Goal: Check status: Check status

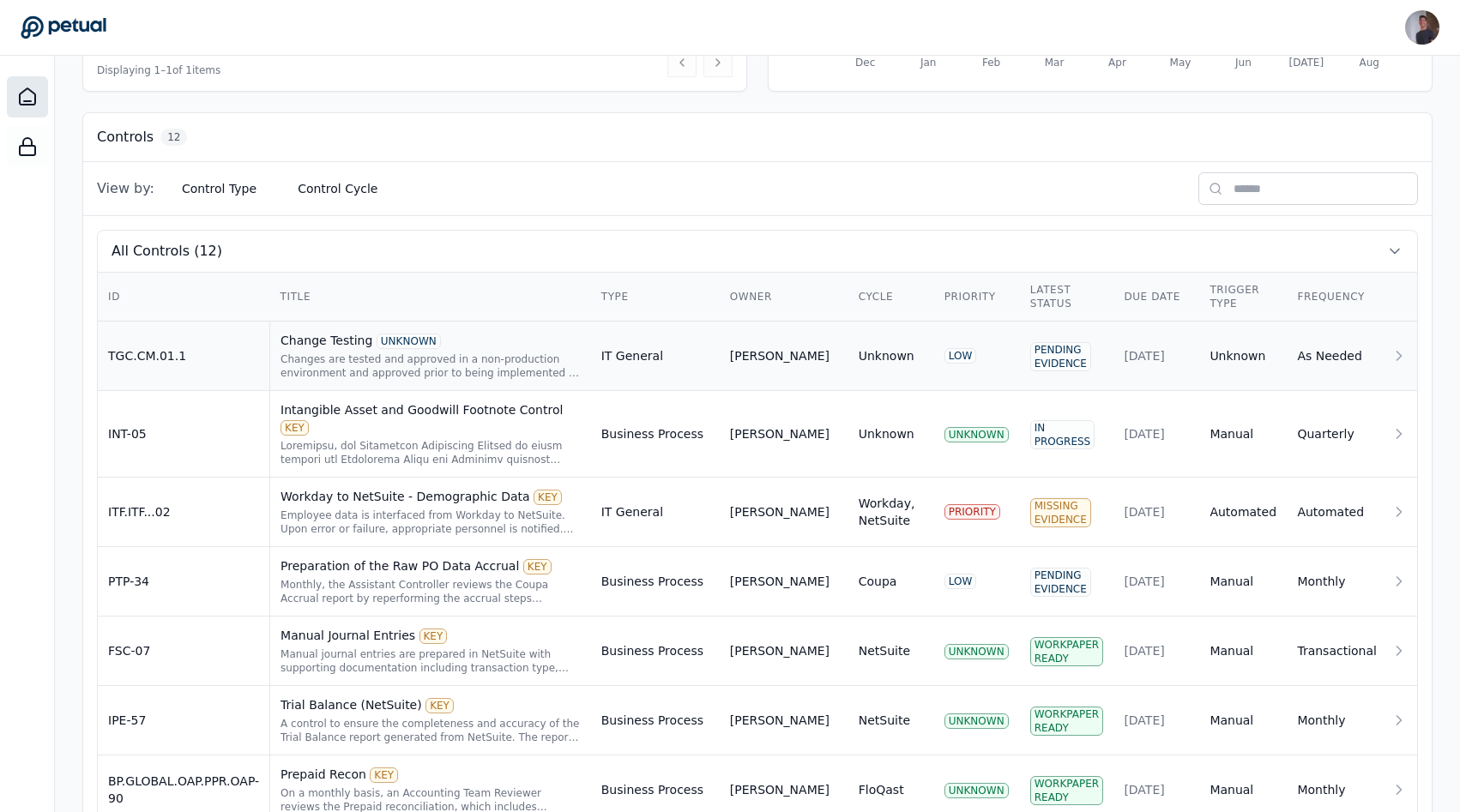
scroll to position [422, 0]
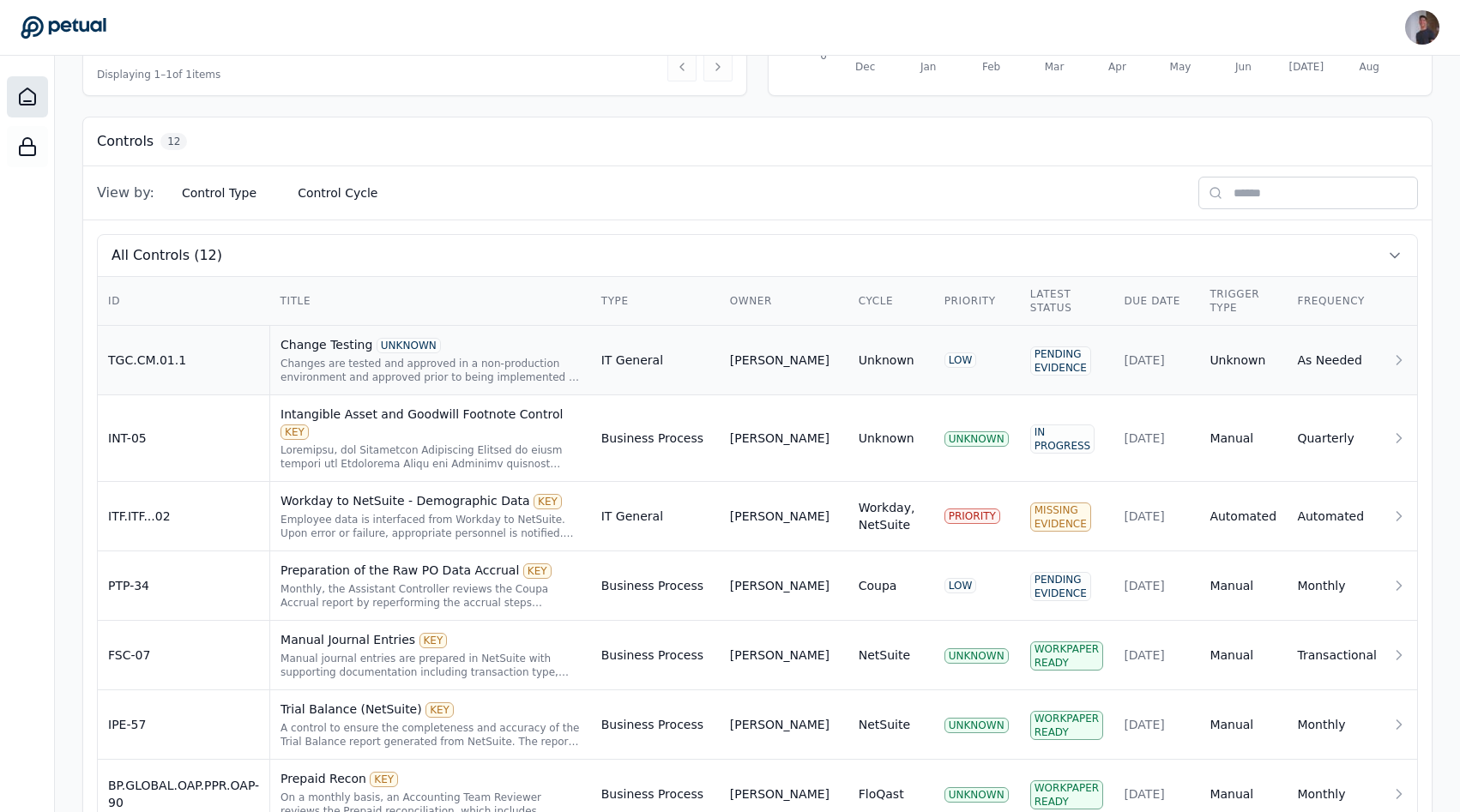
click at [225, 370] on td "TGC.CM.01.1" at bounding box center [184, 360] width 172 height 70
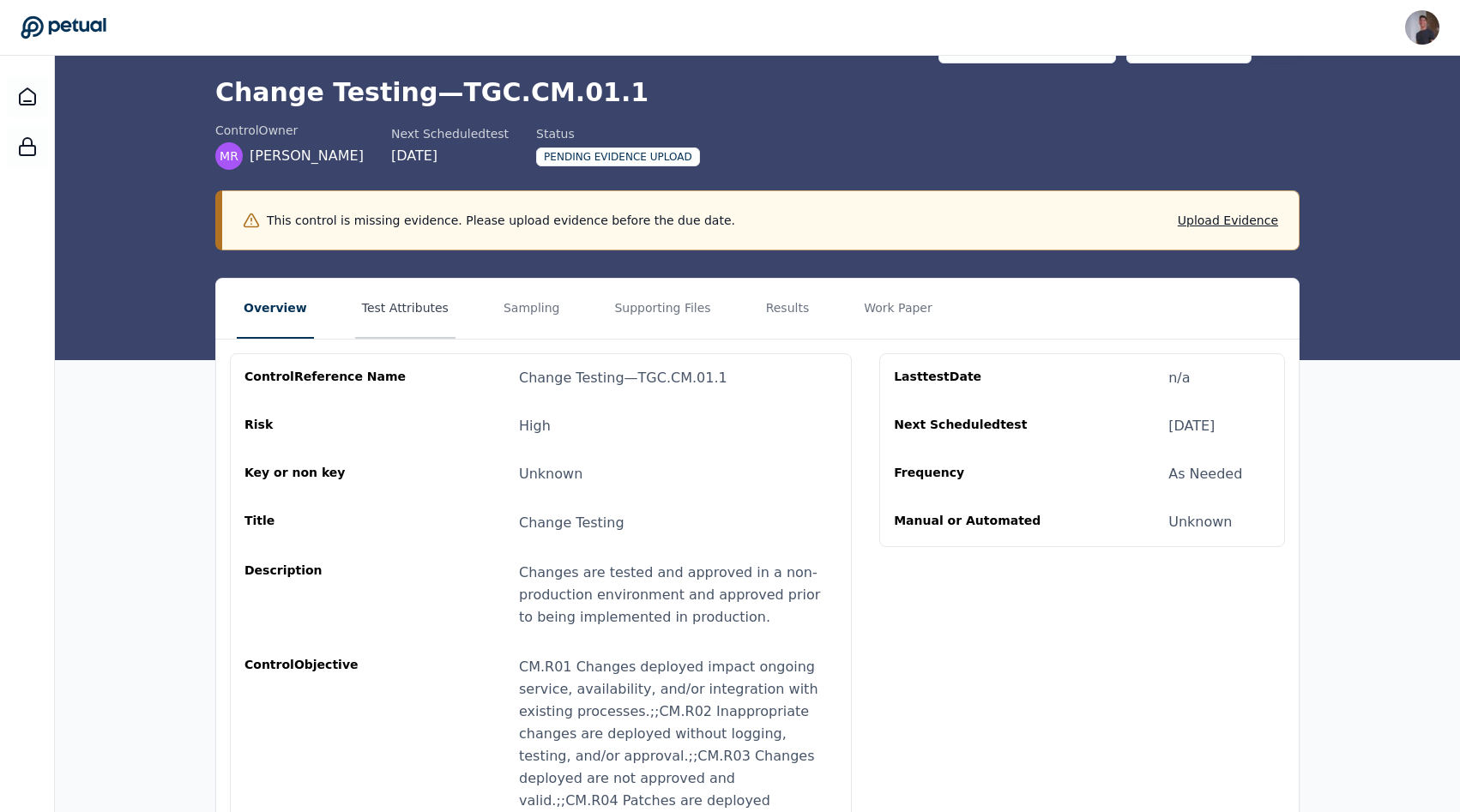
click at [371, 301] on button "Test Attributes" at bounding box center [405, 309] width 100 height 60
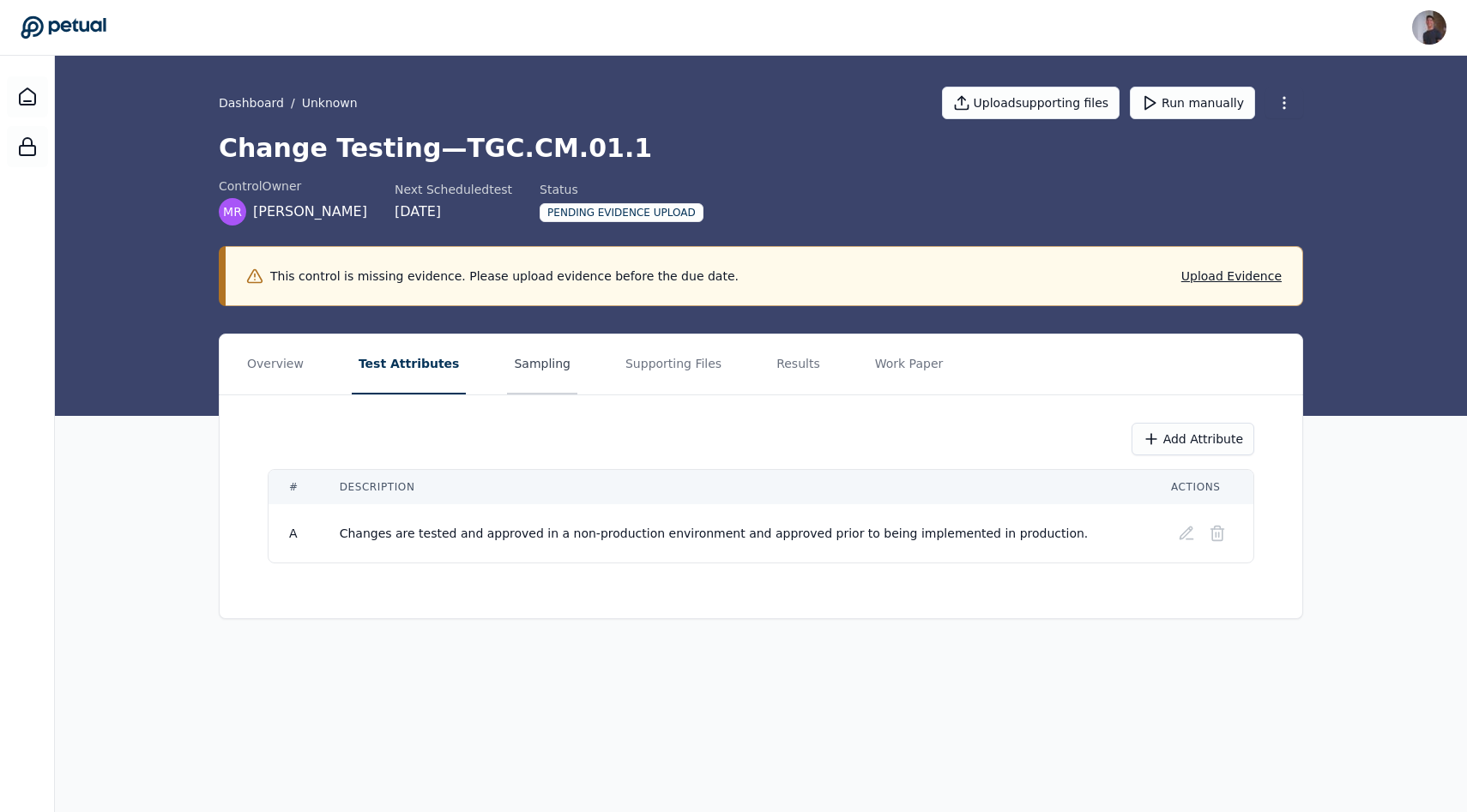
click at [530, 365] on button "Sampling" at bounding box center [542, 365] width 71 height 60
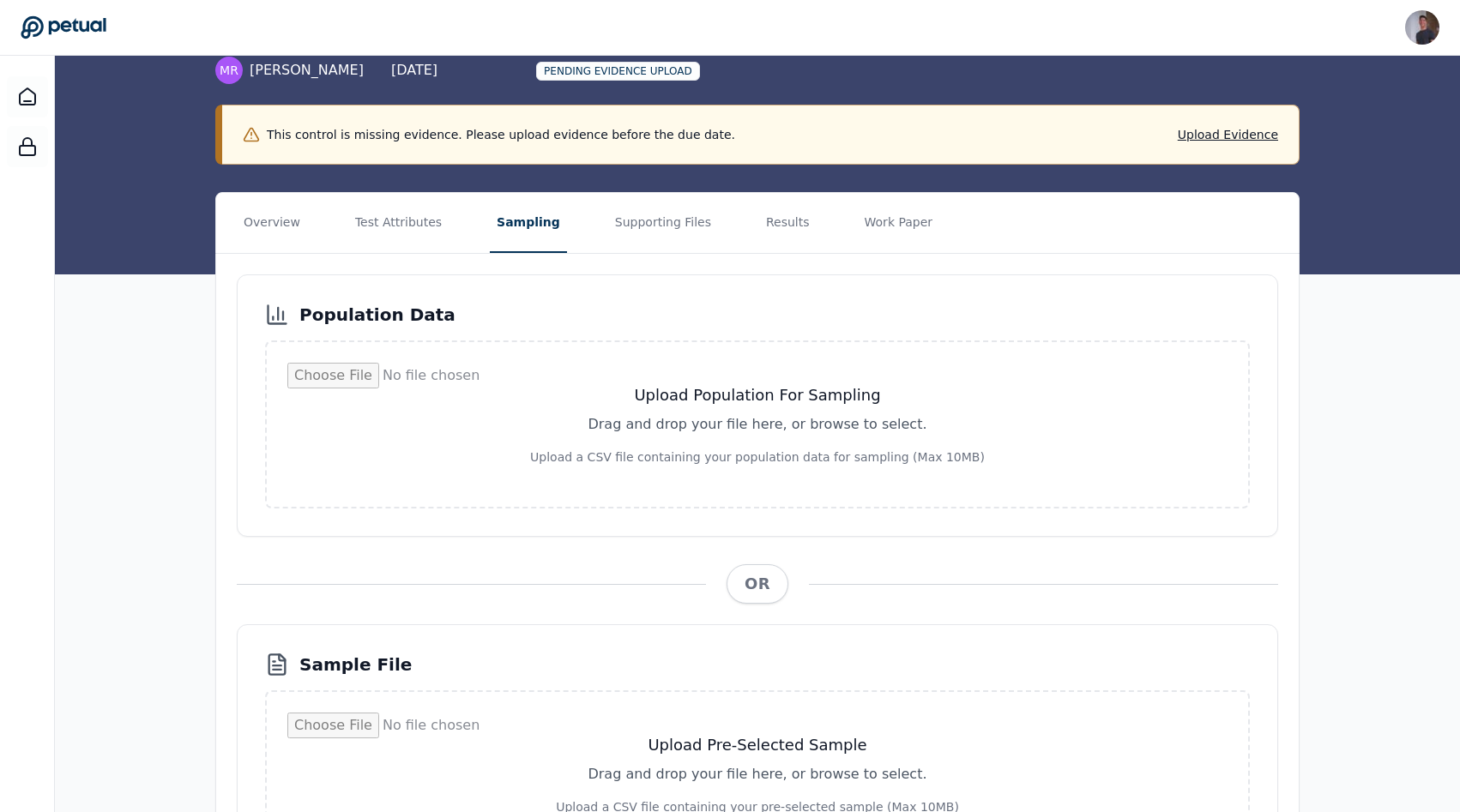
scroll to position [292, 0]
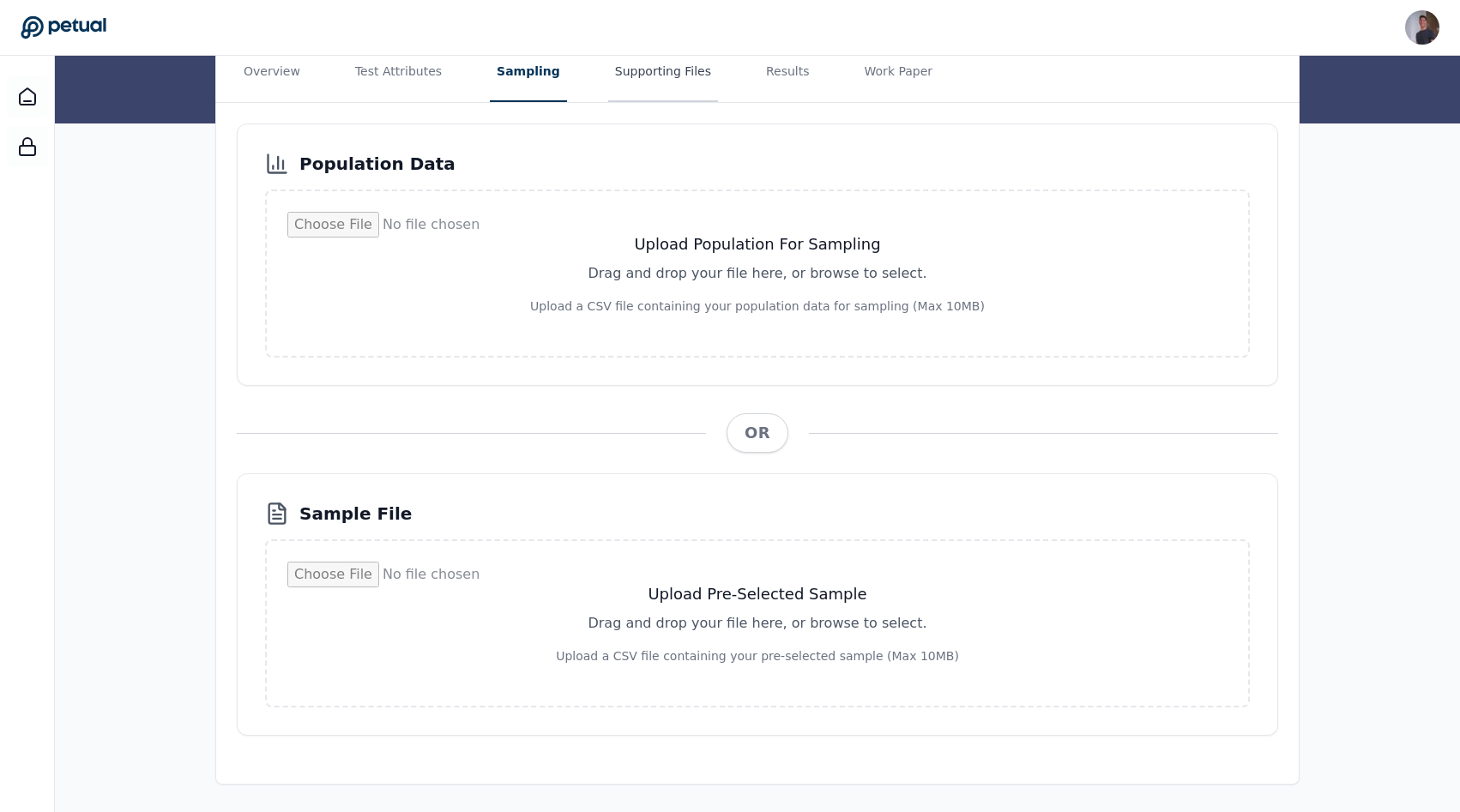
click at [639, 78] on button "Supporting Files" at bounding box center [662, 72] width 110 height 60
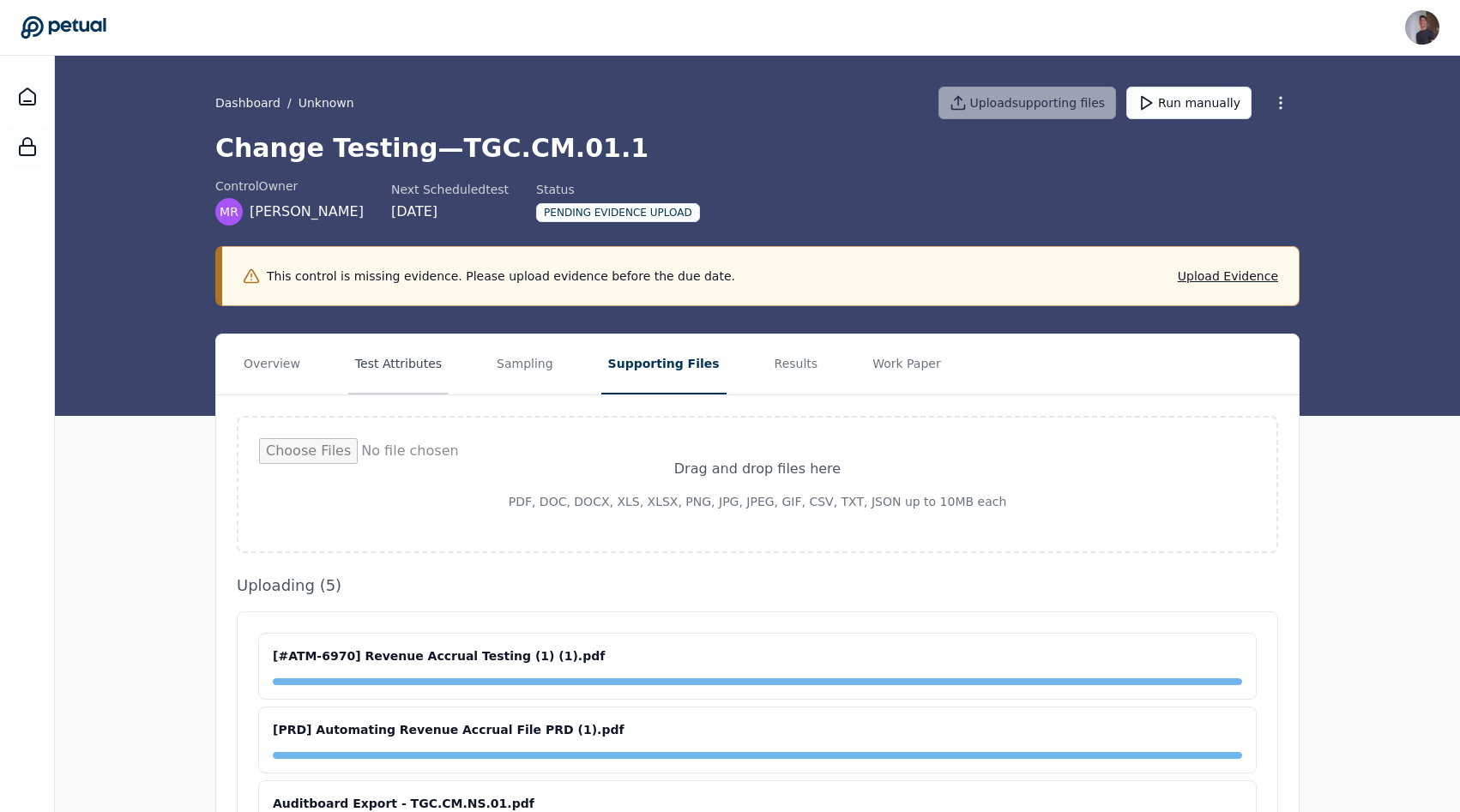
click at [406, 438] on input "file" at bounding box center [757, 484] width 997 height 92
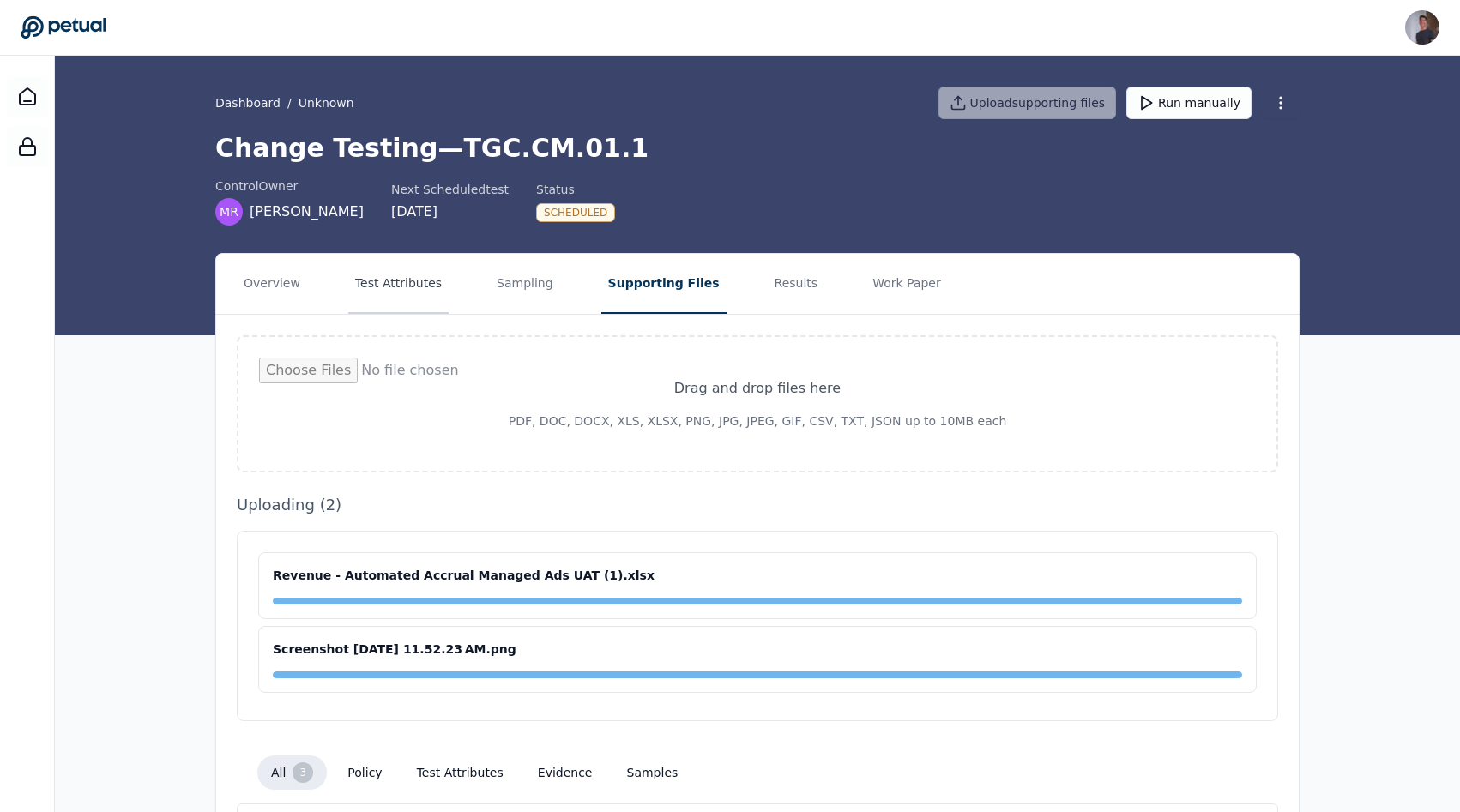
click at [393, 284] on button "Test Attributes" at bounding box center [398, 284] width 100 height 60
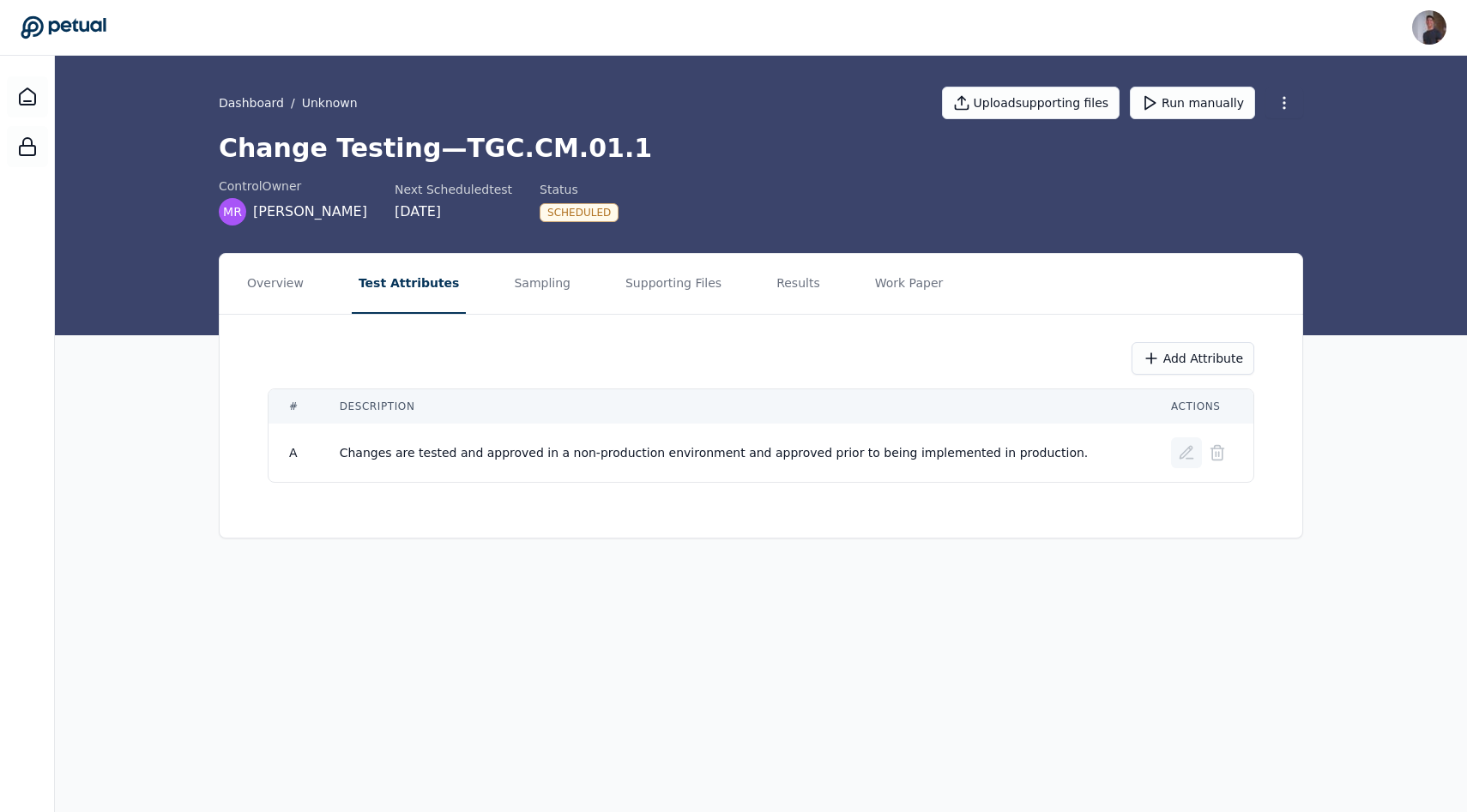
click at [732, 440] on button at bounding box center [1186, 453] width 31 height 31
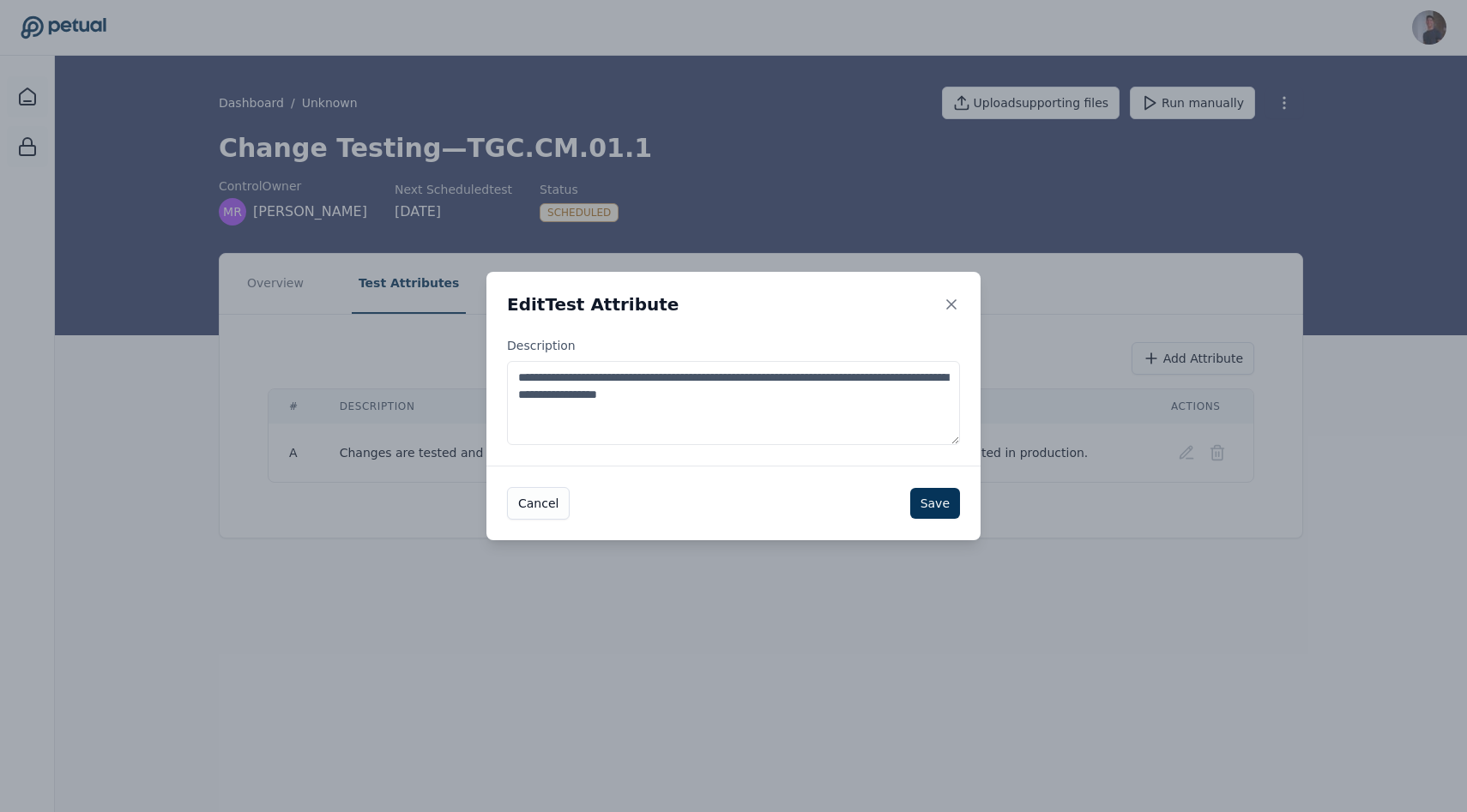
click at [732, 406] on textarea "**********" at bounding box center [733, 403] width 453 height 84
paste textarea "******"
type textarea "**********"
click at [732, 513] on button "Save" at bounding box center [935, 503] width 50 height 31
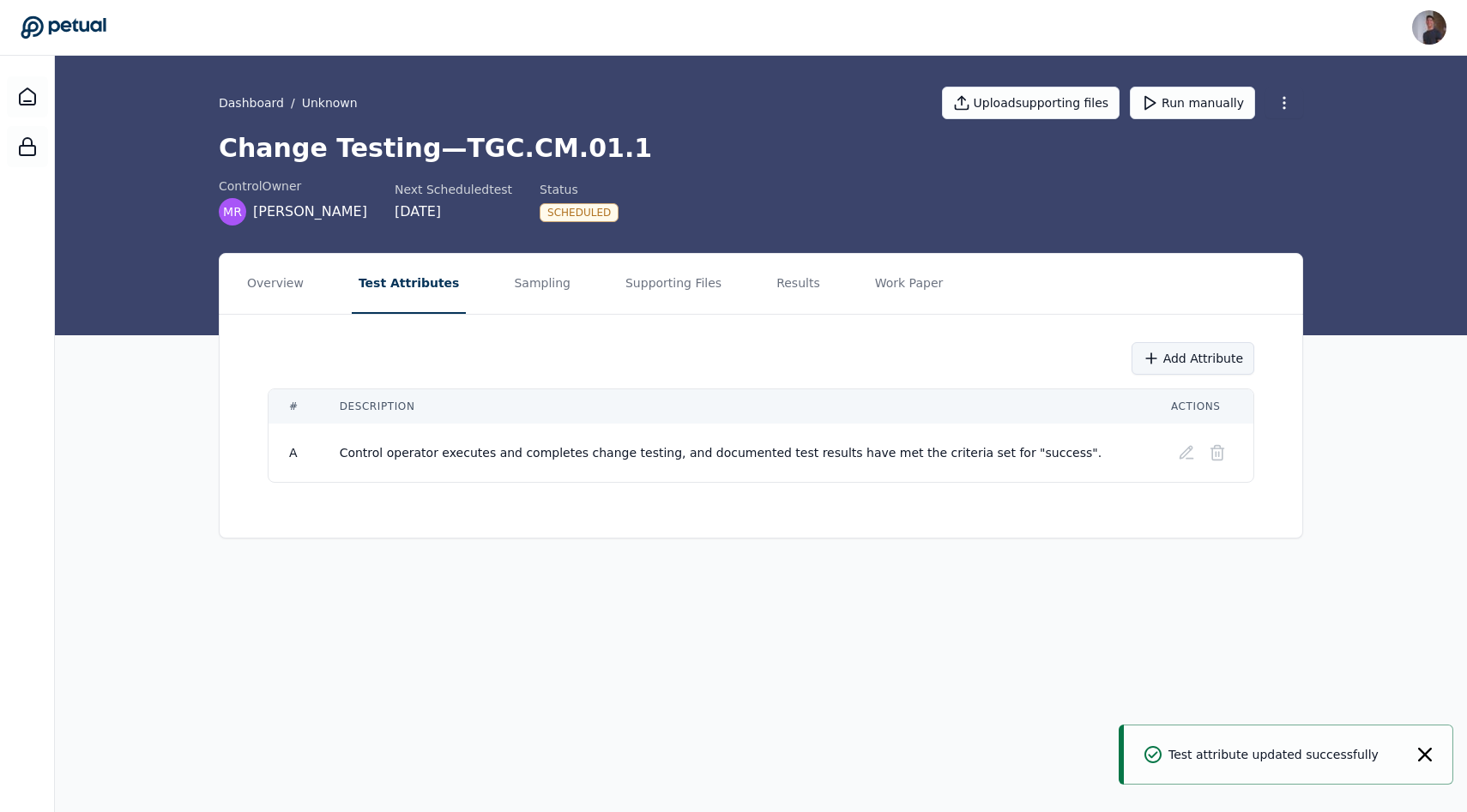
click at [732, 372] on button "Add Attribute" at bounding box center [1193, 359] width 122 height 33
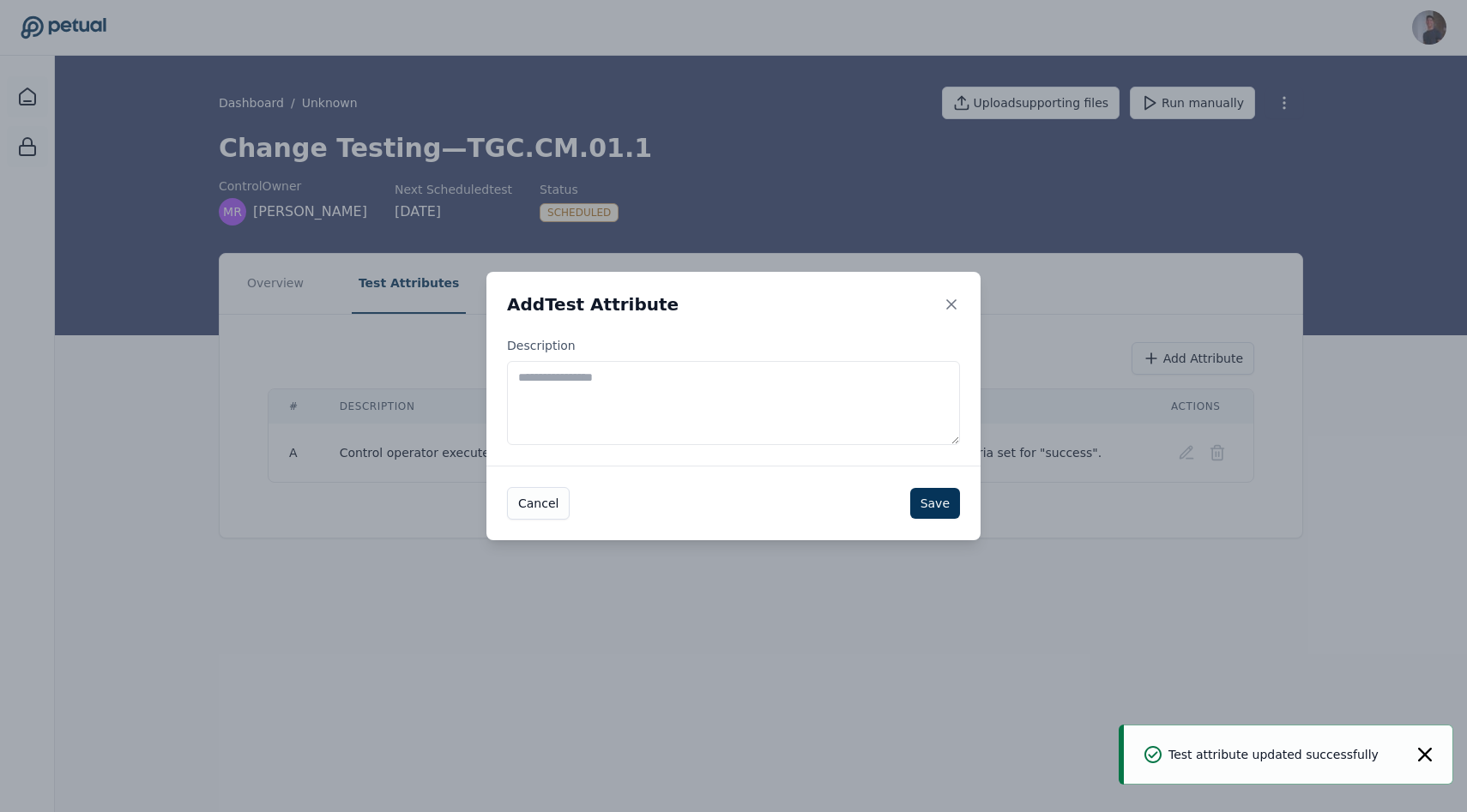
click at [732, 372] on textarea "Description" at bounding box center [733, 403] width 453 height 84
paste textarea "**********"
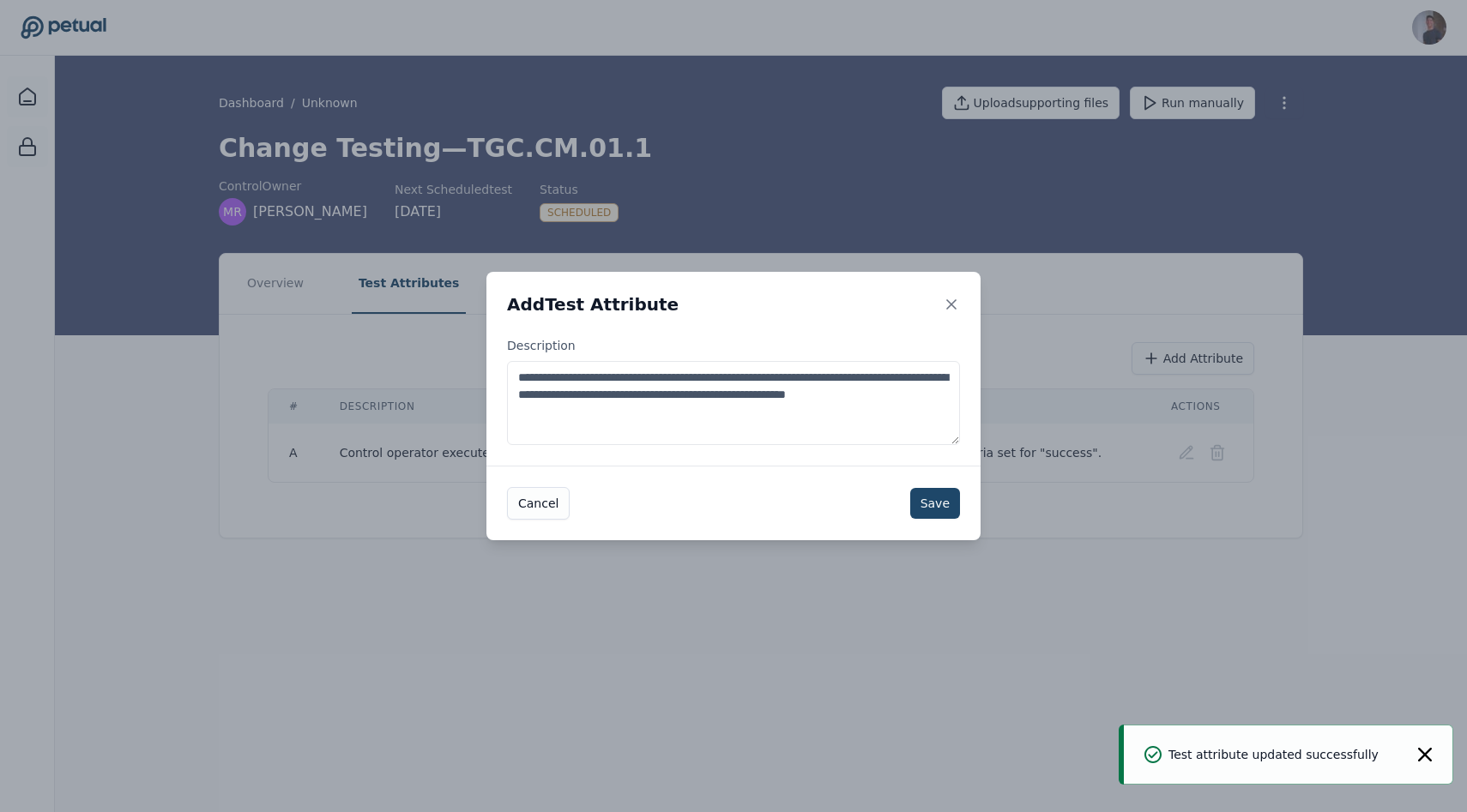
type textarea "**********"
click at [732, 509] on button "Save" at bounding box center [935, 503] width 50 height 31
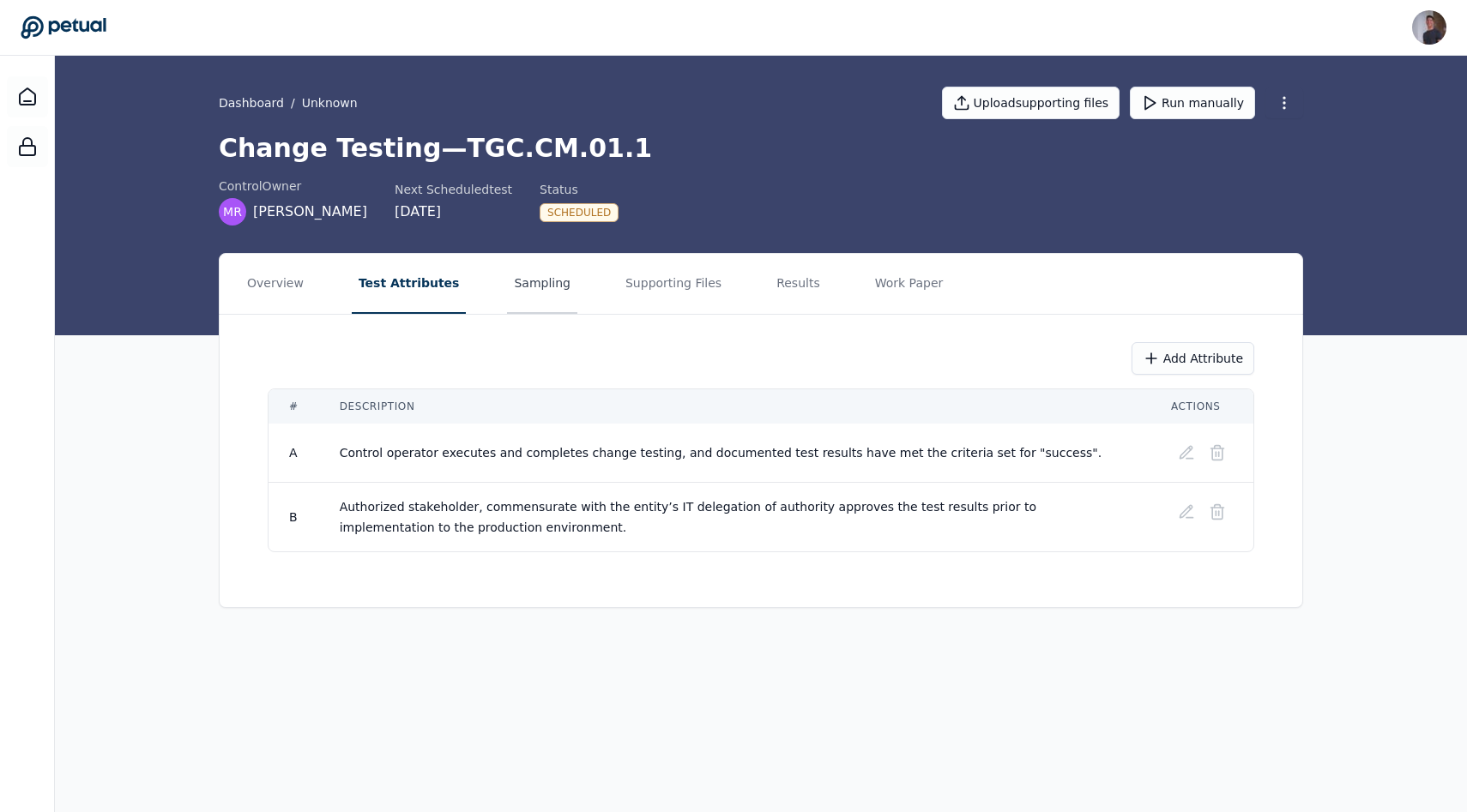
click at [522, 300] on button "Sampling" at bounding box center [542, 284] width 71 height 60
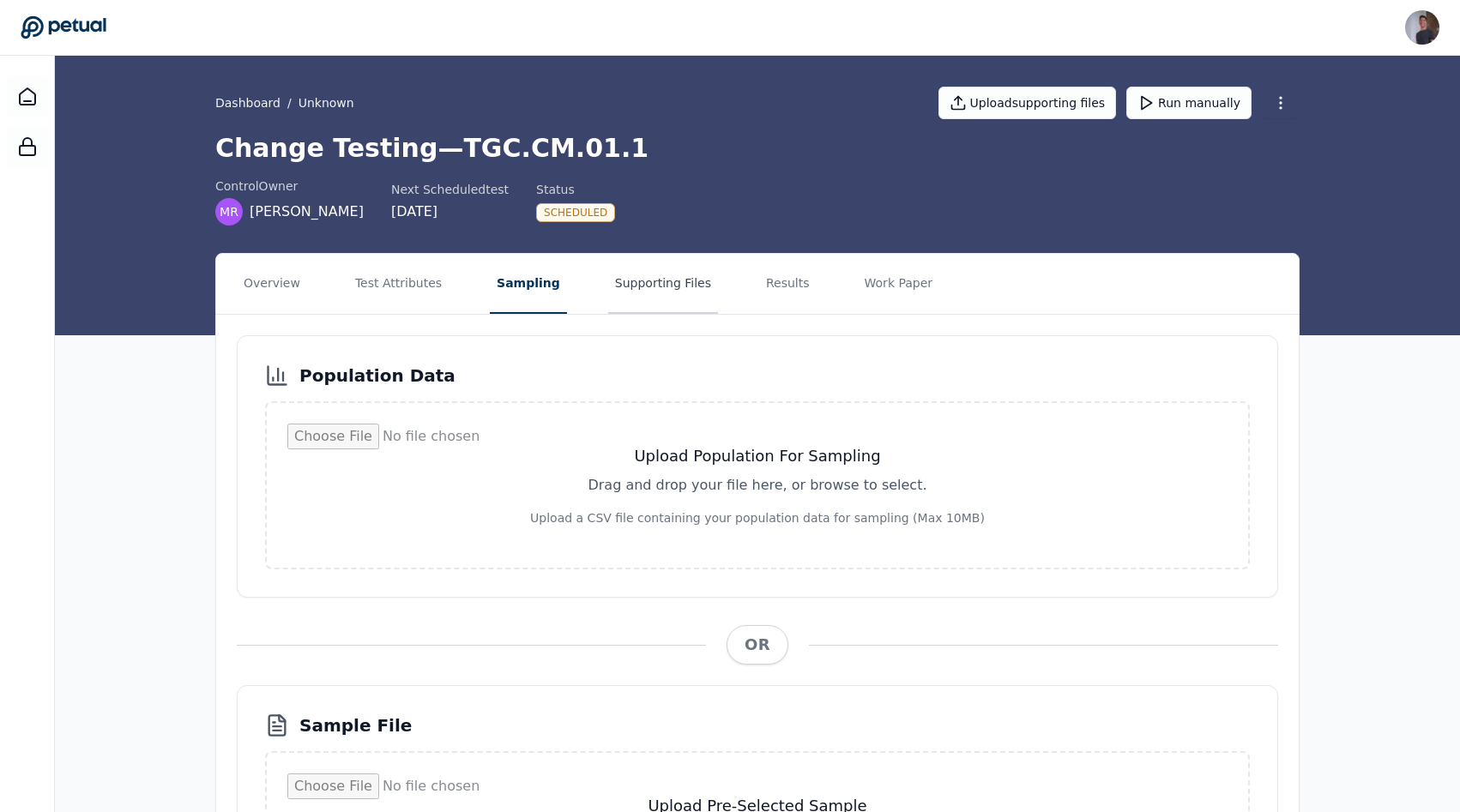
click at [612, 292] on button "Supporting Files" at bounding box center [662, 284] width 110 height 60
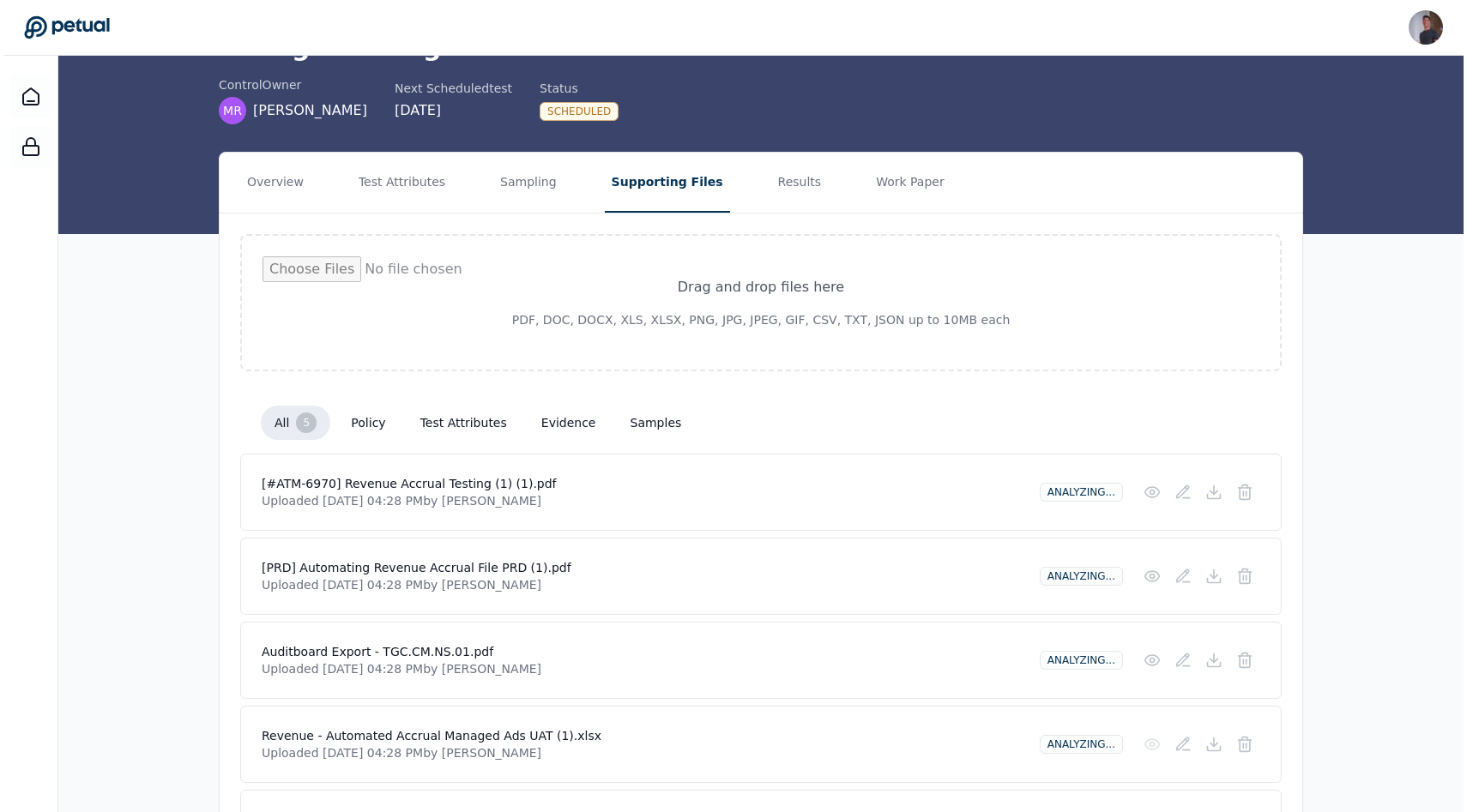
scroll to position [232, 0]
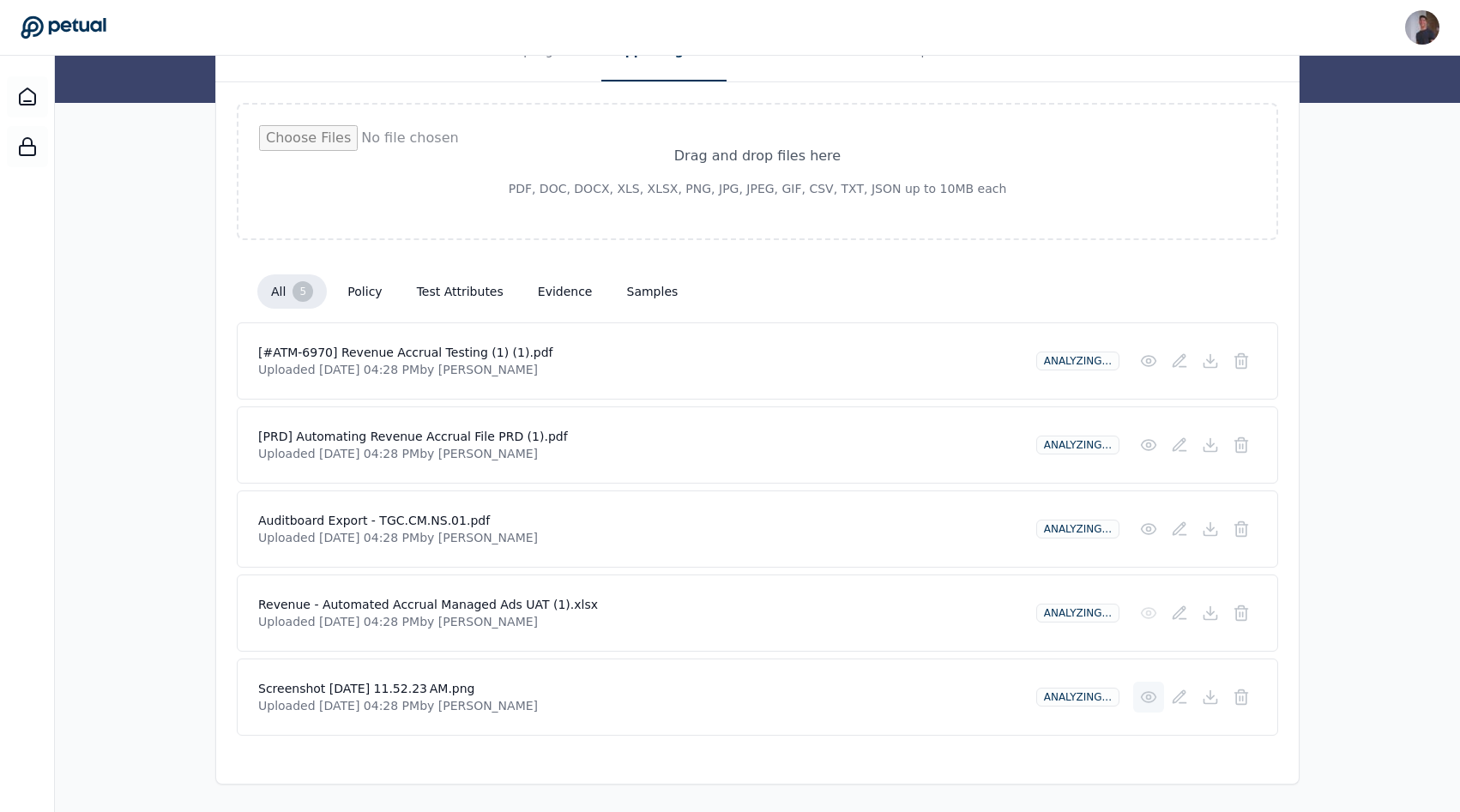
click at [732, 689] on icon at bounding box center [1149, 697] width 17 height 17
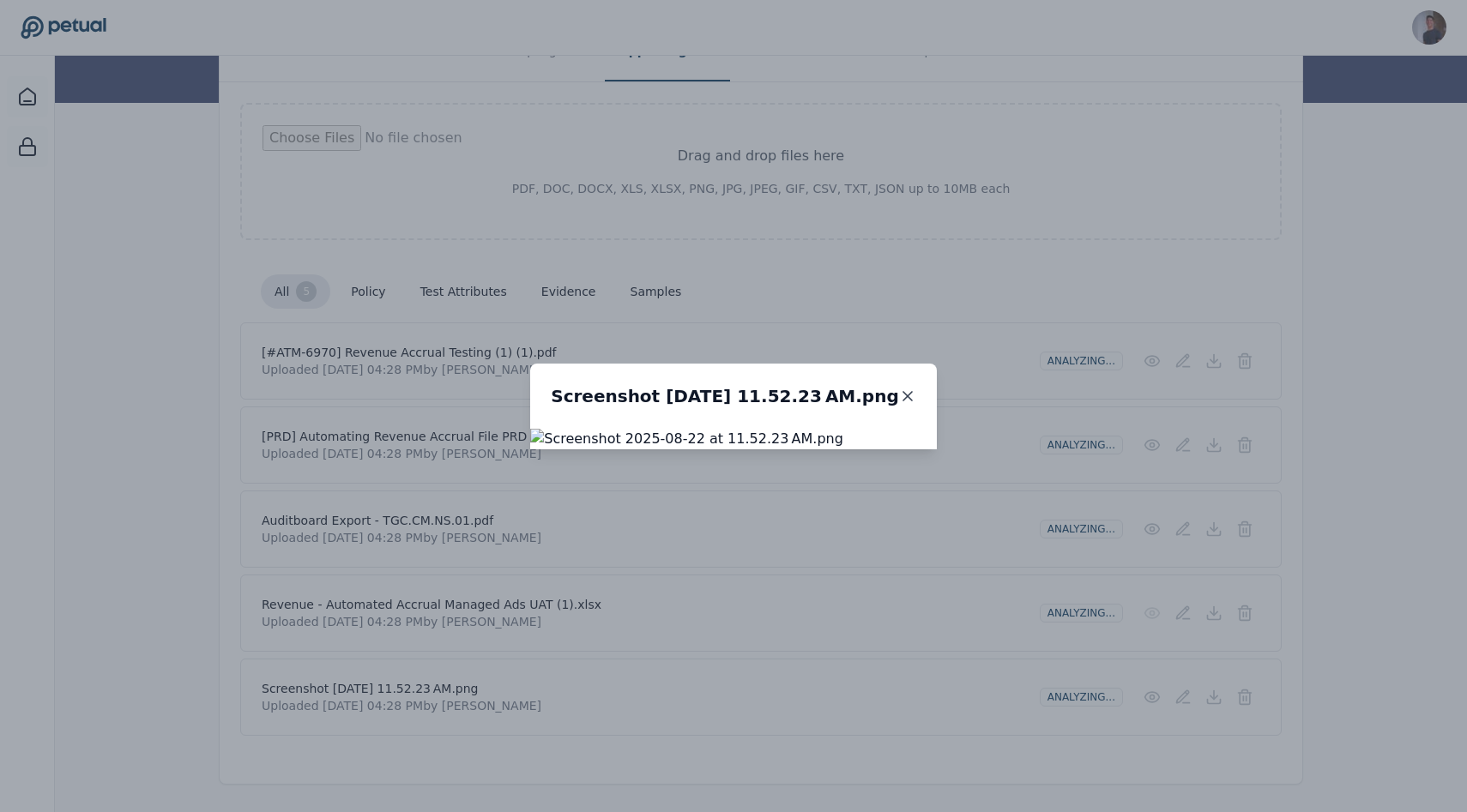
click at [732, 387] on icon at bounding box center [907, 396] width 17 height 17
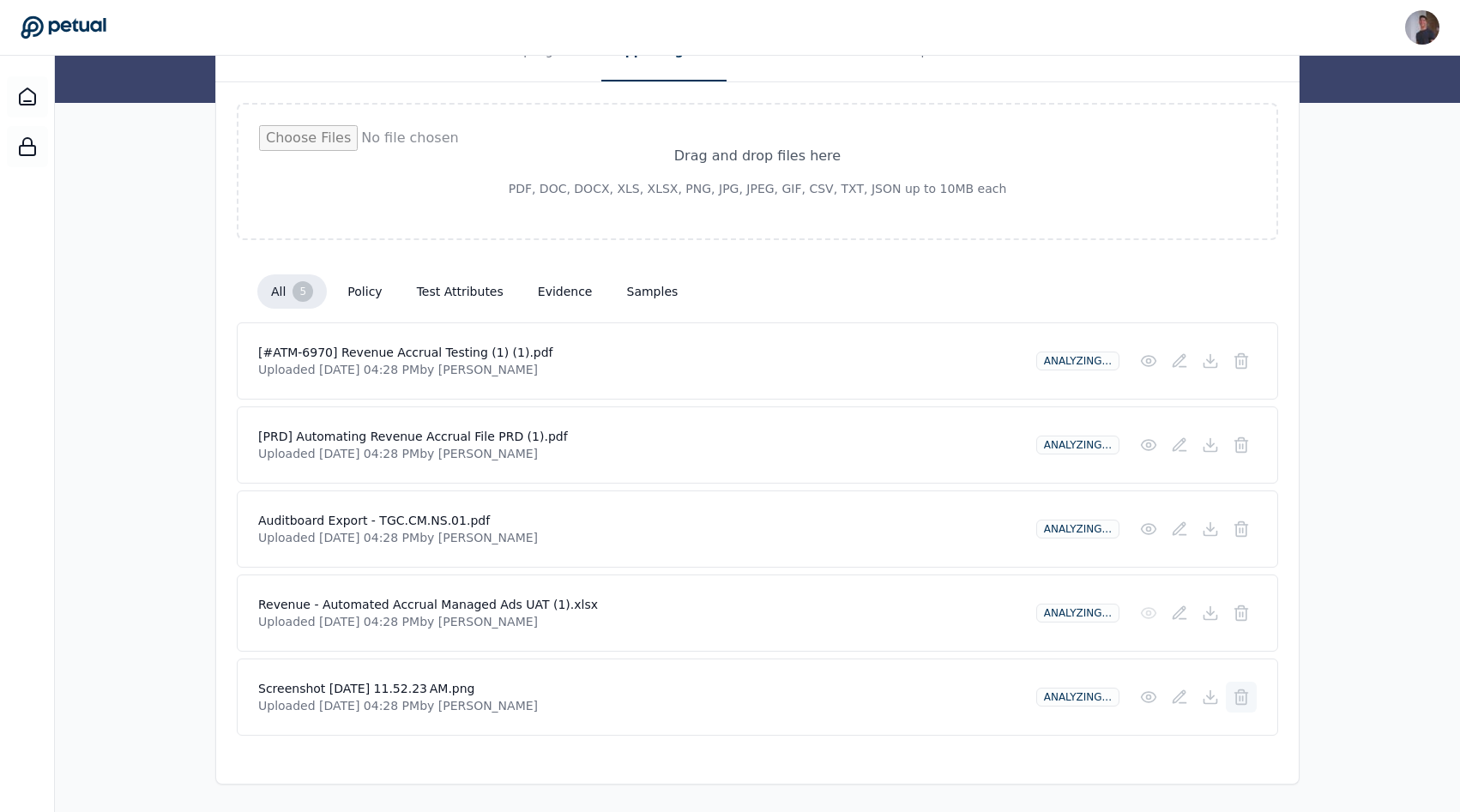
click at [732, 694] on icon at bounding box center [1241, 697] width 17 height 17
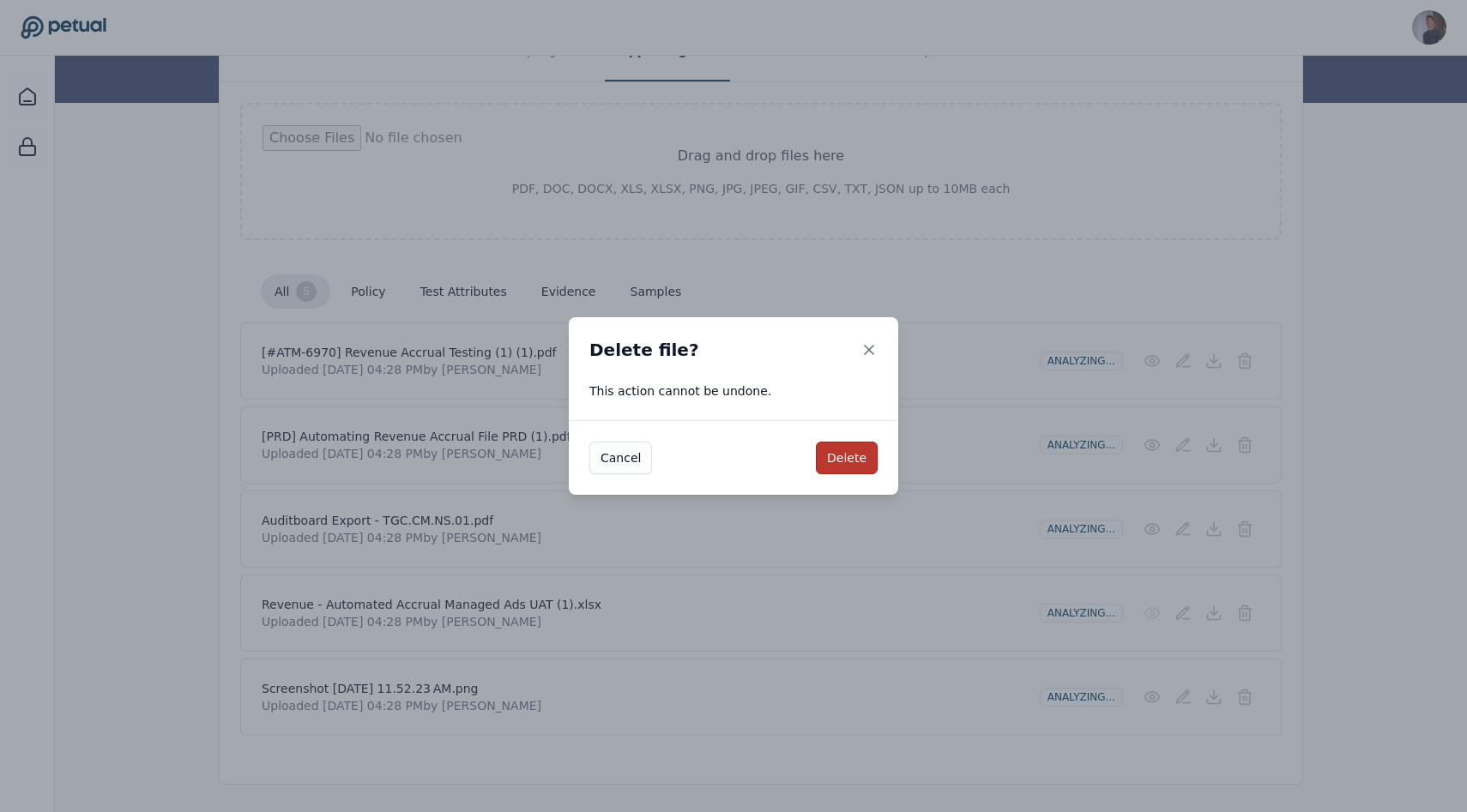
click at [732, 456] on button "Delete" at bounding box center [847, 458] width 62 height 33
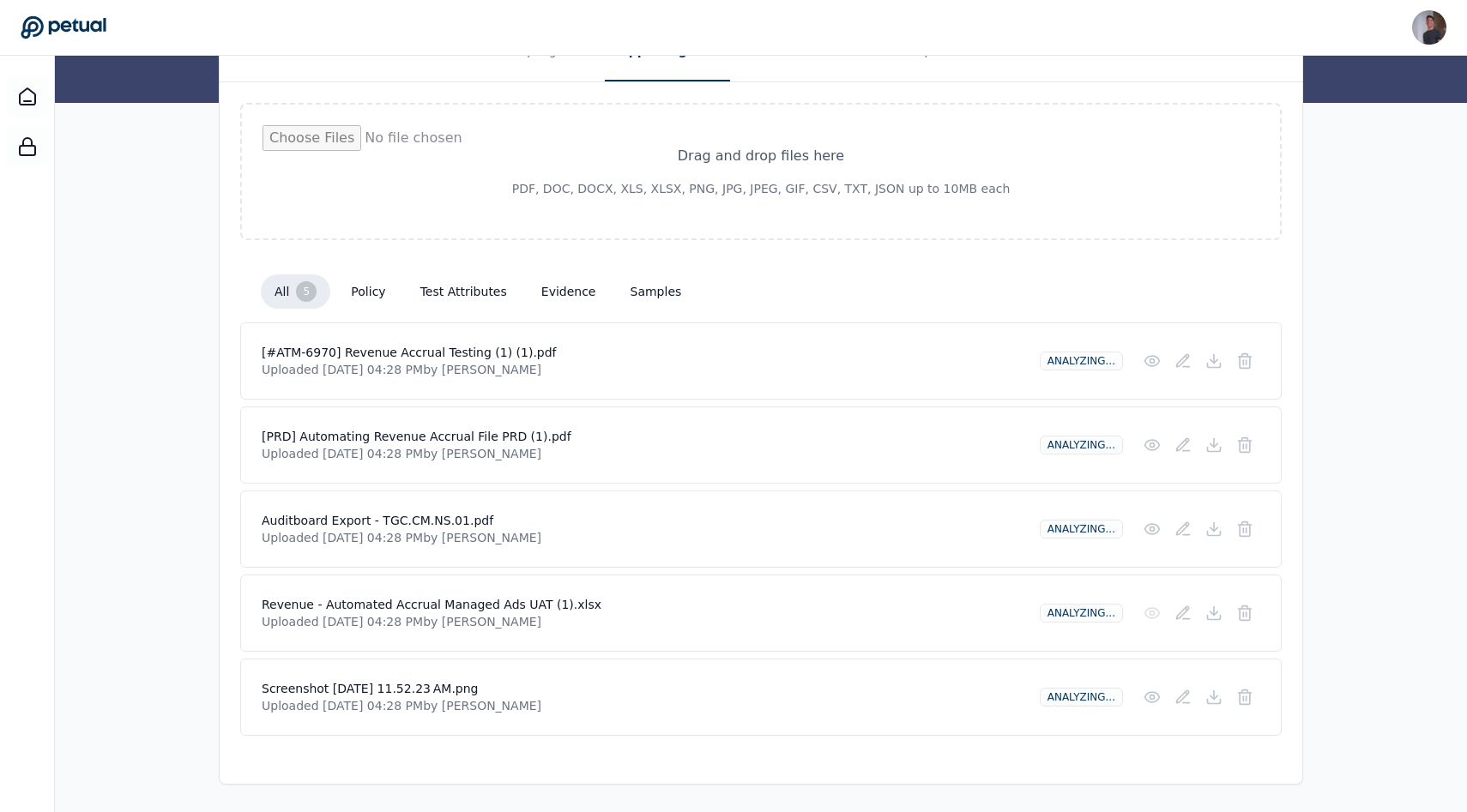
scroll to position [148, 0]
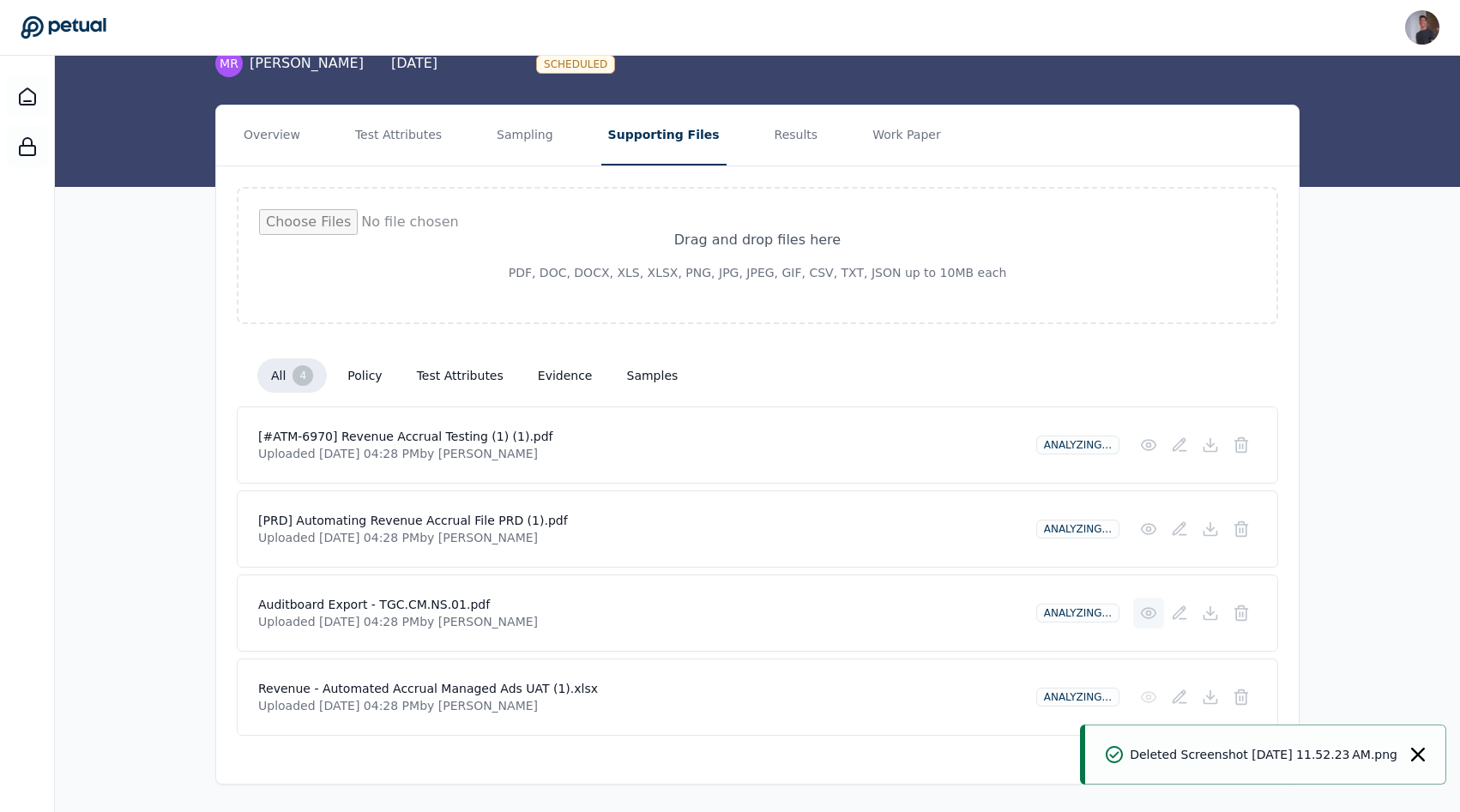
click at [732, 609] on icon at bounding box center [1149, 613] width 15 height 10
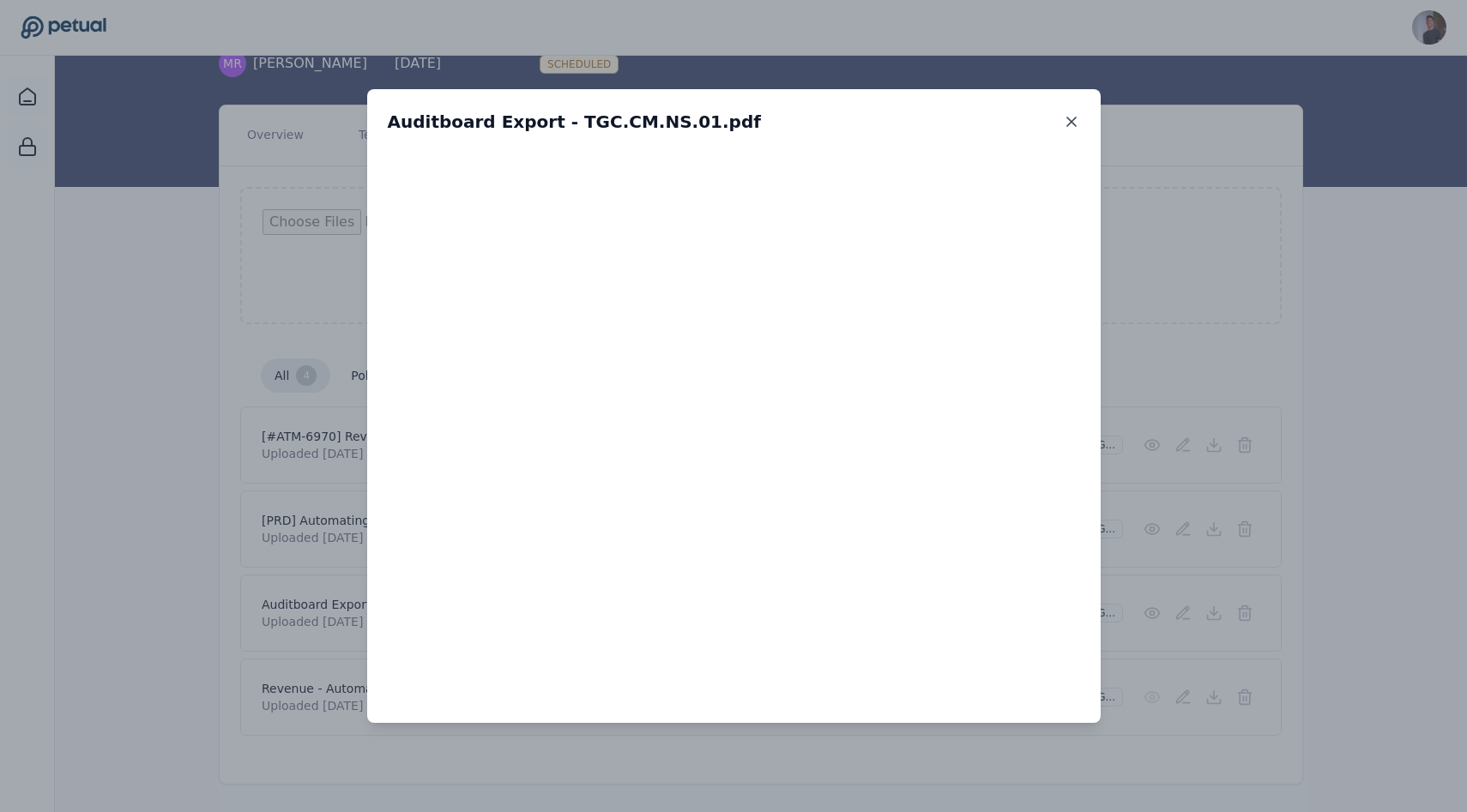
click at [732, 127] on icon at bounding box center [1071, 122] width 17 height 17
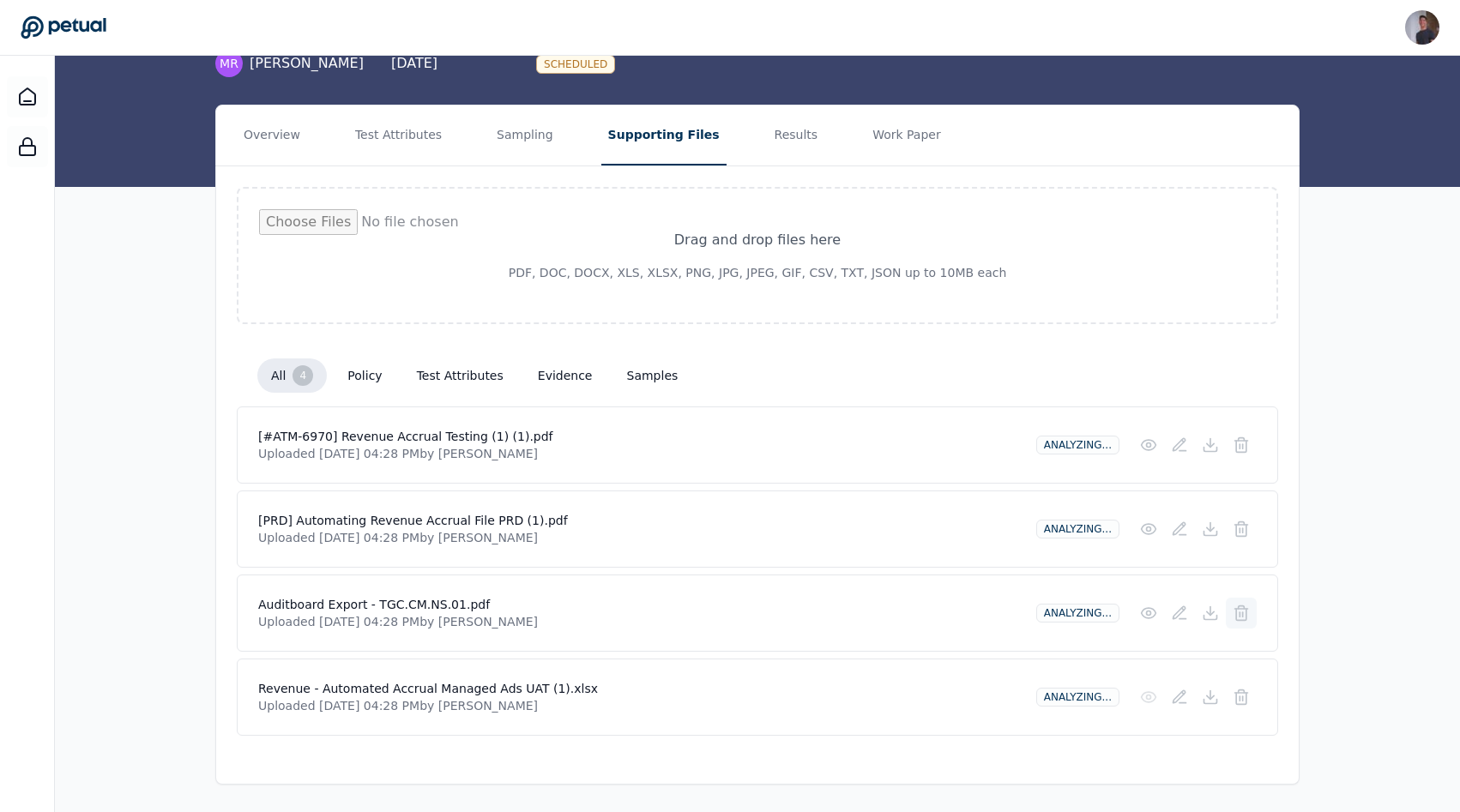
click at [732, 619] on icon at bounding box center [1241, 613] width 17 height 17
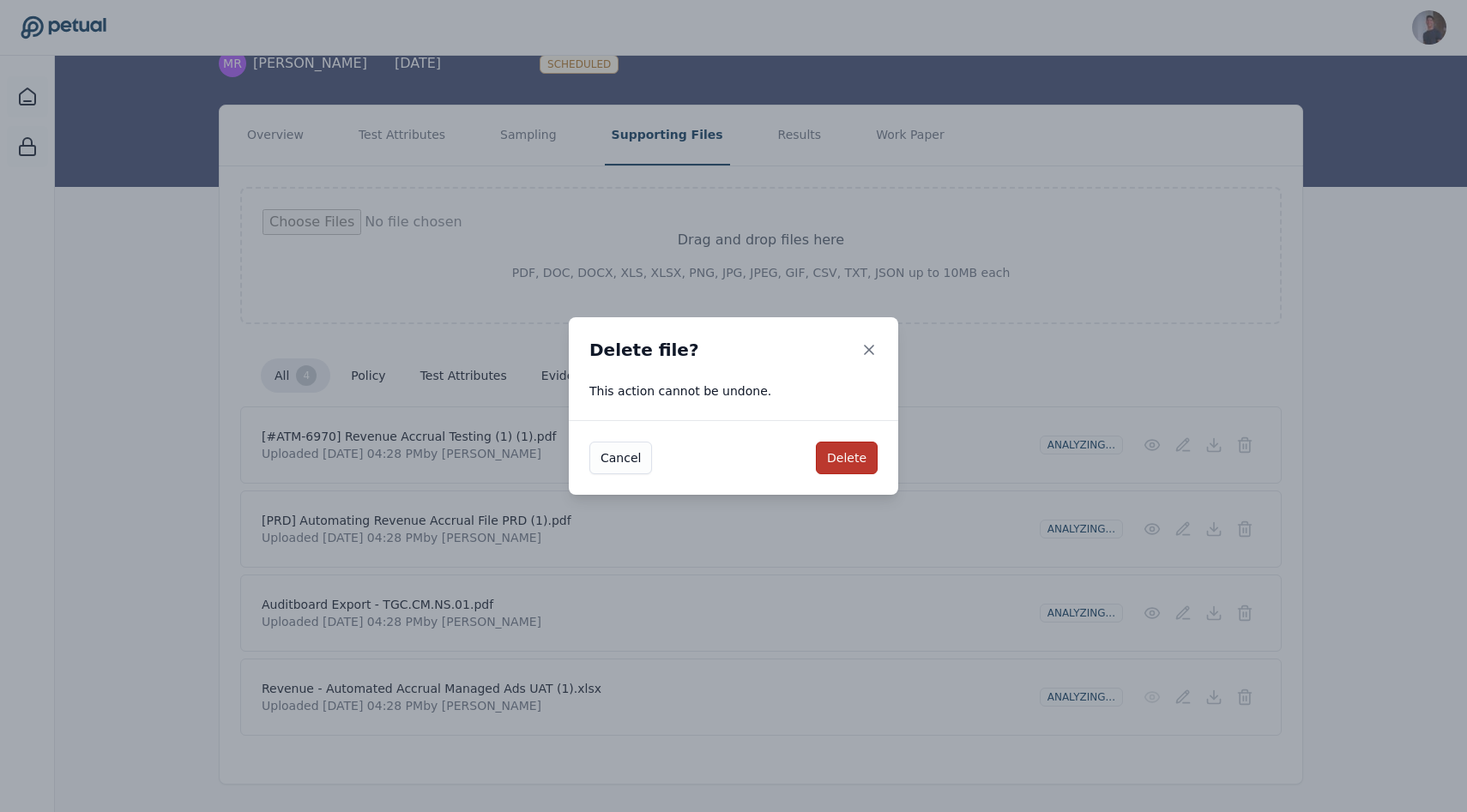
click at [732, 450] on button "Delete" at bounding box center [847, 458] width 62 height 33
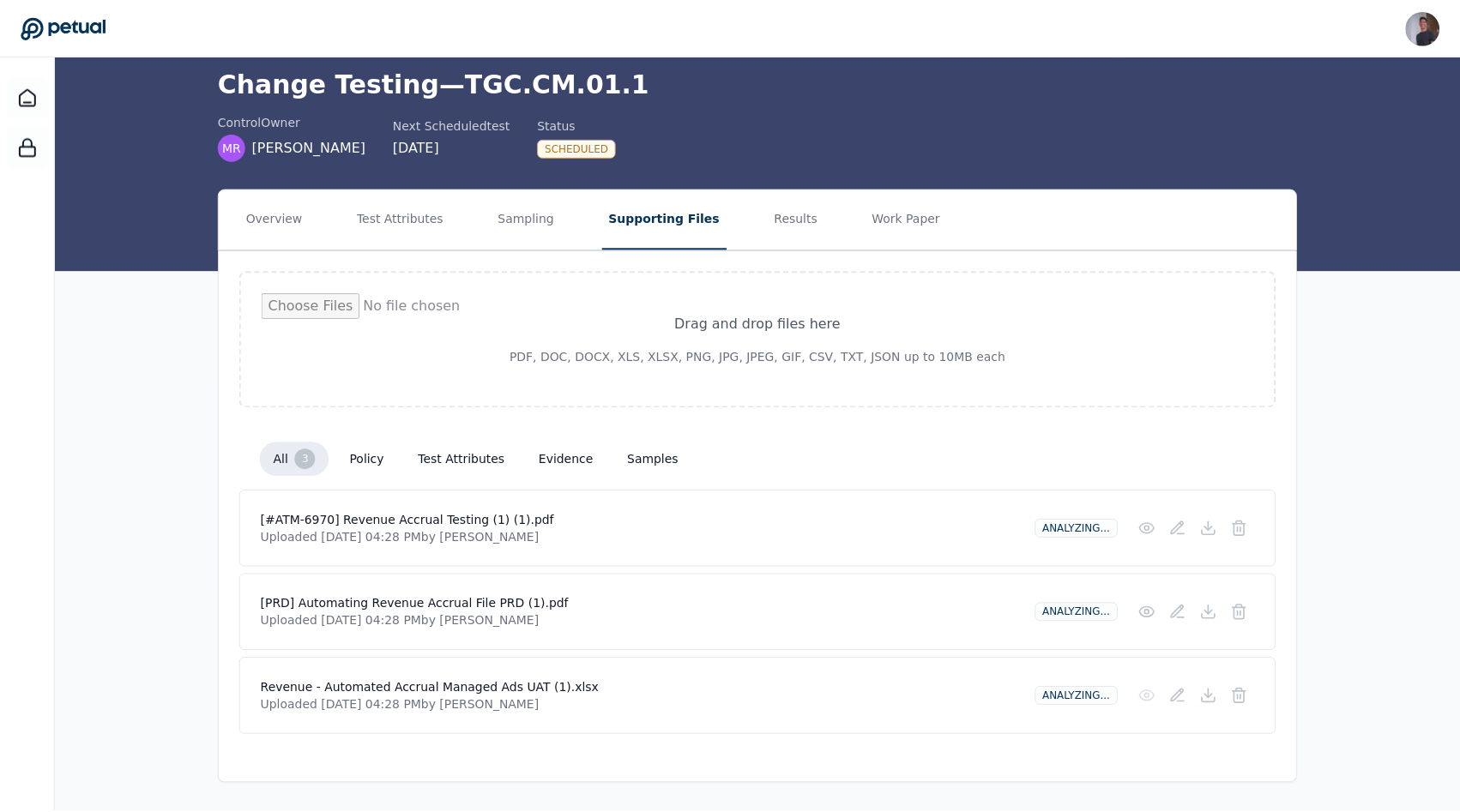
scroll to position [65, 0]
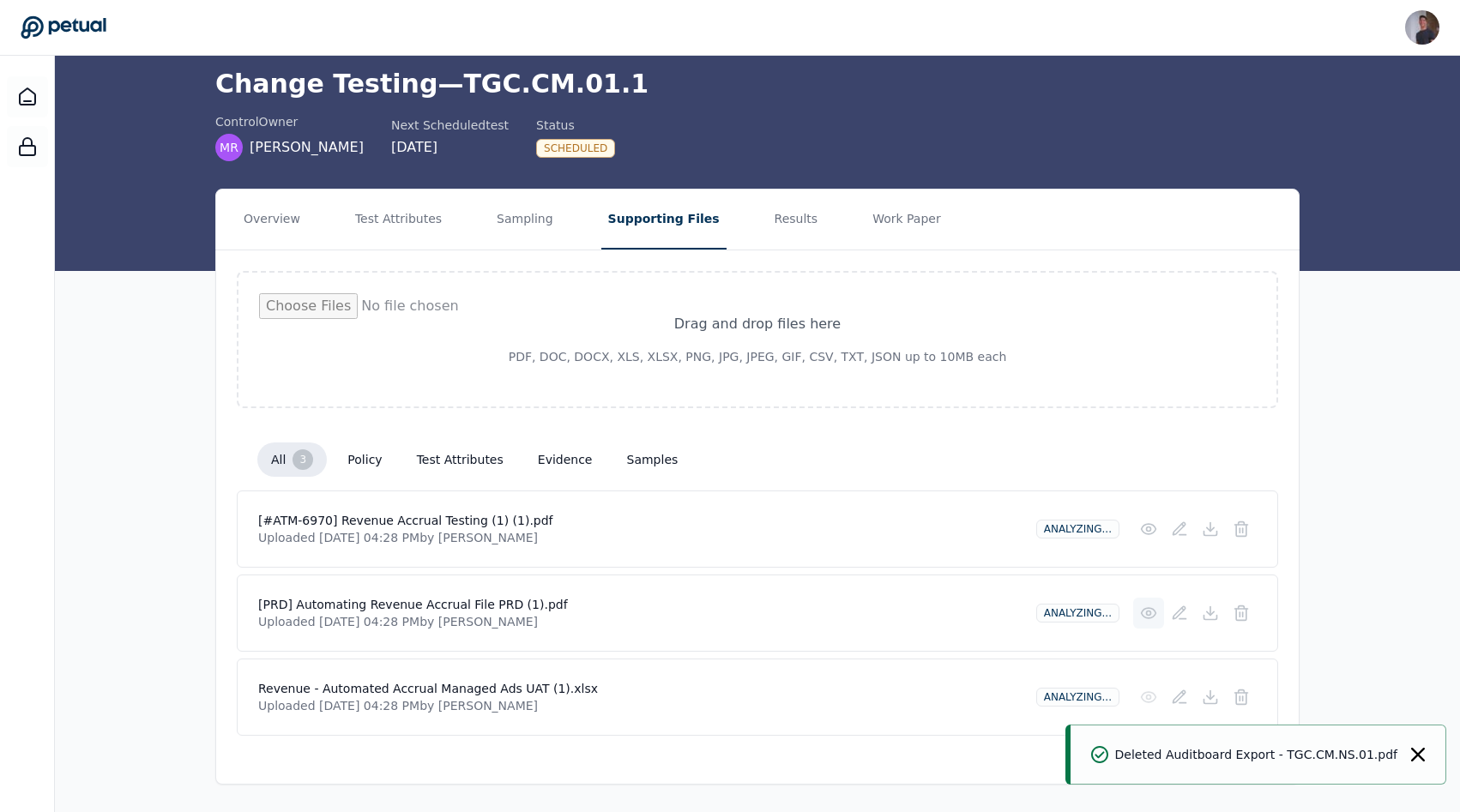
click at [732, 613] on circle at bounding box center [1149, 613] width 4 height 4
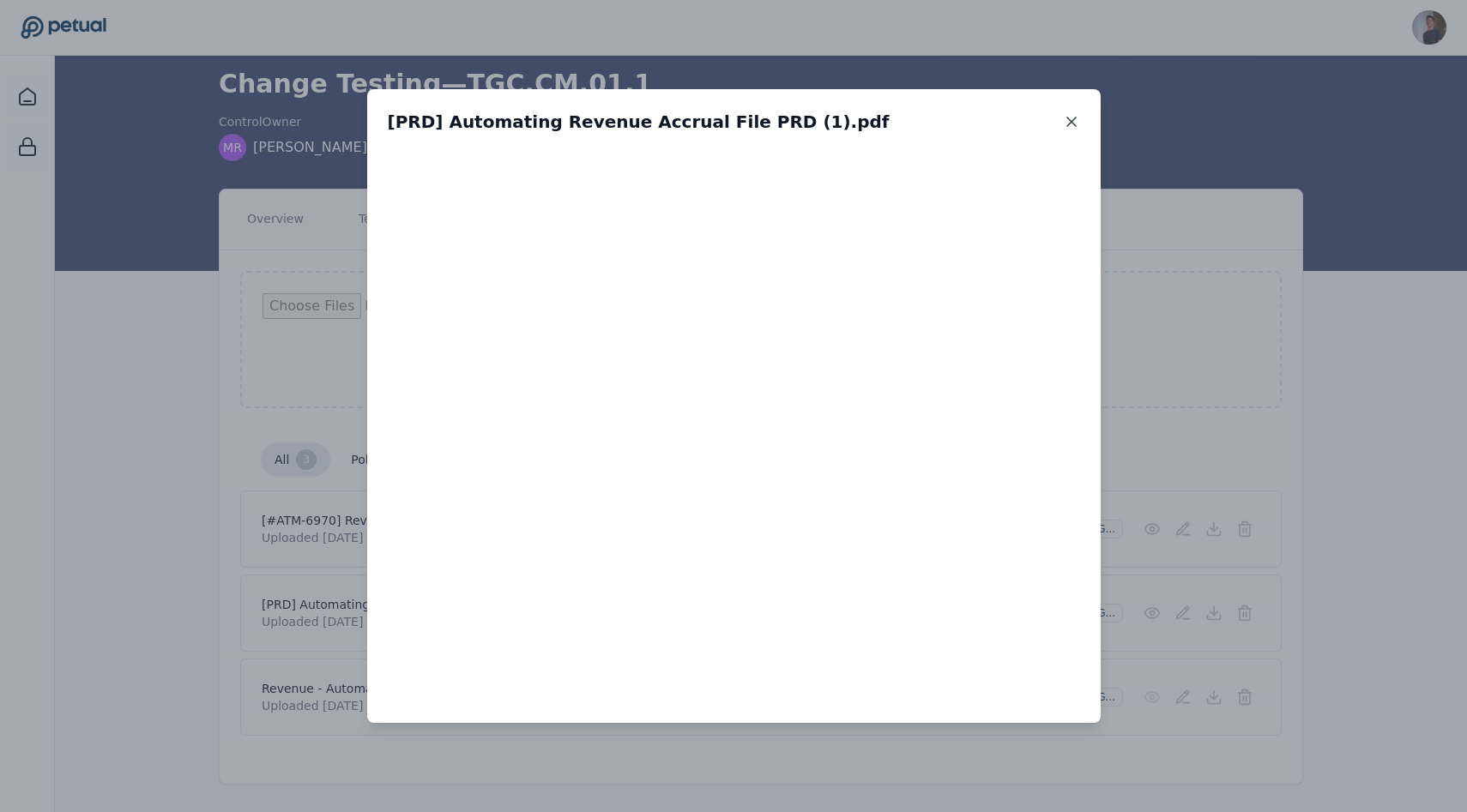
click at [732, 116] on icon at bounding box center [1071, 122] width 17 height 17
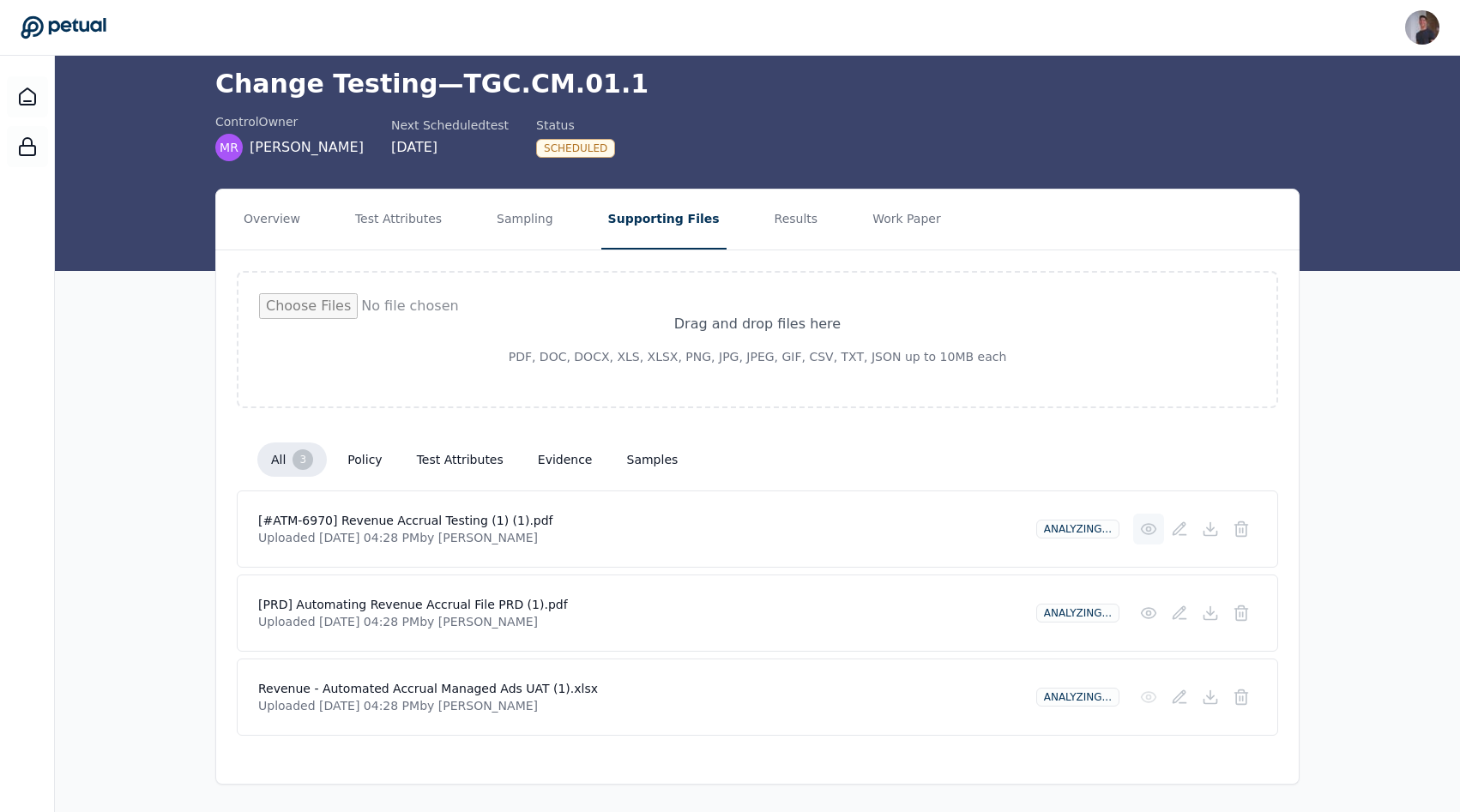
click at [732, 522] on icon at bounding box center [1149, 529] width 17 height 17
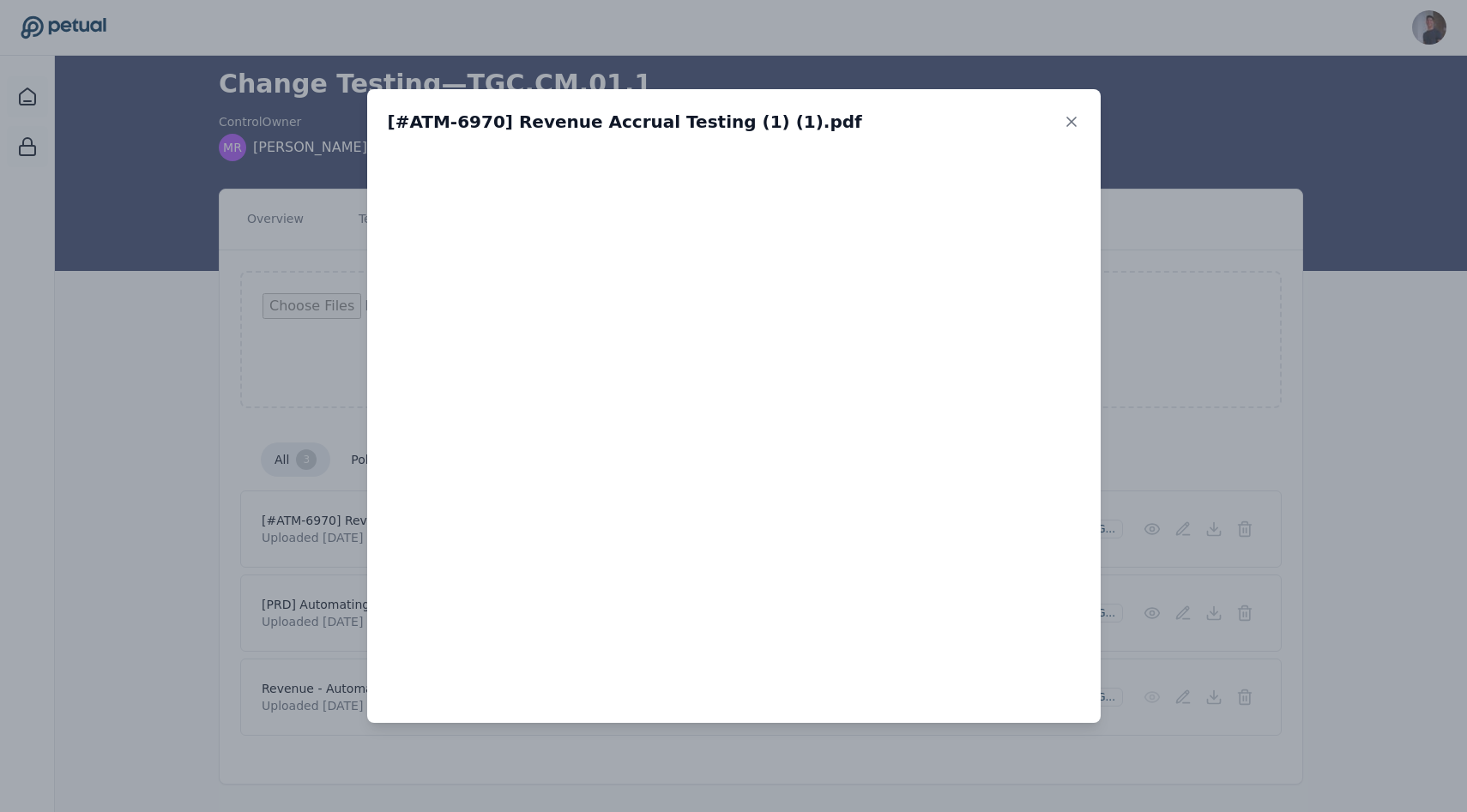
click at [732, 123] on div "[#ATM-6970] Revenue Accrual Testing (1) (1).pdf" at bounding box center [734, 122] width 733 height 66
click at [732, 123] on icon at bounding box center [1071, 122] width 17 height 17
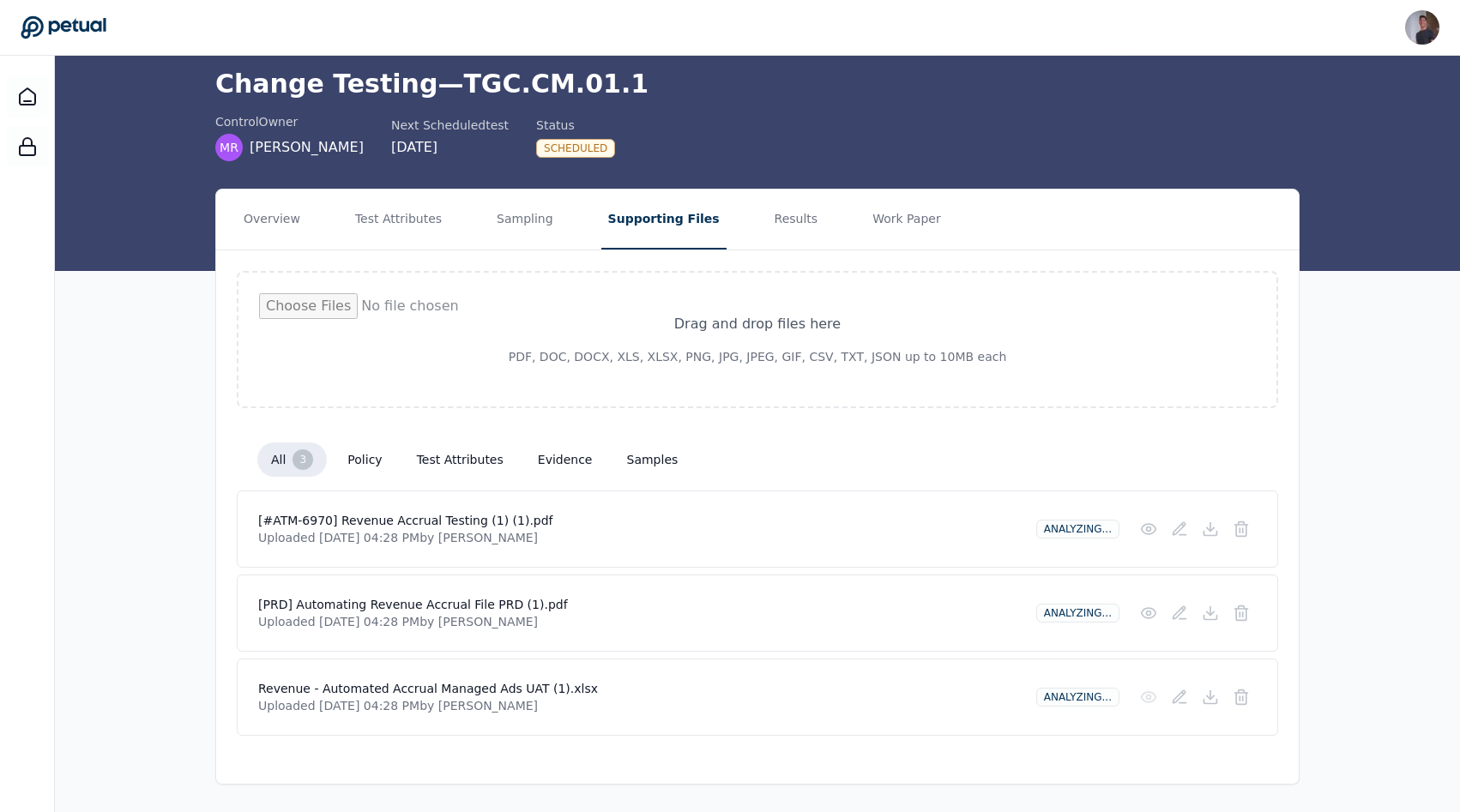
scroll to position [0, 0]
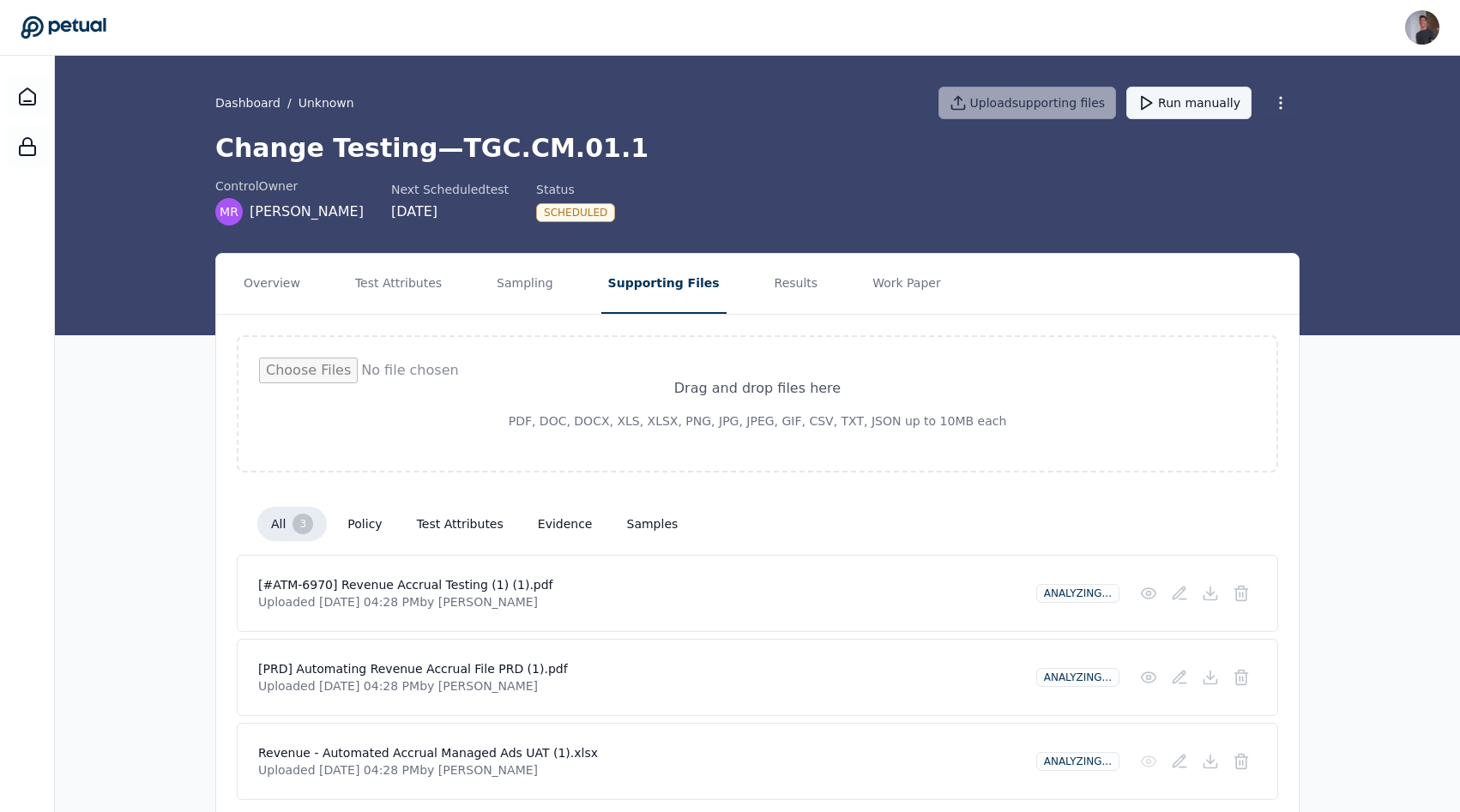
click at [732, 116] on button "Run manually" at bounding box center [1188, 103] width 125 height 33
click at [42, 94] on div at bounding box center [28, 97] width 41 height 41
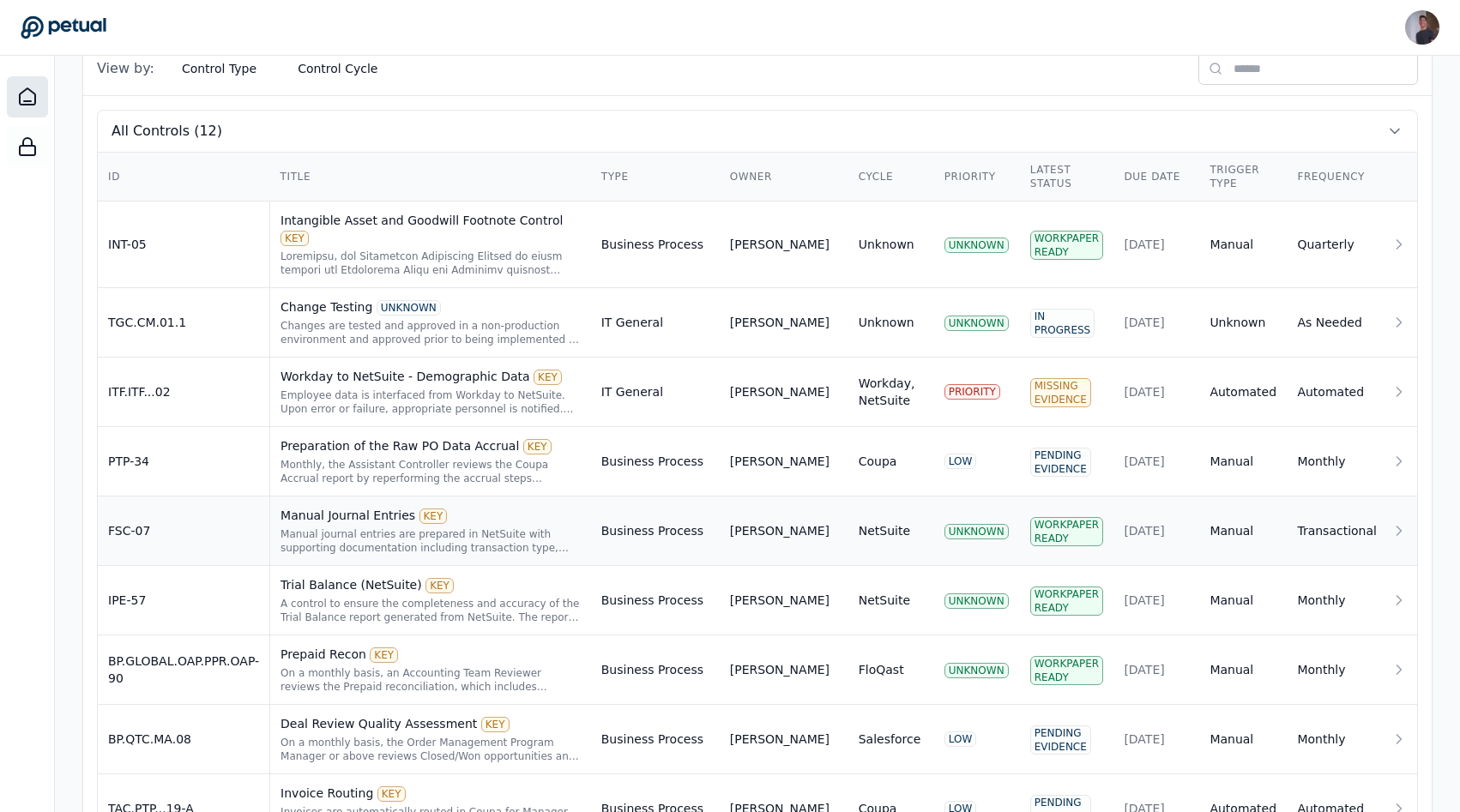
scroll to position [520, 0]
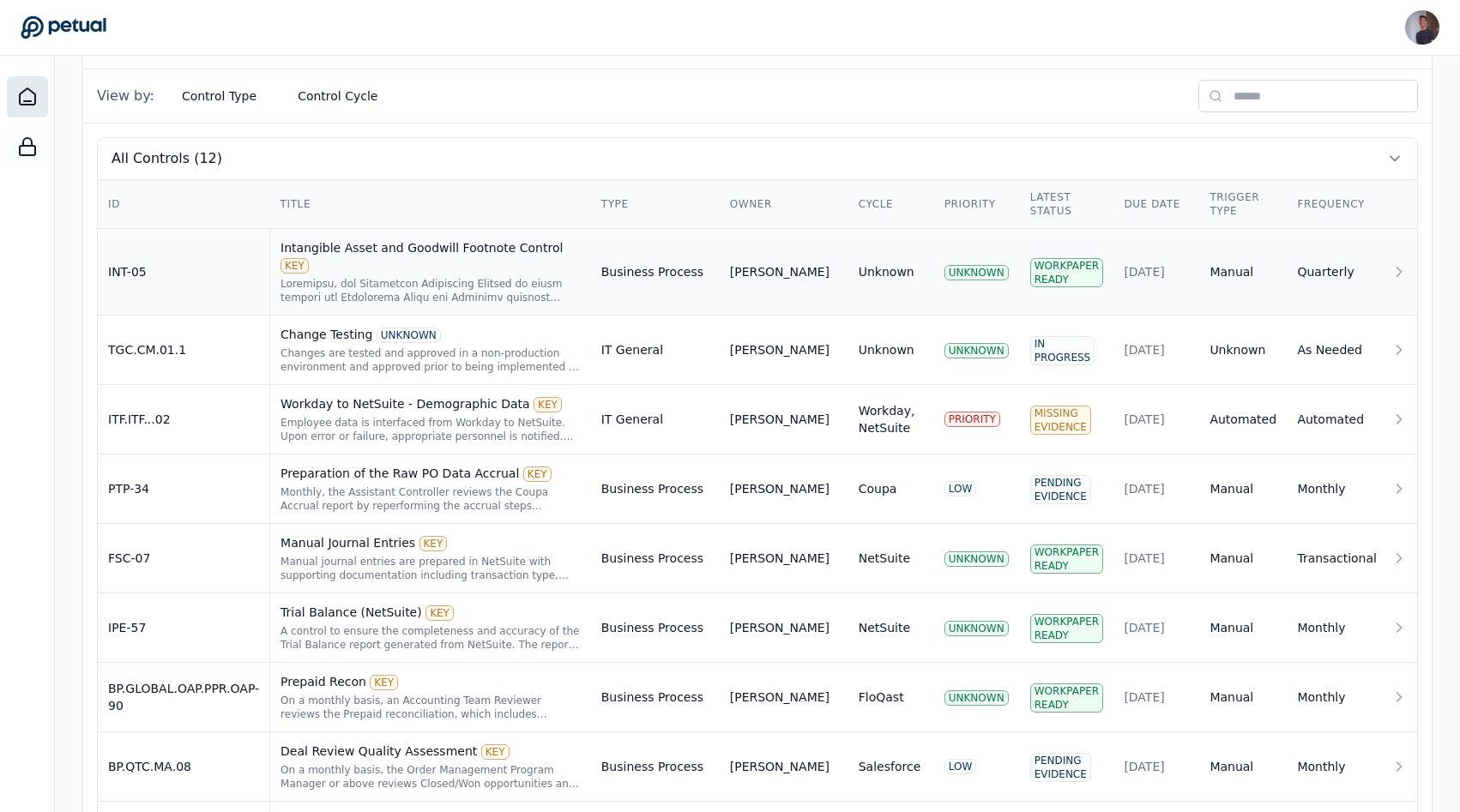
click at [216, 257] on td "INT-05" at bounding box center [184, 272] width 172 height 86
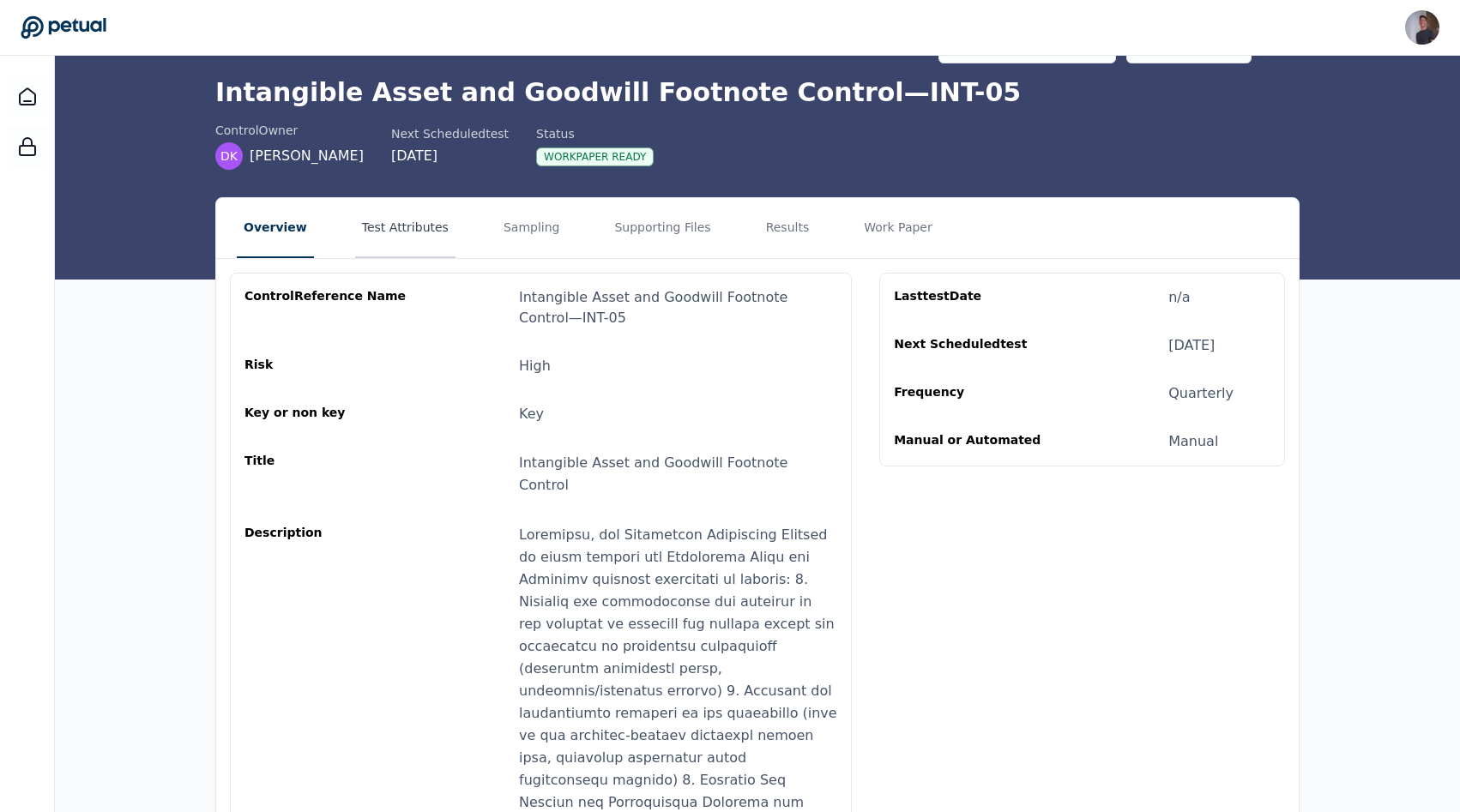
click at [411, 232] on button "Test Attributes" at bounding box center [405, 228] width 100 height 60
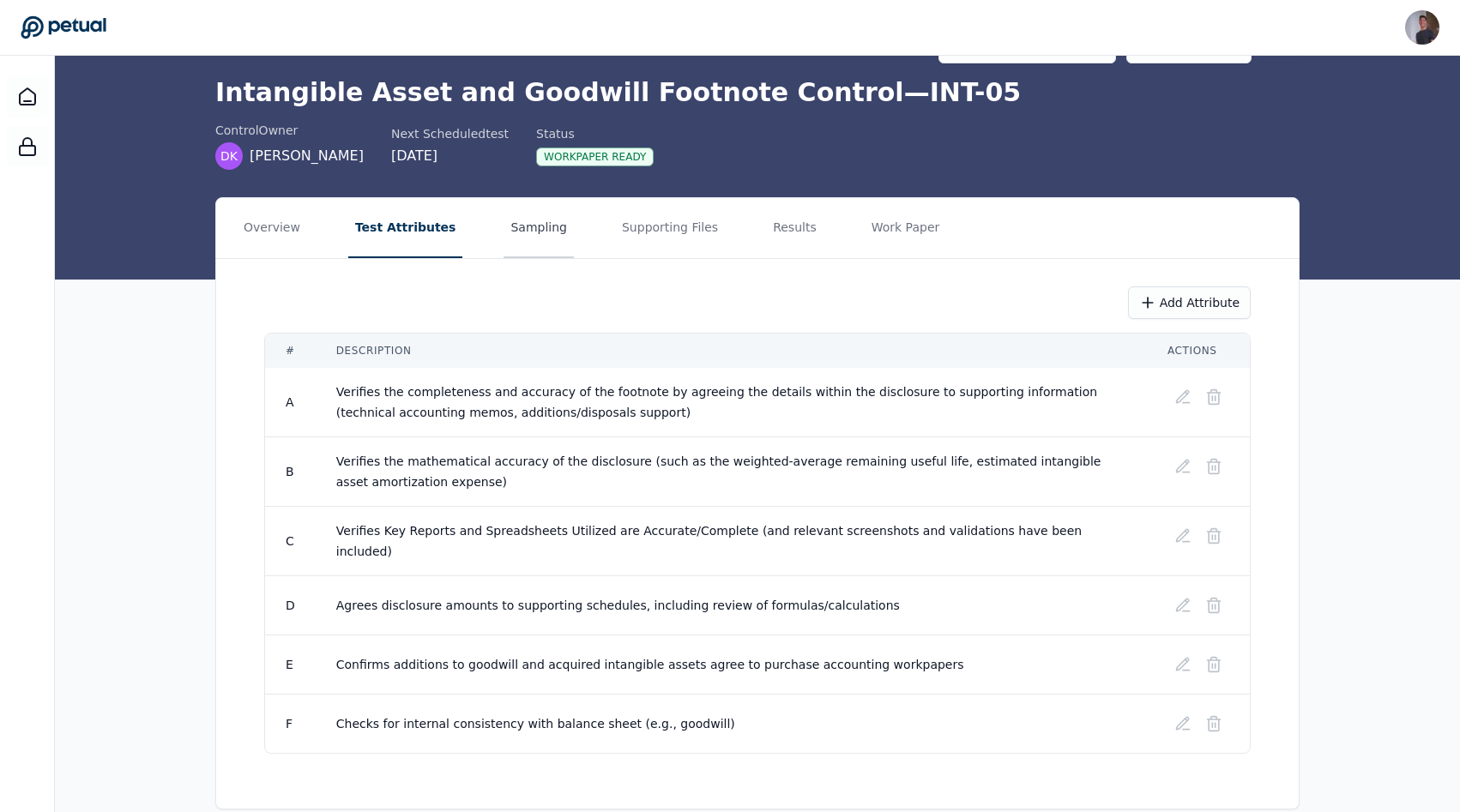
click at [511, 232] on button "Sampling" at bounding box center [539, 228] width 71 height 60
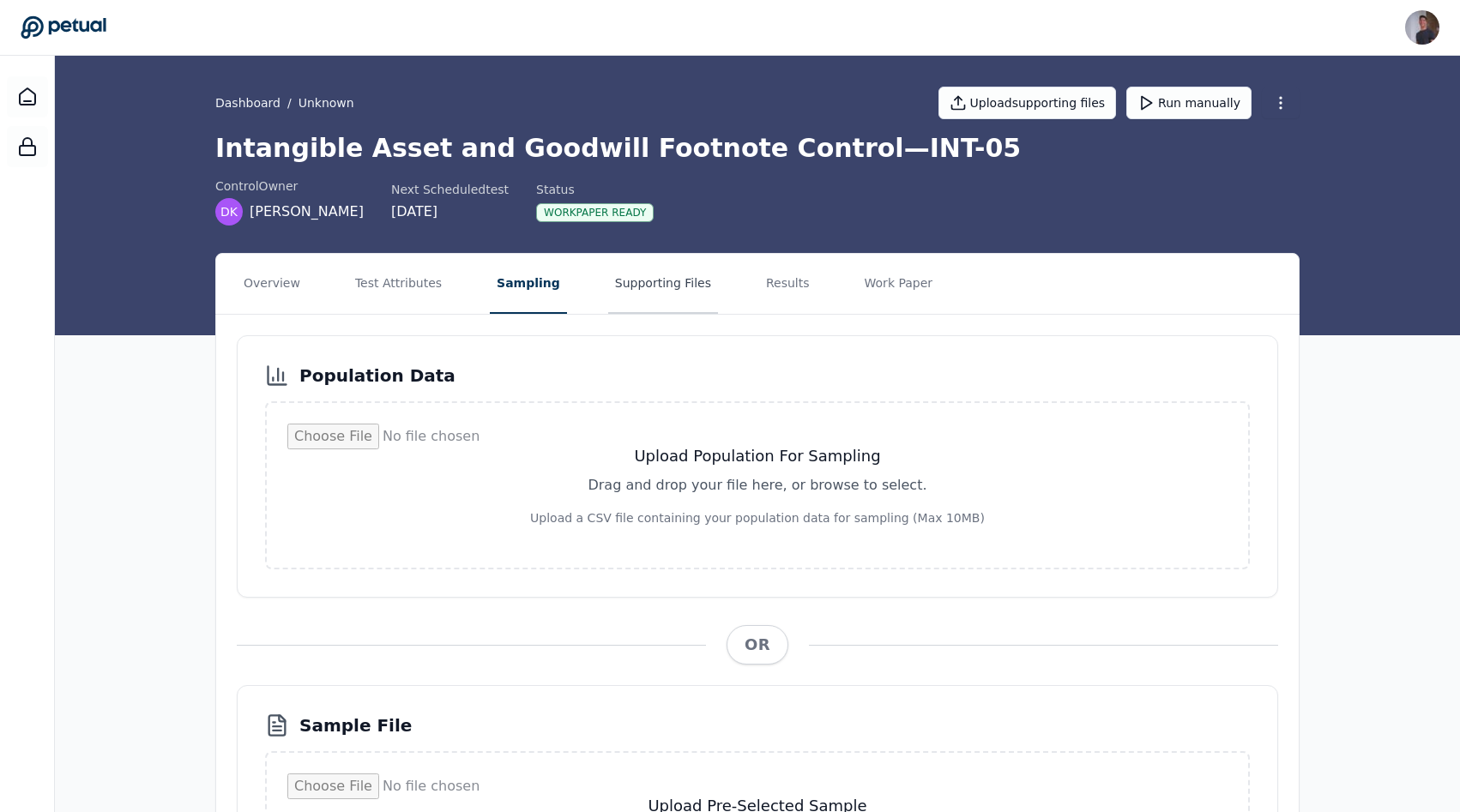
click at [623, 278] on button "Supporting Files" at bounding box center [662, 284] width 110 height 60
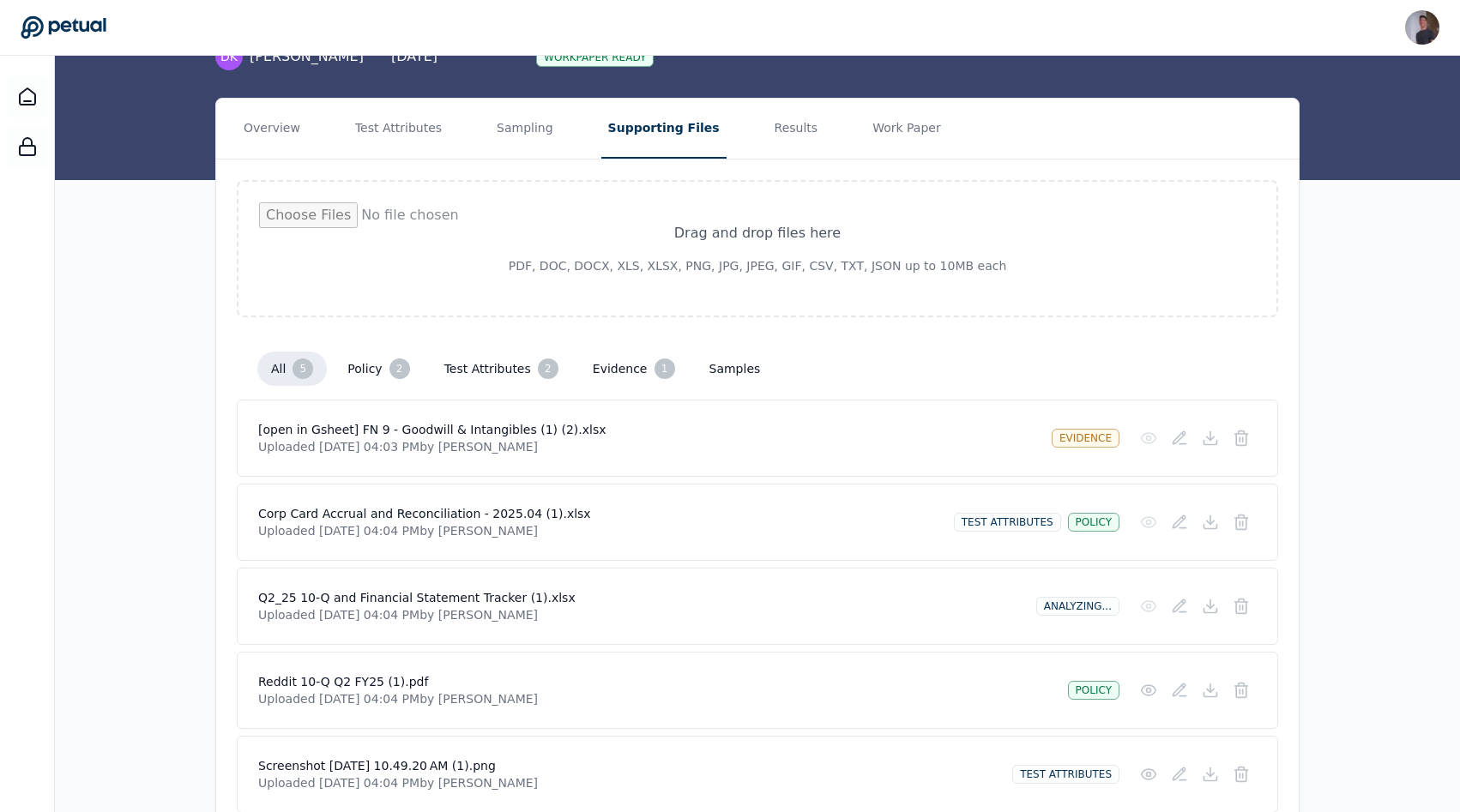
scroll to position [46, 0]
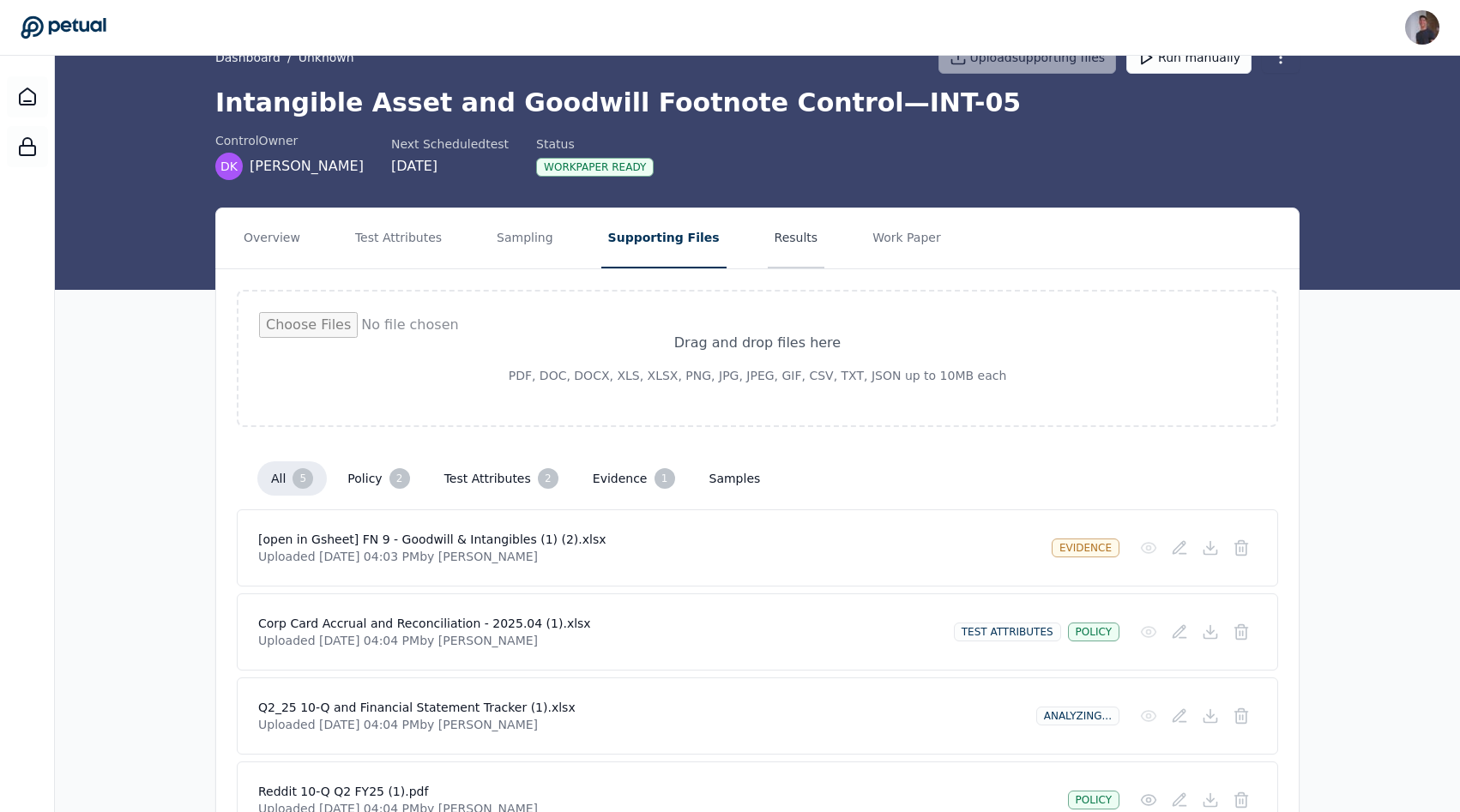
click at [732, 257] on button "Results" at bounding box center [796, 239] width 58 height 60
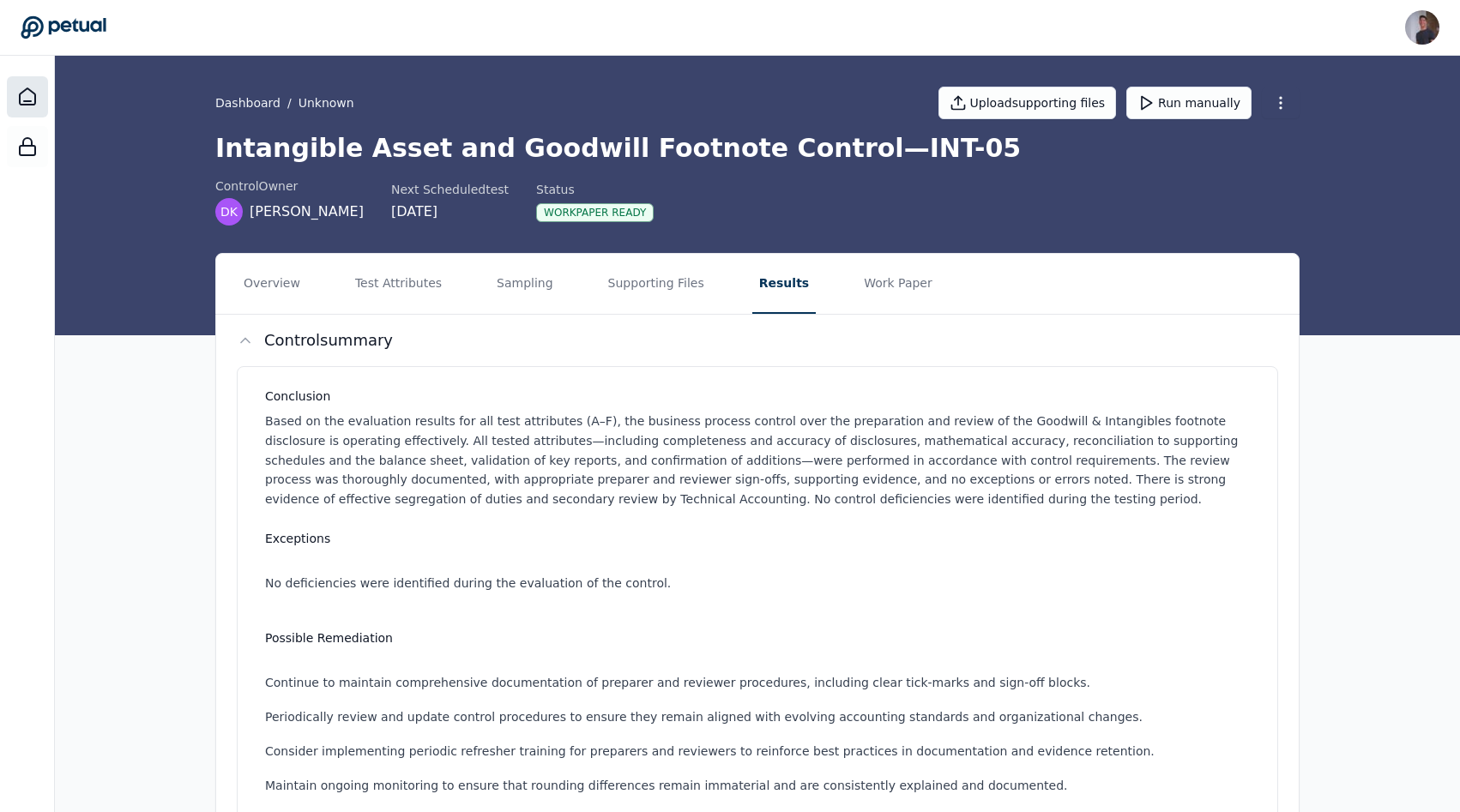
click at [44, 91] on div at bounding box center [28, 97] width 41 height 41
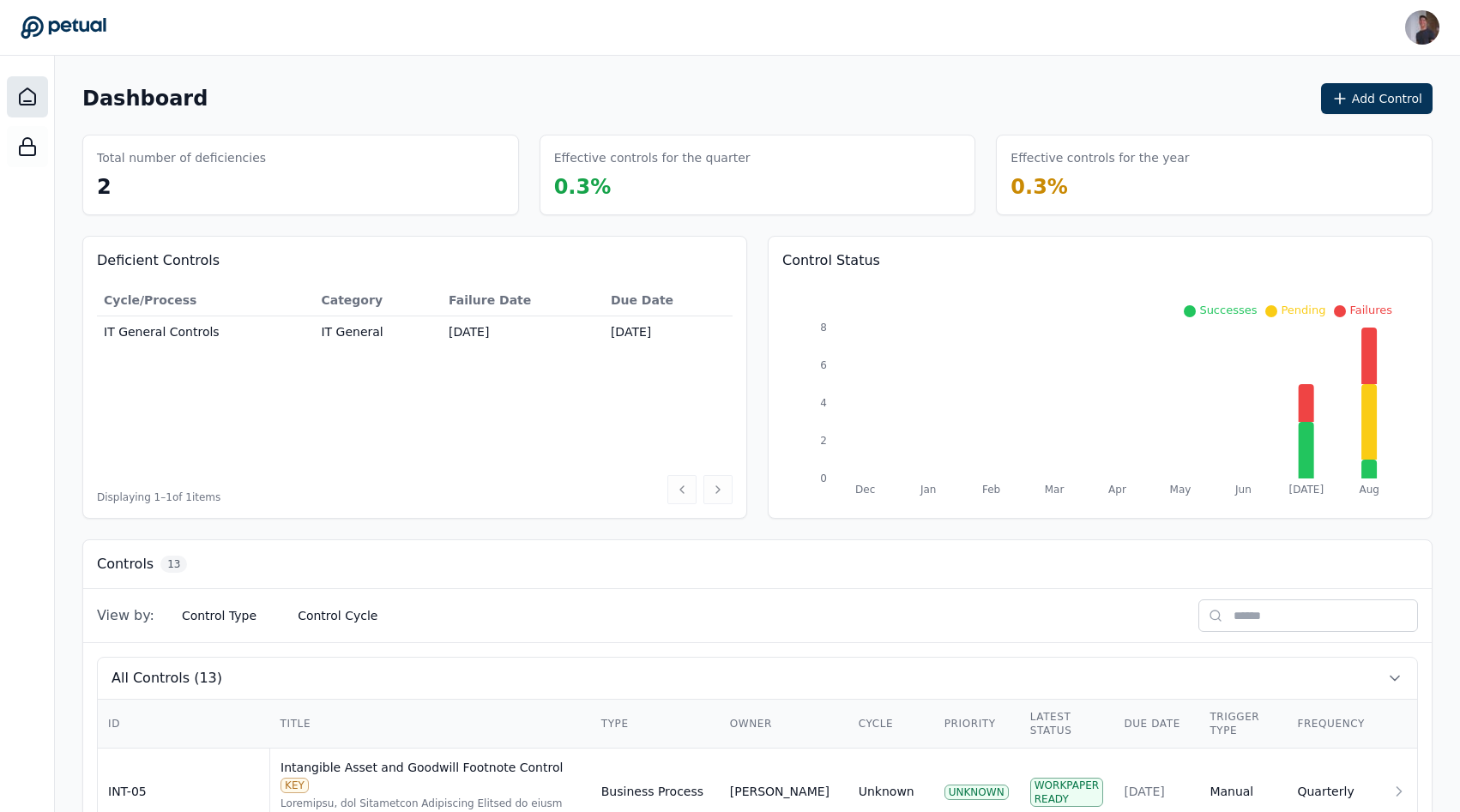
scroll to position [446, 0]
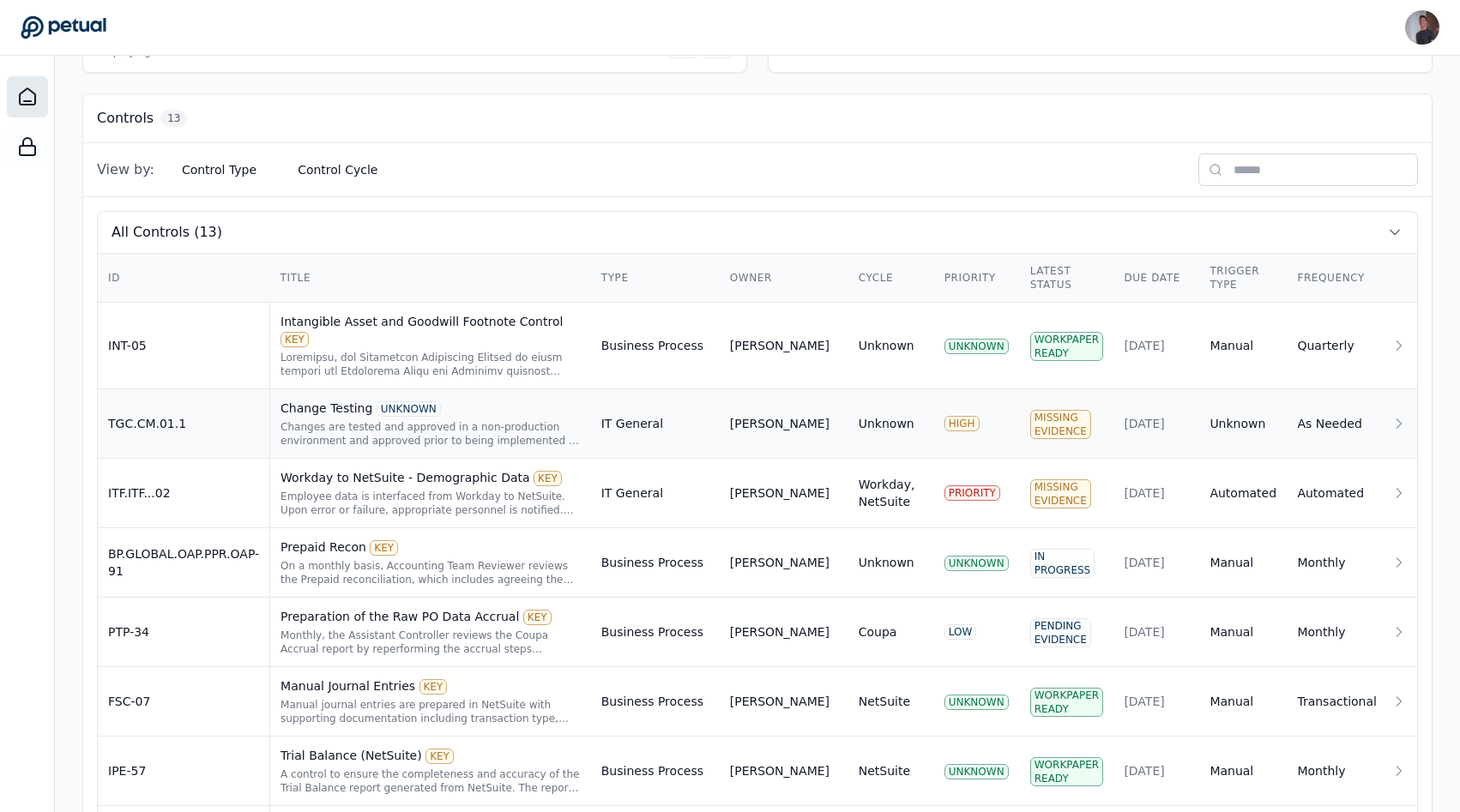
click at [327, 389] on td "Change Testing UNKNOWN Changes are tested and approved in a non-production envi…" at bounding box center [430, 423] width 321 height 70
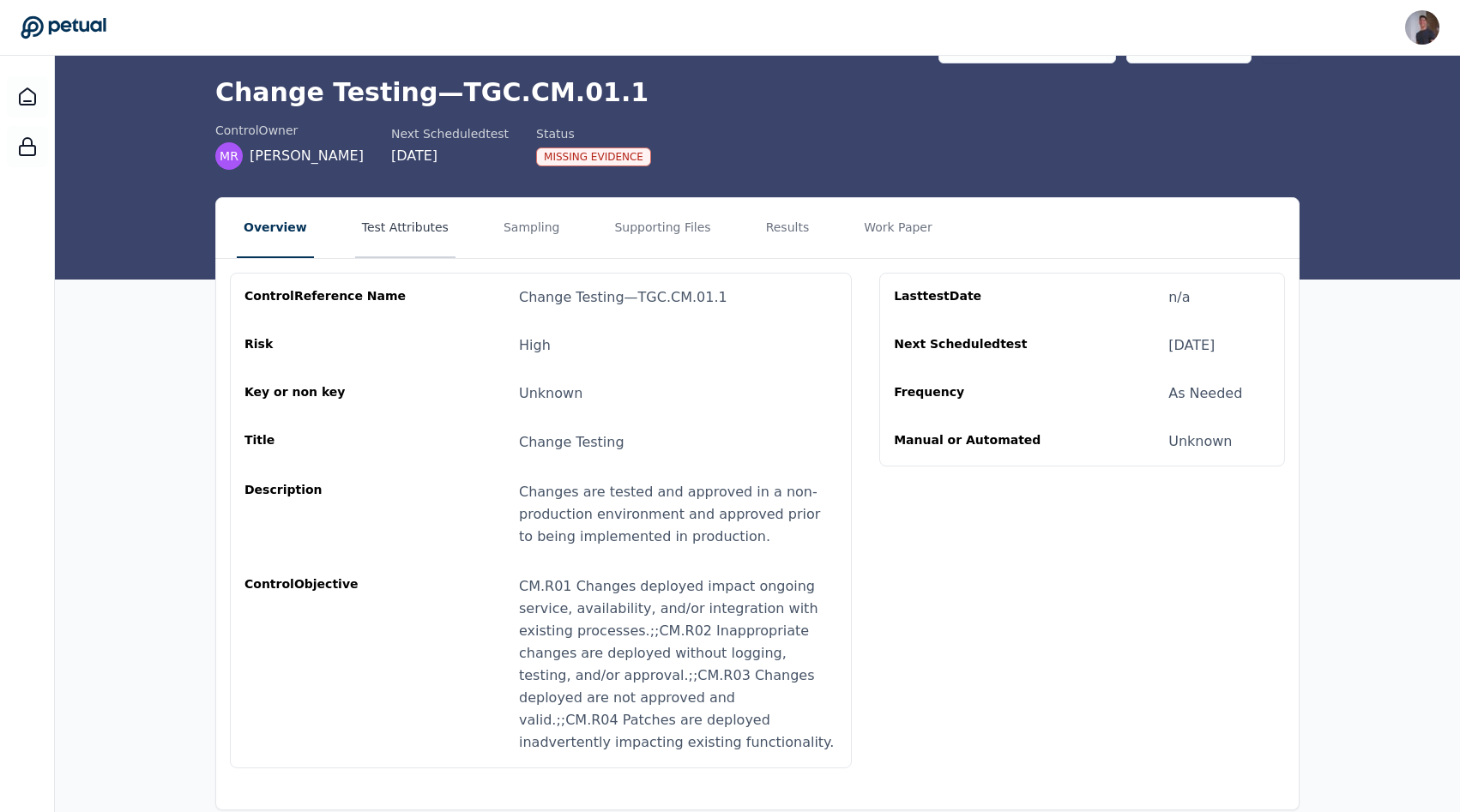
click at [385, 232] on button "Test Attributes" at bounding box center [405, 228] width 100 height 60
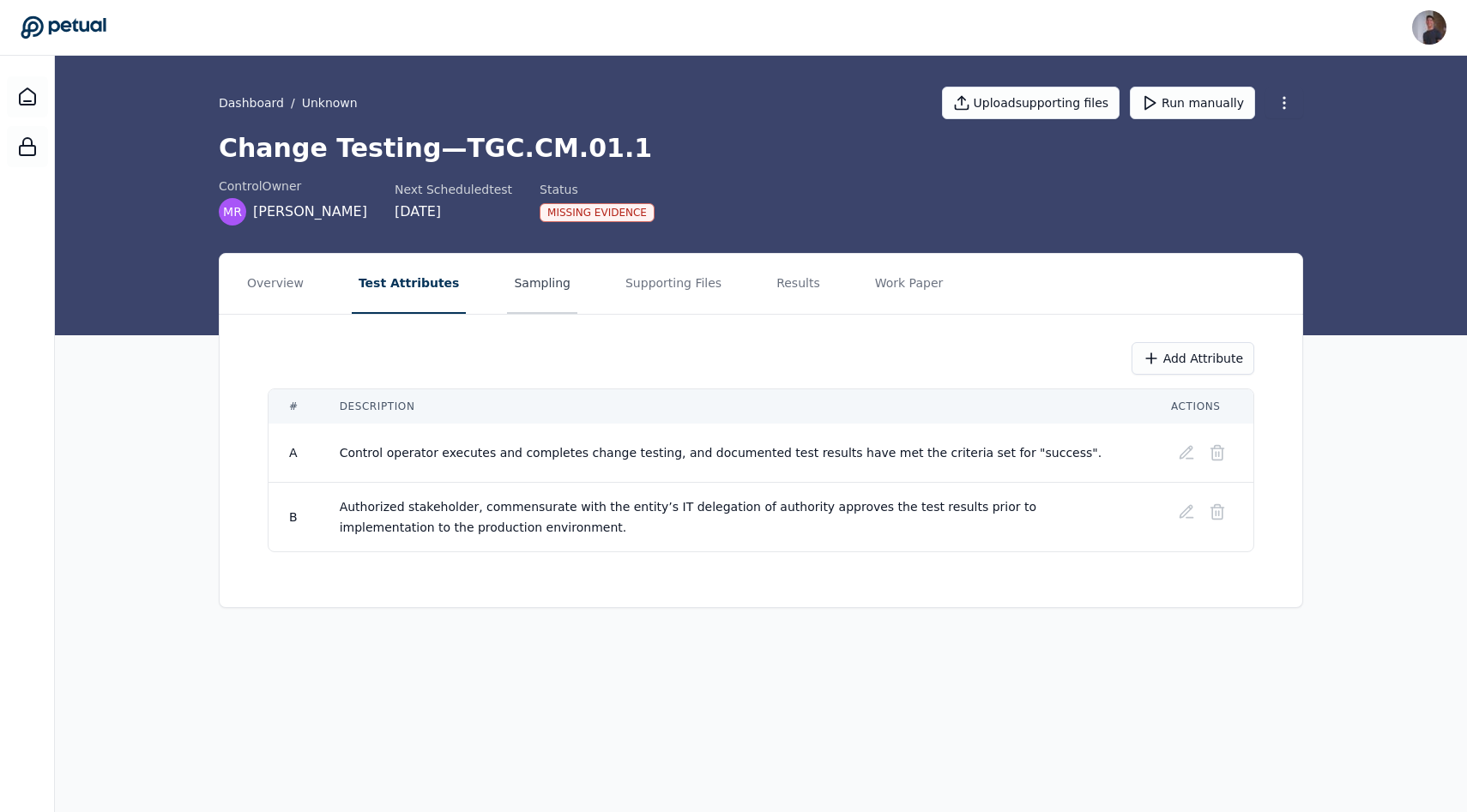
click at [525, 278] on button "Sampling" at bounding box center [542, 284] width 71 height 60
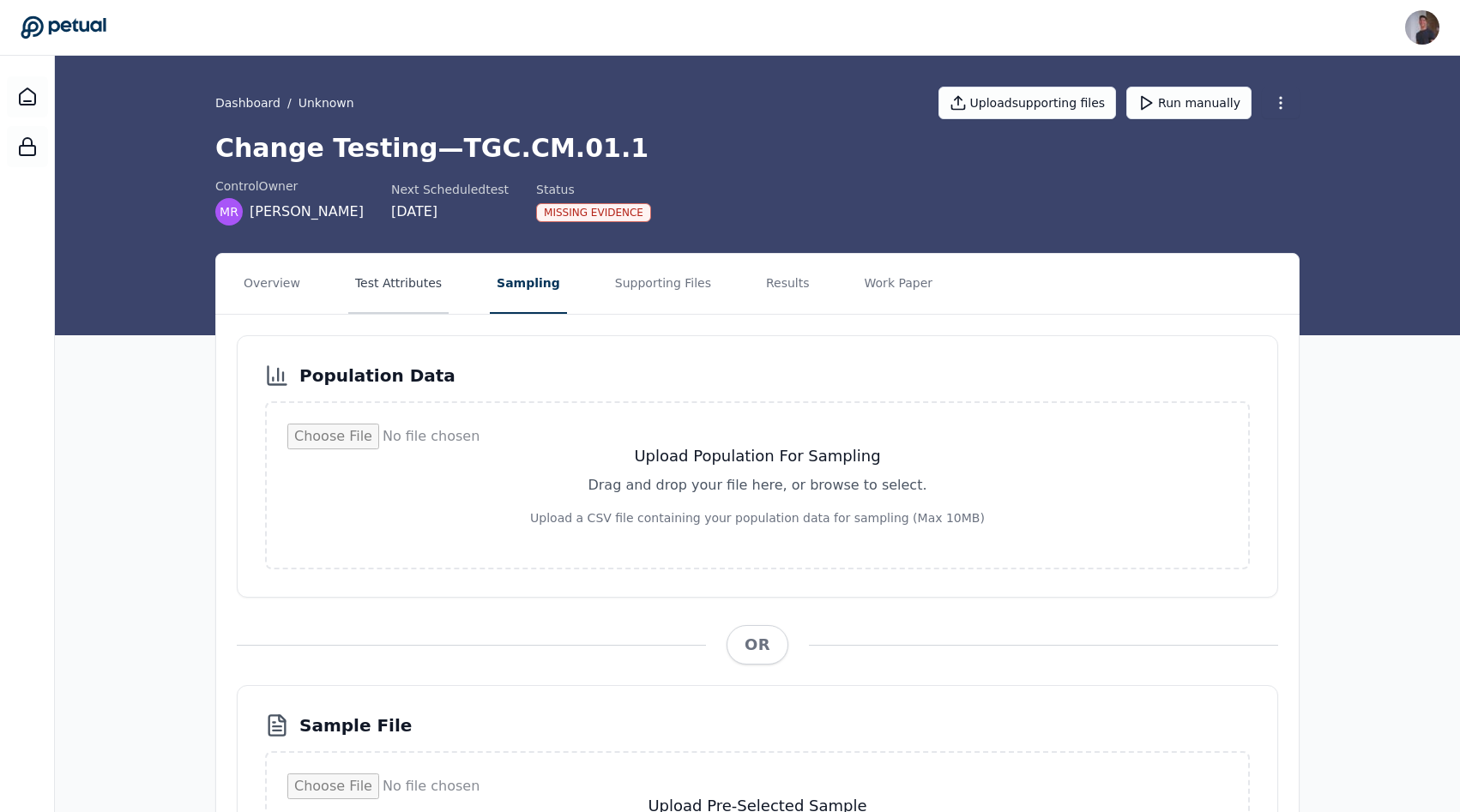
click at [426, 281] on button "Test Attributes" at bounding box center [398, 284] width 100 height 60
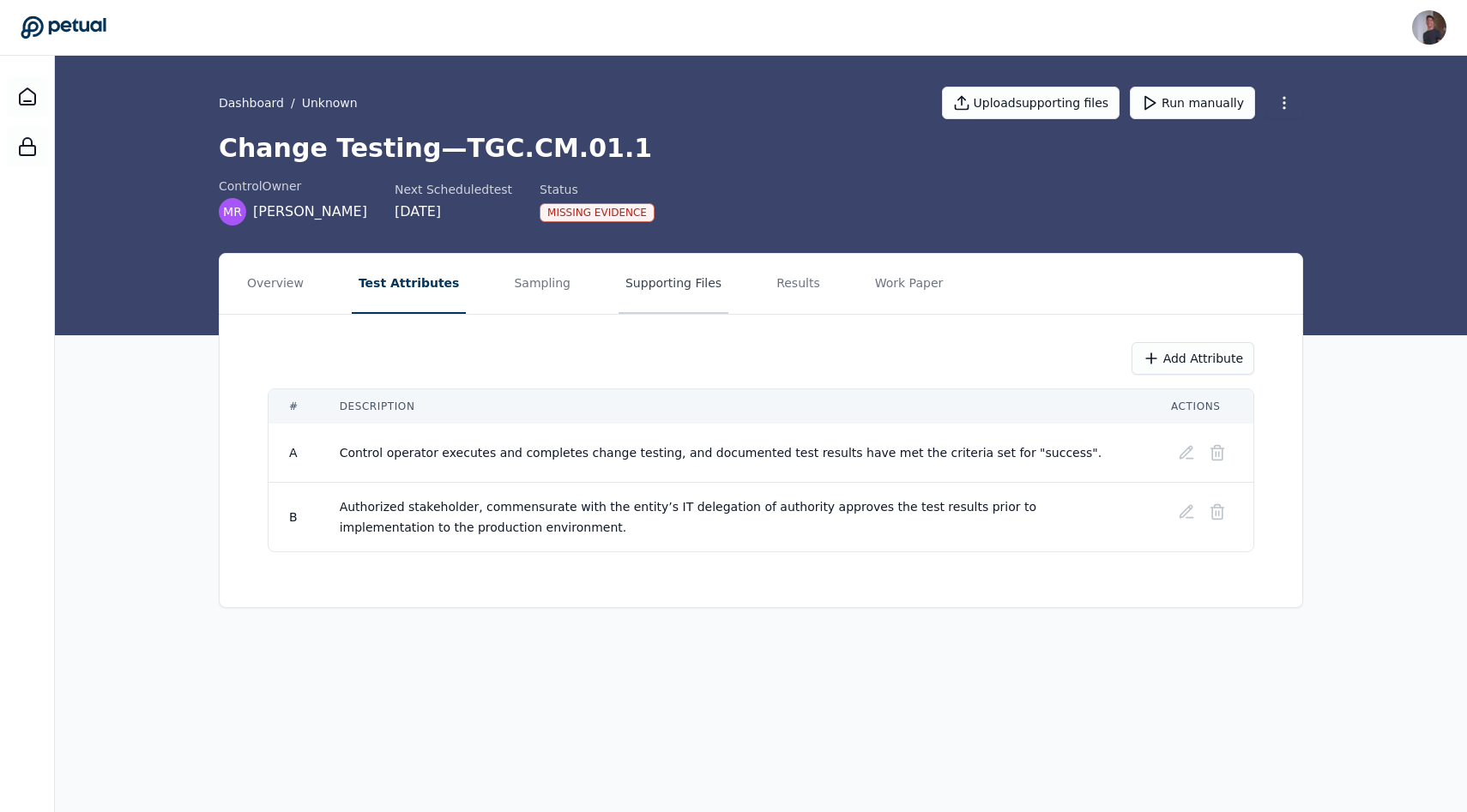
click at [660, 278] on button "Supporting Files" at bounding box center [673, 284] width 110 height 60
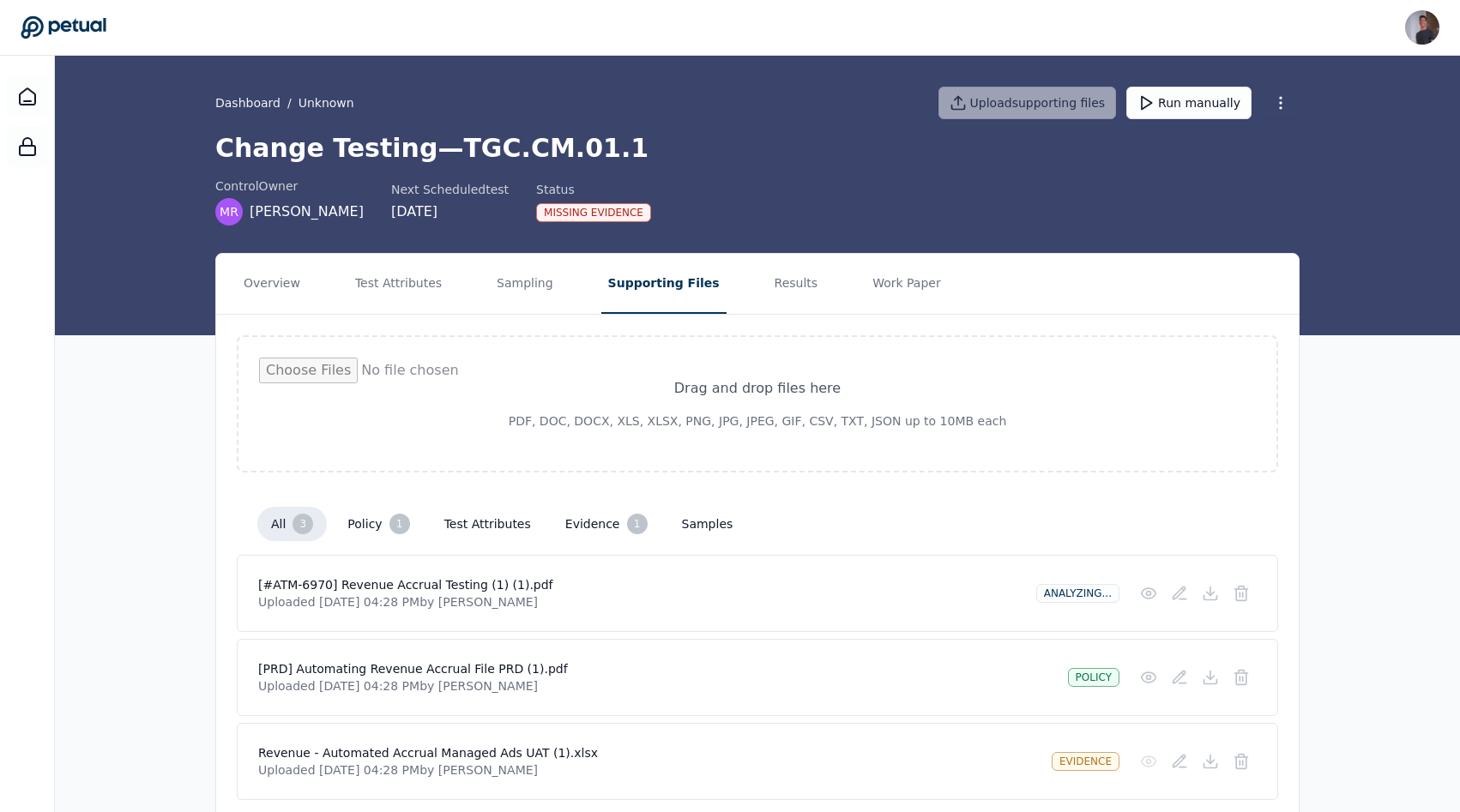
scroll to position [65, 0]
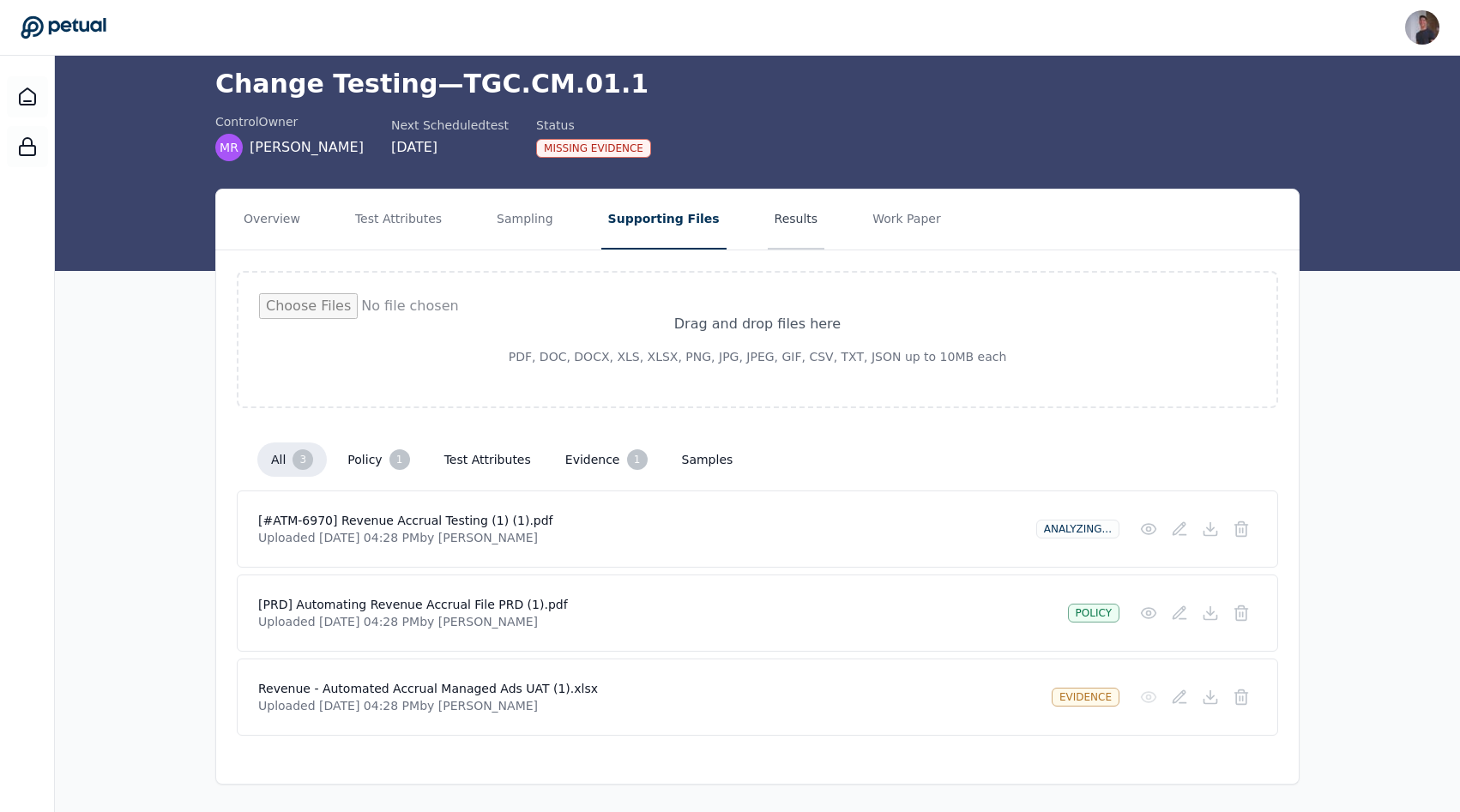
click at [732, 221] on button "Results" at bounding box center [796, 220] width 58 height 60
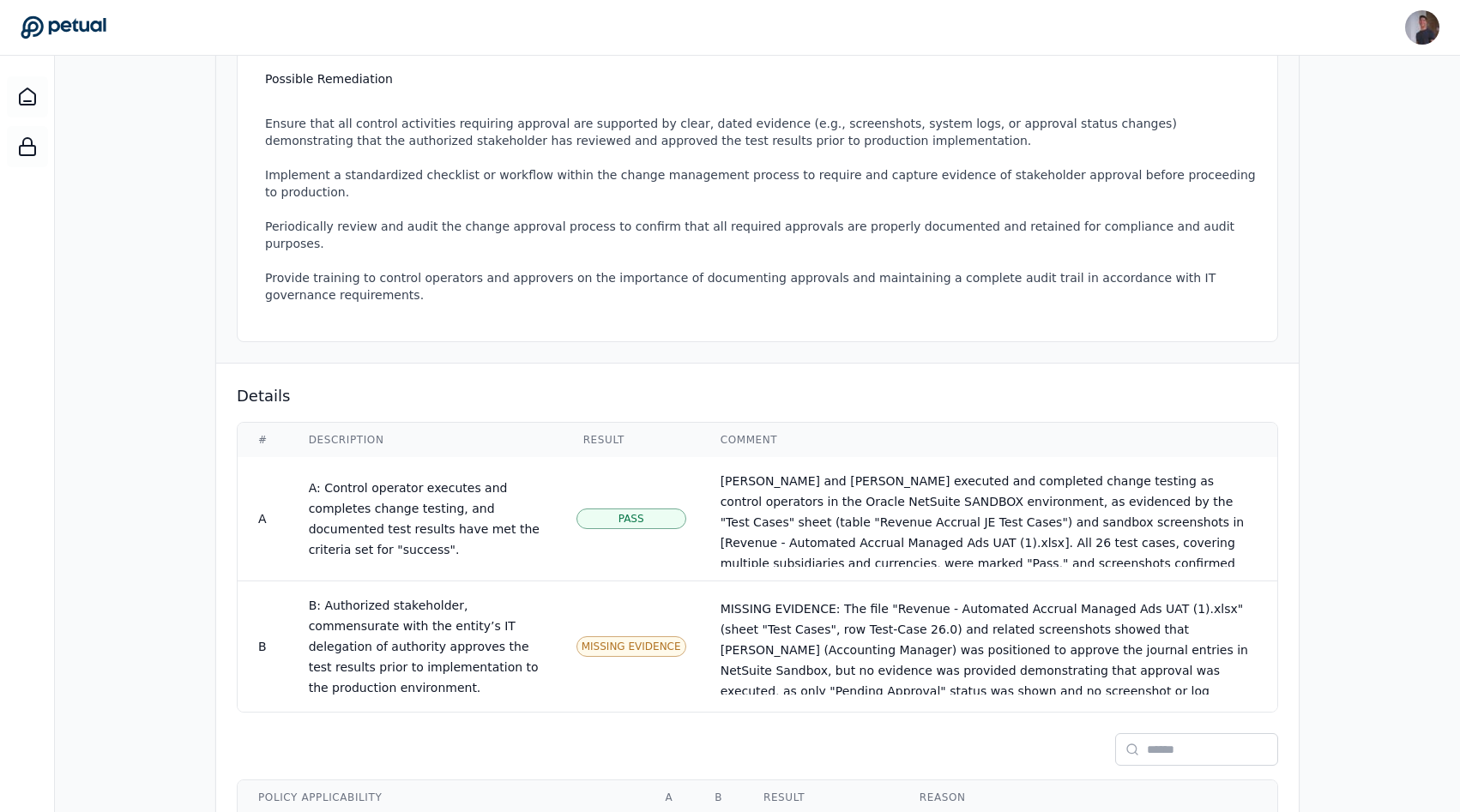
scroll to position [716, 0]
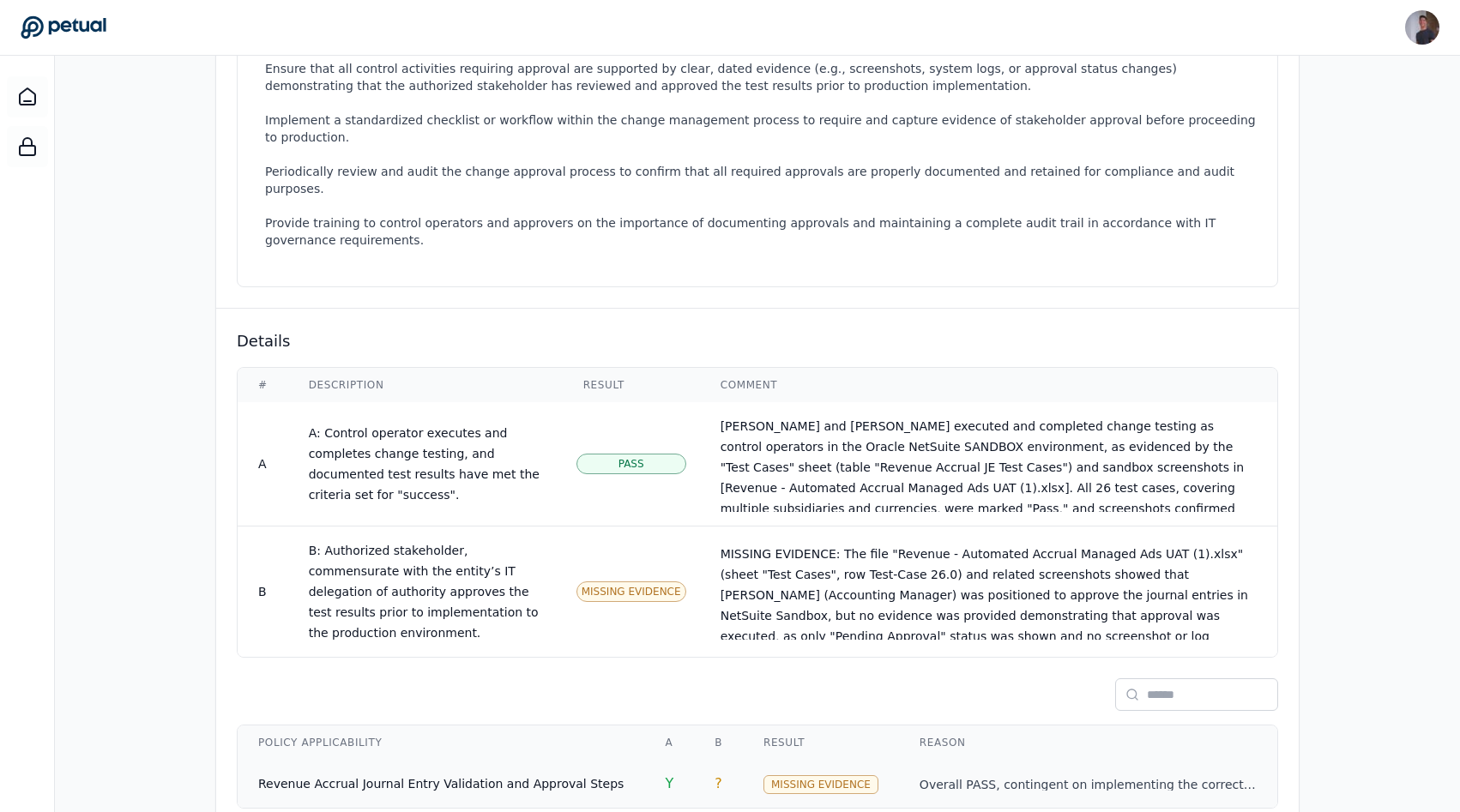
click at [665, 775] on span "Y" at bounding box center [669, 783] width 9 height 16
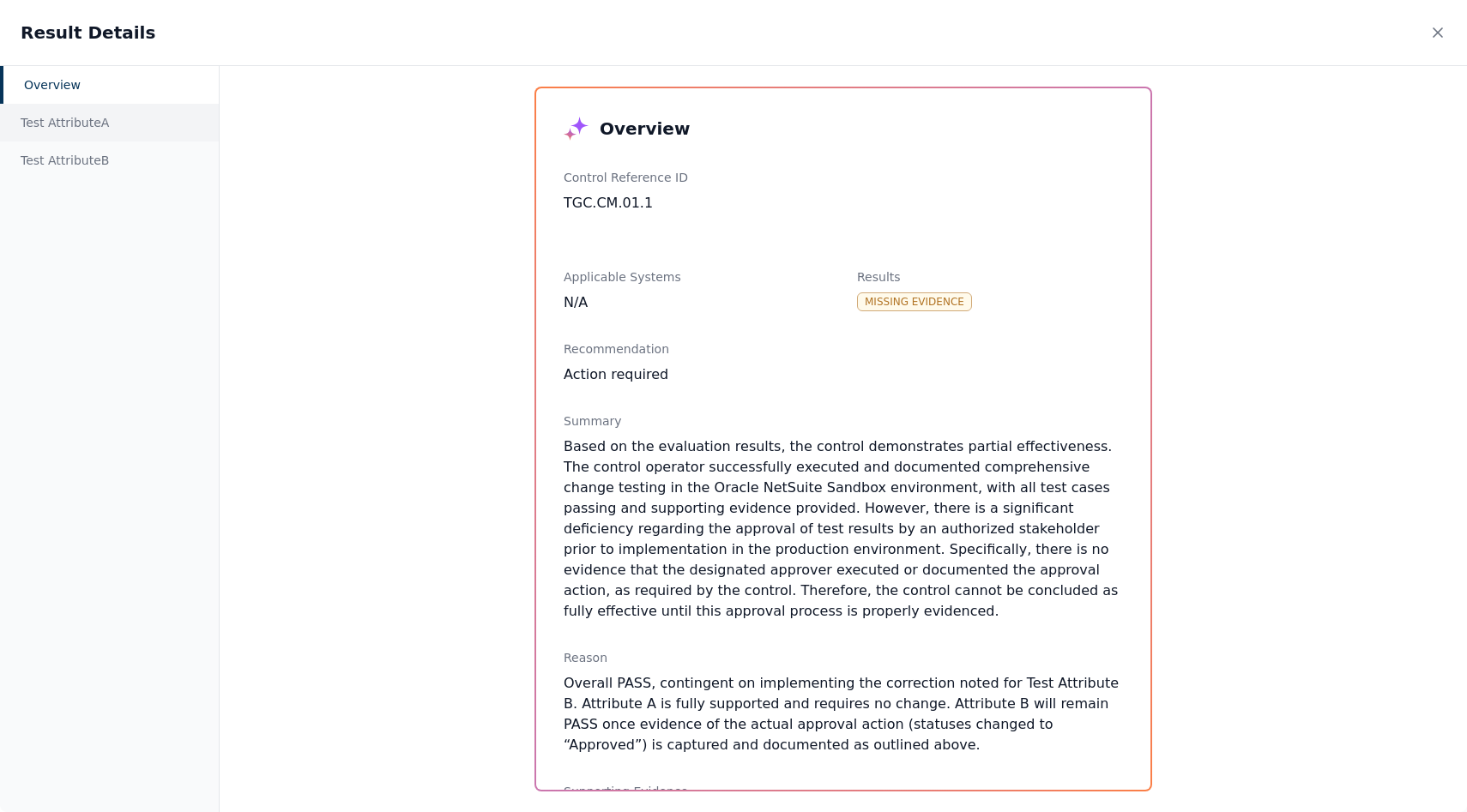
click at [72, 121] on div "Test Attribute A" at bounding box center [110, 122] width 219 height 38
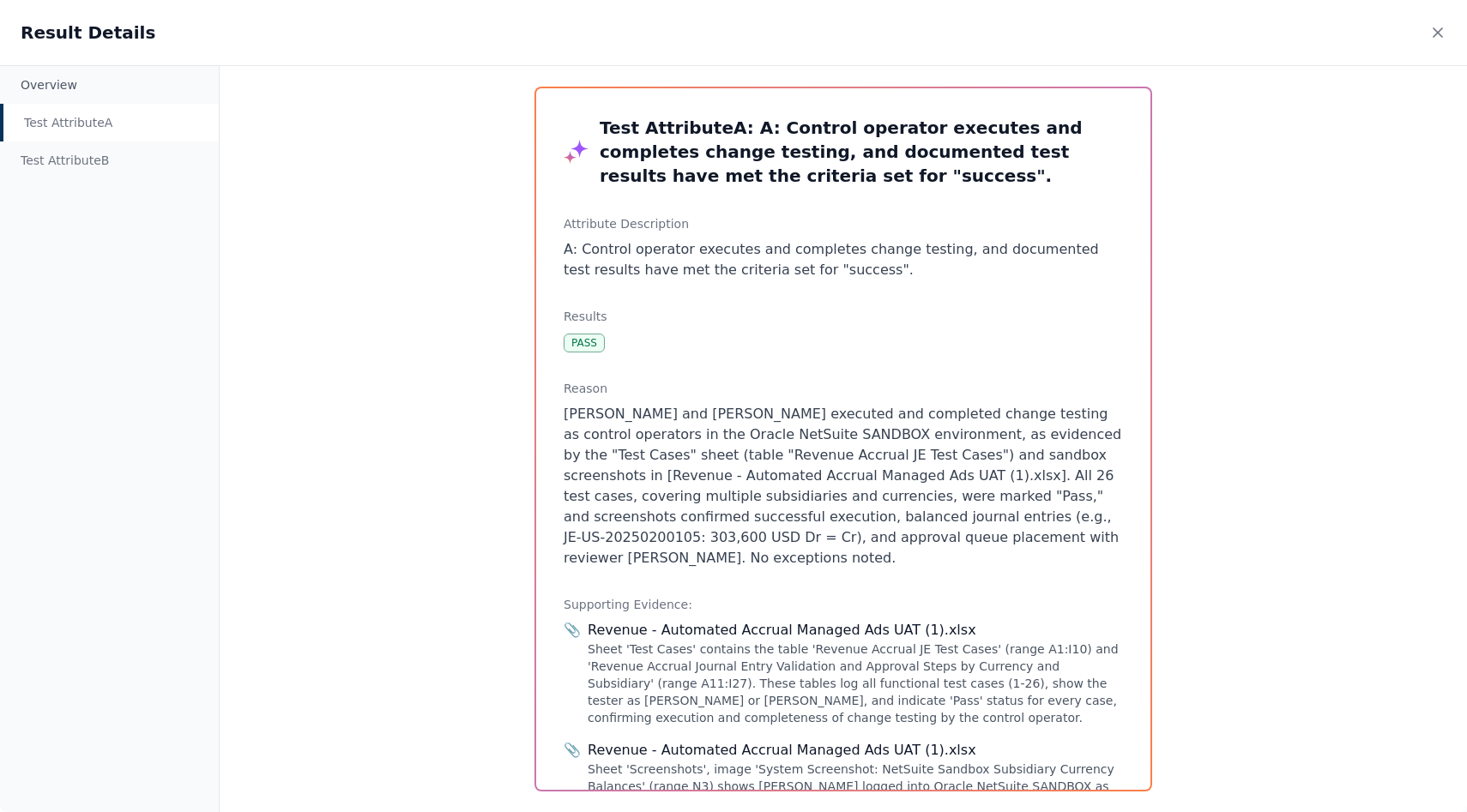
click at [732, 11] on div "Result Details" at bounding box center [733, 33] width 1467 height 66
click at [732, 19] on div "Result Details" at bounding box center [733, 33] width 1467 height 66
click at [732, 33] on icon at bounding box center [1438, 33] width 17 height 17
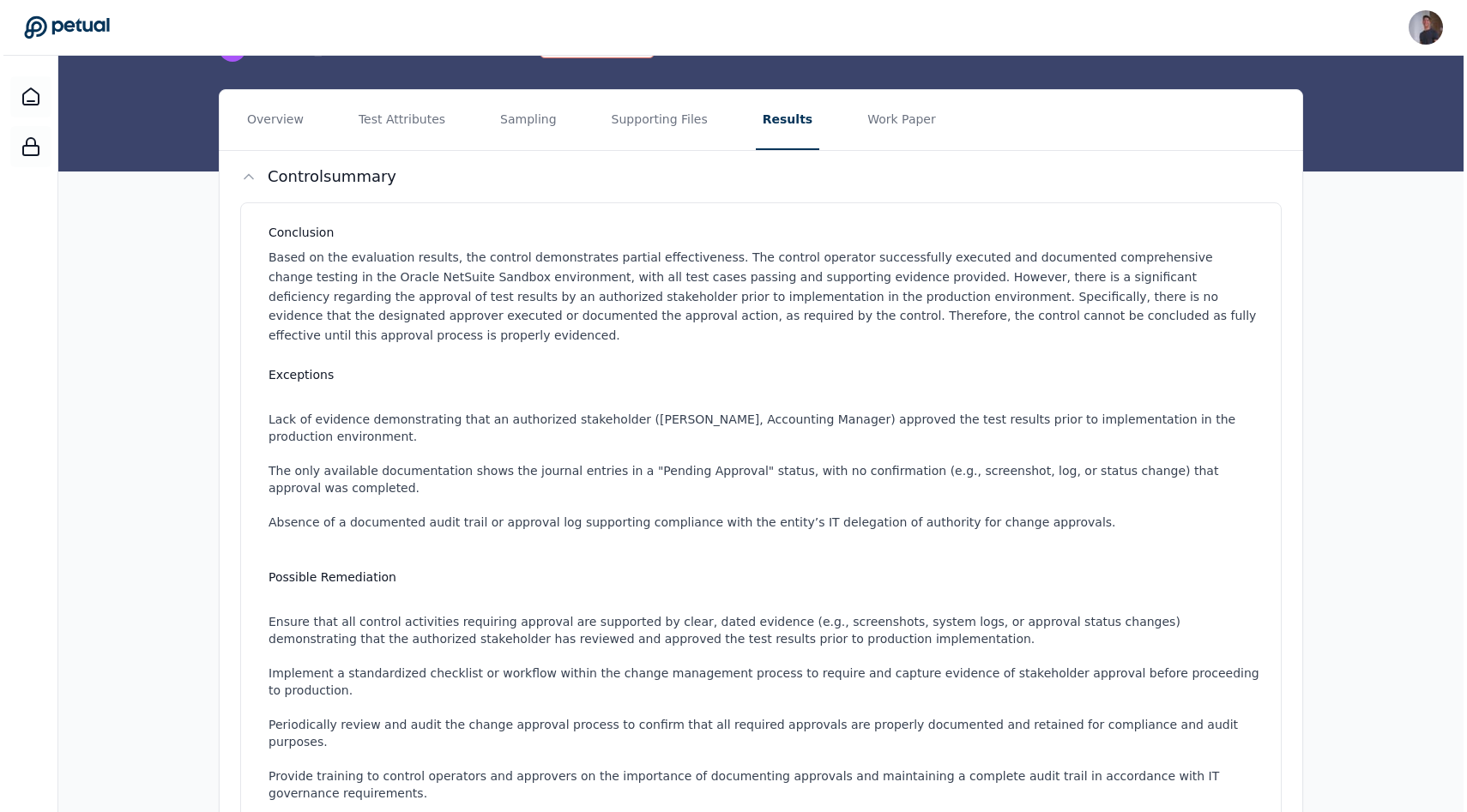
scroll to position [716, 0]
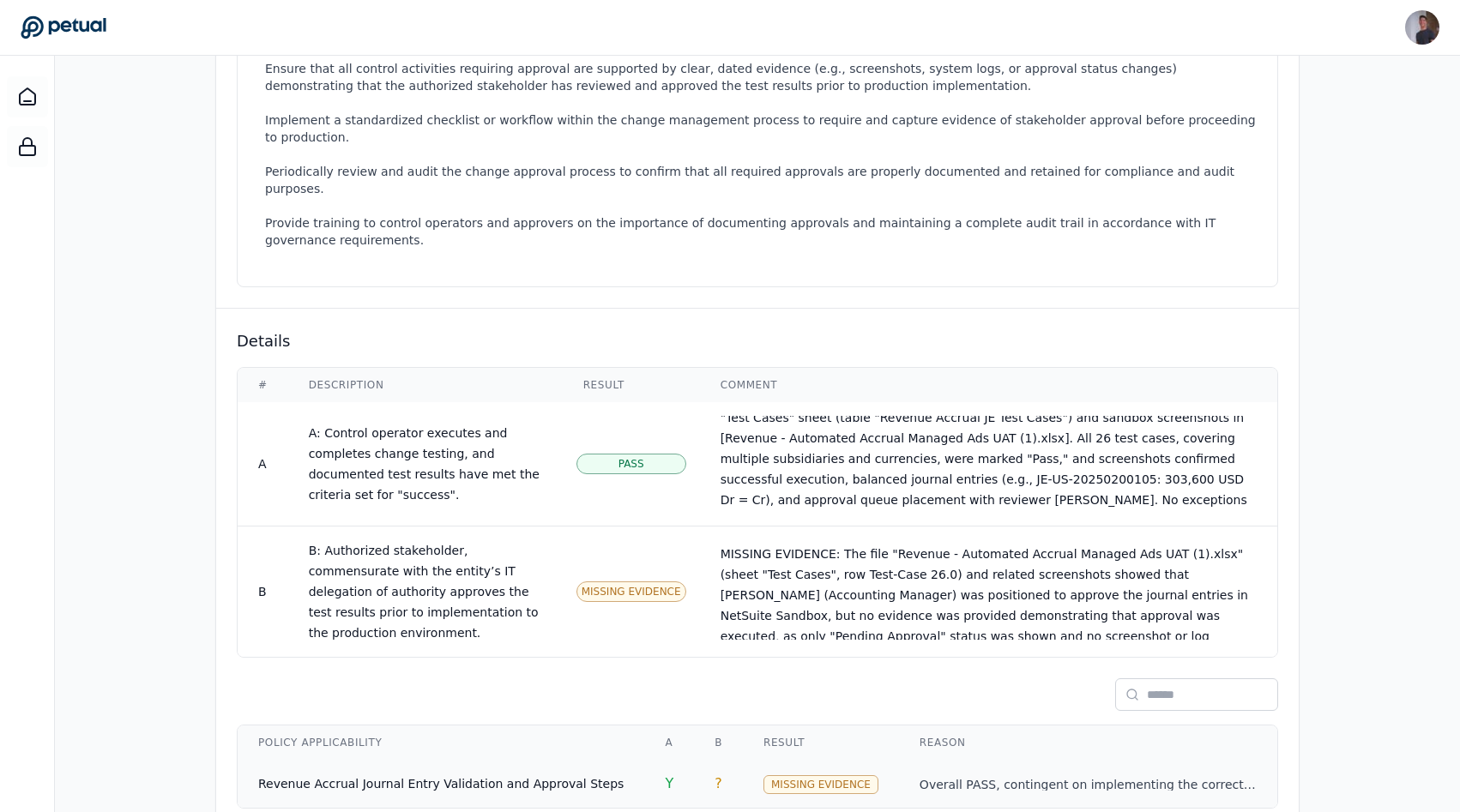
click at [517, 777] on span "Revenue Accrual Journal Entry Validation and Approval Steps" at bounding box center [441, 784] width 366 height 14
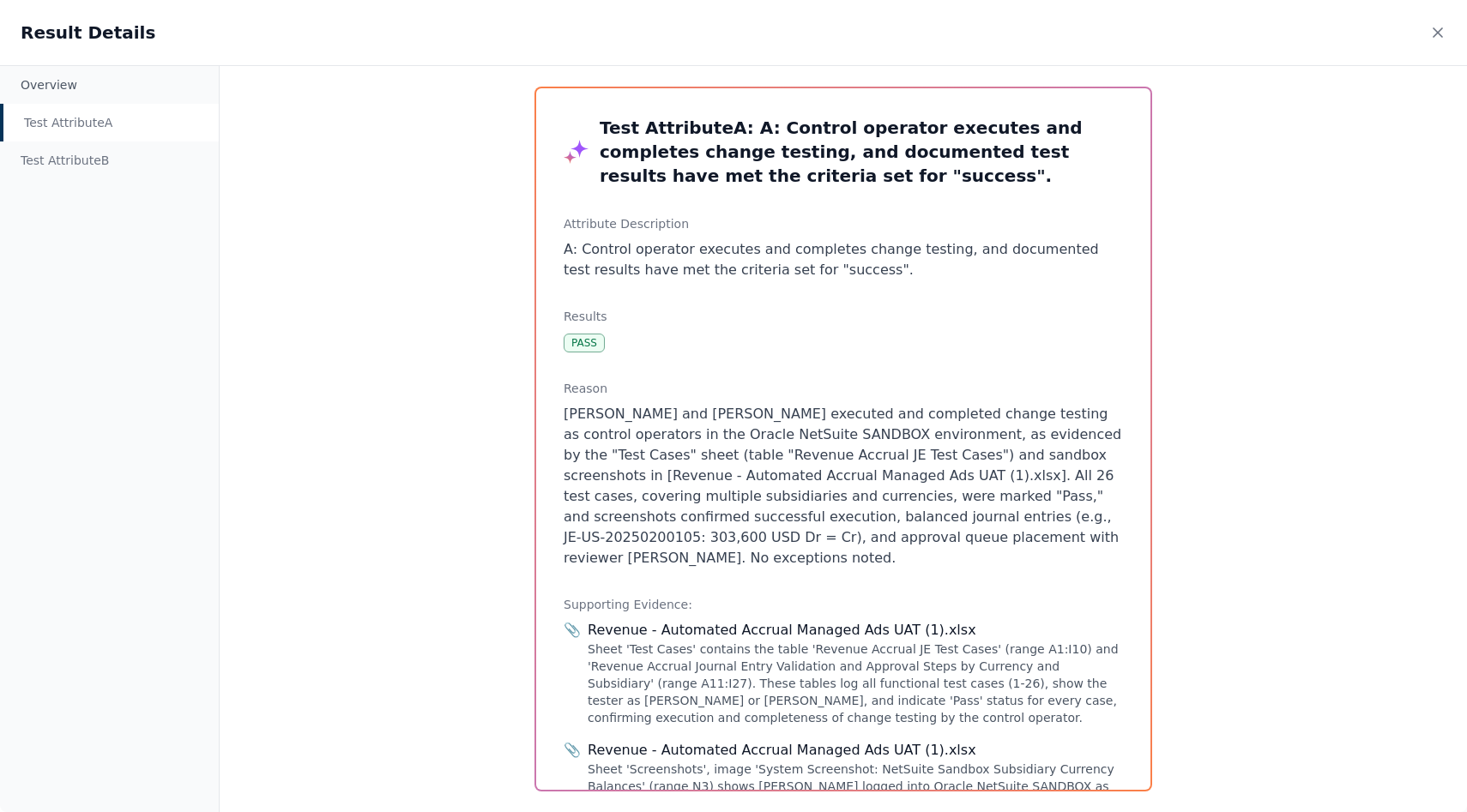
click at [137, 103] on div "Test Attribute A" at bounding box center [110, 122] width 219 height 38
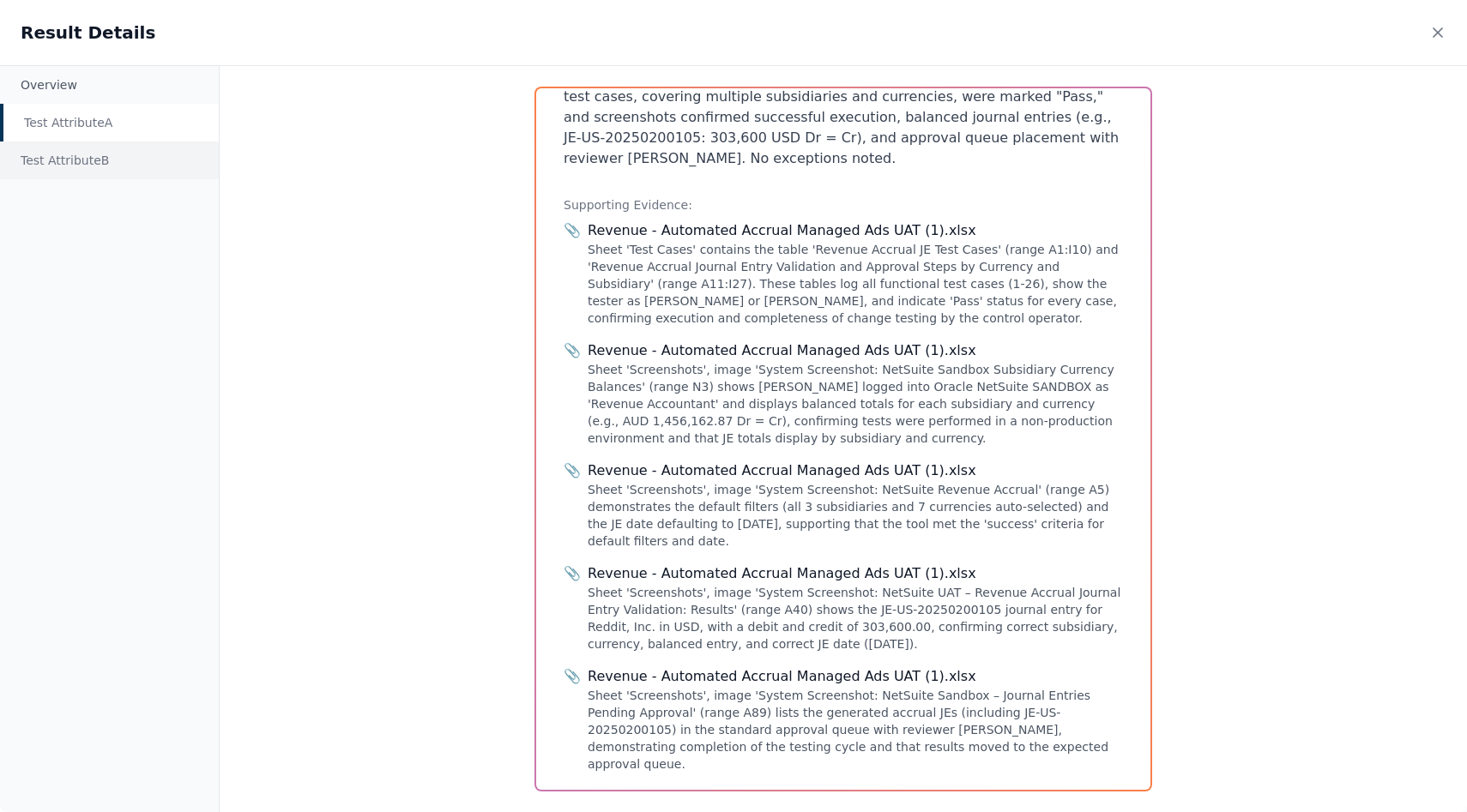
click at [104, 172] on div "Test Attribute B" at bounding box center [110, 160] width 219 height 38
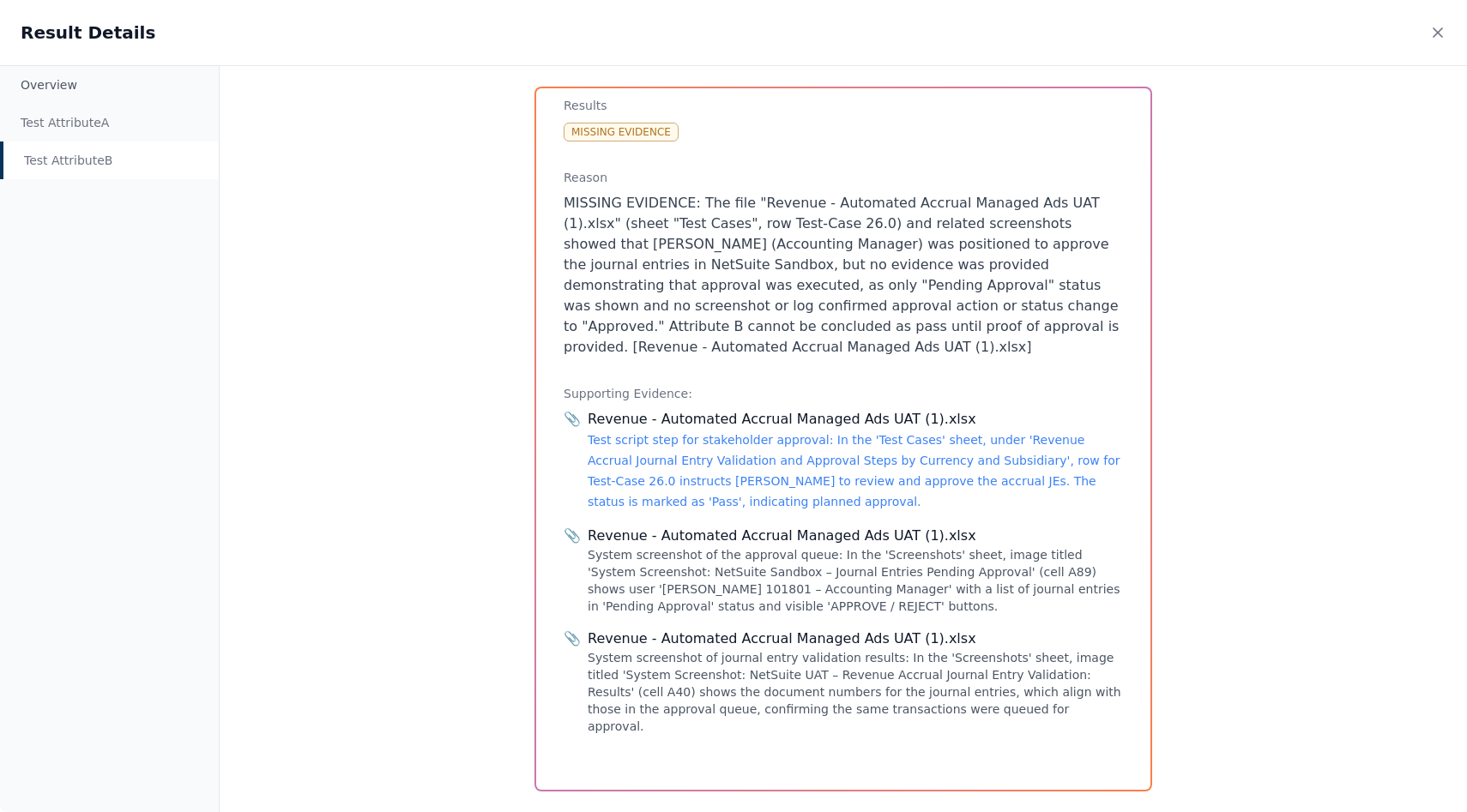
scroll to position [173, 0]
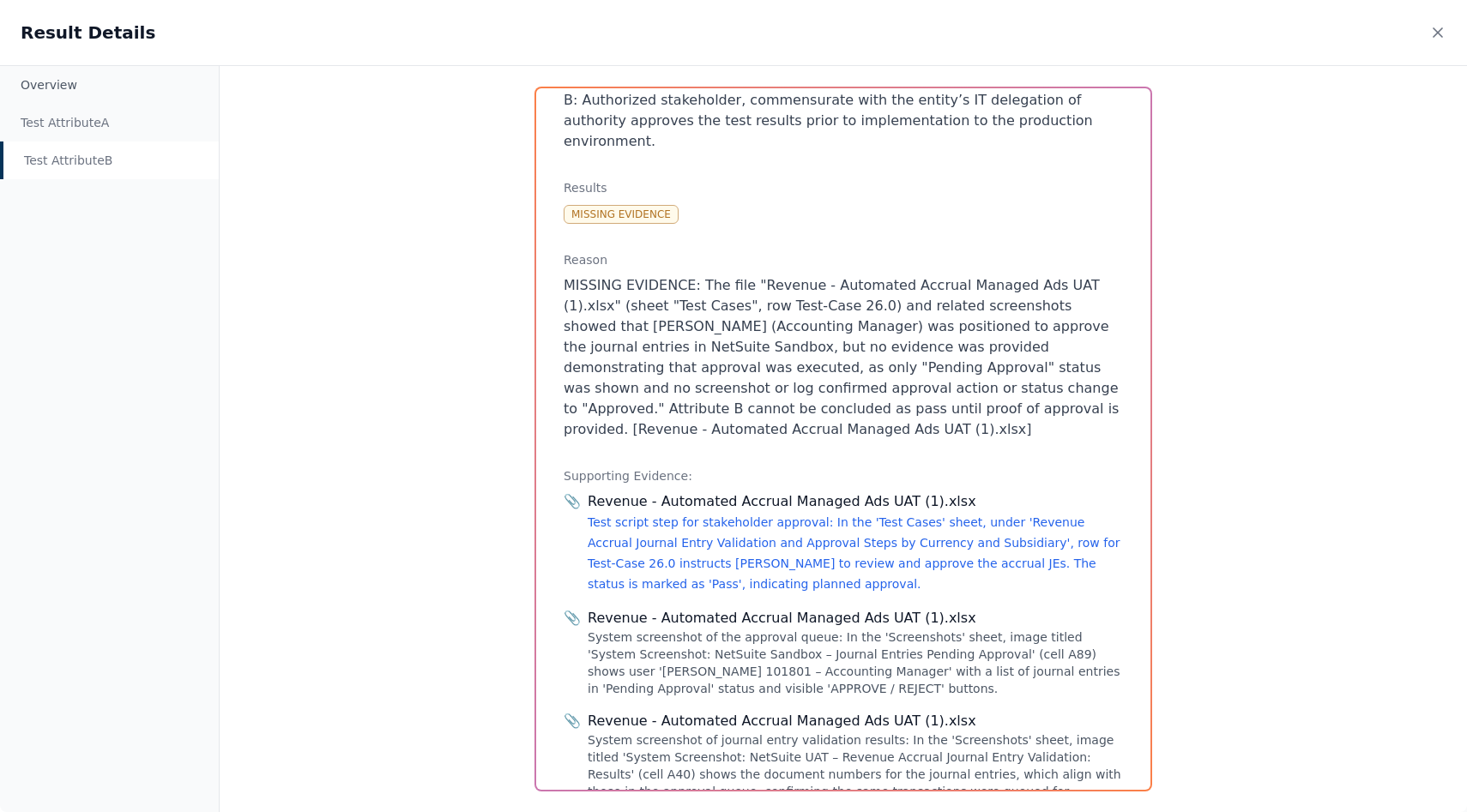
click at [732, 515] on link "Test script step for stakeholder approval: In the 'Test Cases' sheet, under 'Re…" at bounding box center [853, 553] width 532 height 76
click at [718, 280] on p "MISSING EVIDENCE: The file "Revenue - Automated Accrual Managed Ads UAT (1).xls…" at bounding box center [843, 357] width 559 height 165
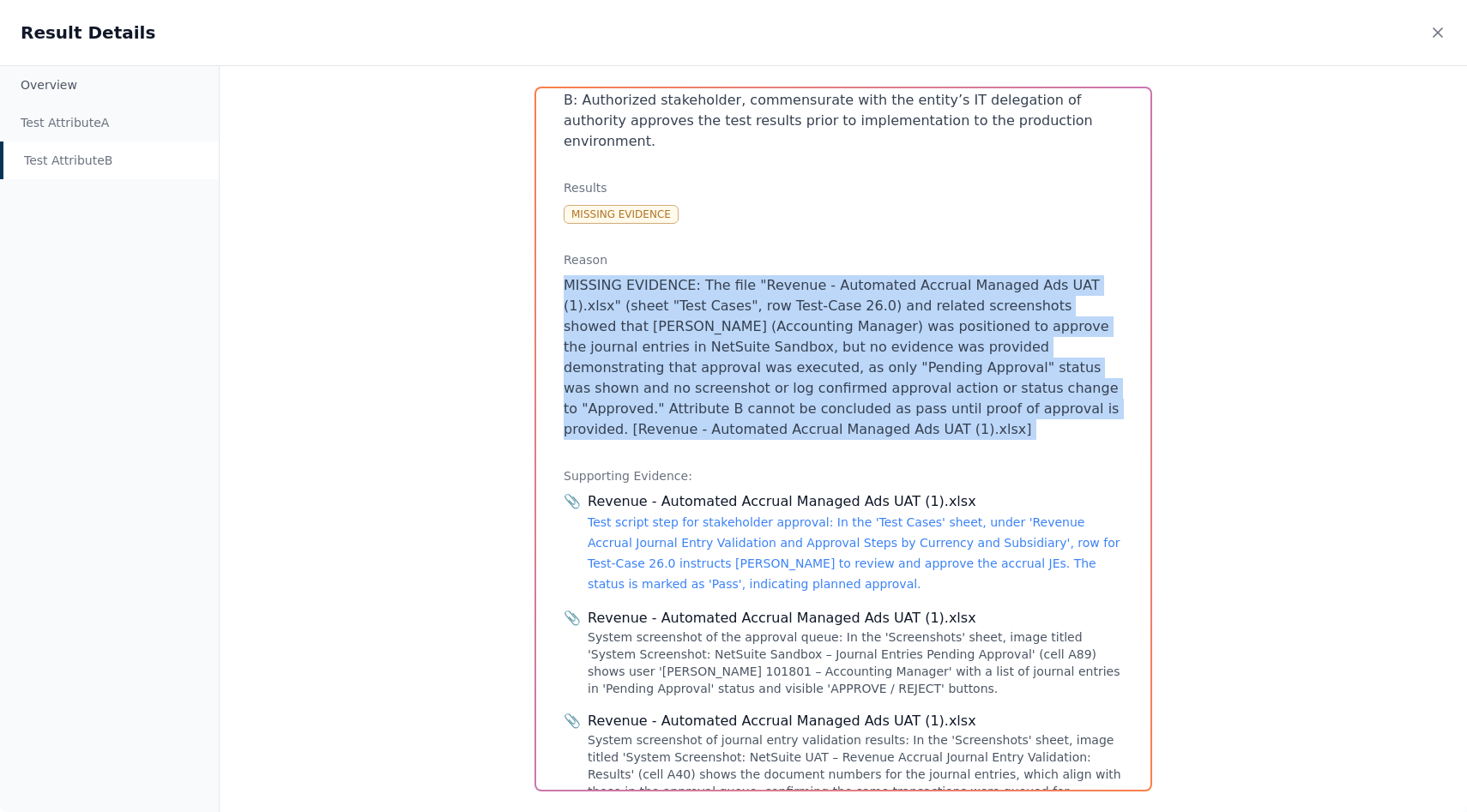
click at [718, 280] on p "MISSING EVIDENCE: The file "Revenue - Automated Accrual Managed Ads UAT (1).xls…" at bounding box center [843, 357] width 559 height 165
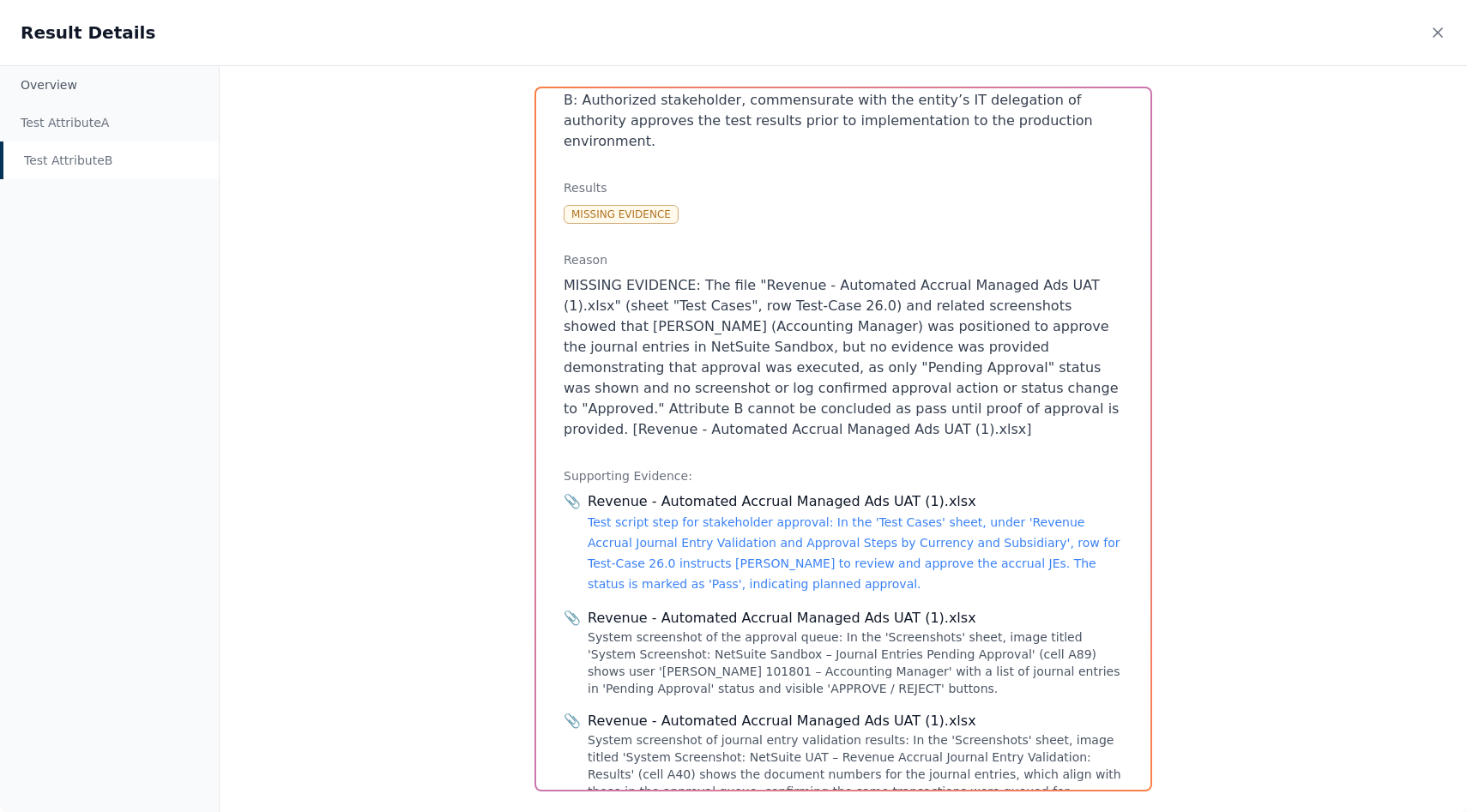
click at [732, 308] on p "MISSING EVIDENCE: The file "Revenue - Automated Accrual Managed Ads UAT (1).xls…" at bounding box center [843, 357] width 559 height 165
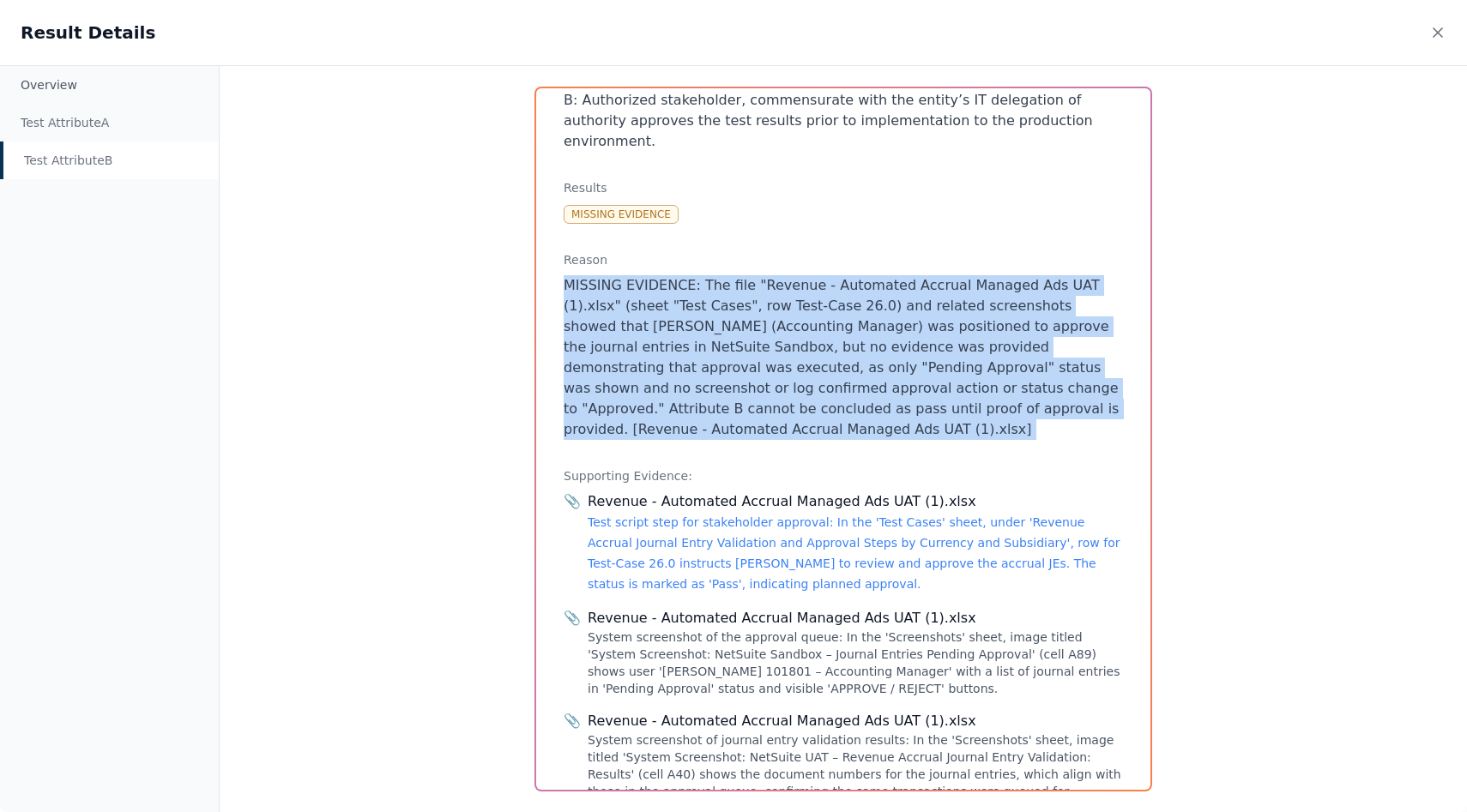
click at [732, 308] on p "MISSING EVIDENCE: The file "Revenue - Automated Accrual Managed Ads UAT (1).xls…" at bounding box center [843, 357] width 559 height 165
click at [732, 323] on p "MISSING EVIDENCE: The file "Revenue - Automated Accrual Managed Ads UAT (1).xls…" at bounding box center [843, 357] width 559 height 165
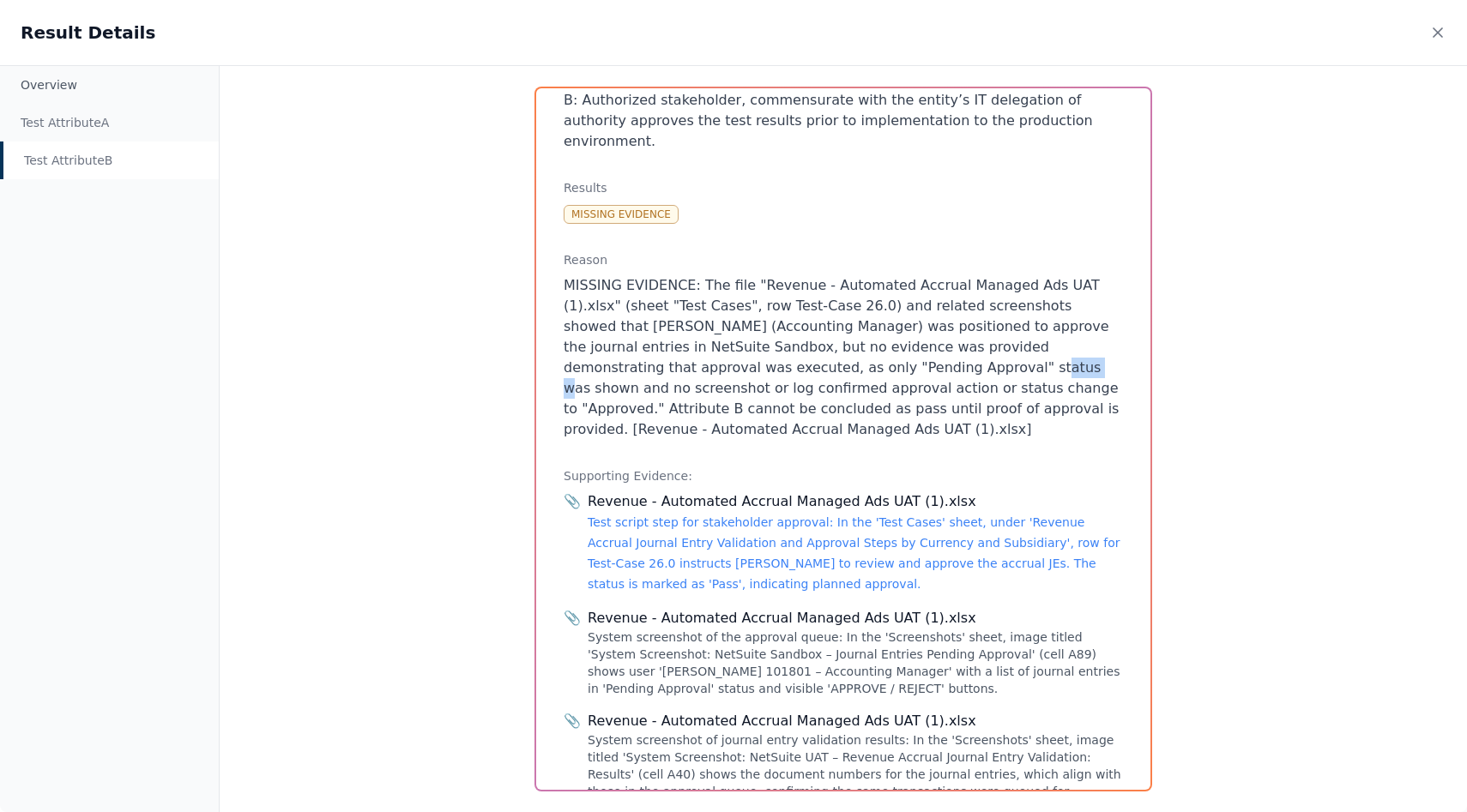
click at [732, 323] on p "MISSING EVIDENCE: The file "Revenue - Automated Accrual Managed Ads UAT (1).xls…" at bounding box center [843, 357] width 559 height 165
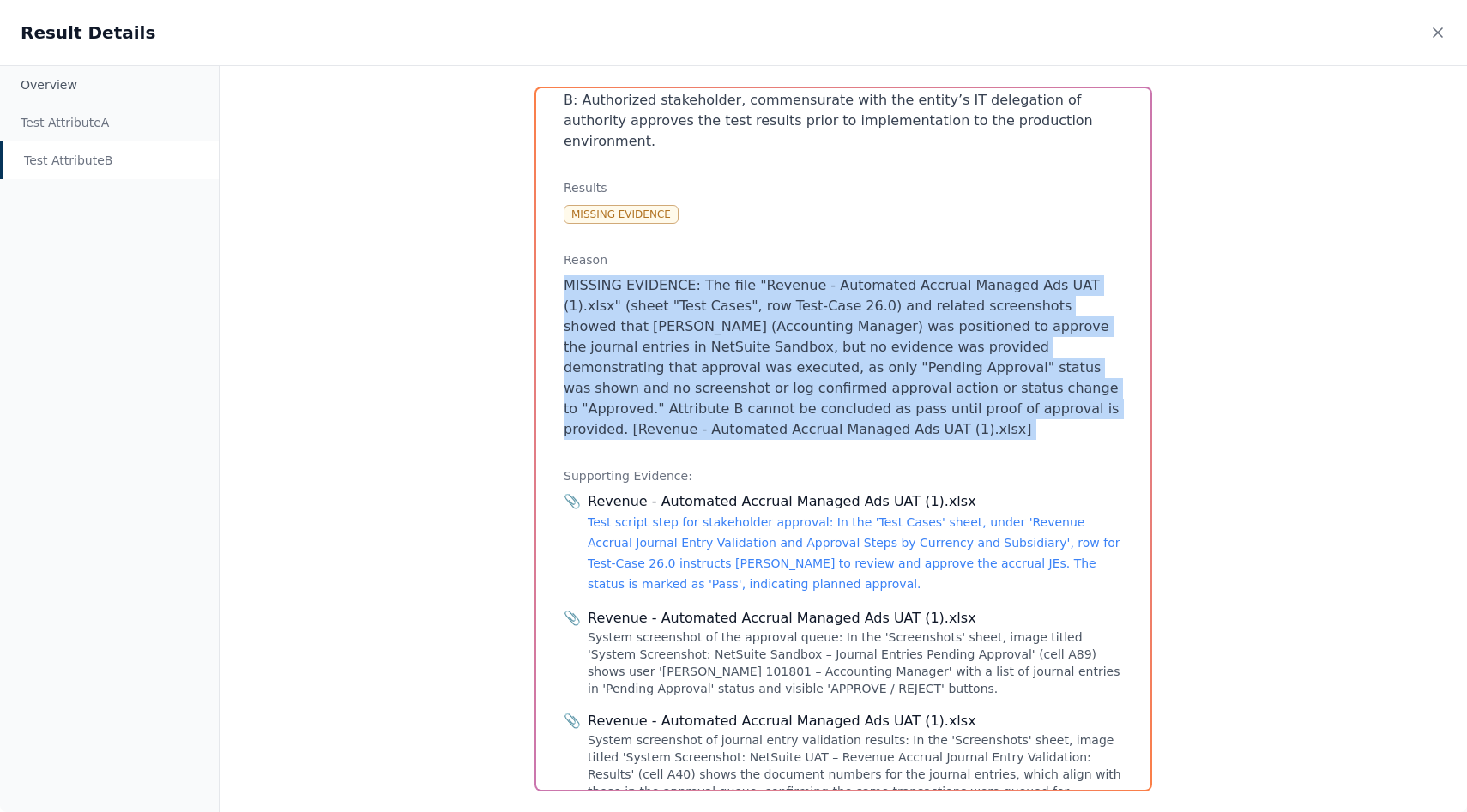
click at [732, 323] on p "MISSING EVIDENCE: The file "Revenue - Automated Accrual Managed Ads UAT (1).xls…" at bounding box center [843, 357] width 559 height 165
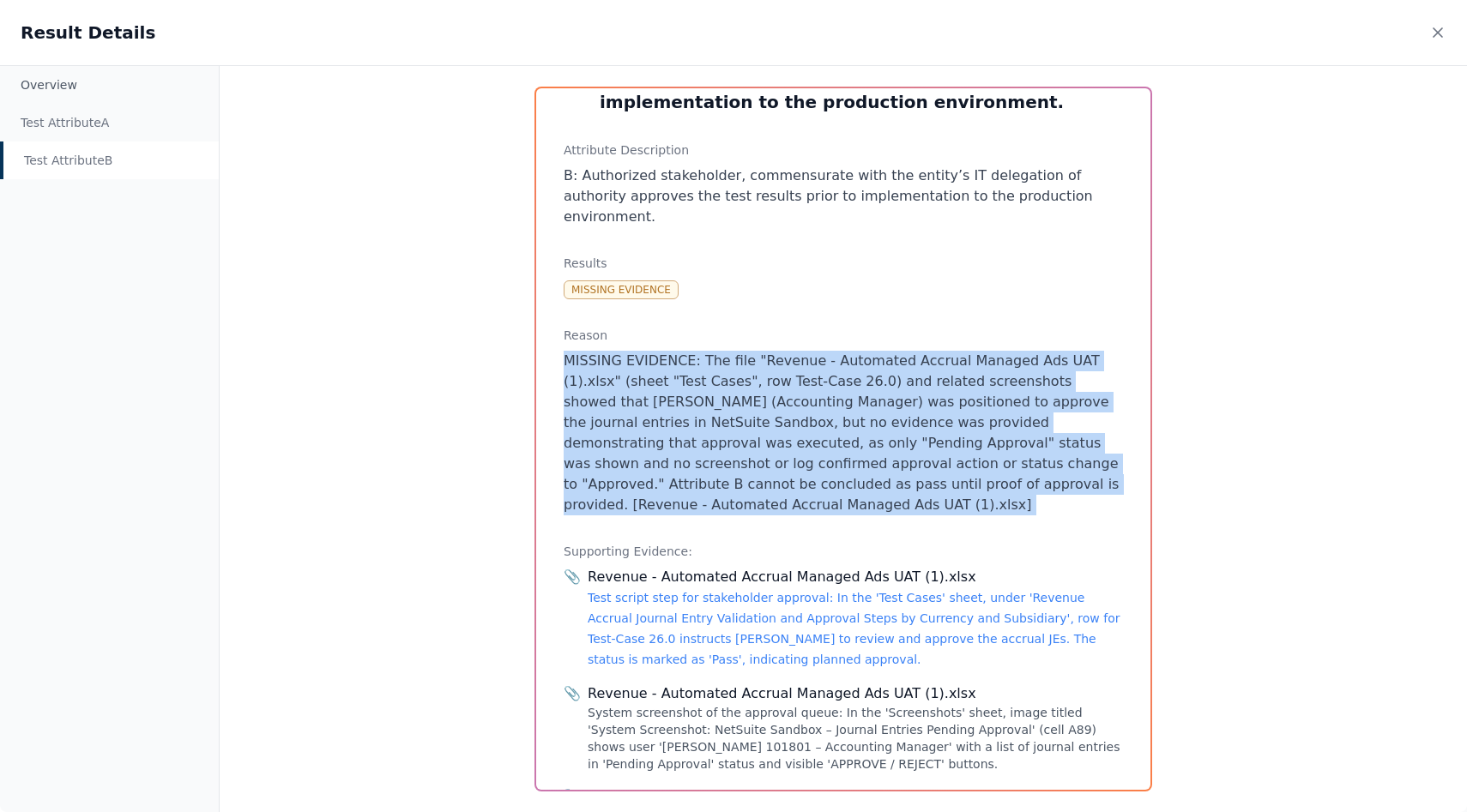
scroll to position [96, 0]
click at [732, 353] on p "MISSING EVIDENCE: The file "Revenue - Automated Accrual Managed Ads UAT (1).xls…" at bounding box center [843, 434] width 559 height 165
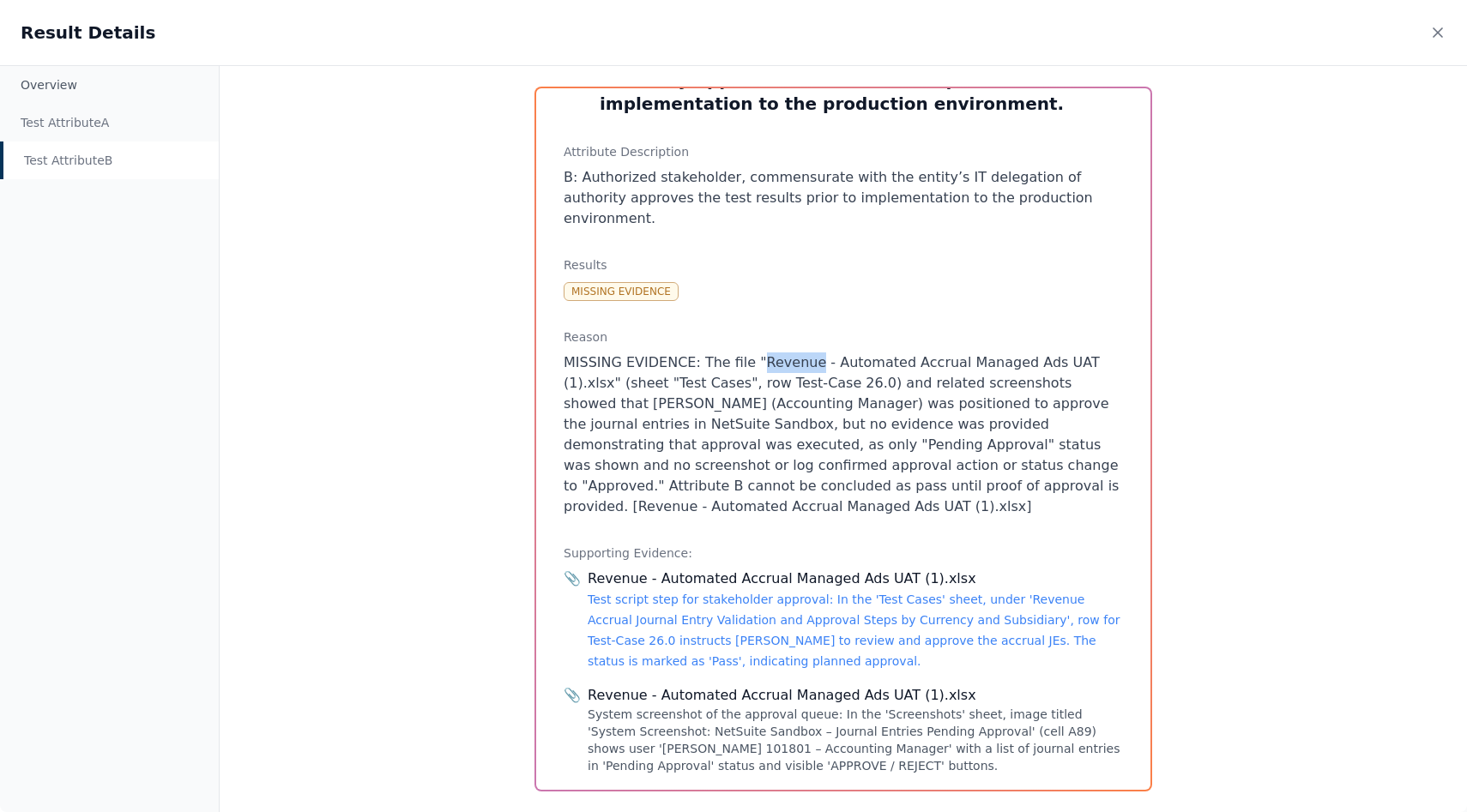
click at [732, 353] on p "MISSING EVIDENCE: The file "Revenue - Automated Accrual Managed Ads UAT (1).xls…" at bounding box center [843, 434] width 559 height 165
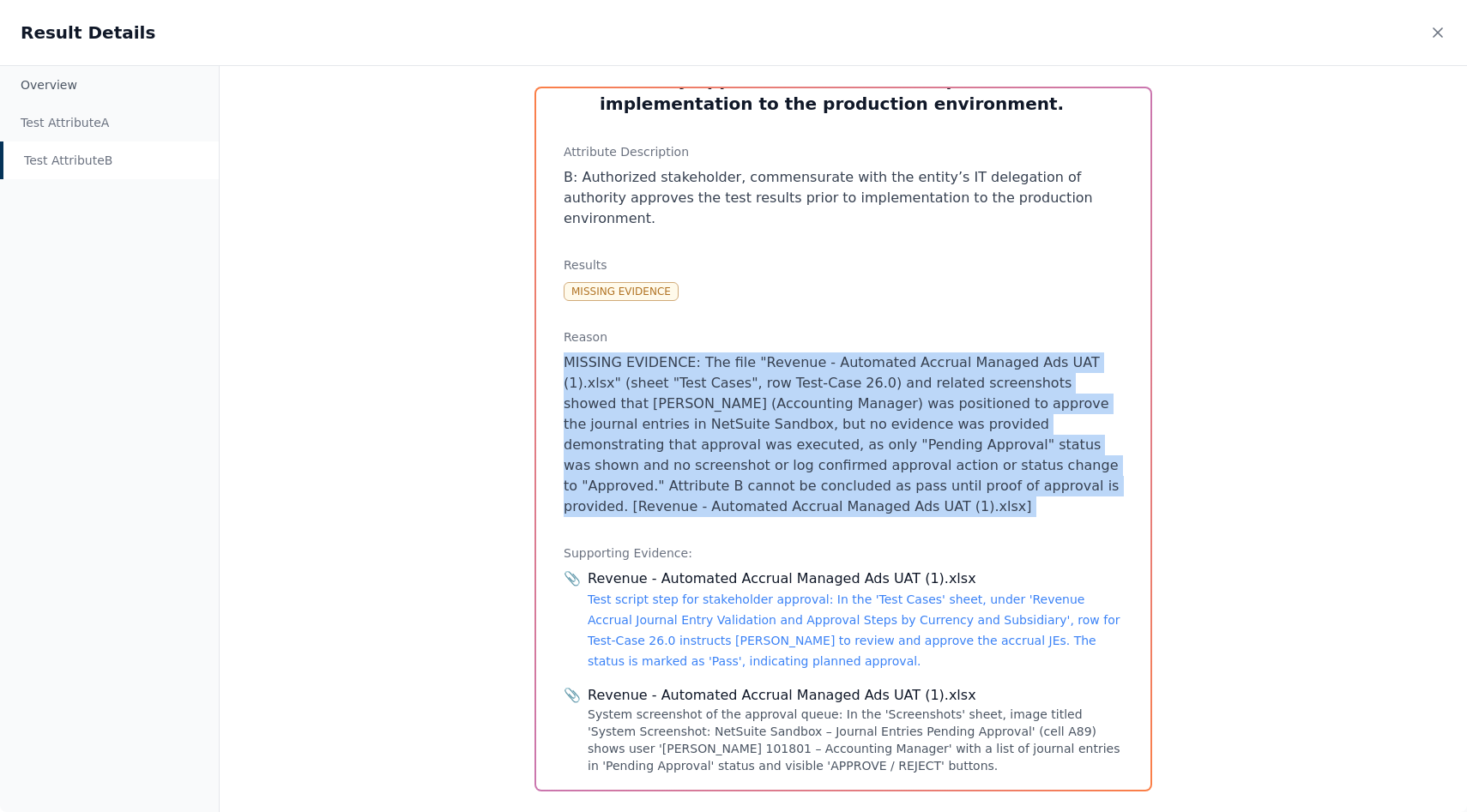
click at [732, 353] on p "MISSING EVIDENCE: The file "Revenue - Automated Accrual Managed Ads UAT (1).xls…" at bounding box center [843, 434] width 559 height 165
click at [732, 365] on p "MISSING EVIDENCE: The file "Revenue - Automated Accrual Managed Ads UAT (1).xls…" at bounding box center [843, 434] width 559 height 165
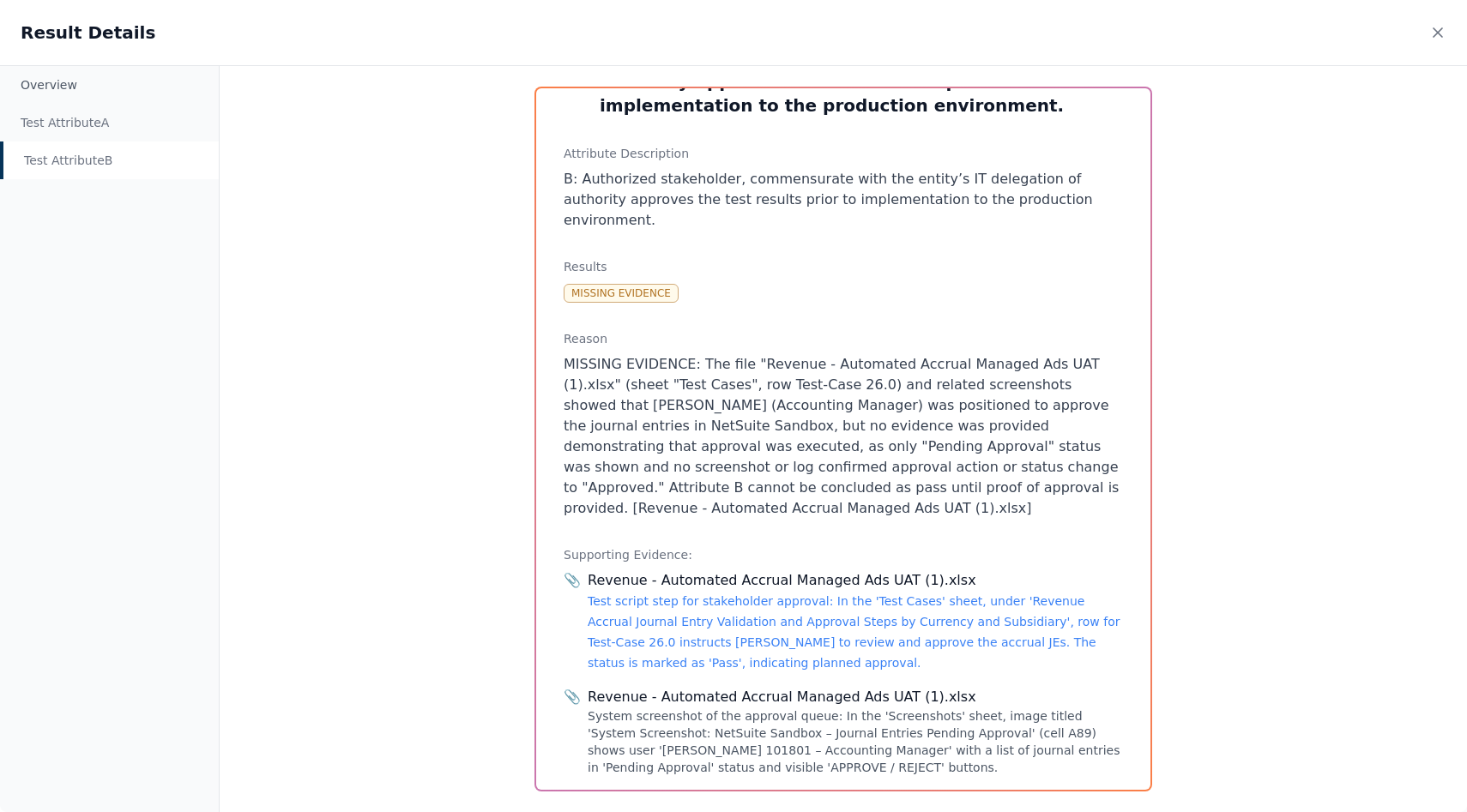
scroll to position [173, 0]
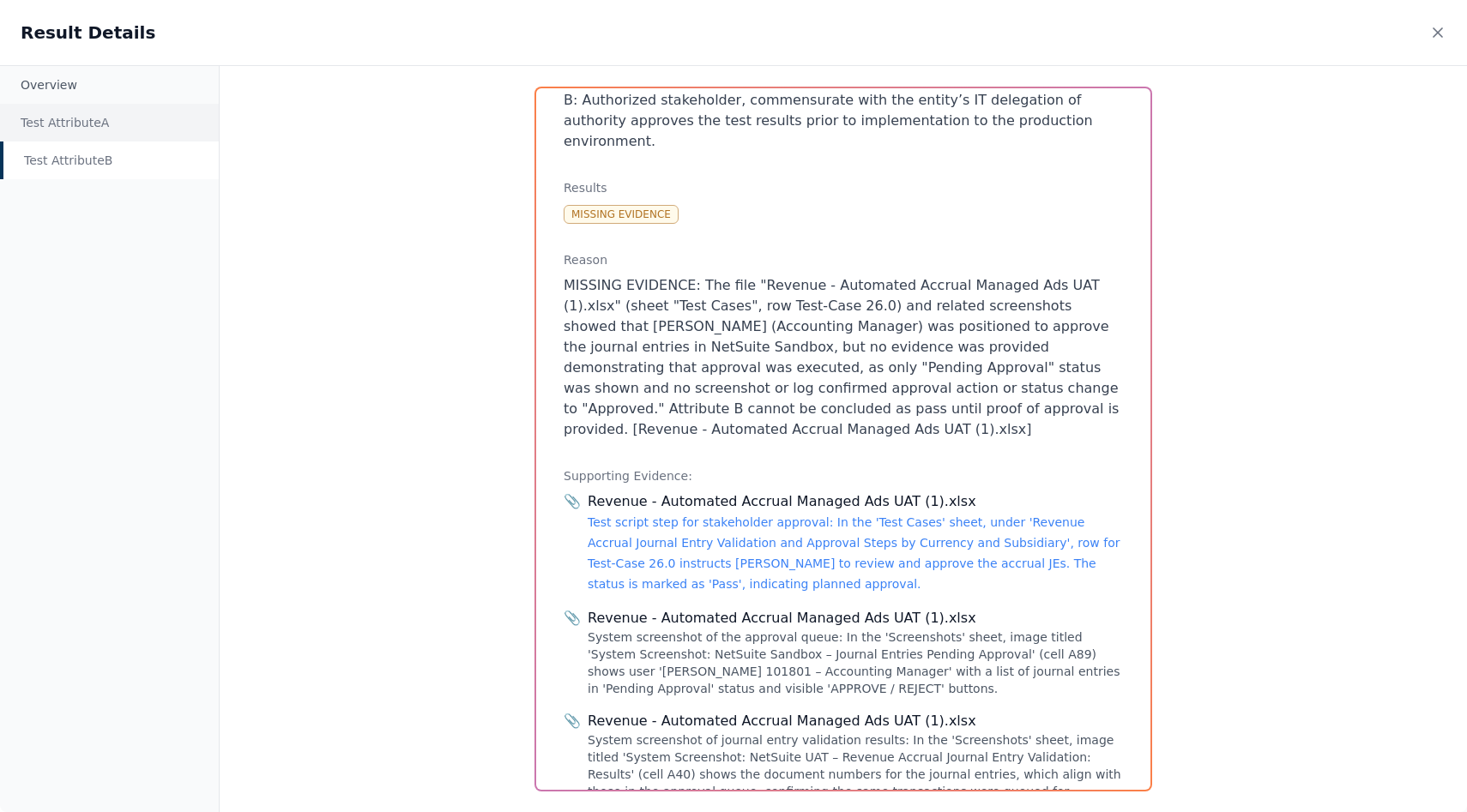
click at [116, 141] on div "Test Attribute A" at bounding box center [110, 122] width 219 height 38
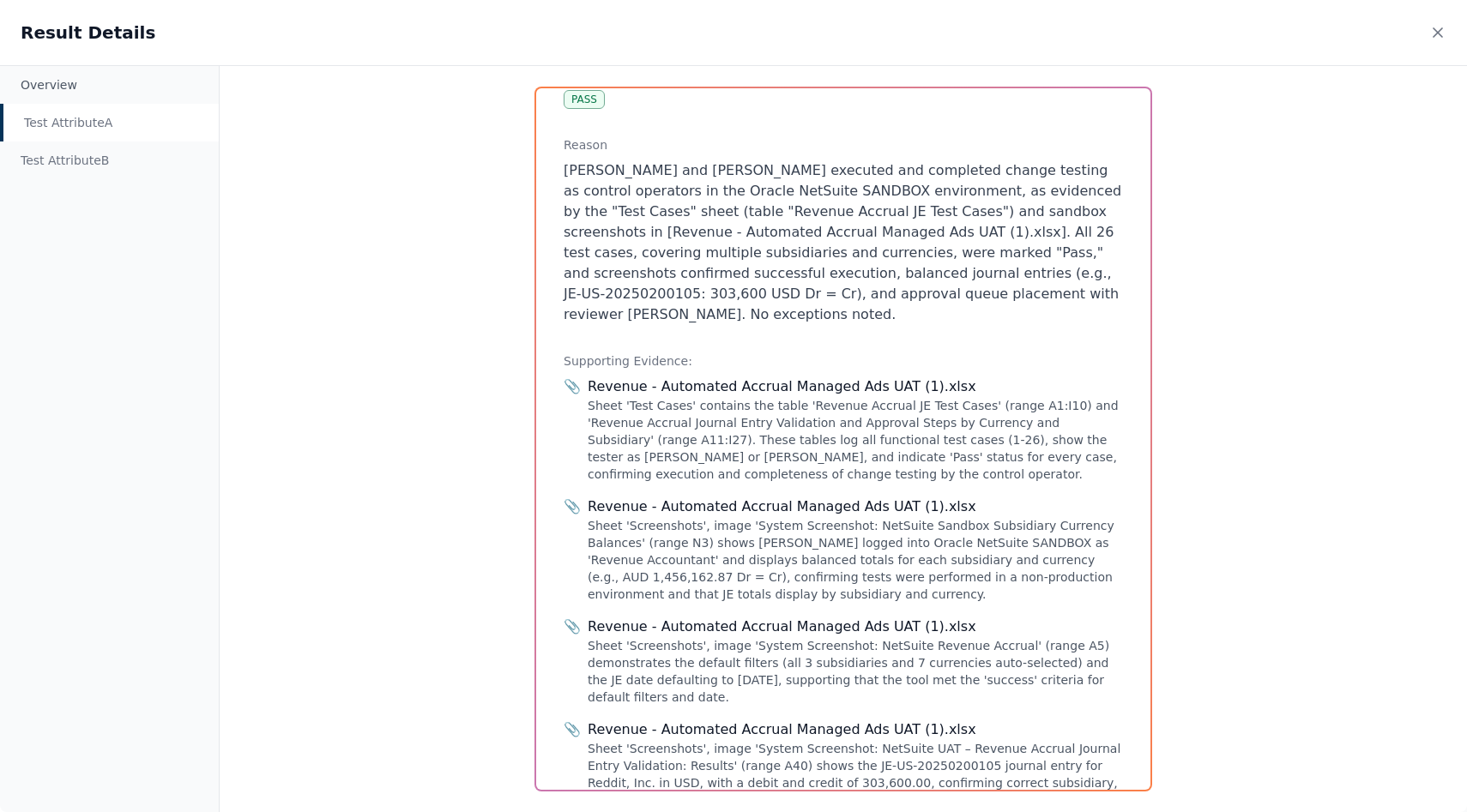
scroll to position [399, 0]
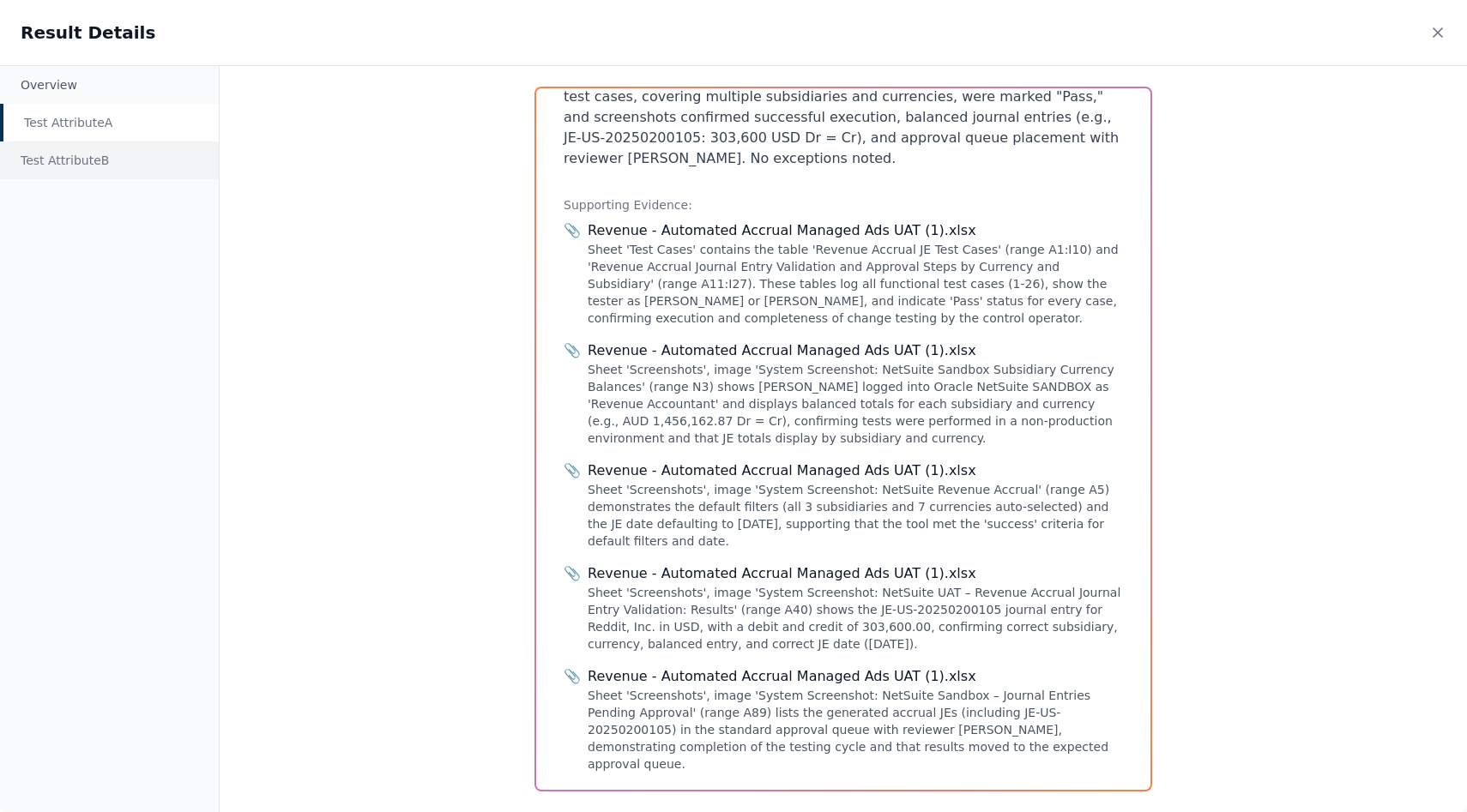
click at [85, 157] on div "Test Attribute B" at bounding box center [110, 160] width 219 height 38
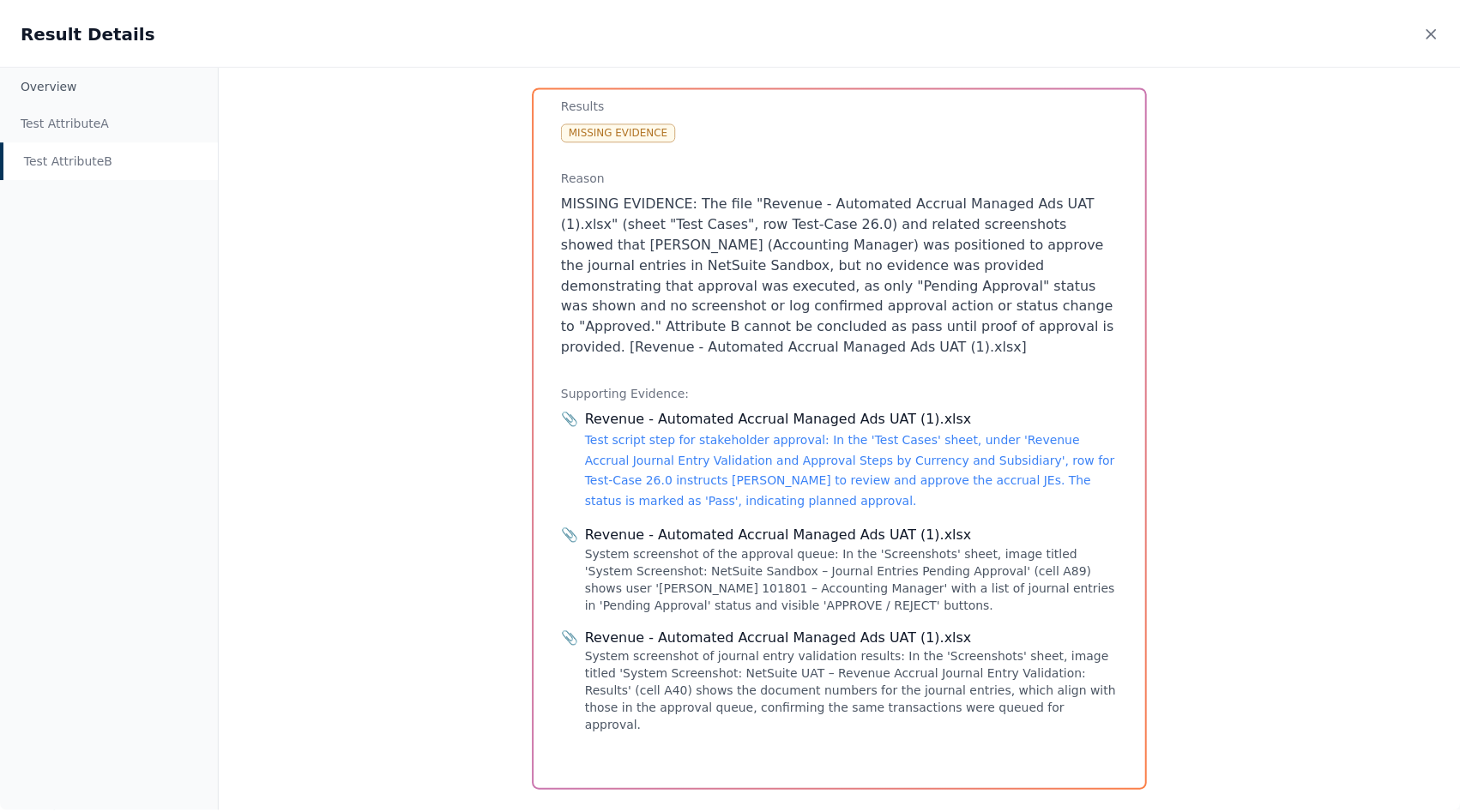
scroll to position [173, 0]
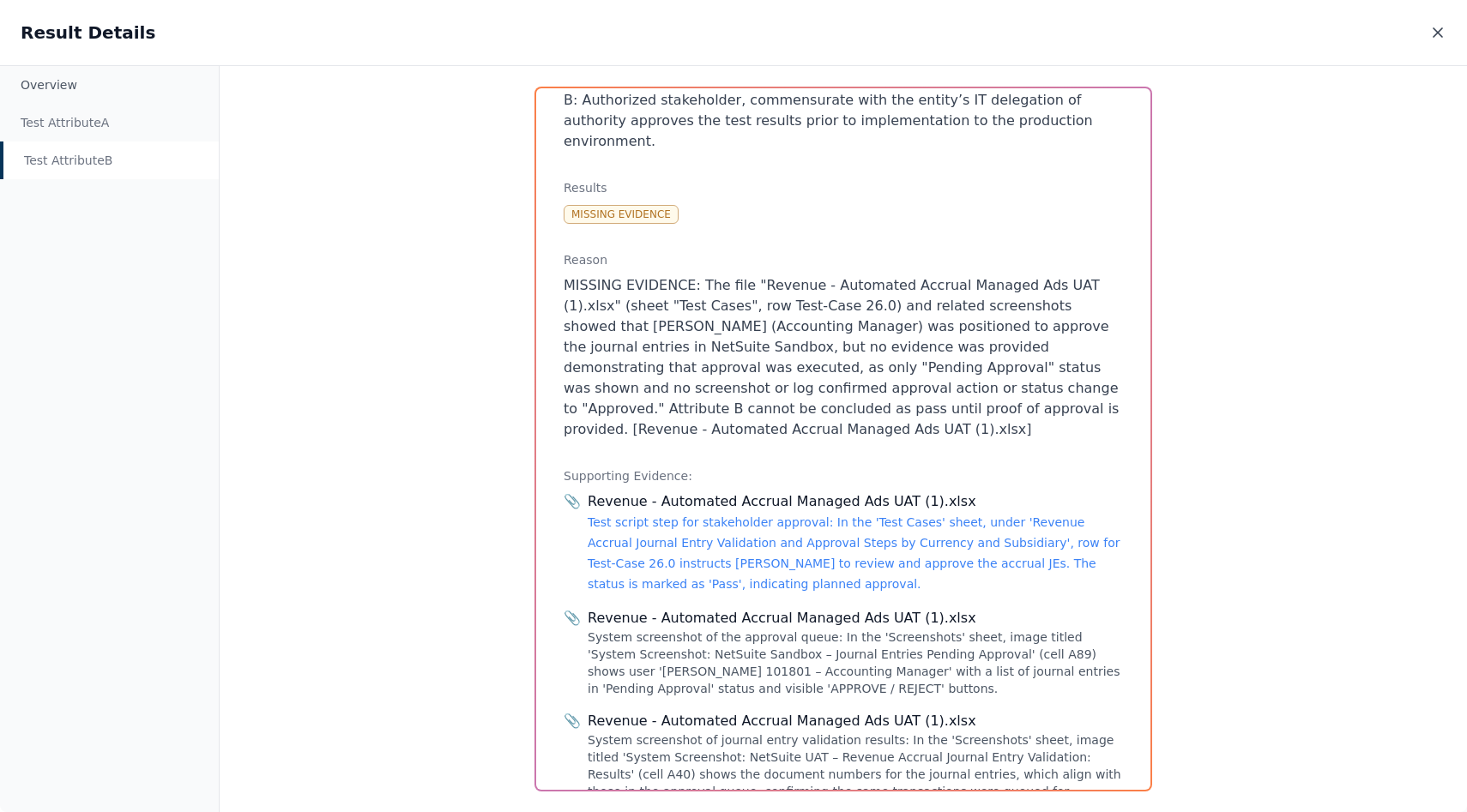
click at [732, 41] on icon at bounding box center [1438, 33] width 17 height 17
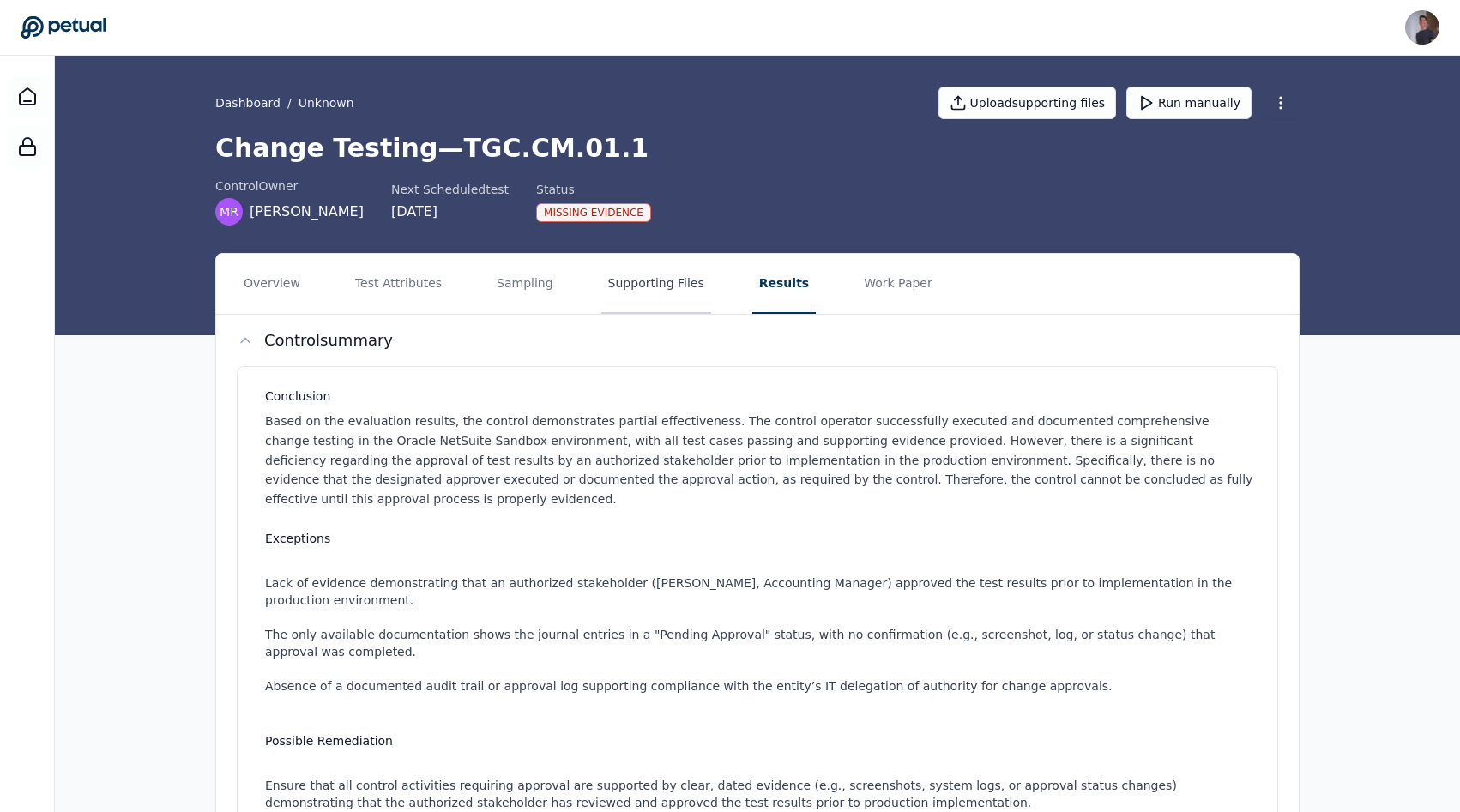
click at [612, 285] on button "Supporting Files" at bounding box center [655, 284] width 110 height 60
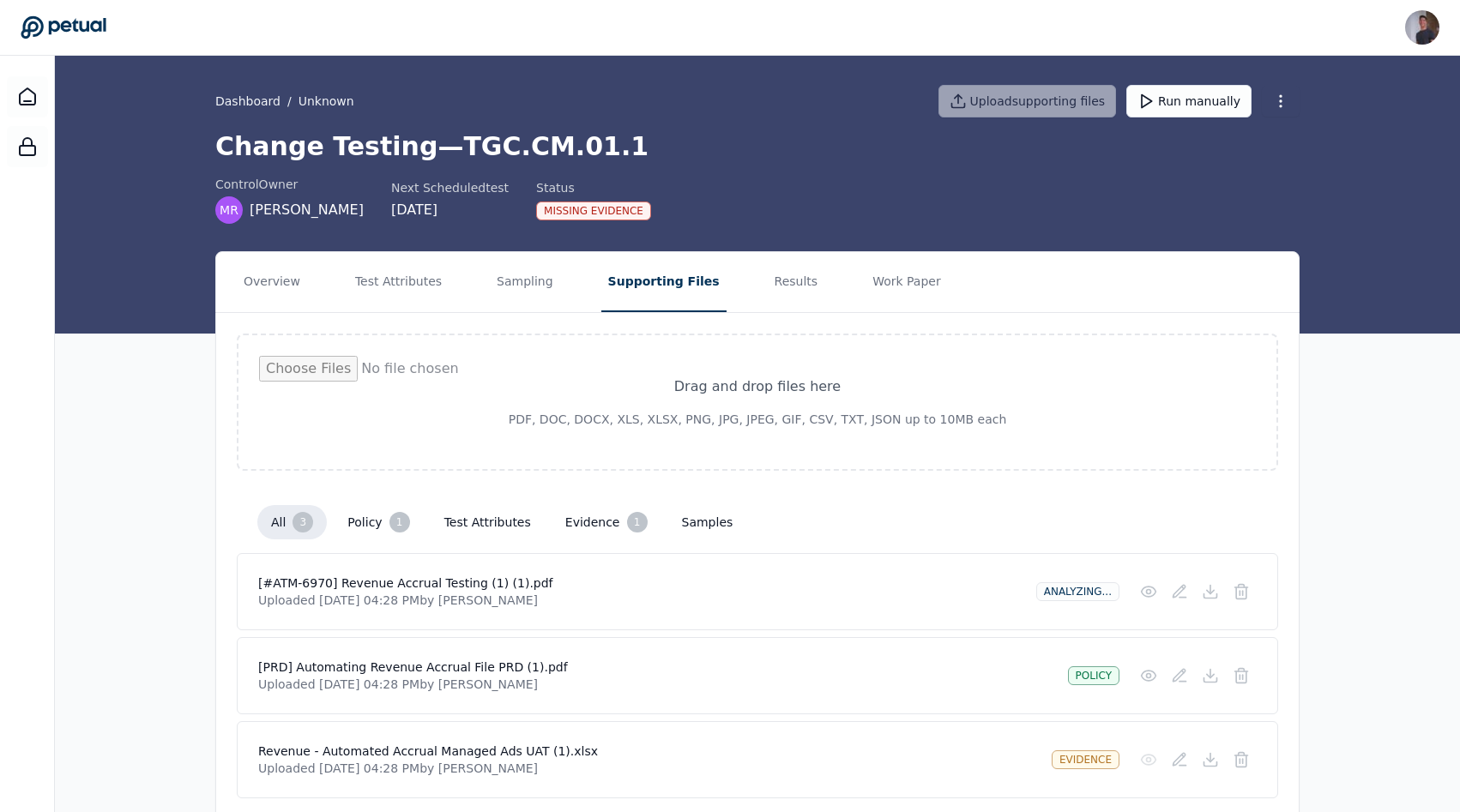
scroll to position [65, 0]
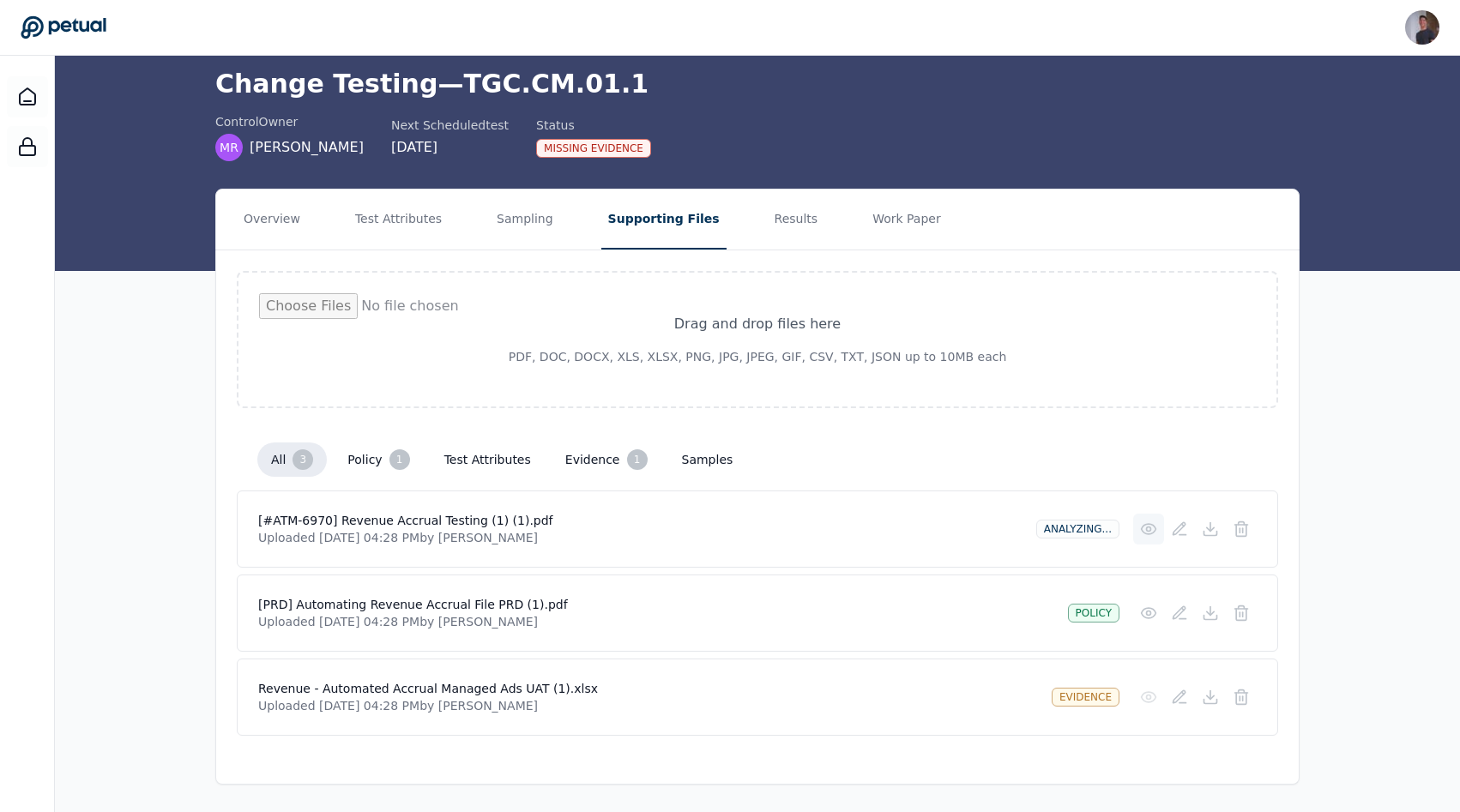
click at [732, 532] on icon at bounding box center [1149, 529] width 17 height 17
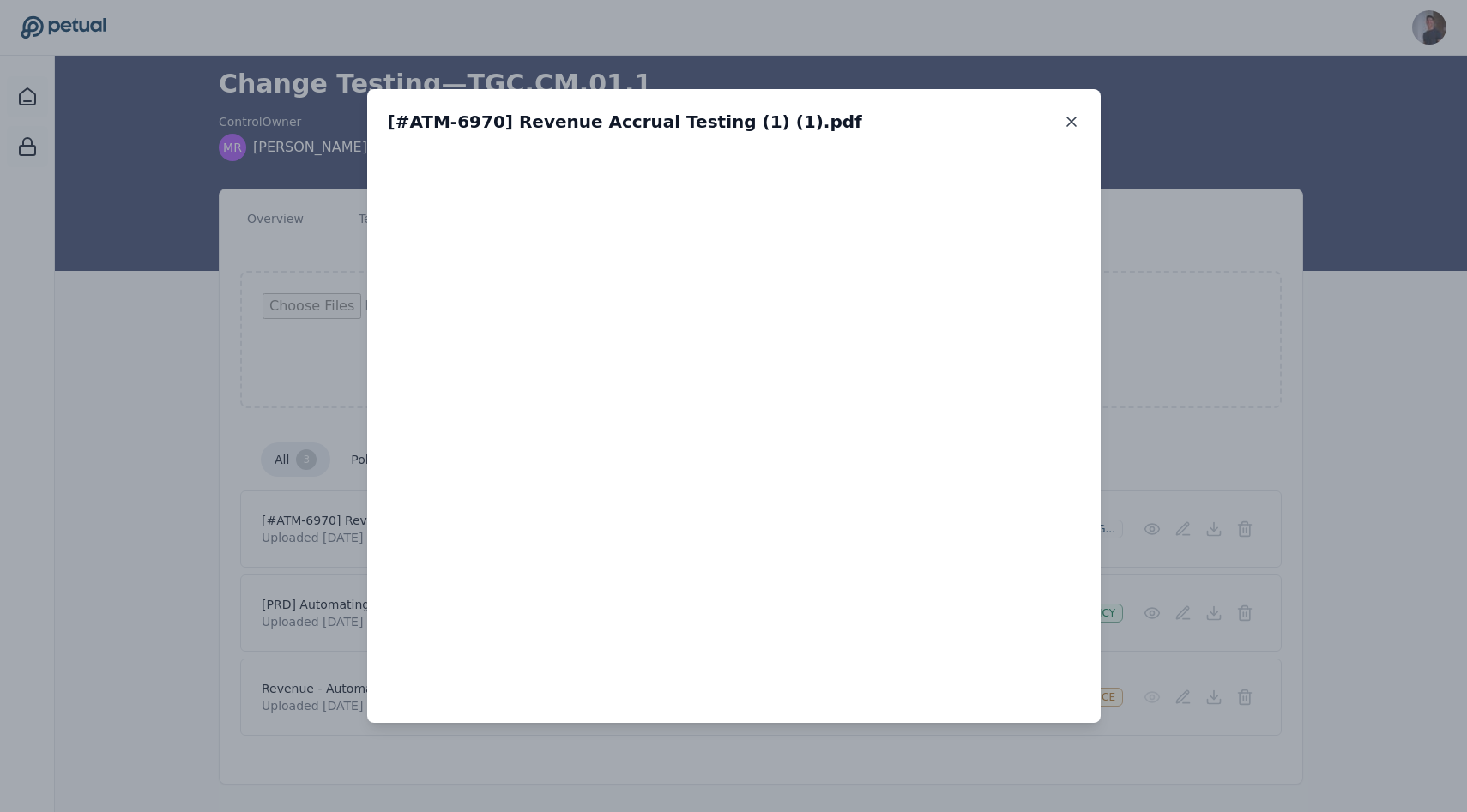
click at [732, 122] on icon at bounding box center [1071, 122] width 9 height 9
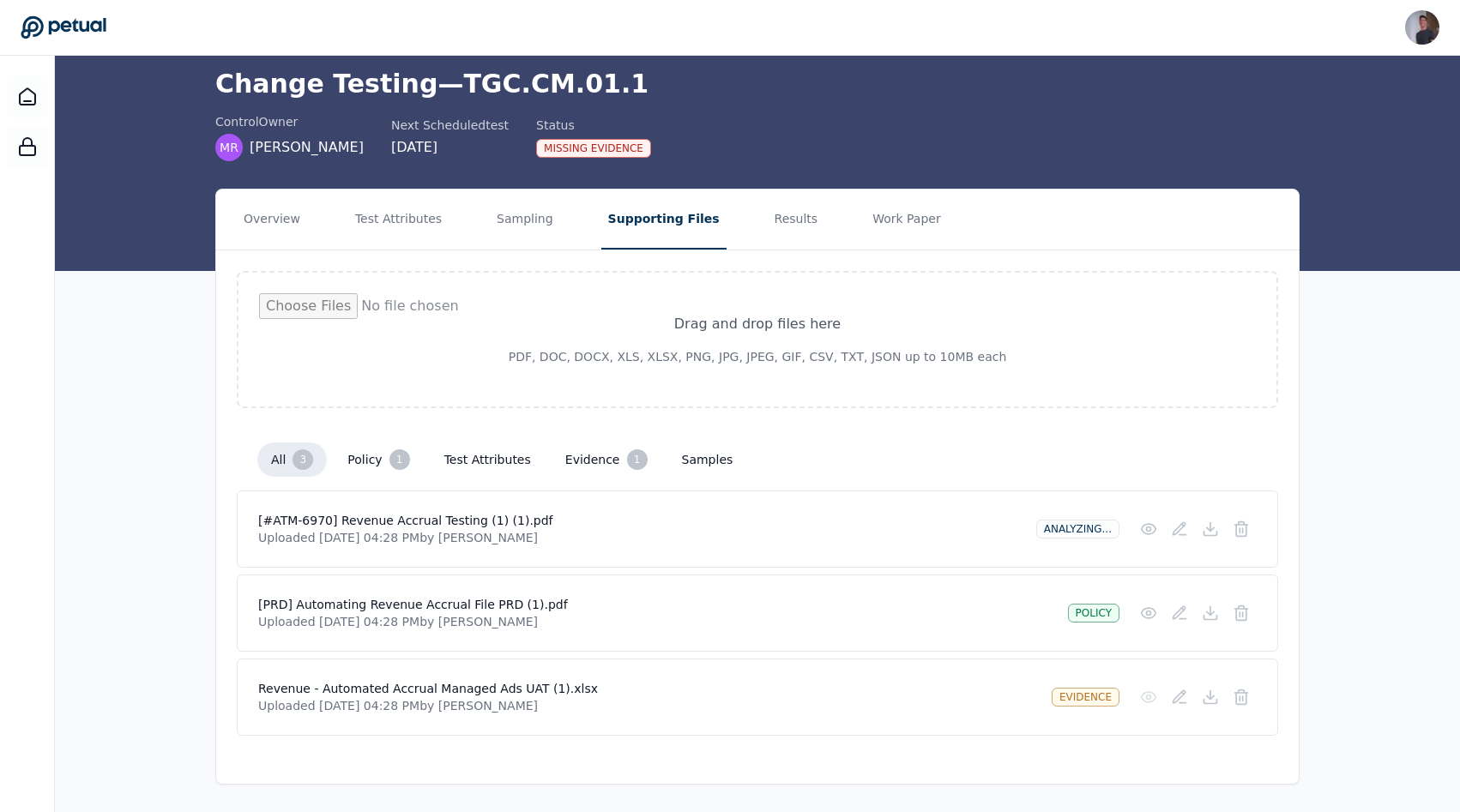
click at [732, 530] on div "Analyzing..." at bounding box center [1077, 529] width 83 height 19
click at [732, 531] on div "Analyzing..." at bounding box center [1077, 529] width 83 height 19
click at [732, 617] on icon at bounding box center [1149, 613] width 17 height 17
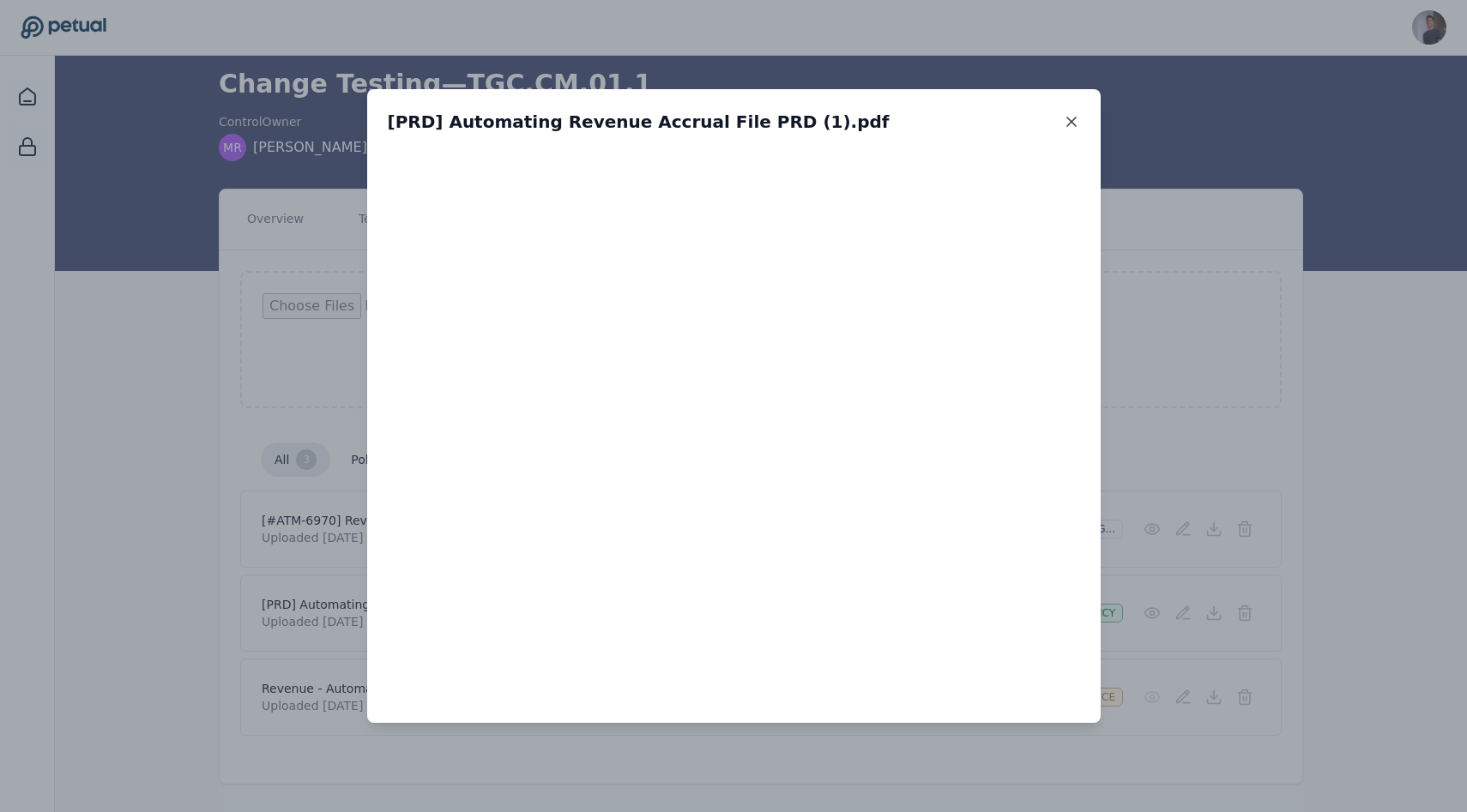
click at [732, 129] on icon at bounding box center [1071, 122] width 17 height 17
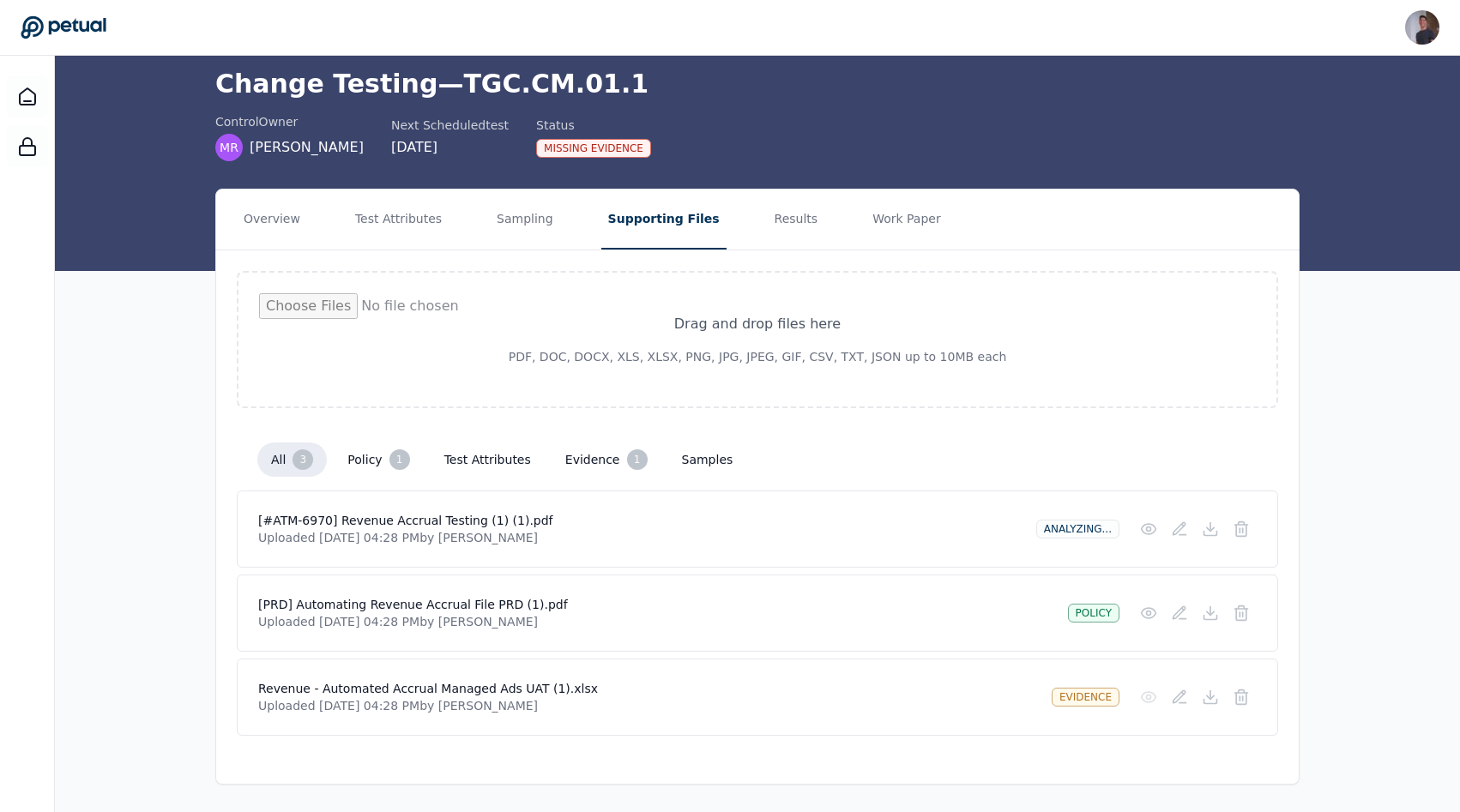
scroll to position [0, 0]
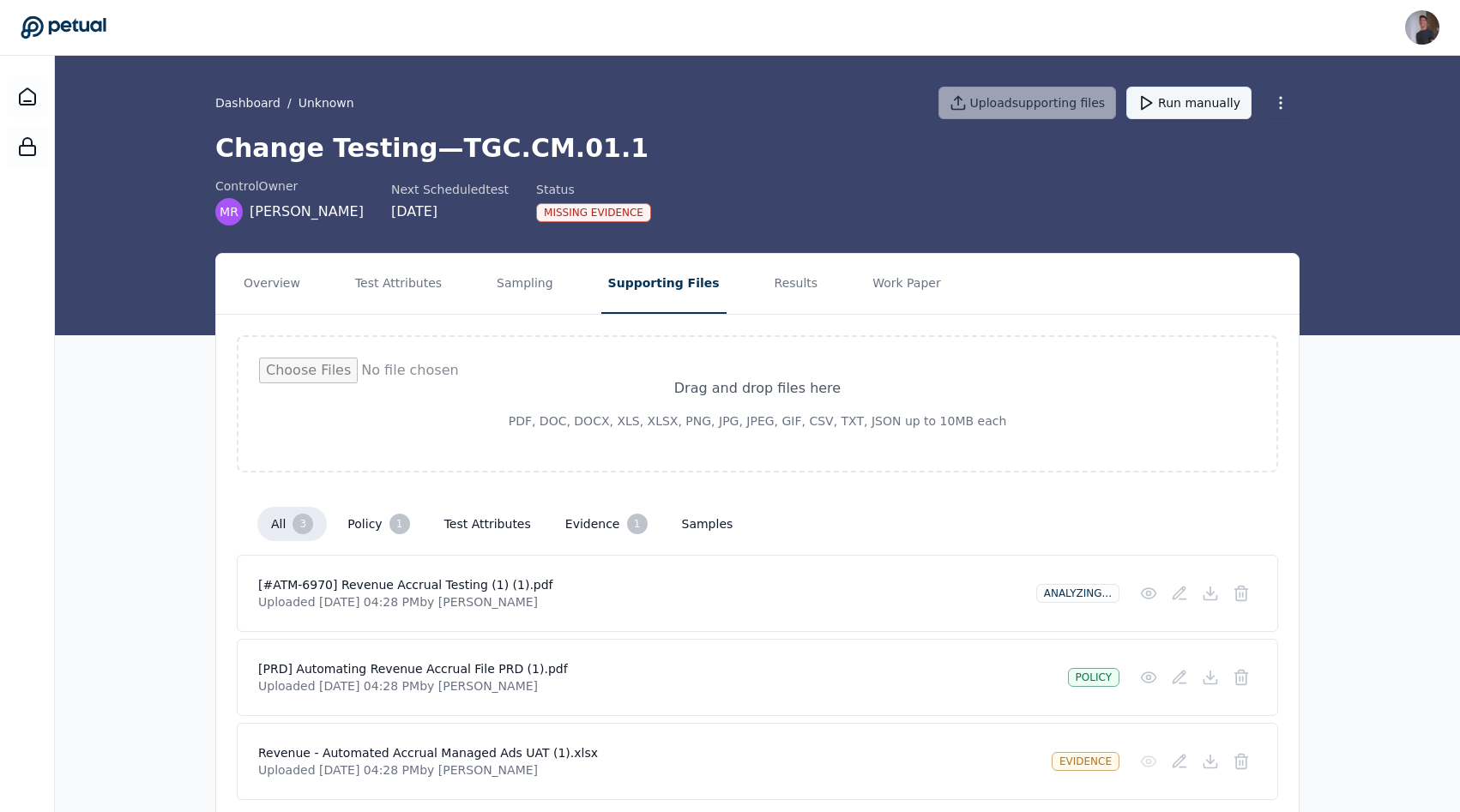
click at [732, 113] on button "Run manually" at bounding box center [1188, 103] width 125 height 33
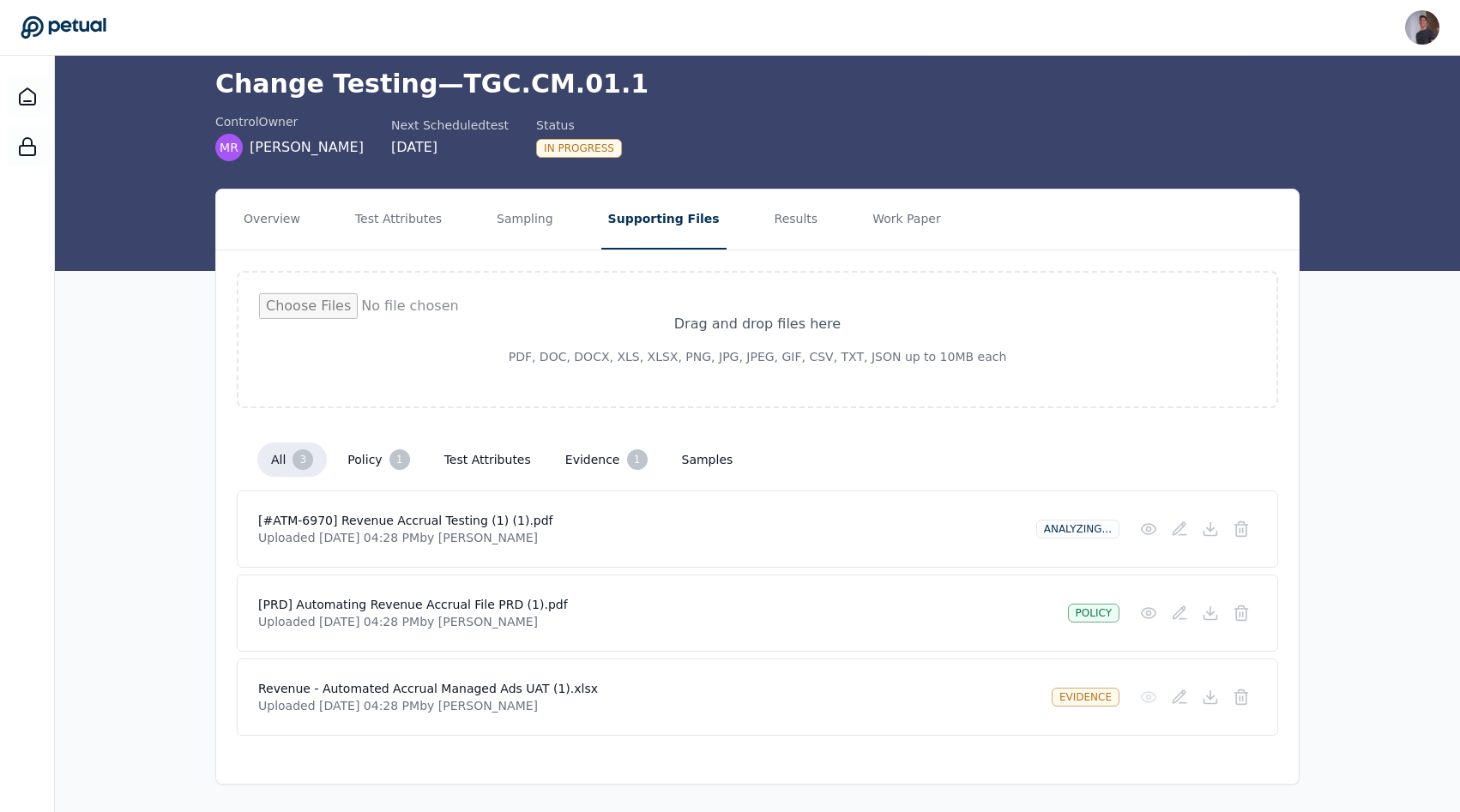
click at [387, 605] on h4 "[PRD] Automating Revenue Accrual File PRD (1).pdf" at bounding box center [655, 604] width 796 height 17
click at [410, 694] on h4 "Revenue - Automated Accrual Managed Ads UAT (1).xlsx" at bounding box center [648, 689] width 780 height 17
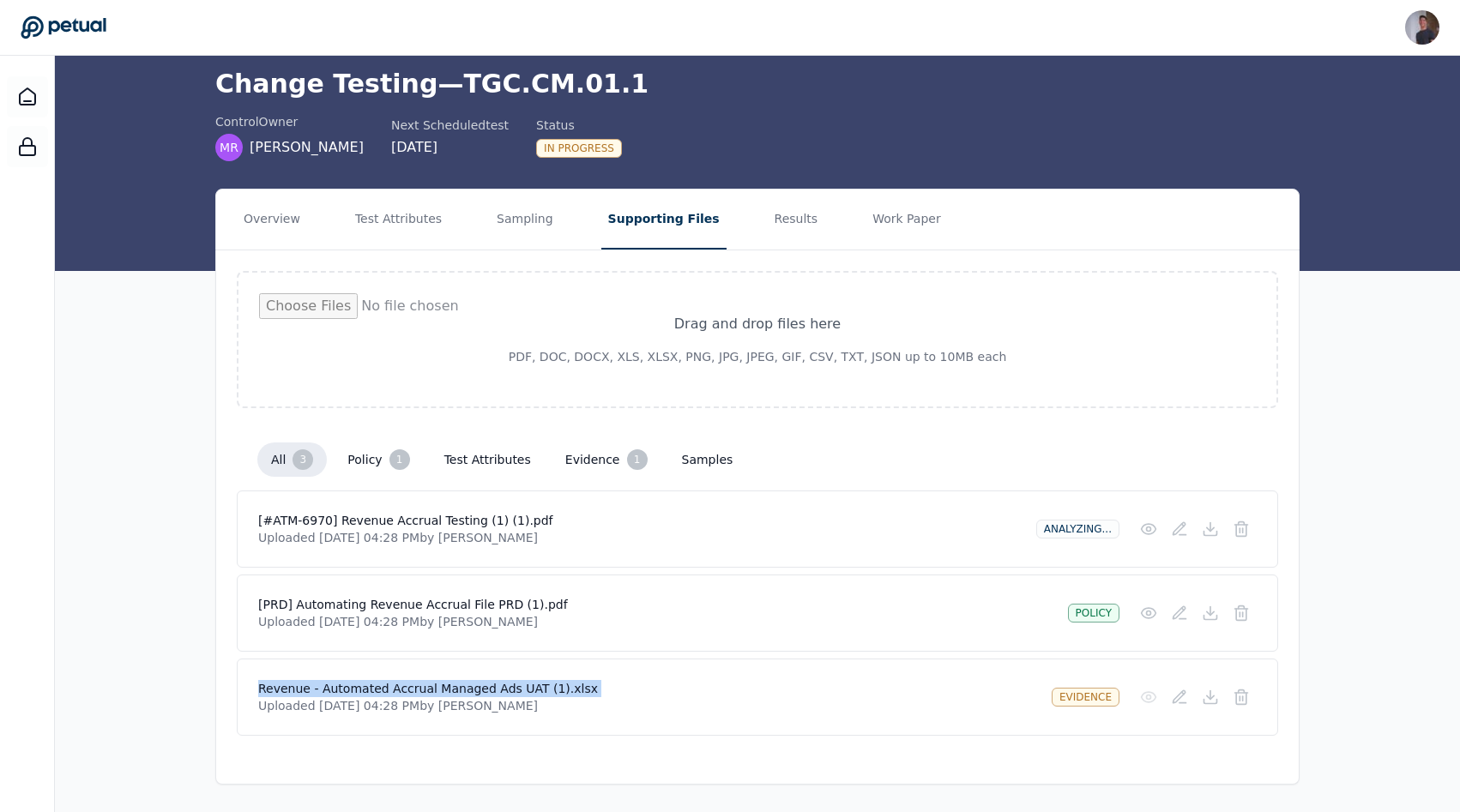
click at [410, 694] on h4 "Revenue - Automated Accrual Managed Ads UAT (1).xlsx" at bounding box center [648, 689] width 780 height 17
copy h4 "Revenue - Automated Accrual Managed Ads UAT (1).xlsx"
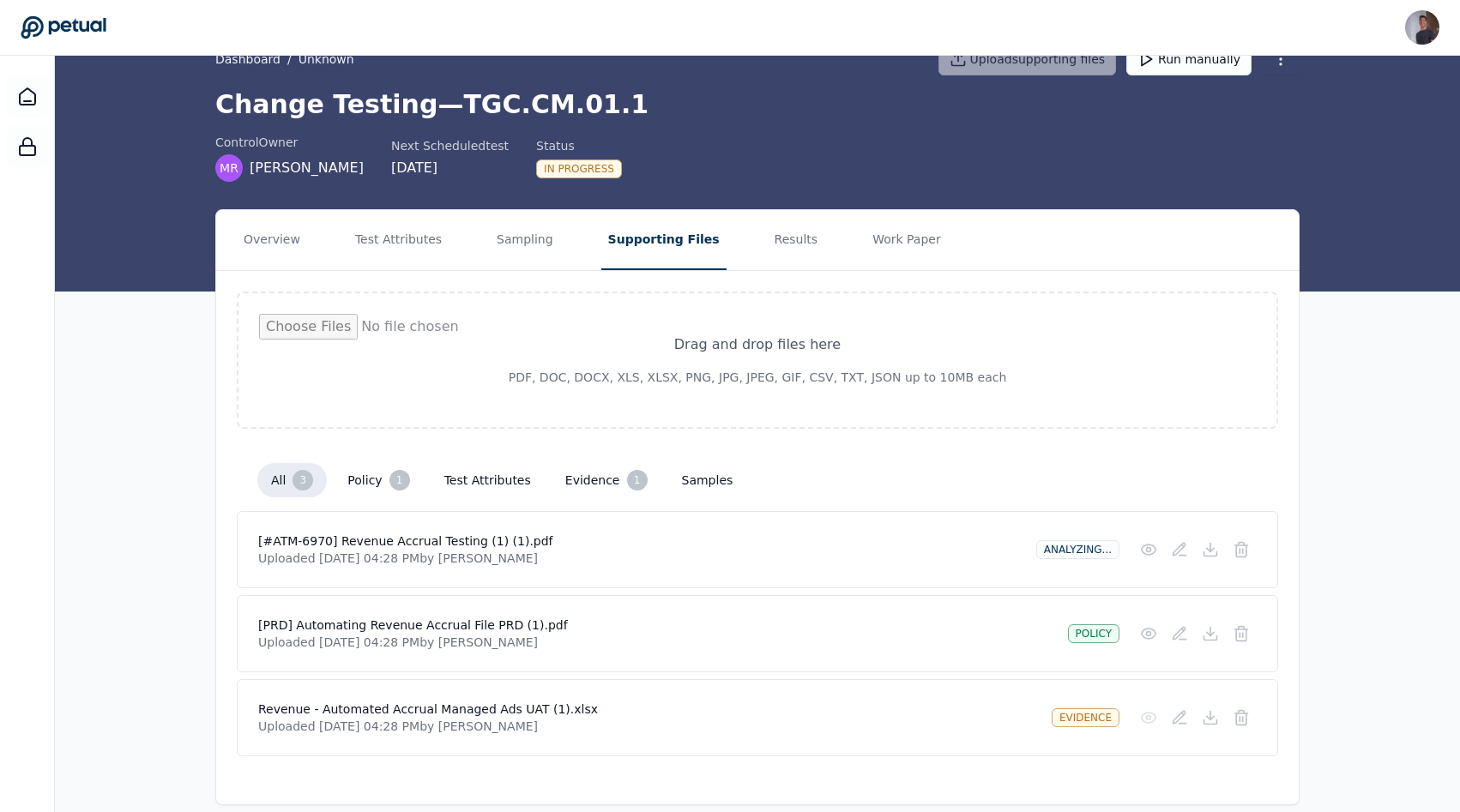
click at [732, 543] on div "Analyzing..." at bounding box center [1077, 550] width 83 height 19
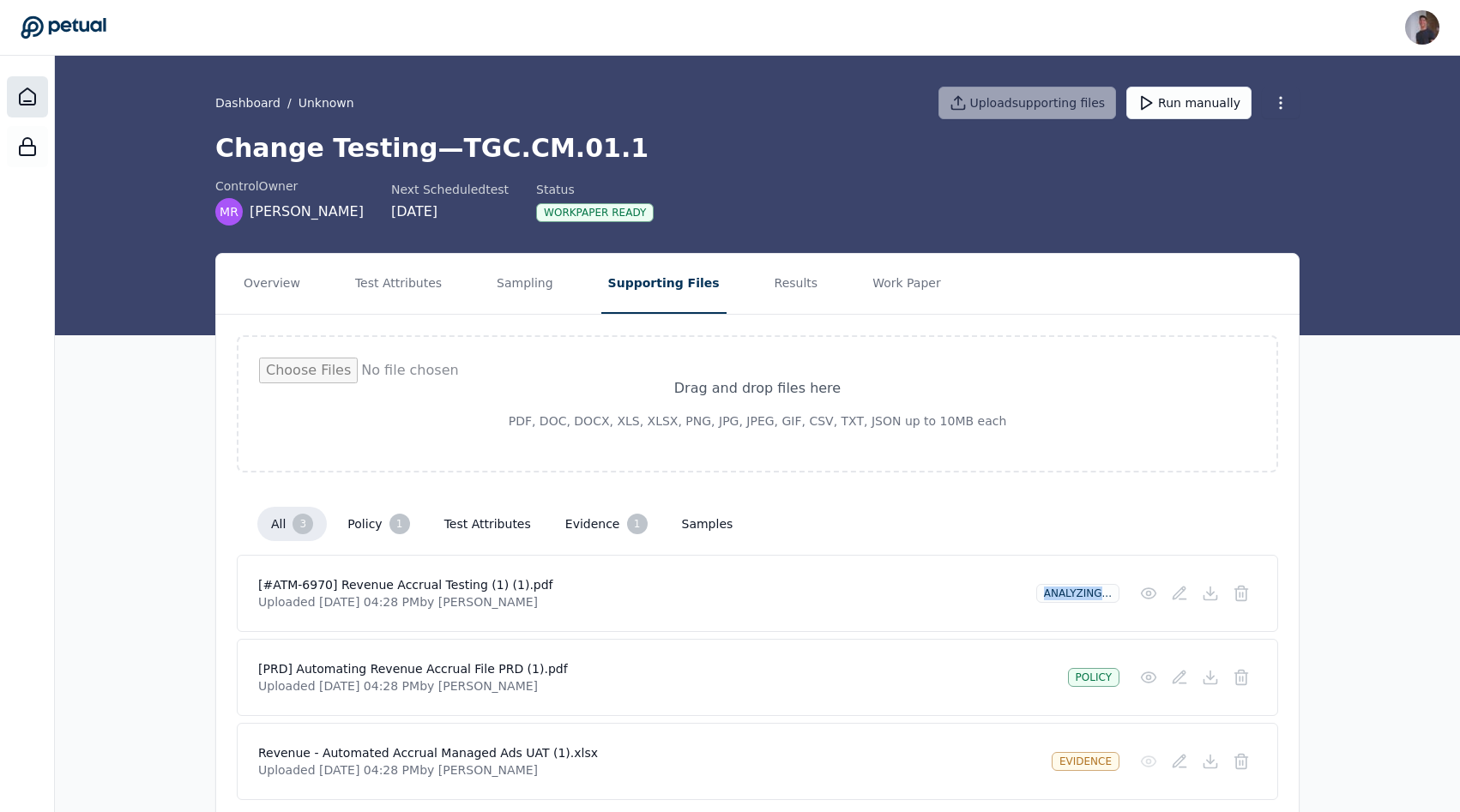
click at [29, 109] on div at bounding box center [28, 97] width 41 height 41
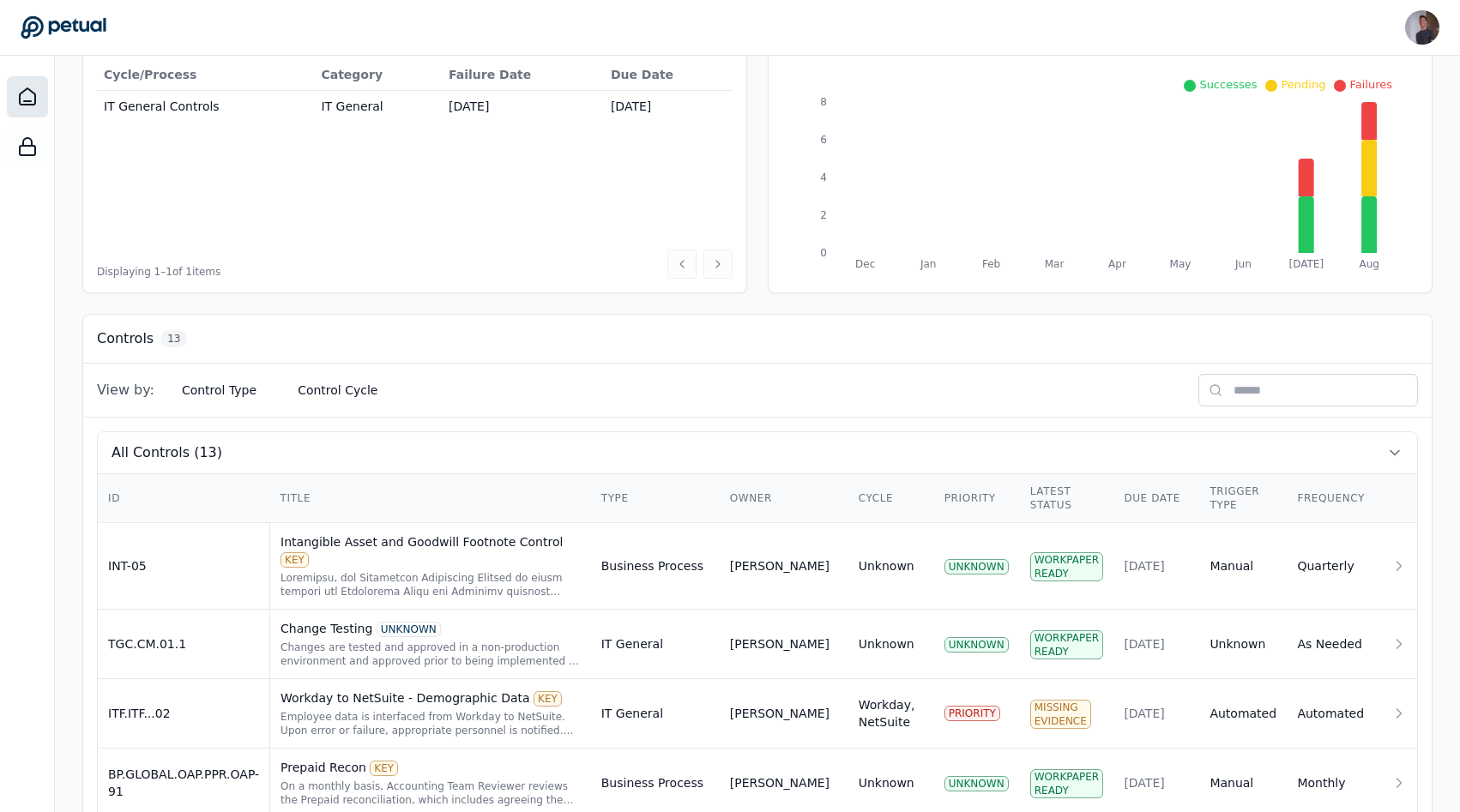
scroll to position [227, 0]
click at [387, 570] on div at bounding box center [430, 584] width 300 height 28
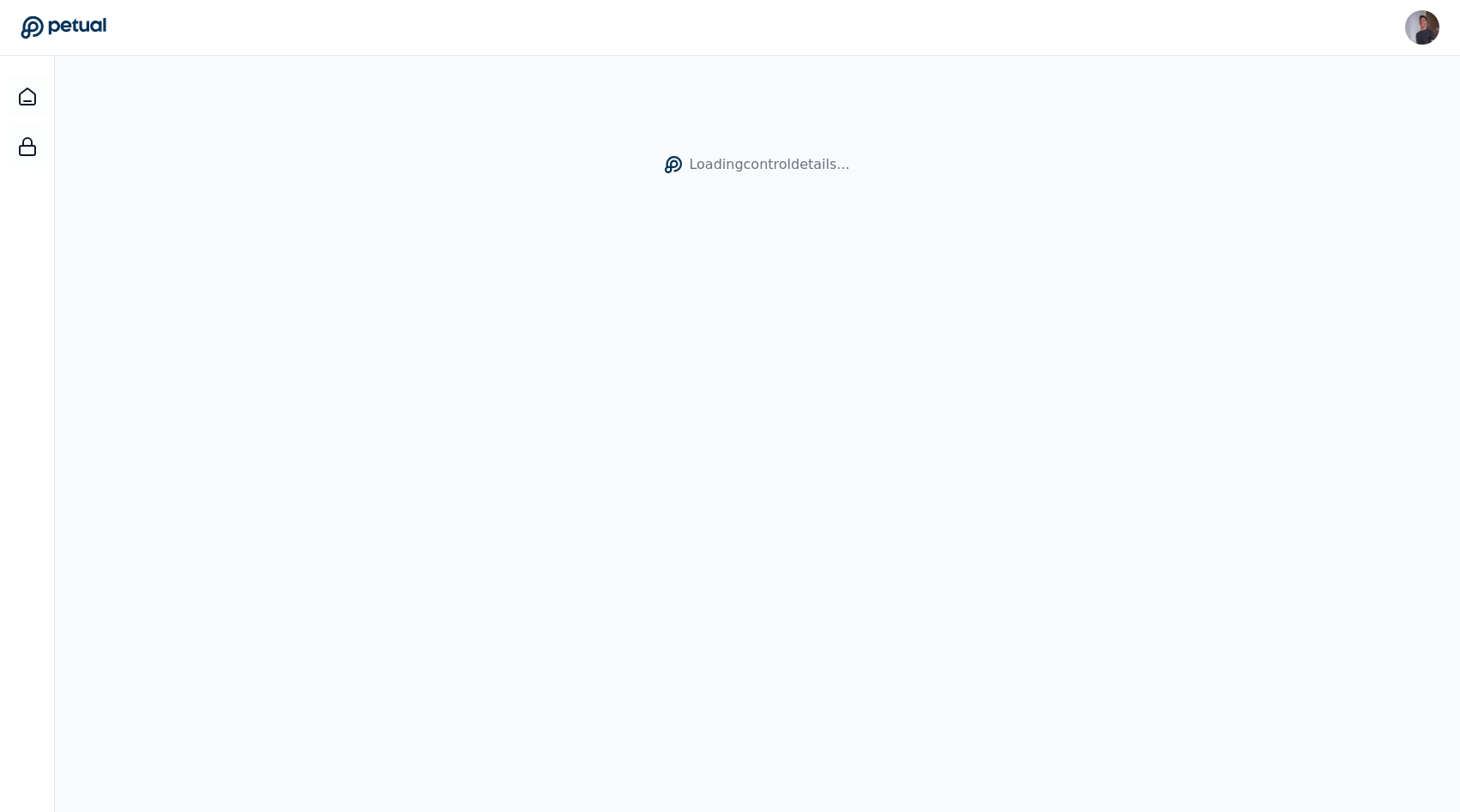
scroll to position [56, 0]
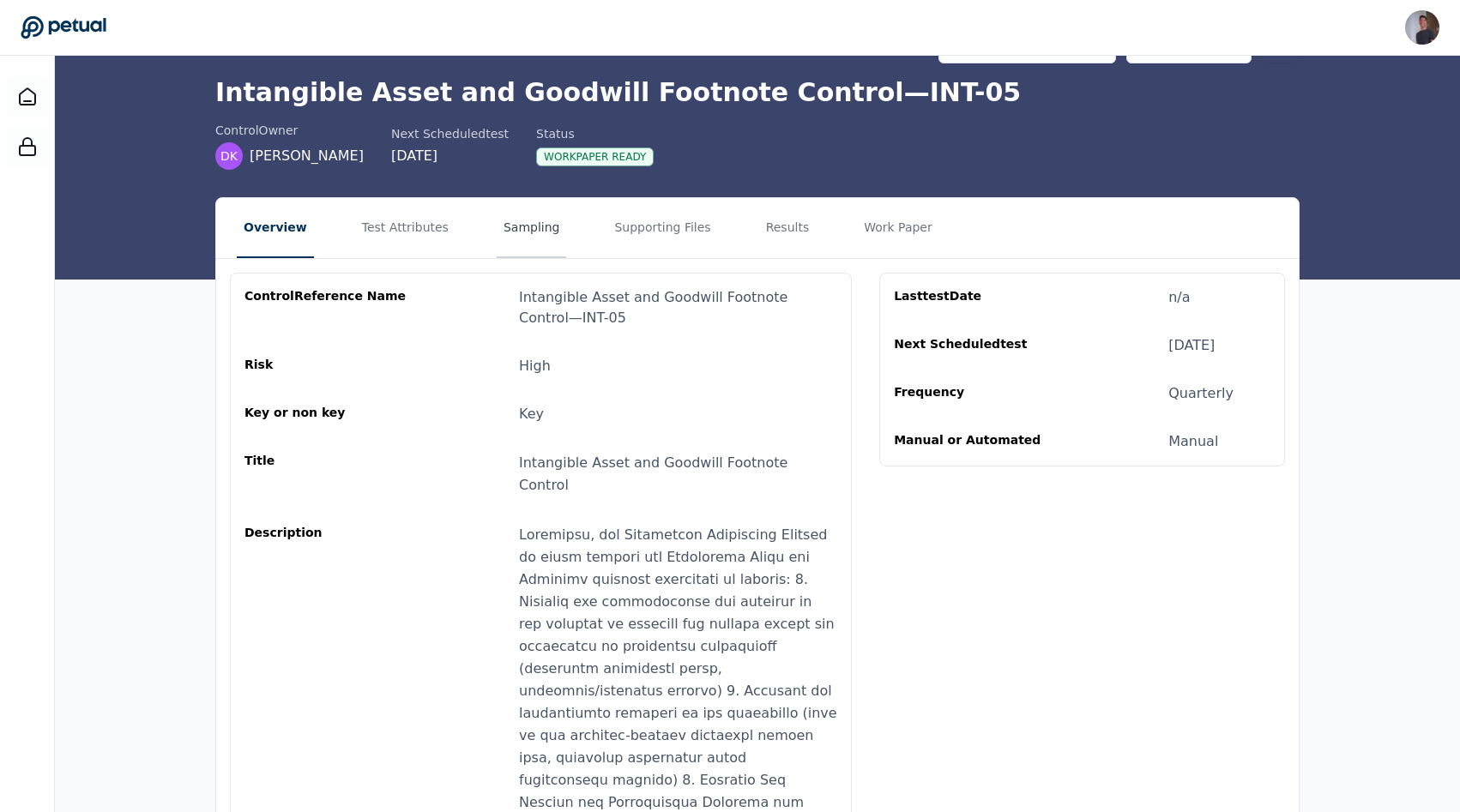
click at [500, 230] on button "Sampling" at bounding box center [532, 228] width 71 height 60
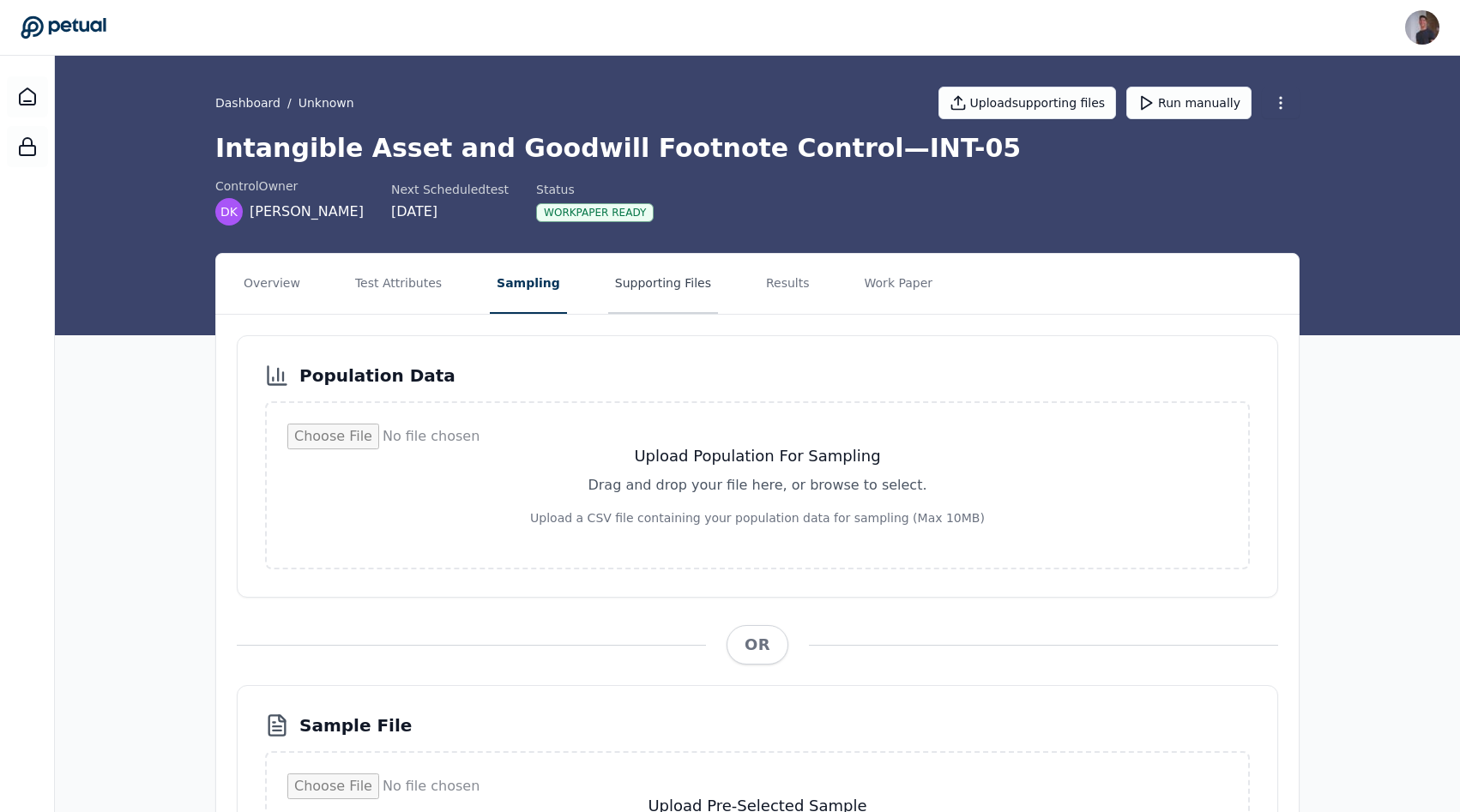
click at [644, 274] on button "Supporting Files" at bounding box center [662, 284] width 110 height 60
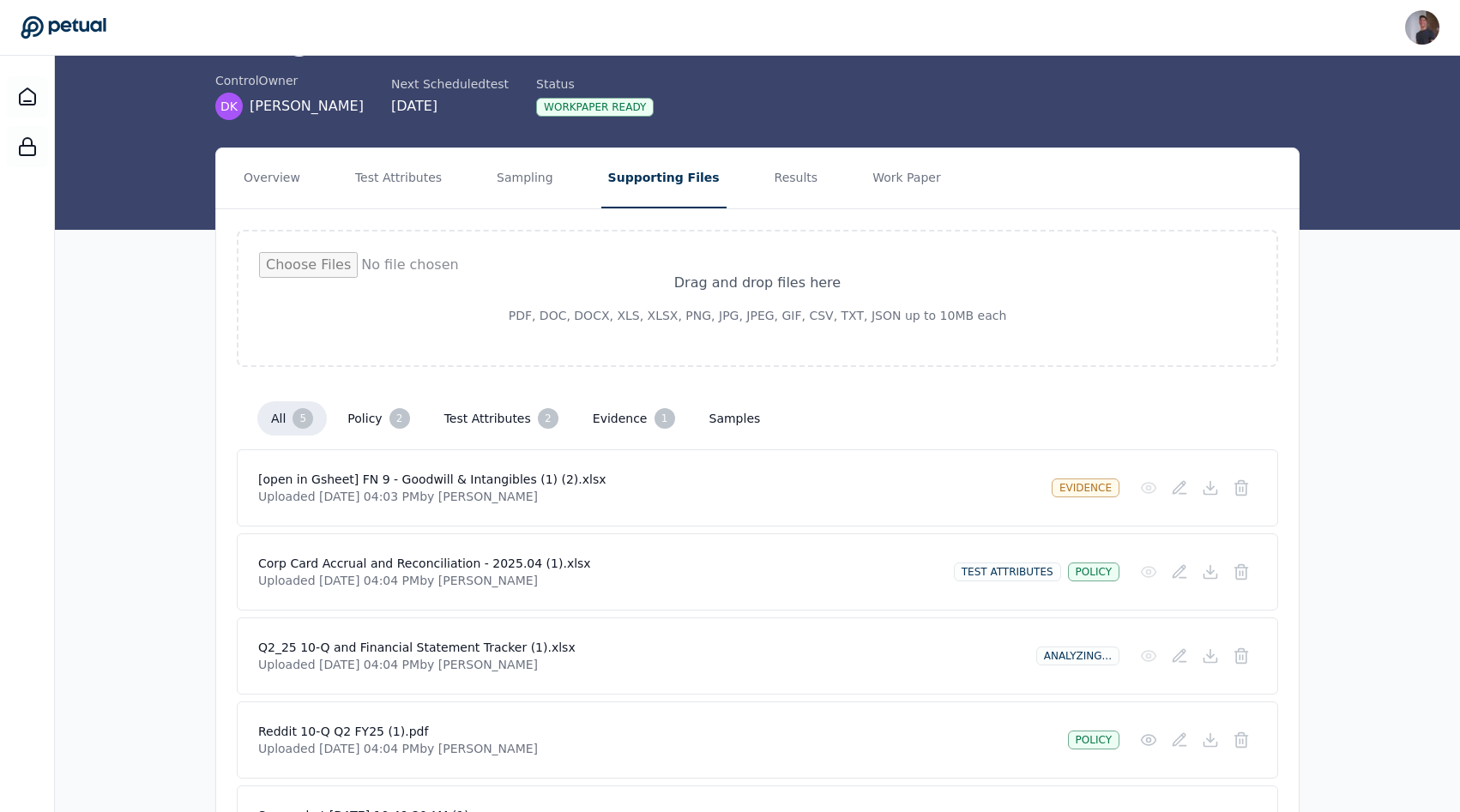
scroll to position [232, 0]
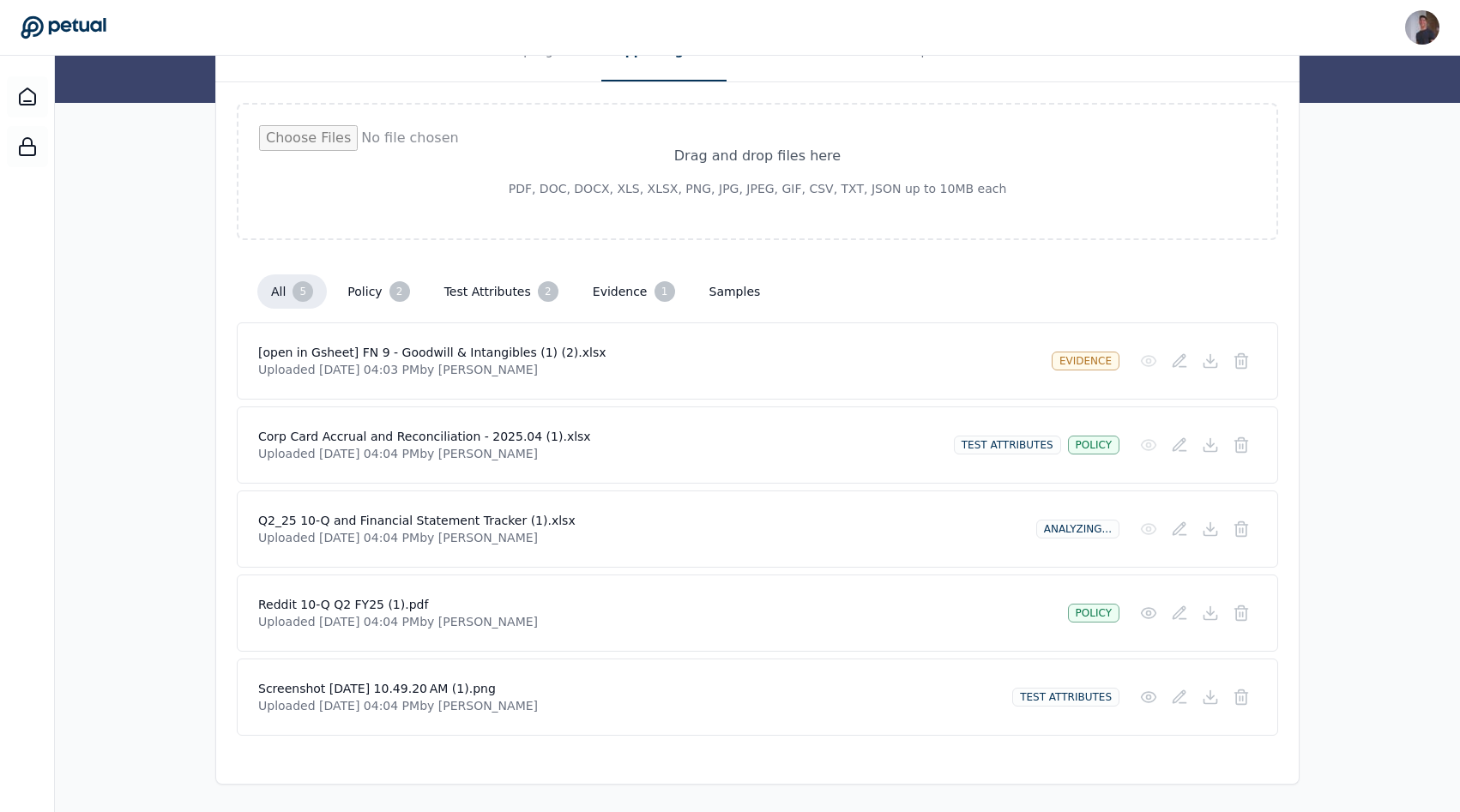
click at [387, 446] on p "Uploaded [DATE] 04:04 PM by [PERSON_NAME]" at bounding box center [598, 453] width 682 height 17
click at [492, 529] on p "Uploaded [DATE] 04:04 PM by [PERSON_NAME]" at bounding box center [640, 538] width 764 height 17
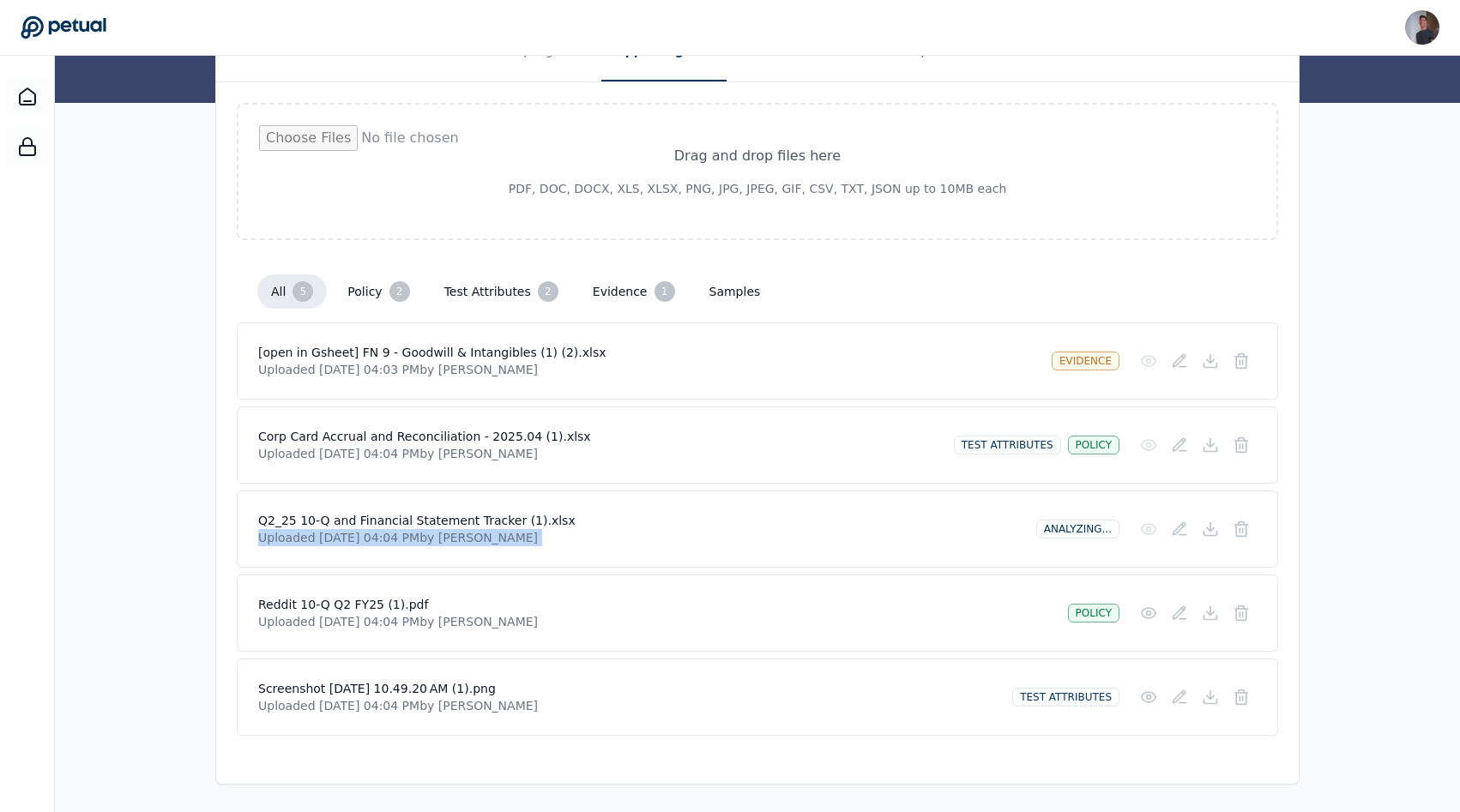
click at [492, 529] on p "Uploaded [DATE] 04:04 PM by [PERSON_NAME]" at bounding box center [640, 538] width 764 height 17
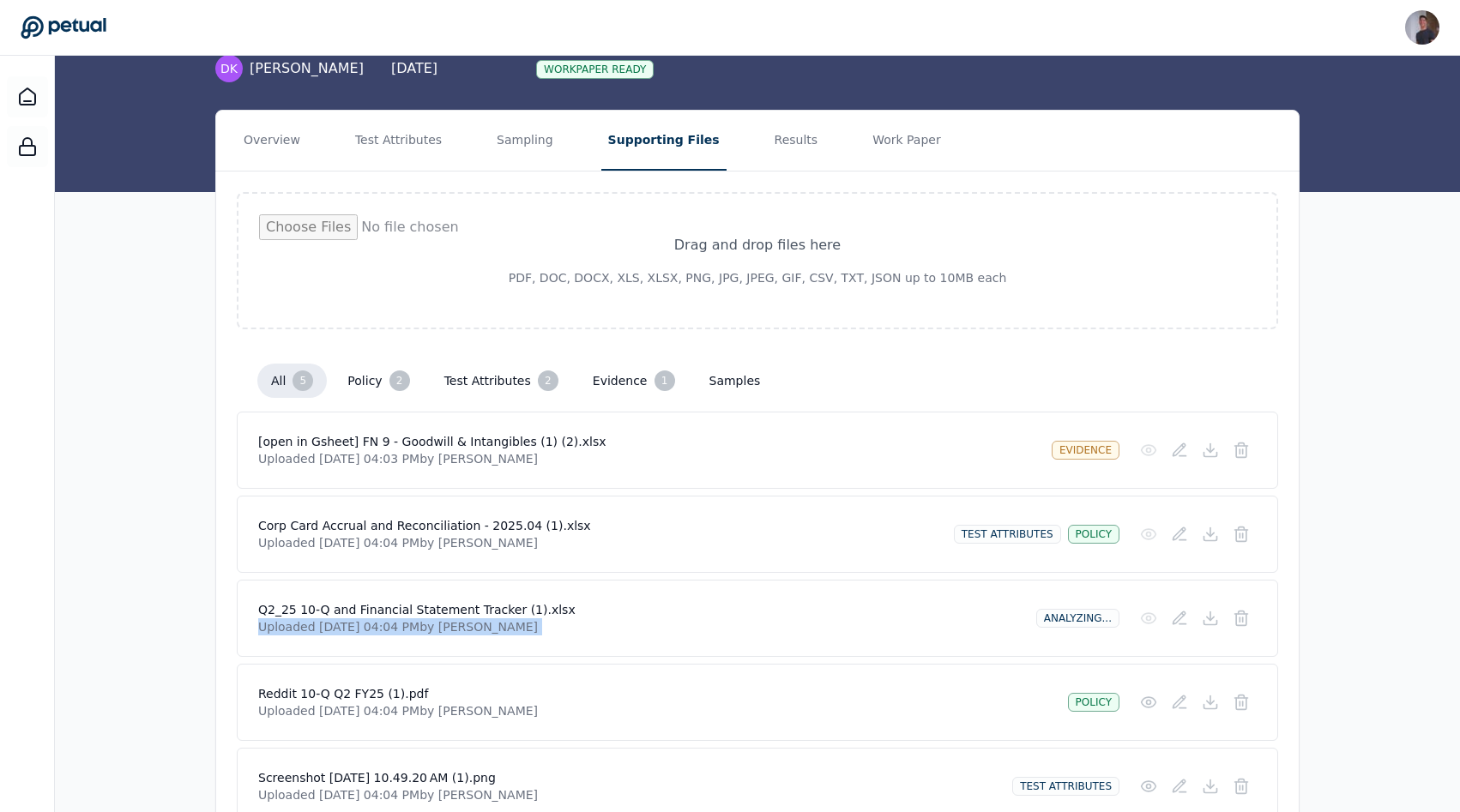
scroll to position [0, 0]
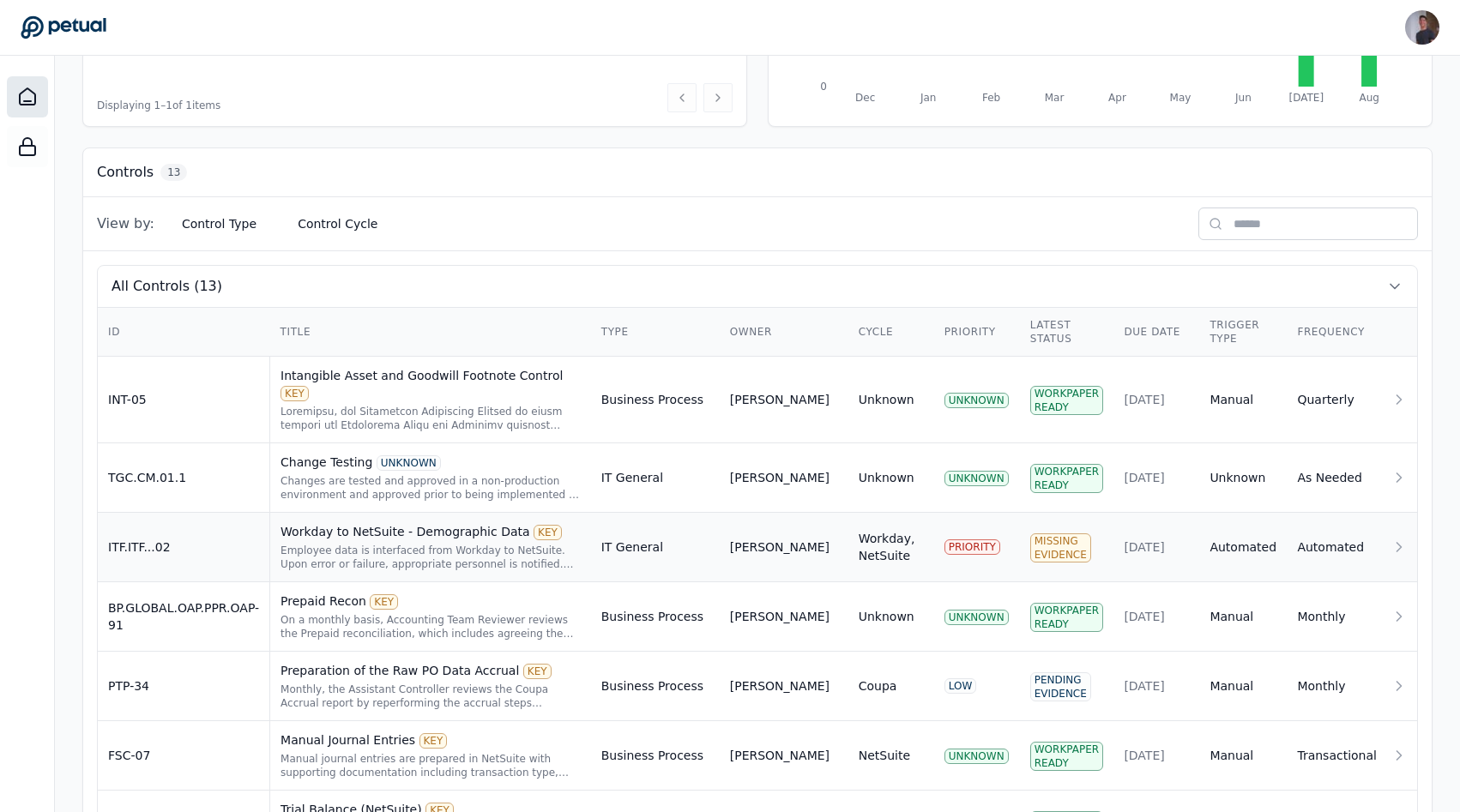
scroll to position [395, 0]
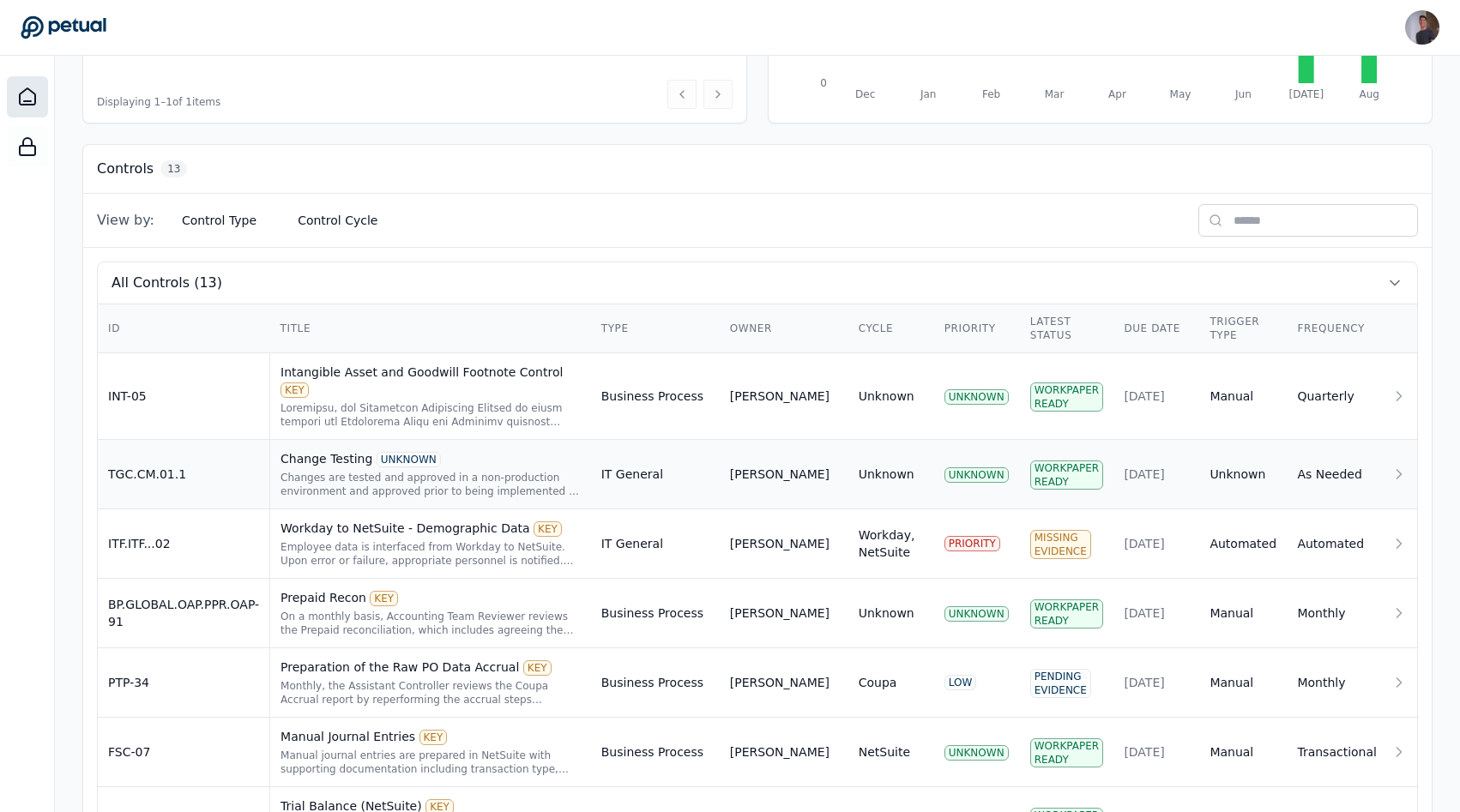
click at [232, 459] on td "TGC.CM.01.1" at bounding box center [184, 474] width 172 height 70
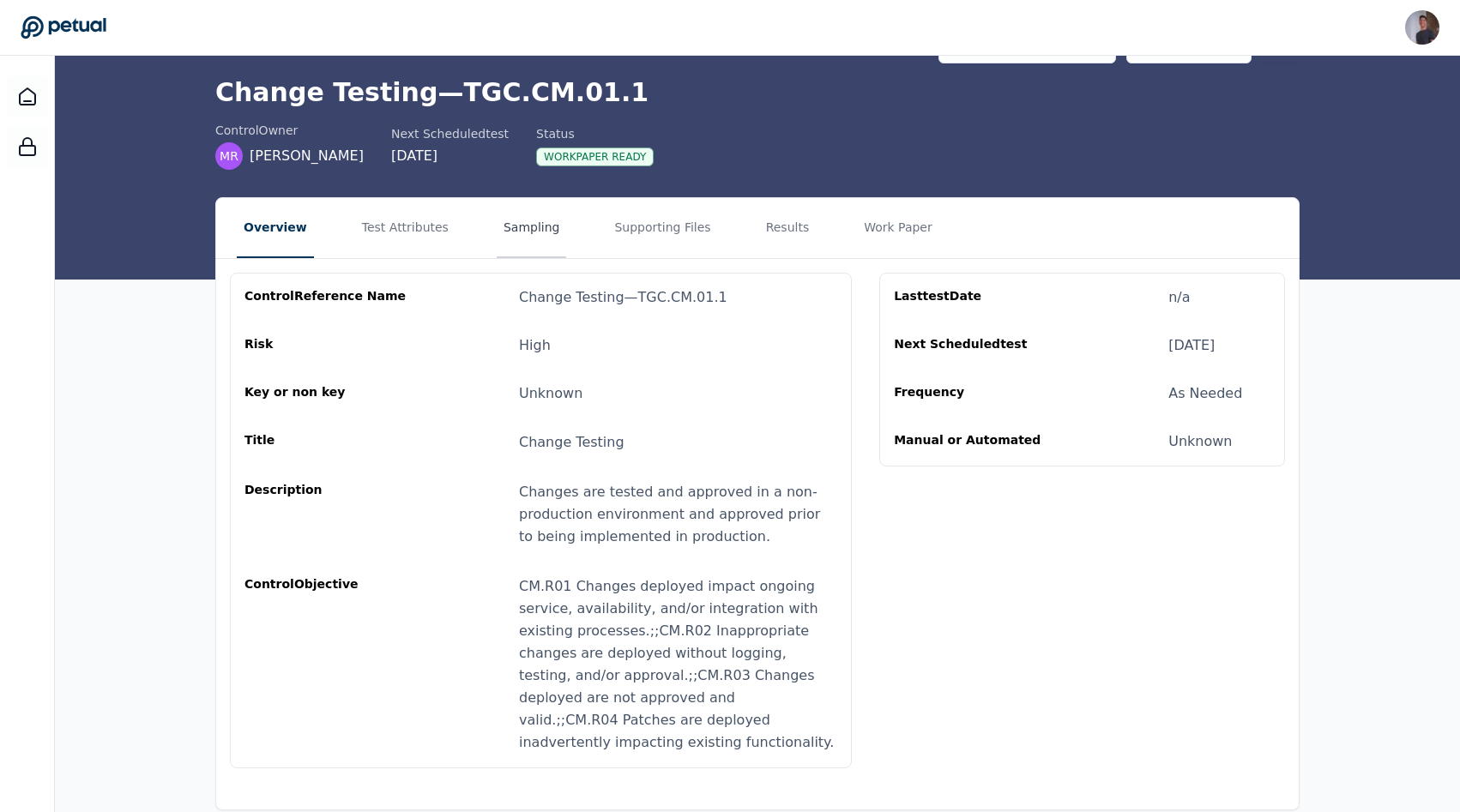
click at [538, 208] on button "Sampling" at bounding box center [532, 228] width 71 height 60
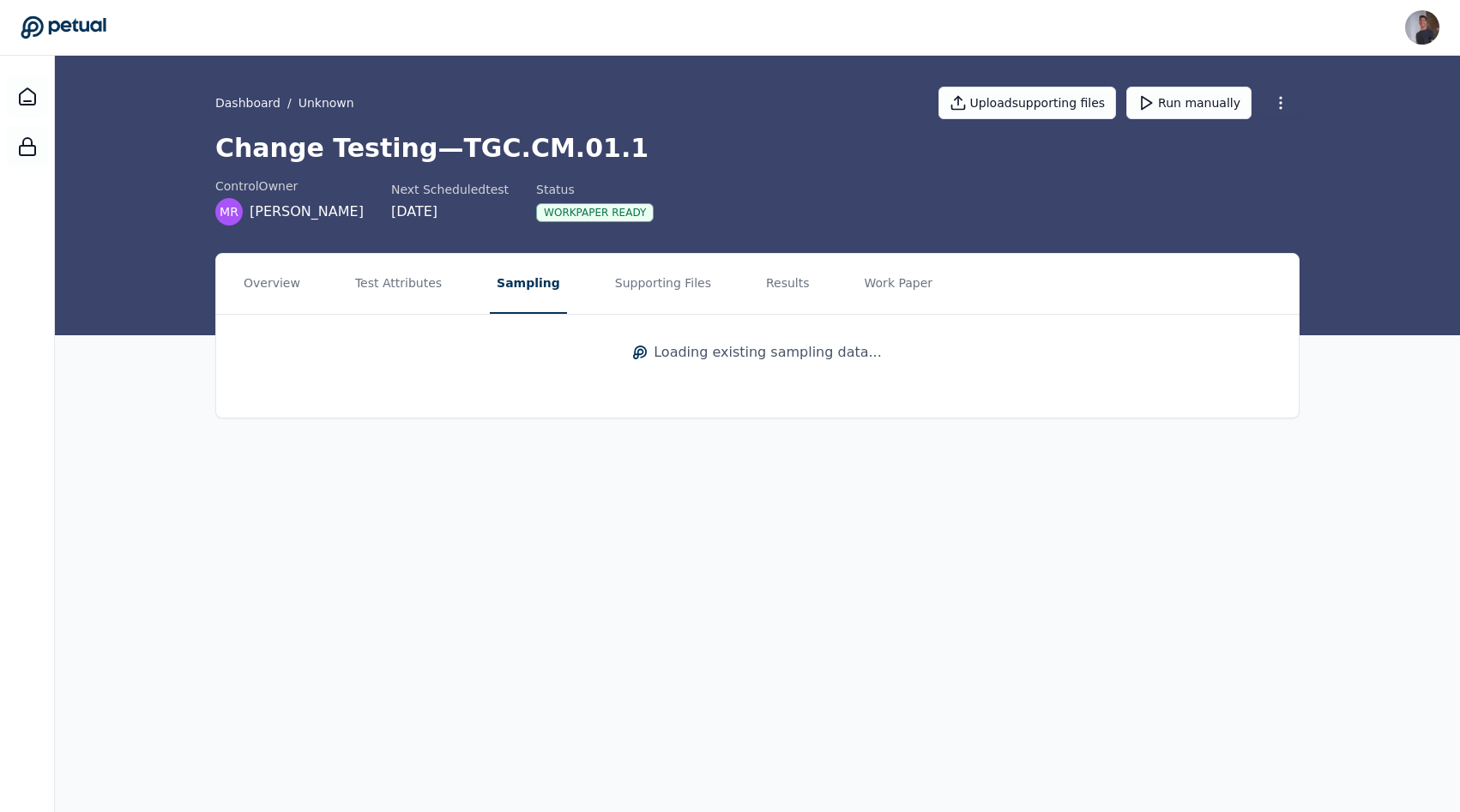
scroll to position [0, 0]
click at [683, 284] on button "Supporting Files" at bounding box center [666, 284] width 110 height 60
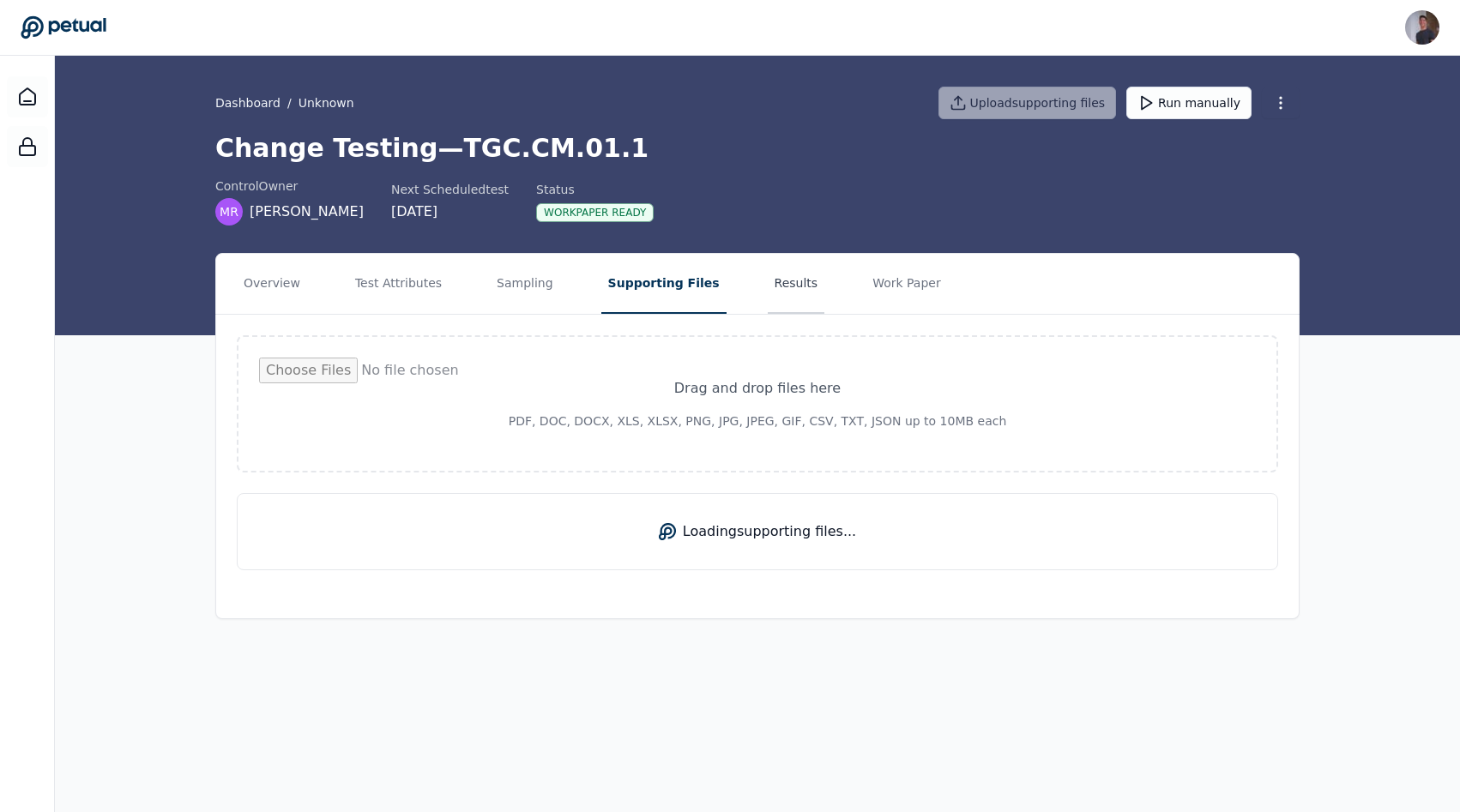
click at [732, 285] on button "Results" at bounding box center [796, 284] width 58 height 60
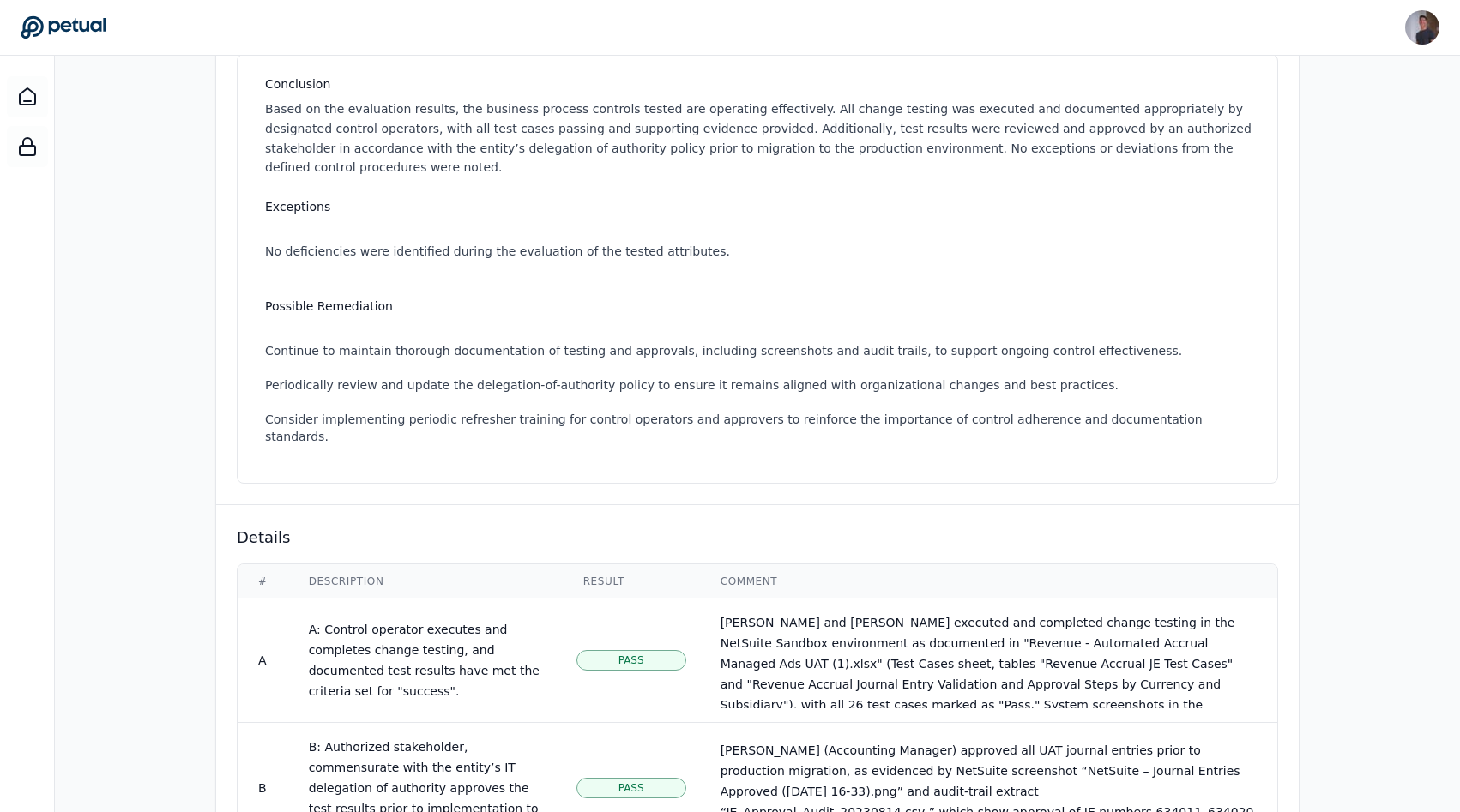
scroll to position [42, 0]
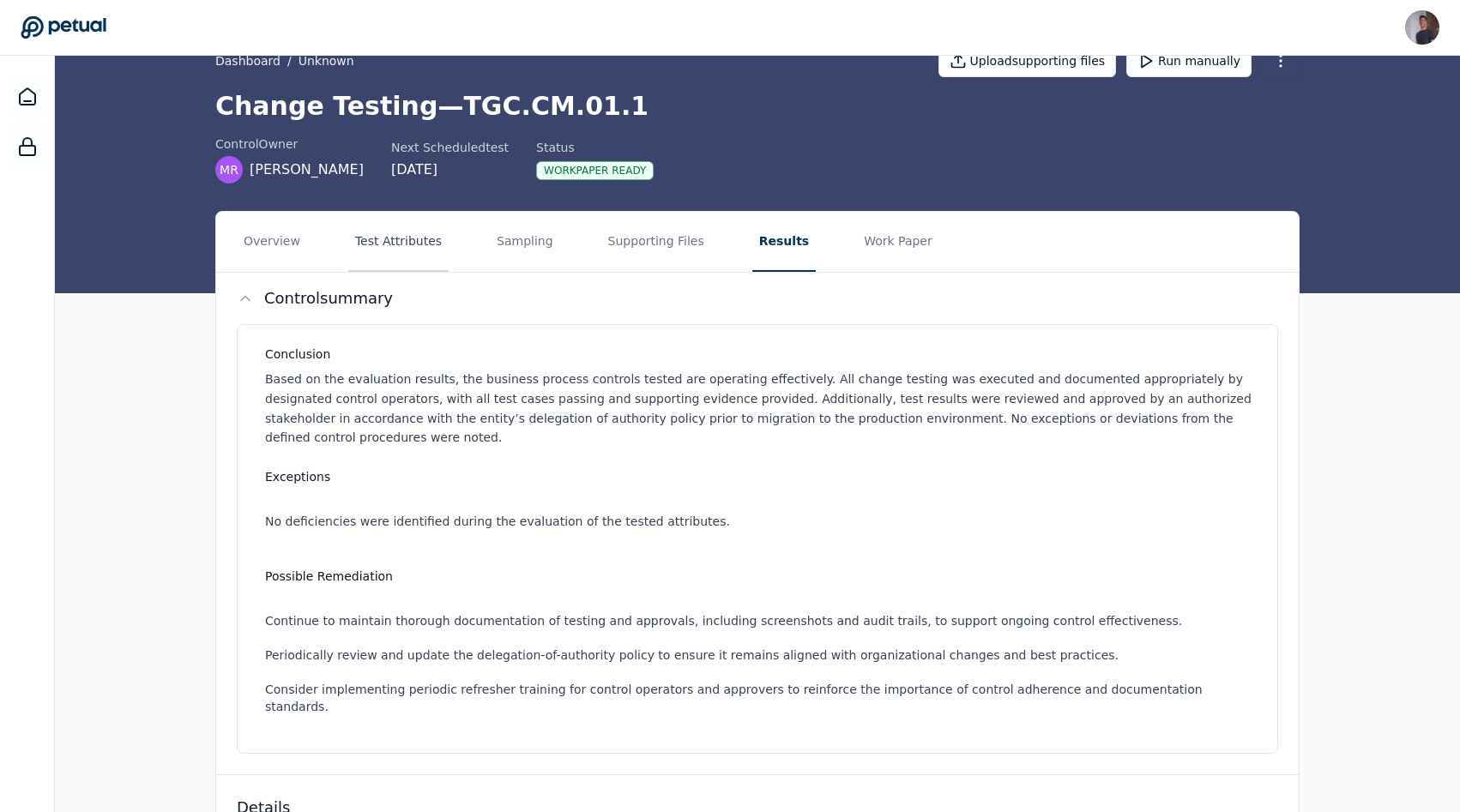
click at [366, 230] on button "Test Attributes" at bounding box center [398, 242] width 100 height 60
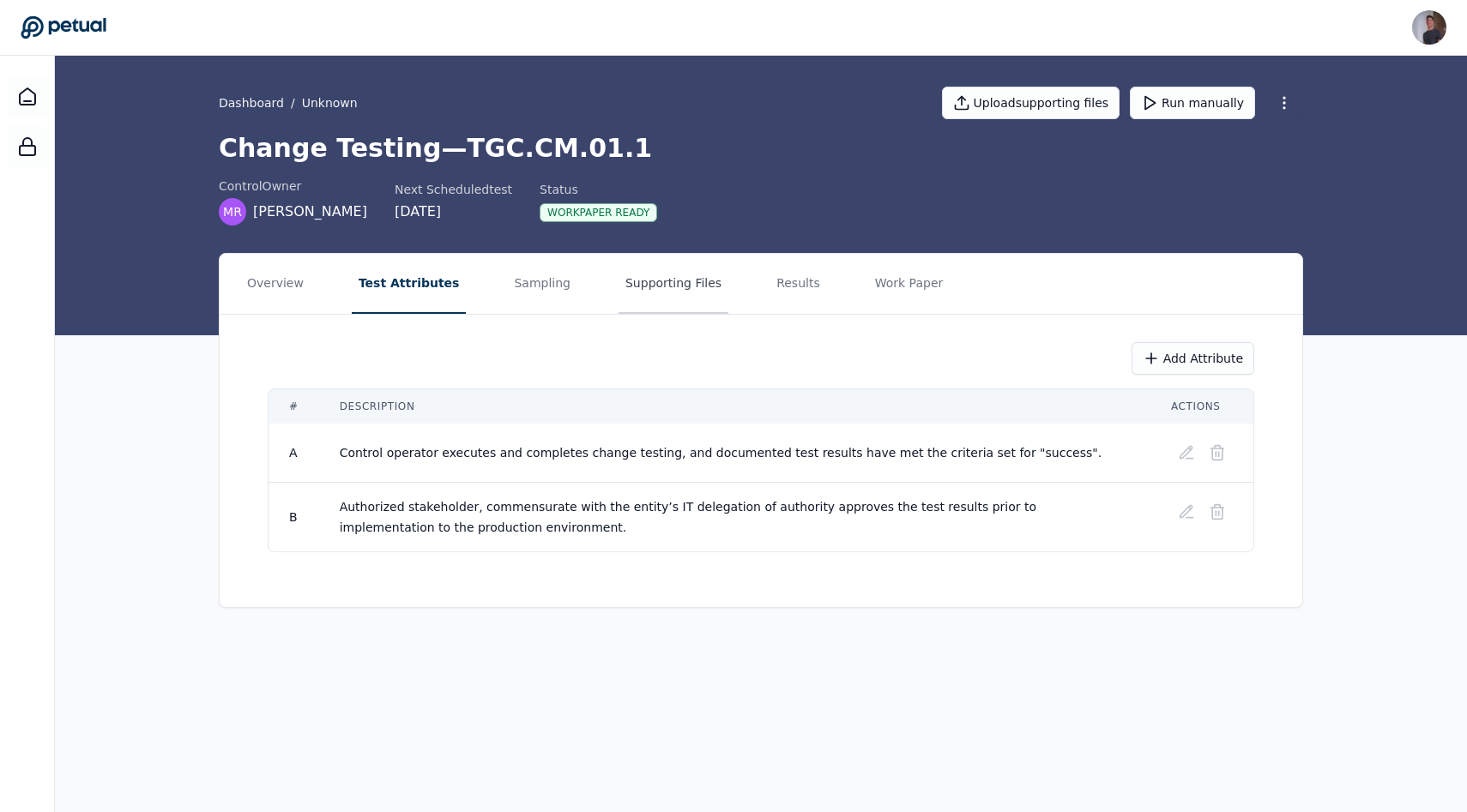
click at [633, 278] on button "Supporting Files" at bounding box center [673, 284] width 110 height 60
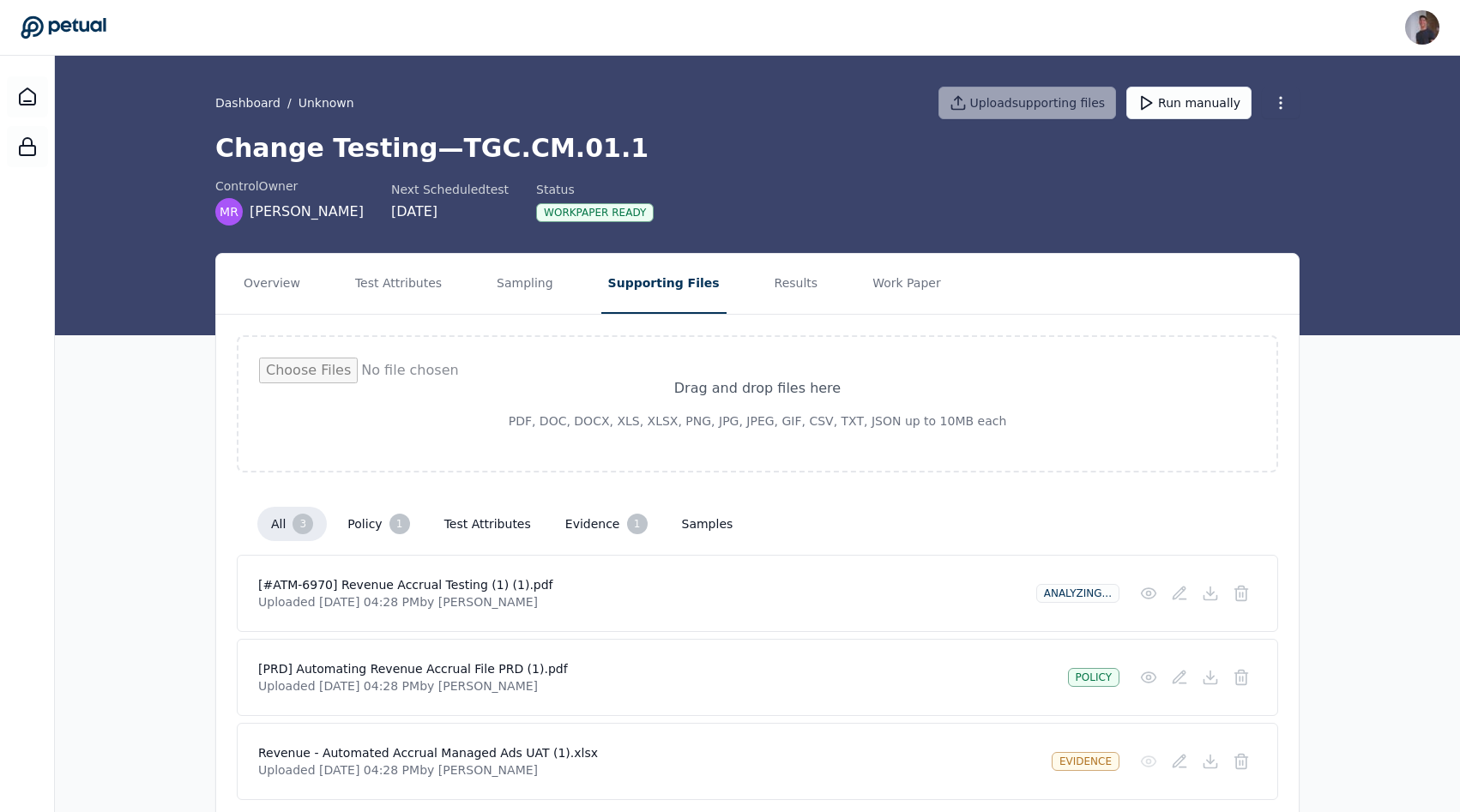
scroll to position [65, 0]
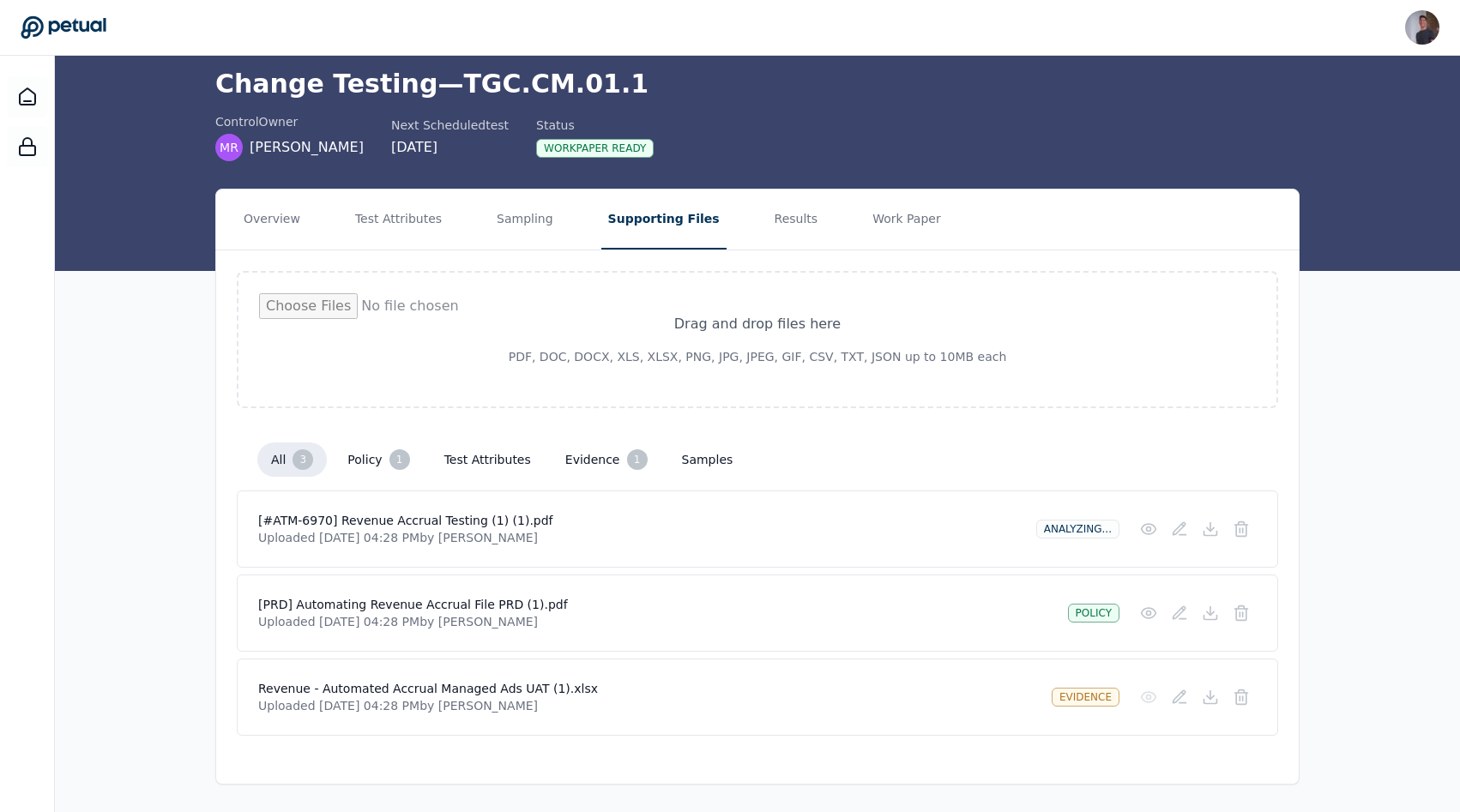
click at [438, 597] on h4 "[PRD] Automating Revenue Accrual File PRD (1).pdf" at bounding box center [655, 604] width 796 height 17
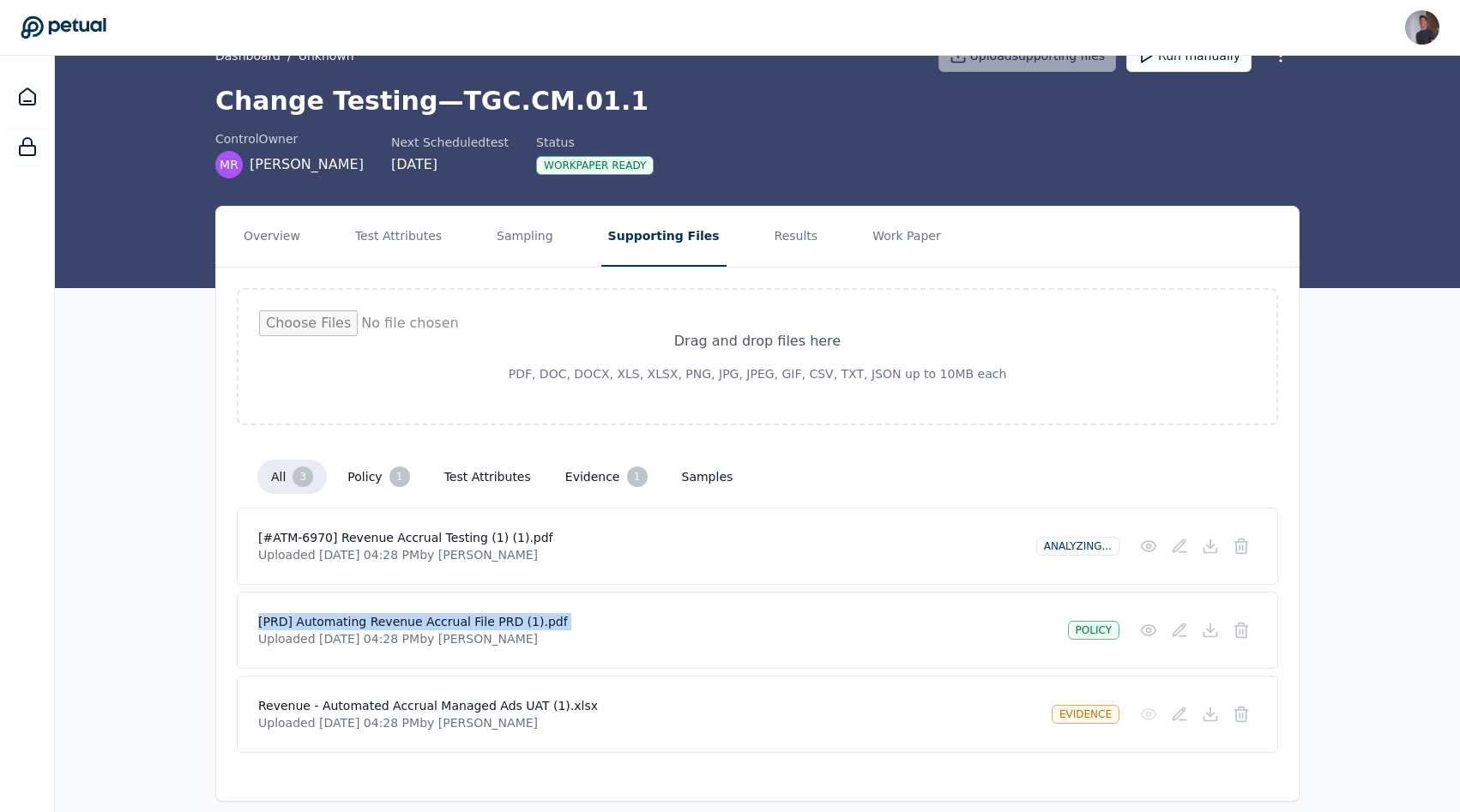
scroll to position [53, 0]
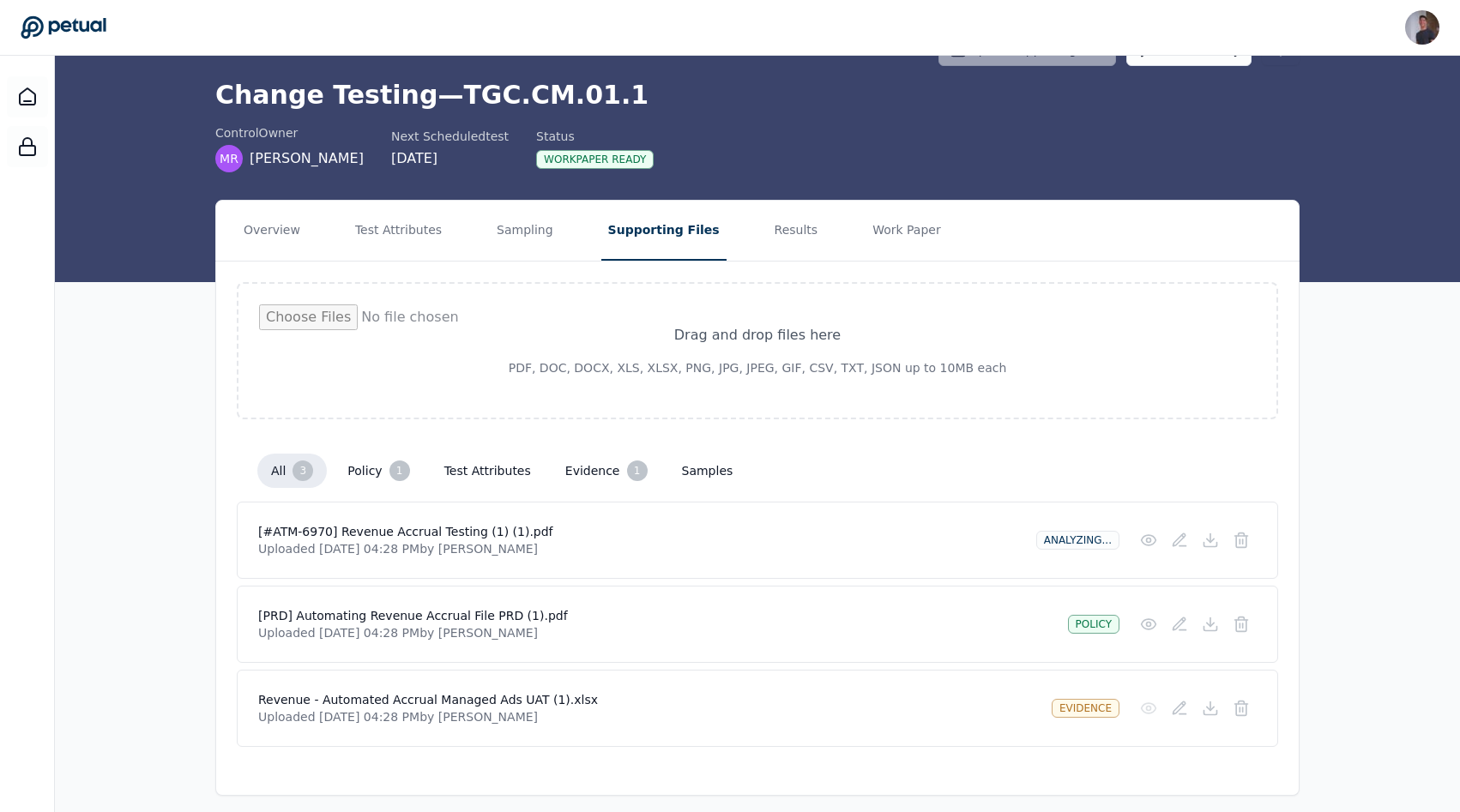
click at [53, 76] on div at bounding box center [28, 462] width 55 height 812
click at [51, 76] on div at bounding box center [28, 462] width 55 height 812
click at [30, 97] on icon at bounding box center [28, 97] width 21 height 21
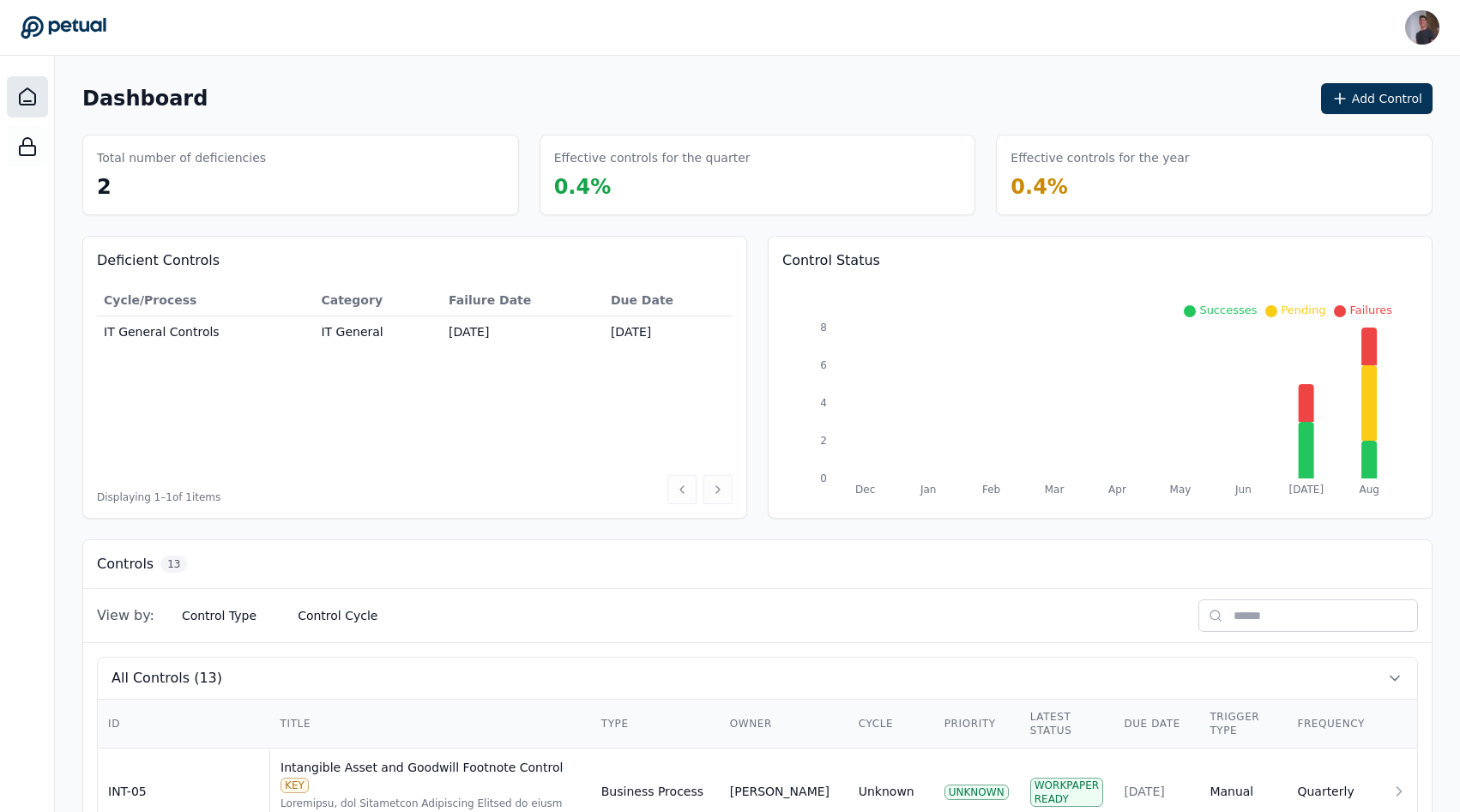
scroll to position [399, 0]
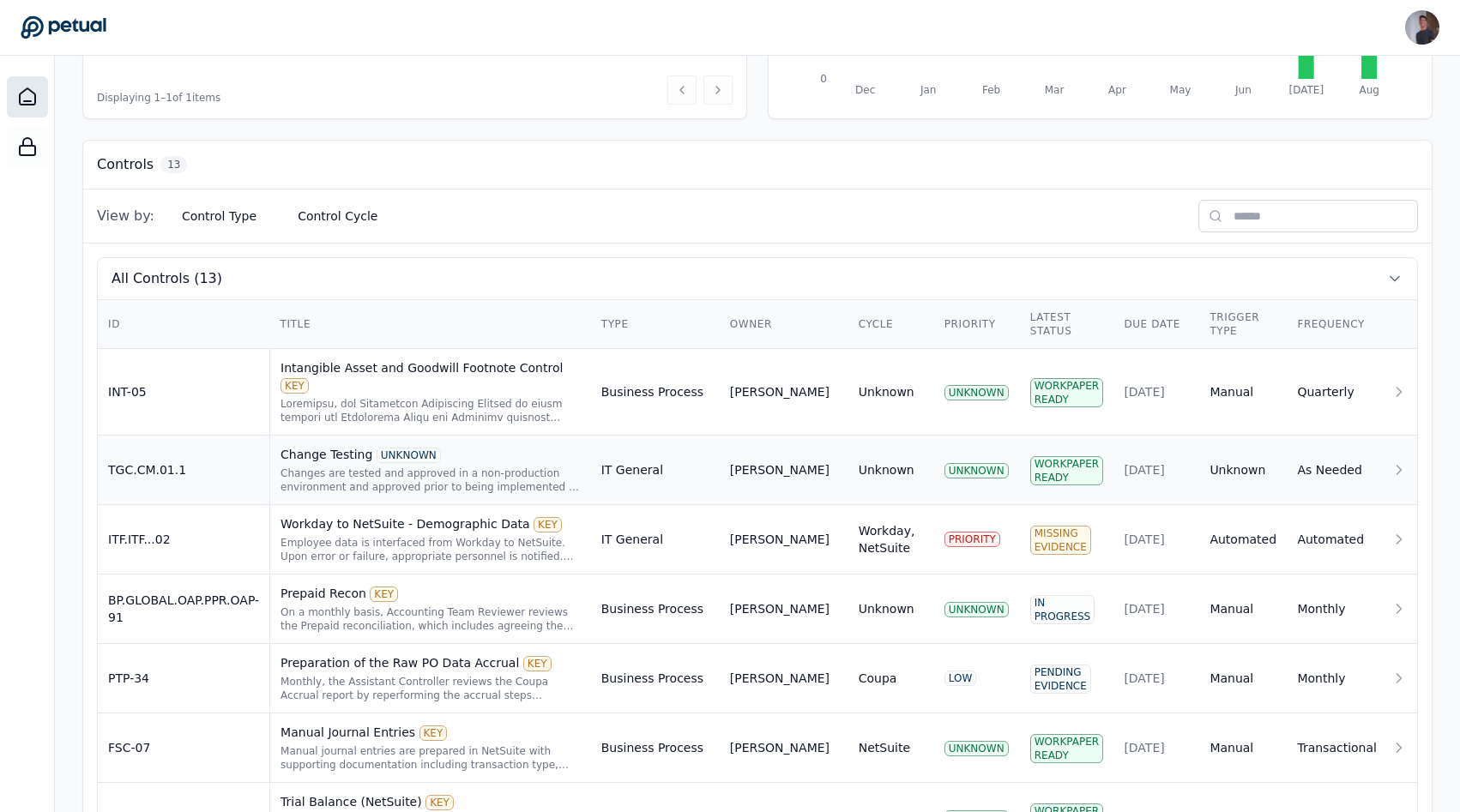
click at [175, 466] on td "TGC.CM.01.1" at bounding box center [184, 470] width 172 height 70
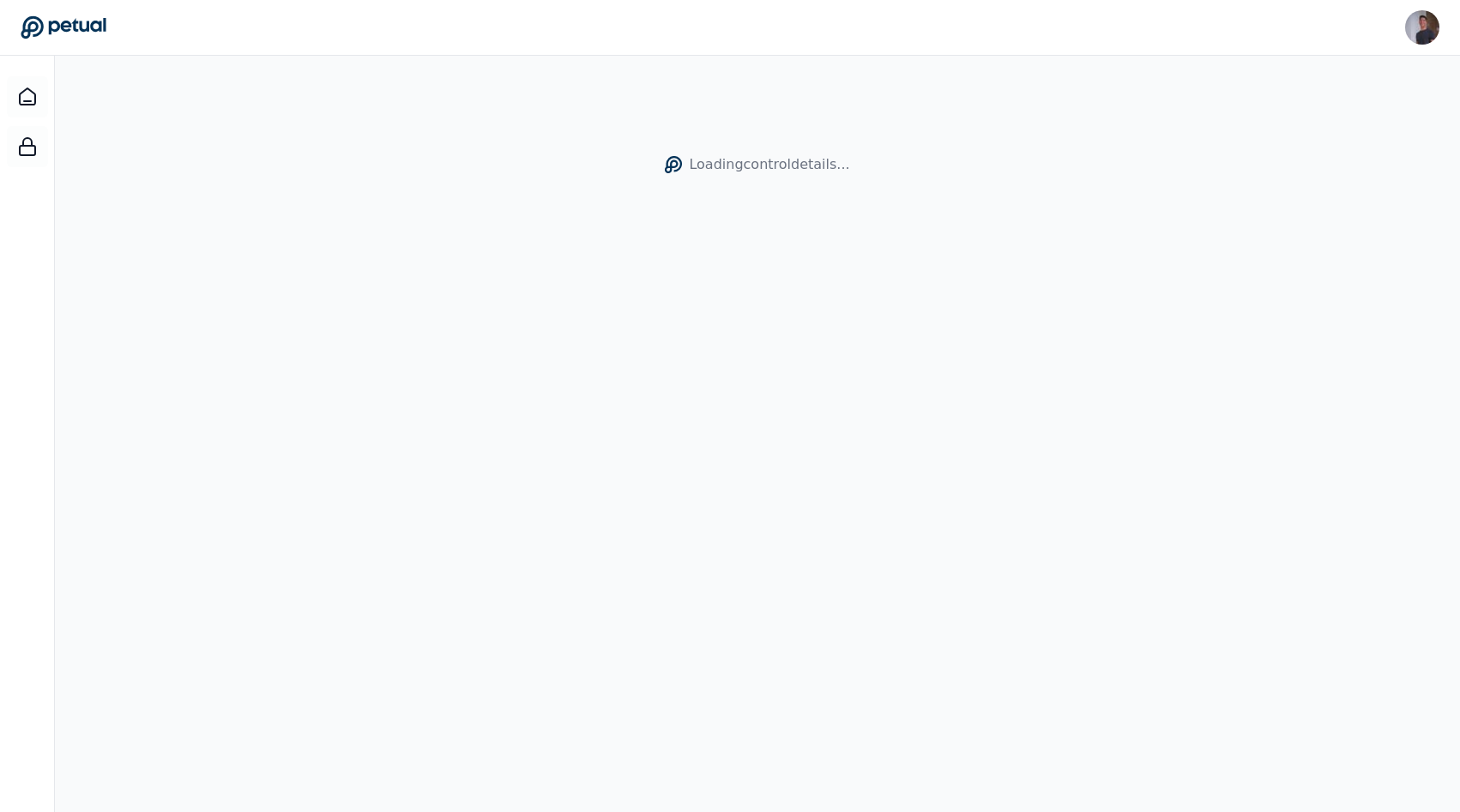
scroll to position [56, 0]
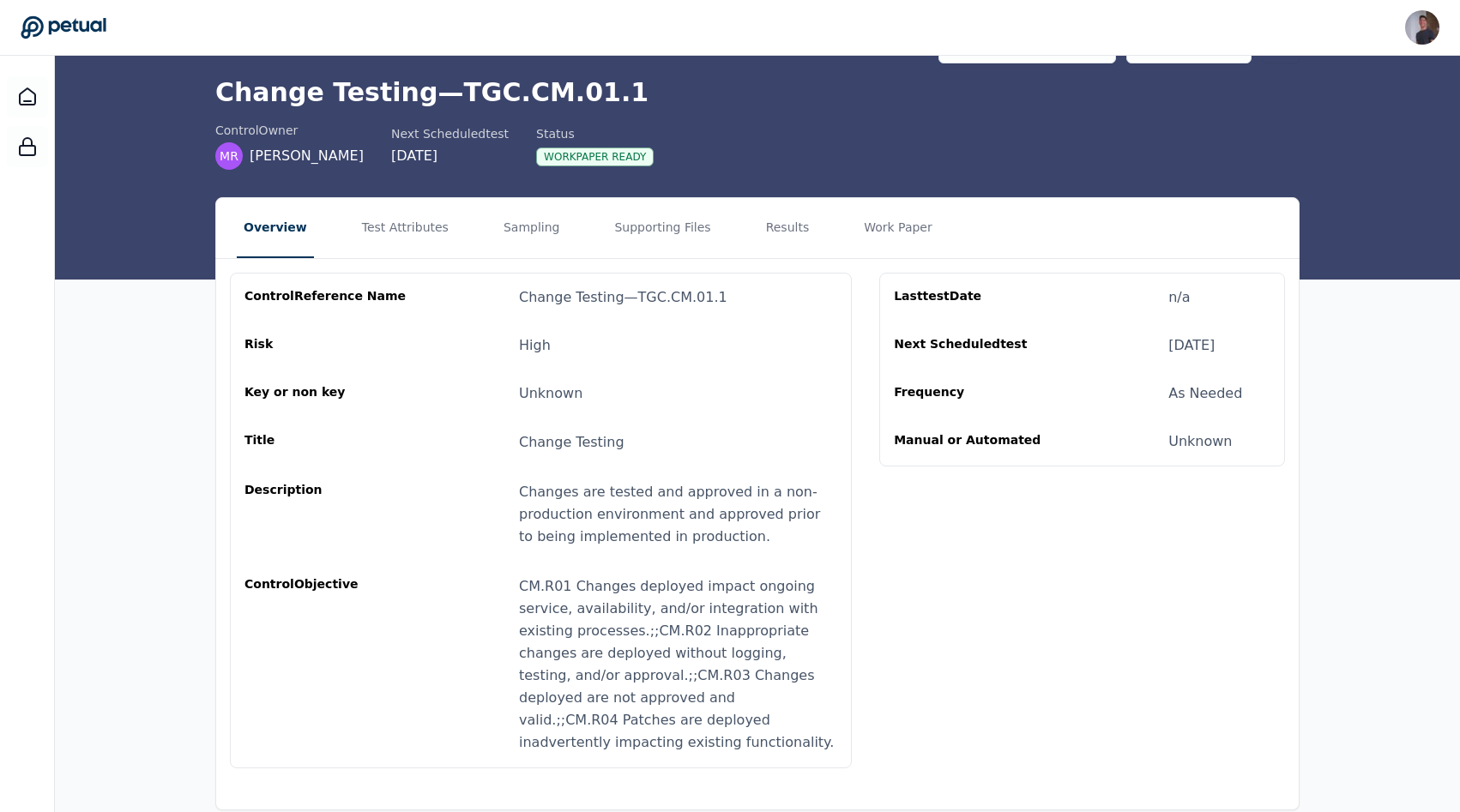
click at [445, 228] on nav "Overview Test Attributes Sampling Supporting Files Results Work Paper" at bounding box center [757, 228] width 1082 height 60
click at [497, 228] on button "Sampling" at bounding box center [532, 228] width 71 height 60
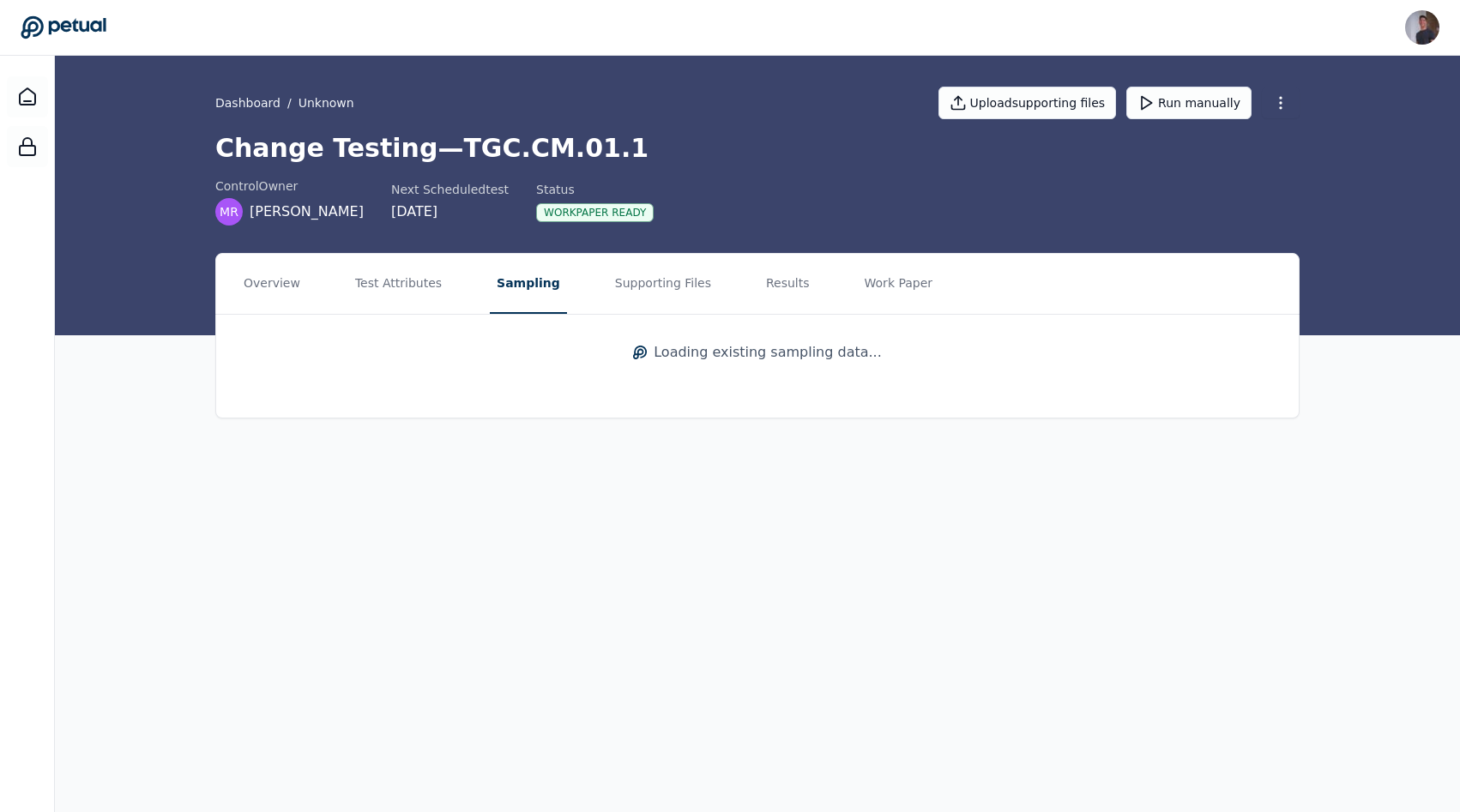
scroll to position [0, 0]
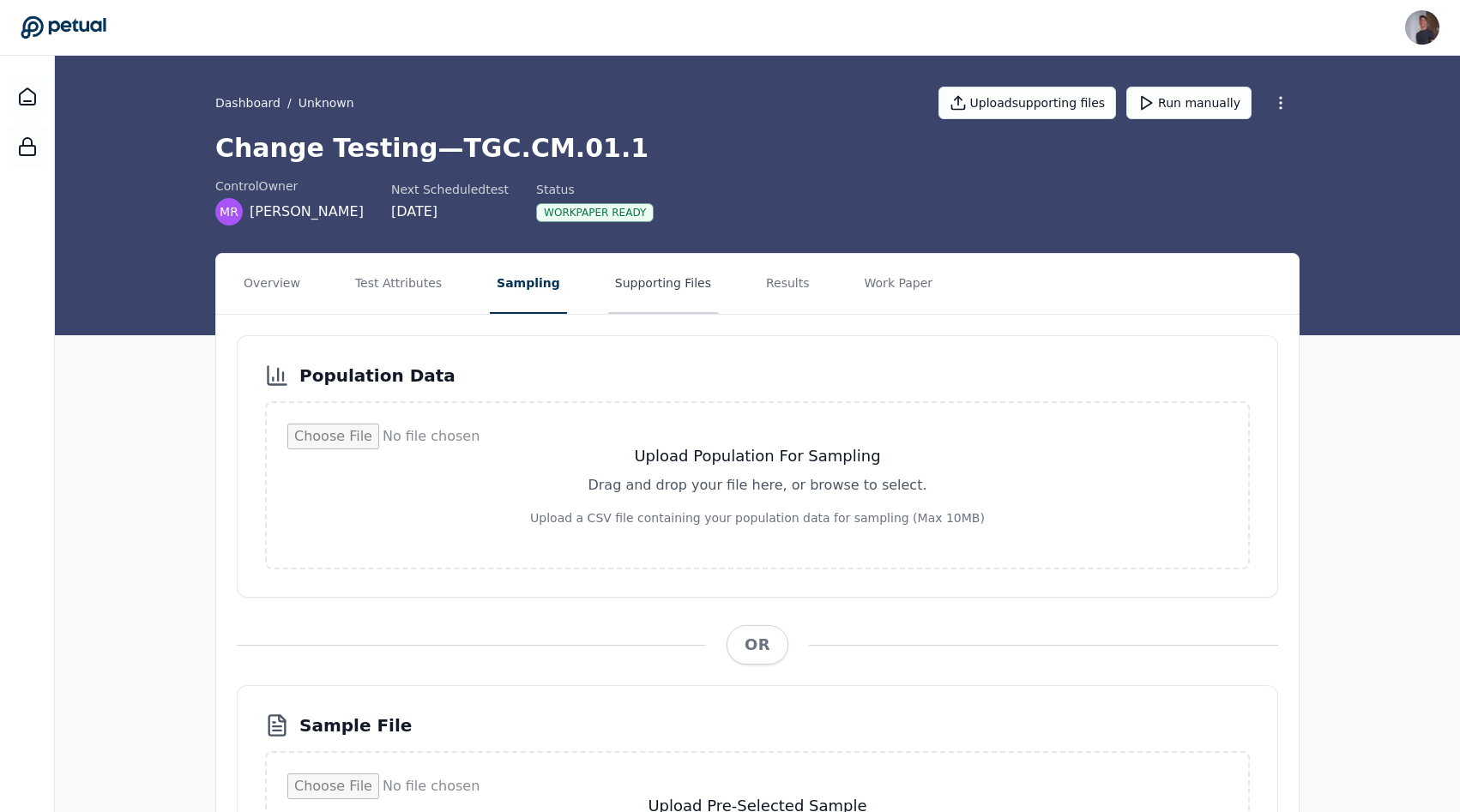
click at [620, 297] on button "Supporting Files" at bounding box center [662, 284] width 110 height 60
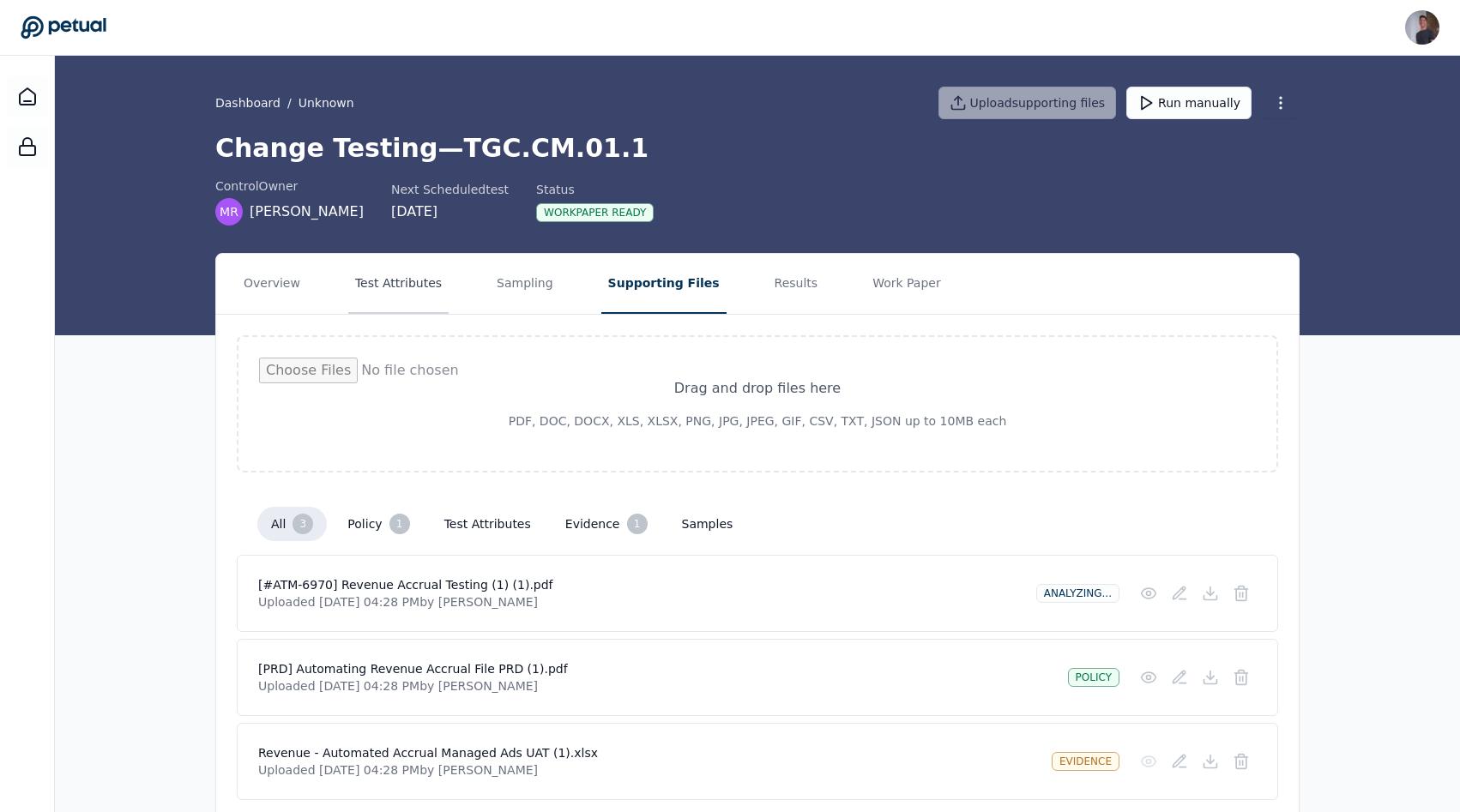
click at [382, 281] on button "Test Attributes" at bounding box center [398, 284] width 100 height 60
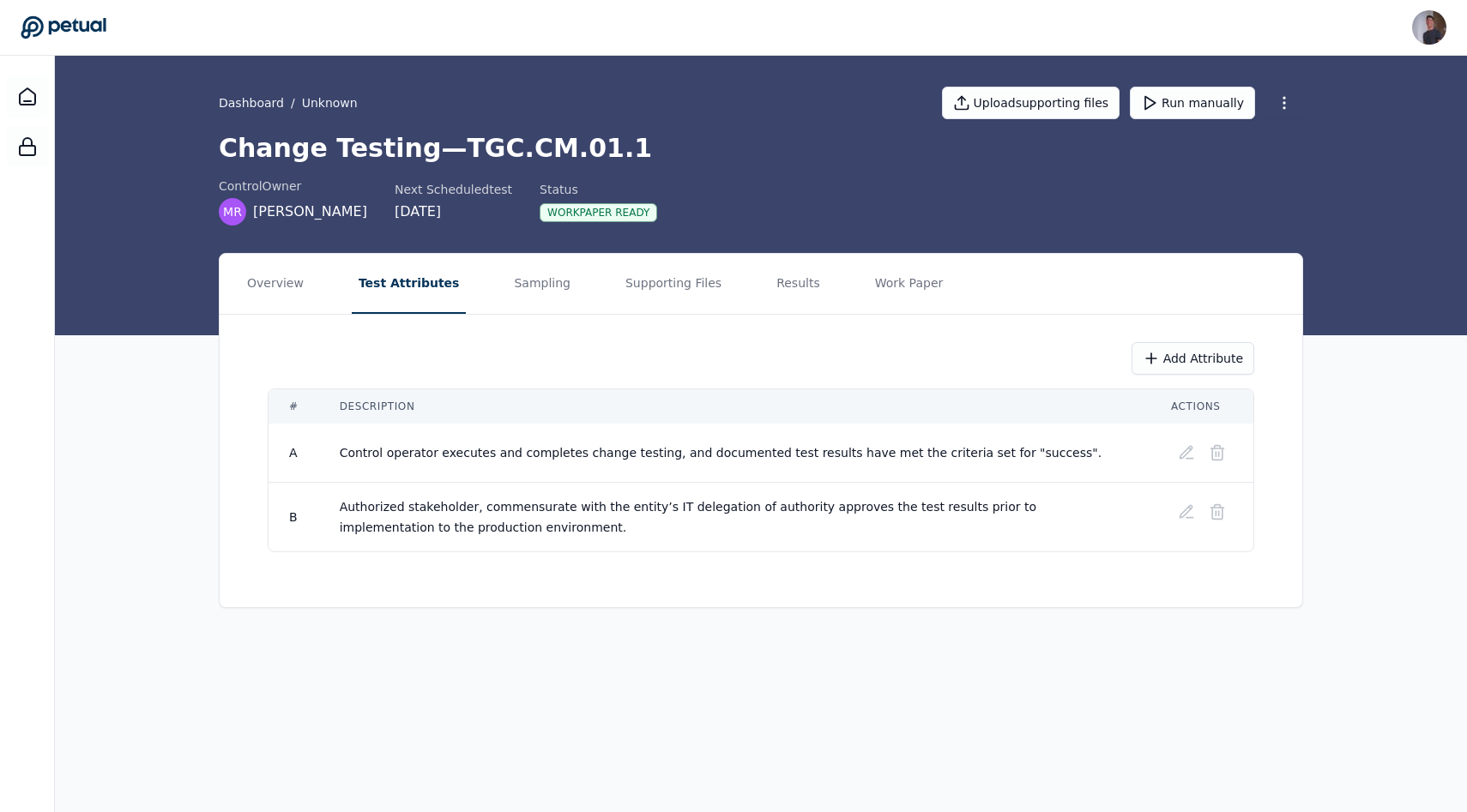
click at [492, 440] on td "Control operator executes and completes change testing, and documented test res…" at bounding box center [735, 453] width 831 height 59
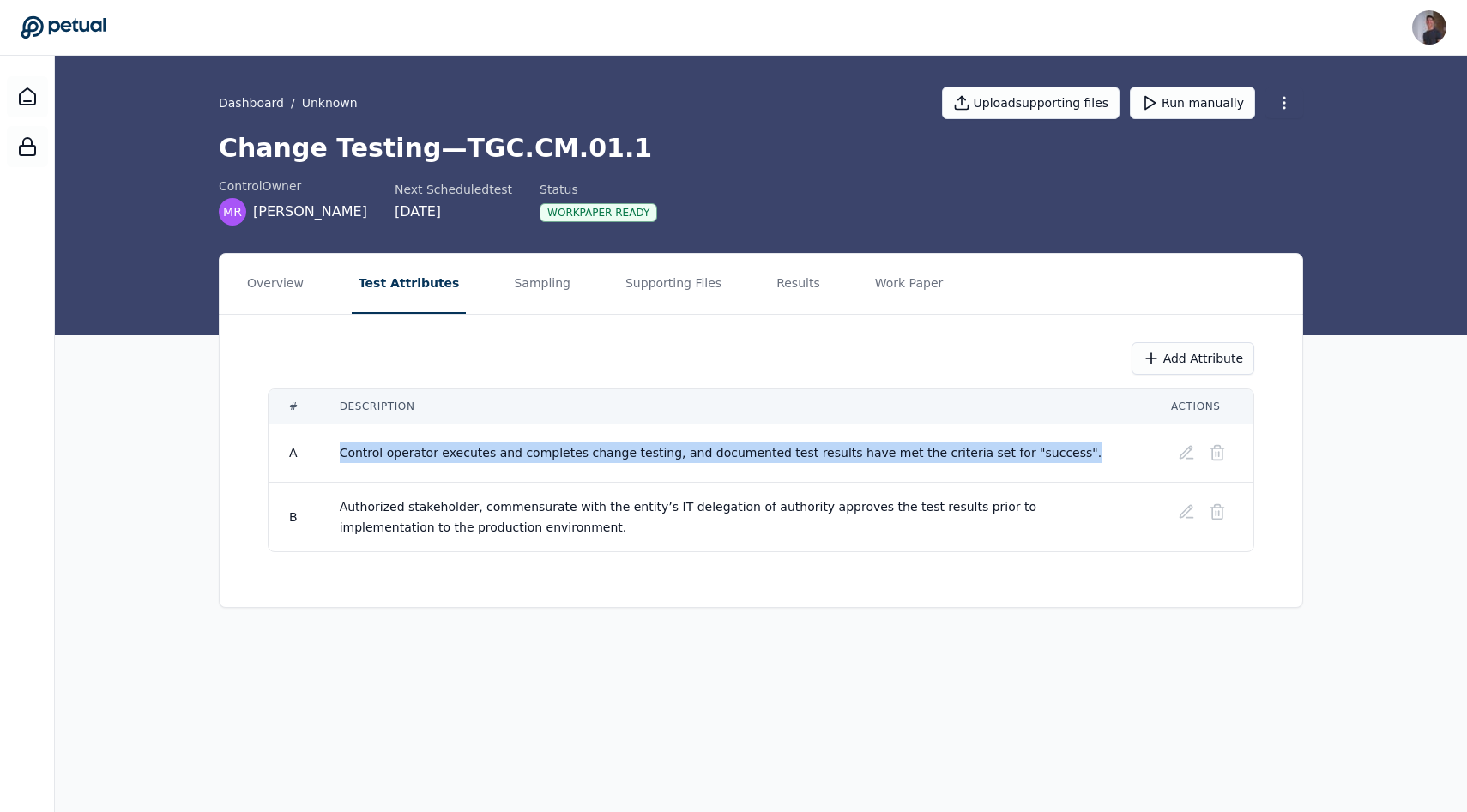
click at [492, 440] on td "Control operator executes and completes change testing, and documented test res…" at bounding box center [735, 453] width 831 height 59
copy tr "Control operator executes and completes change testing, and documented test res…"
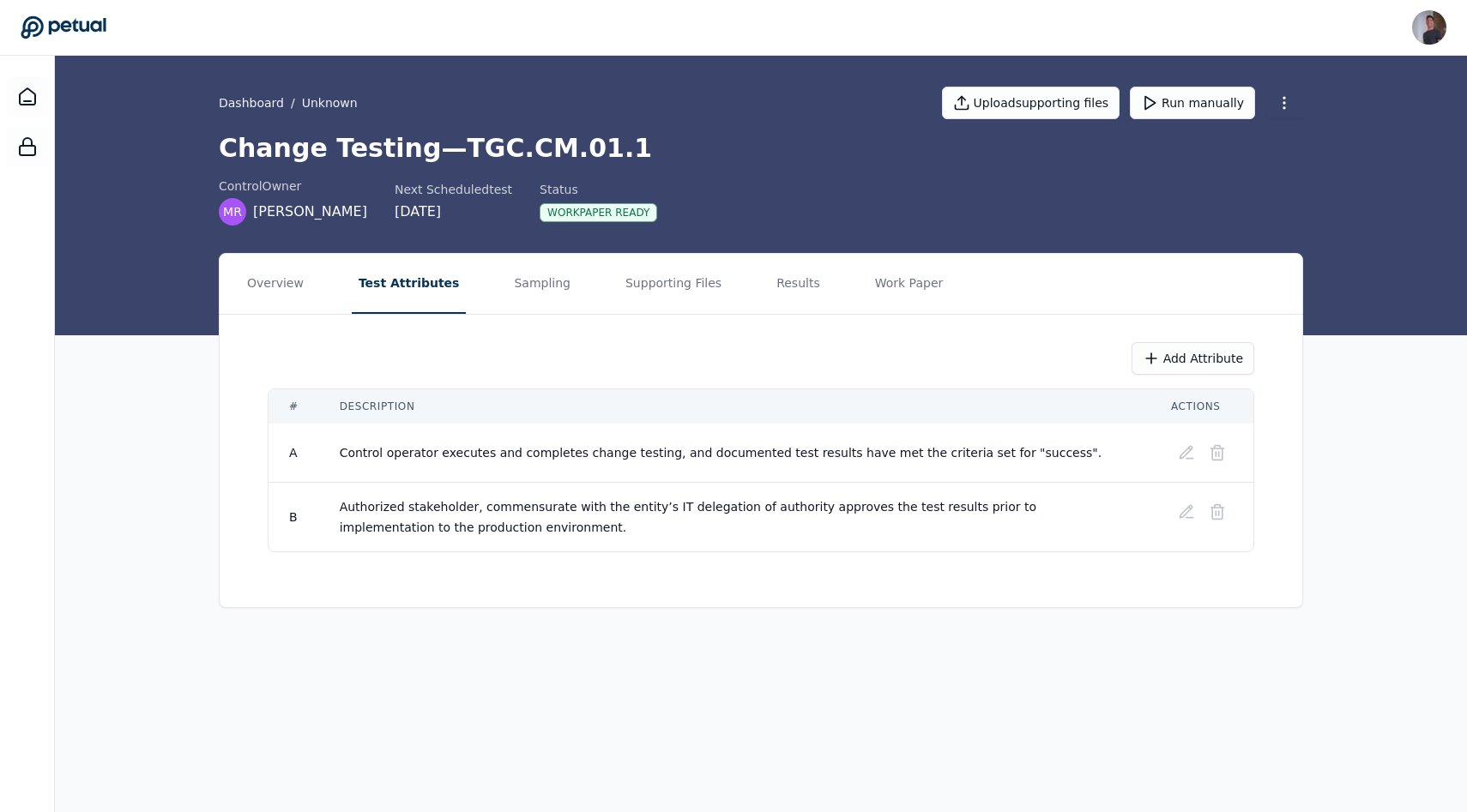
click at [732, 508] on span "Authorized stakeholder, commensurate with the entity’s IT delegation of authori…" at bounding box center [690, 517] width 700 height 34
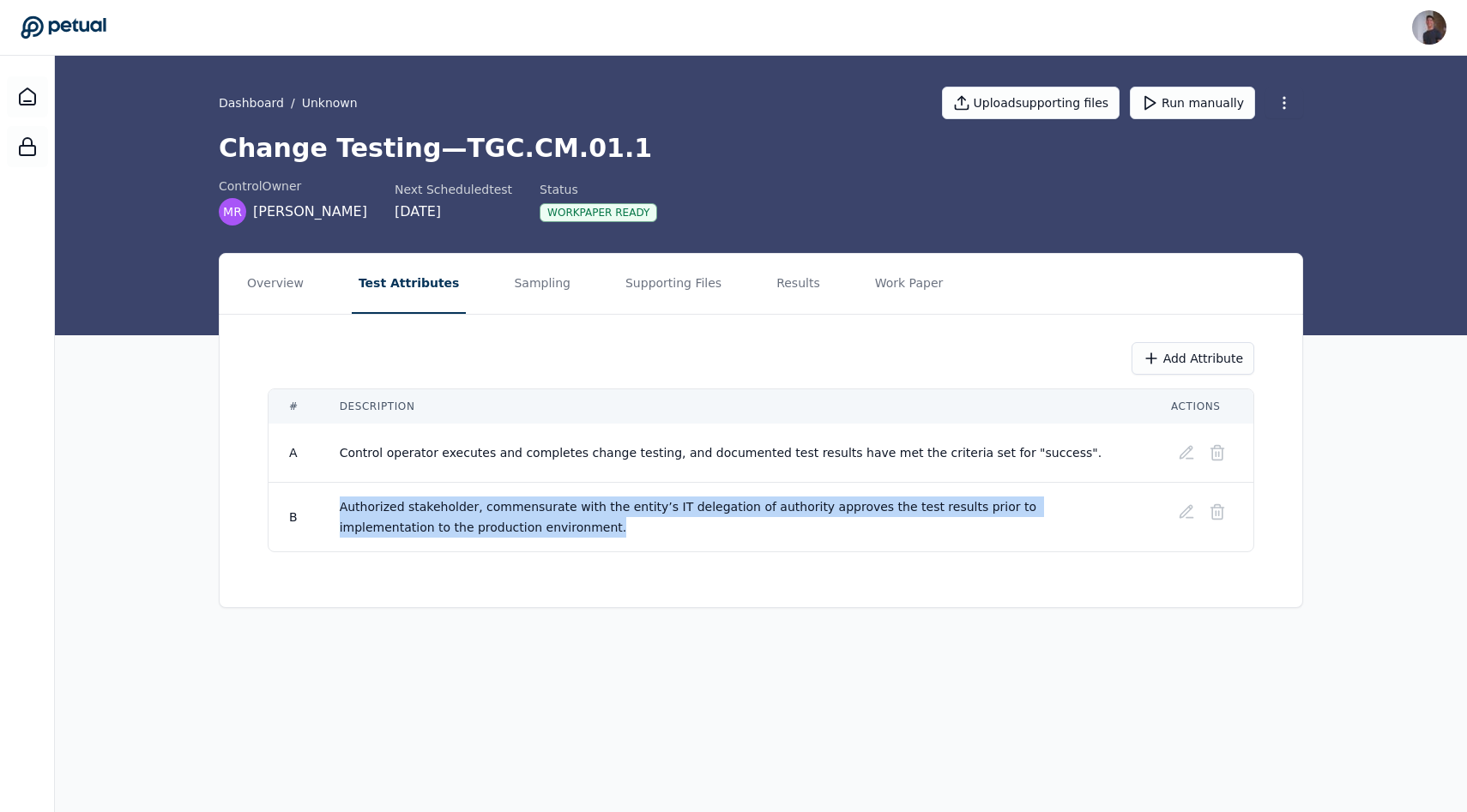
click at [732, 508] on span "Authorized stakeholder, commensurate with the entity’s IT delegation of authori…" at bounding box center [690, 517] width 700 height 34
copy tr "Authorized stakeholder, commensurate with the entity’s IT delegation of authori…"
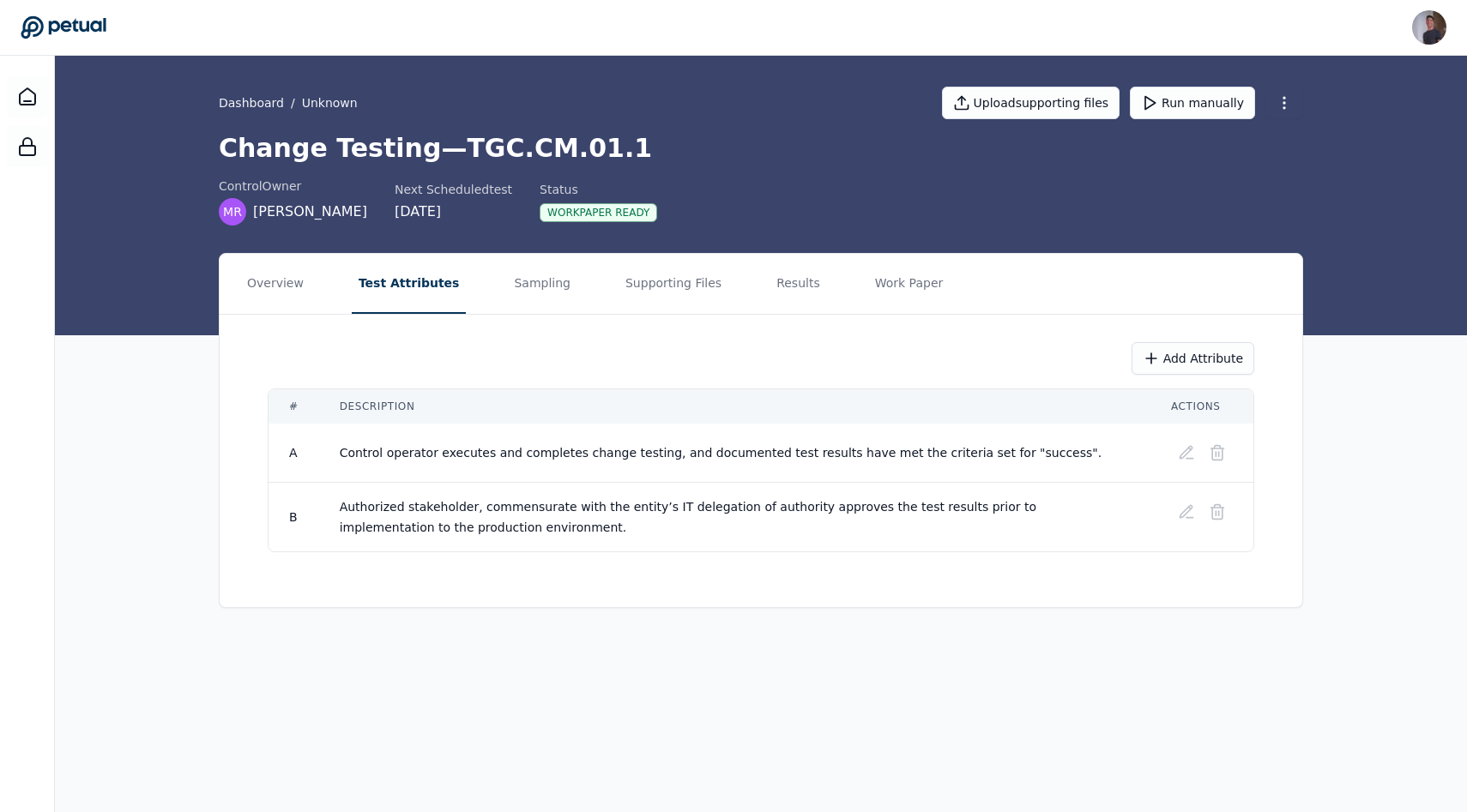
click at [52, 106] on div at bounding box center [28, 462] width 55 height 812
click at [35, 102] on icon at bounding box center [28, 96] width 16 height 16
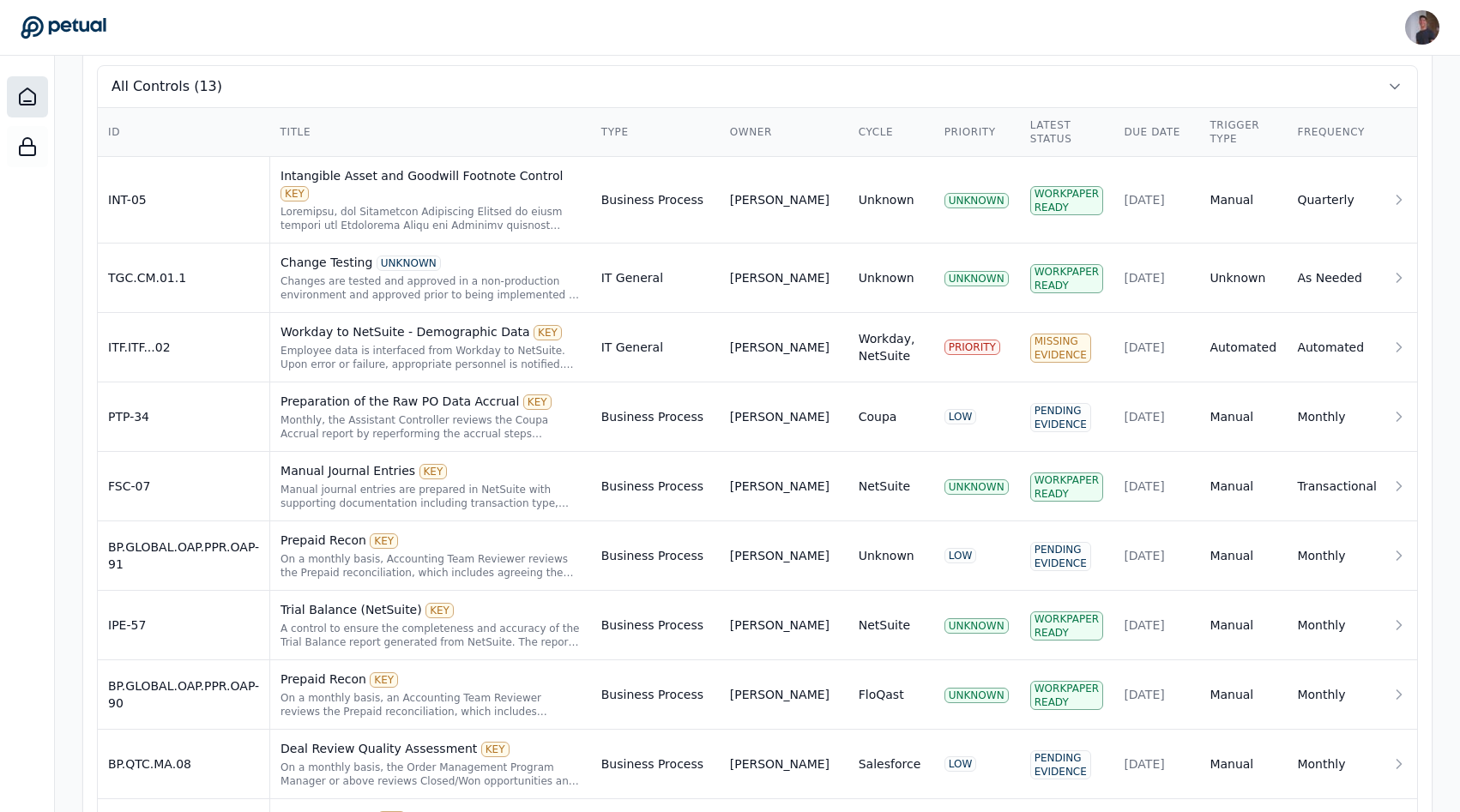
scroll to position [91, 0]
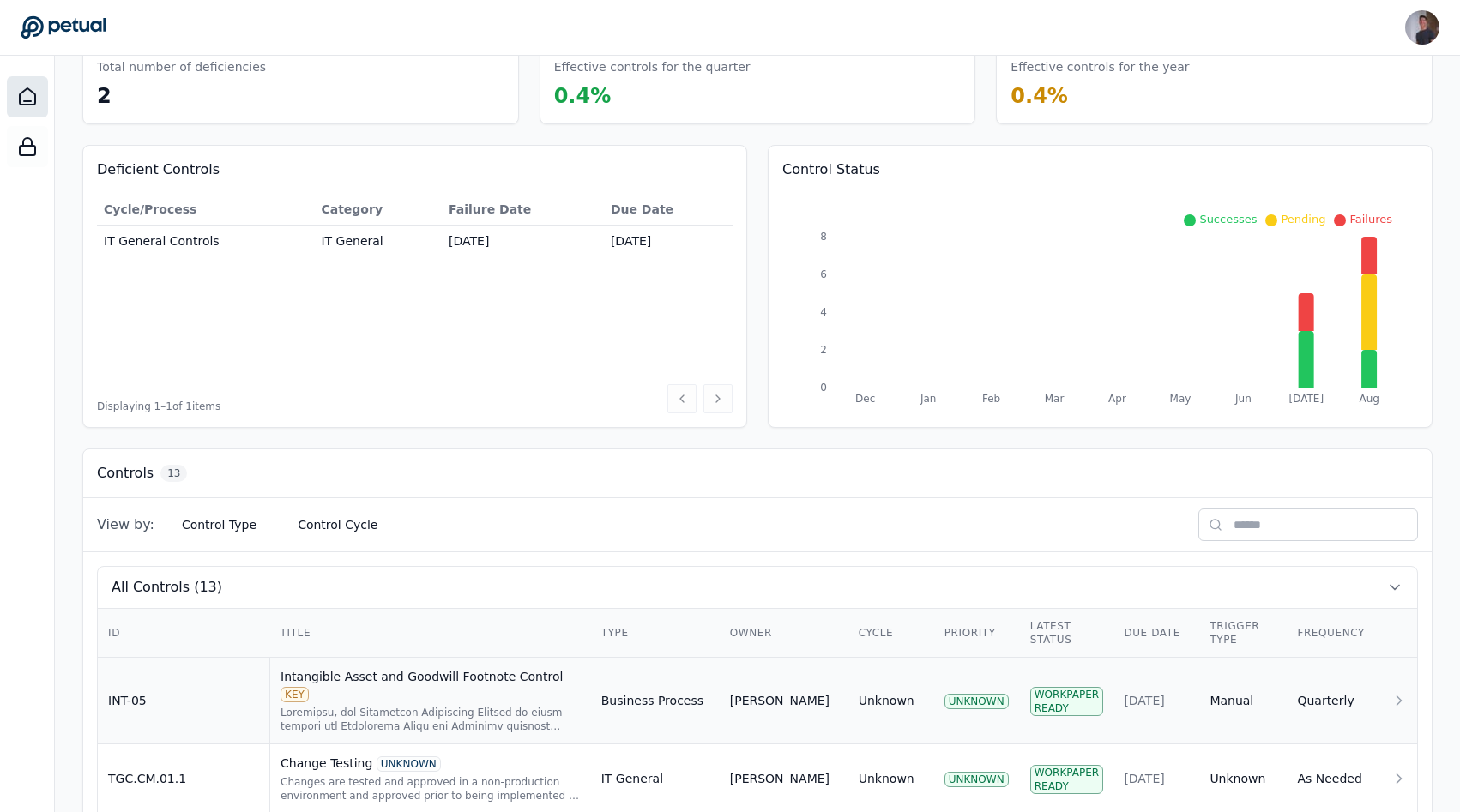
click at [236, 697] on td "INT-05" at bounding box center [184, 701] width 172 height 86
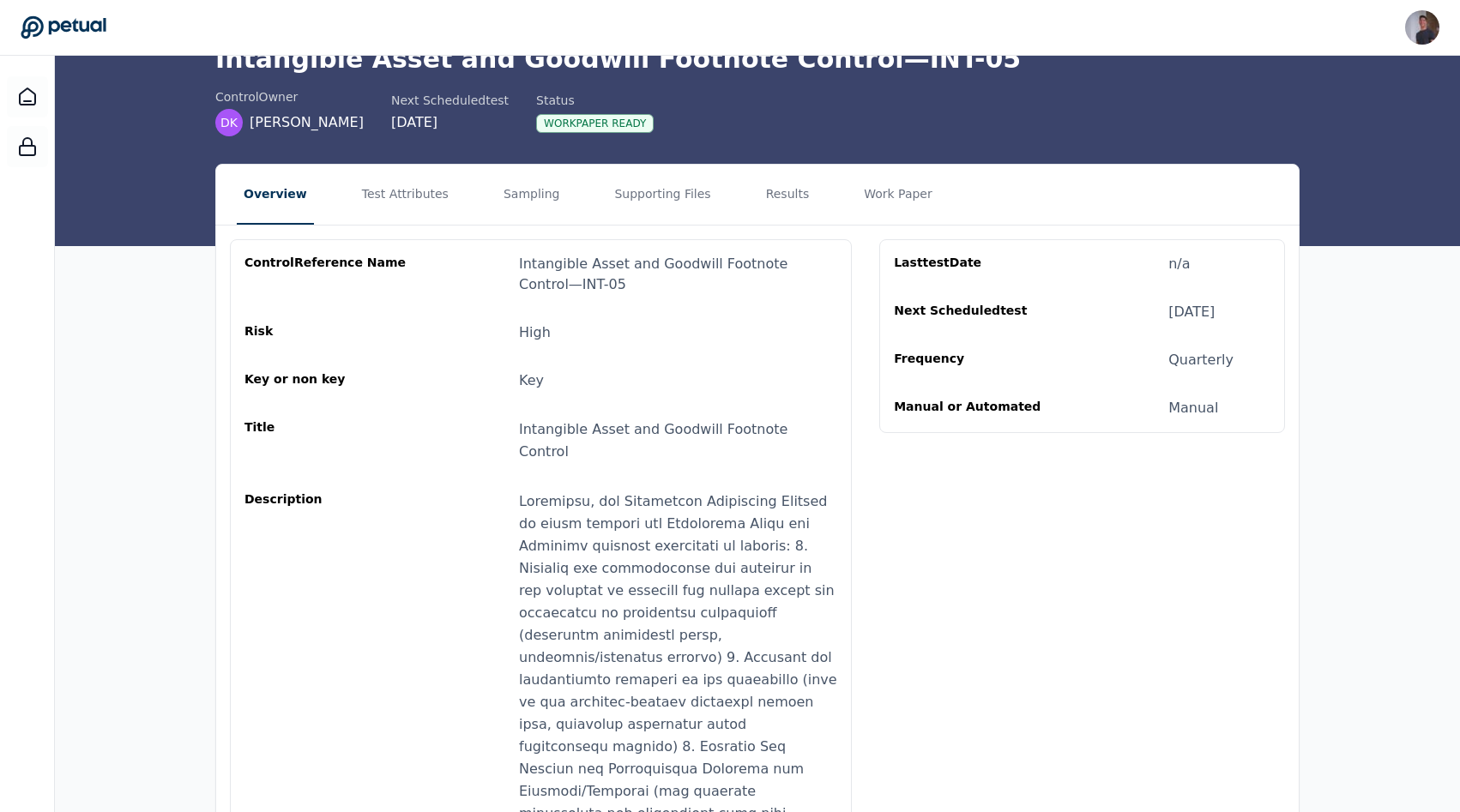
scroll to position [67, 0]
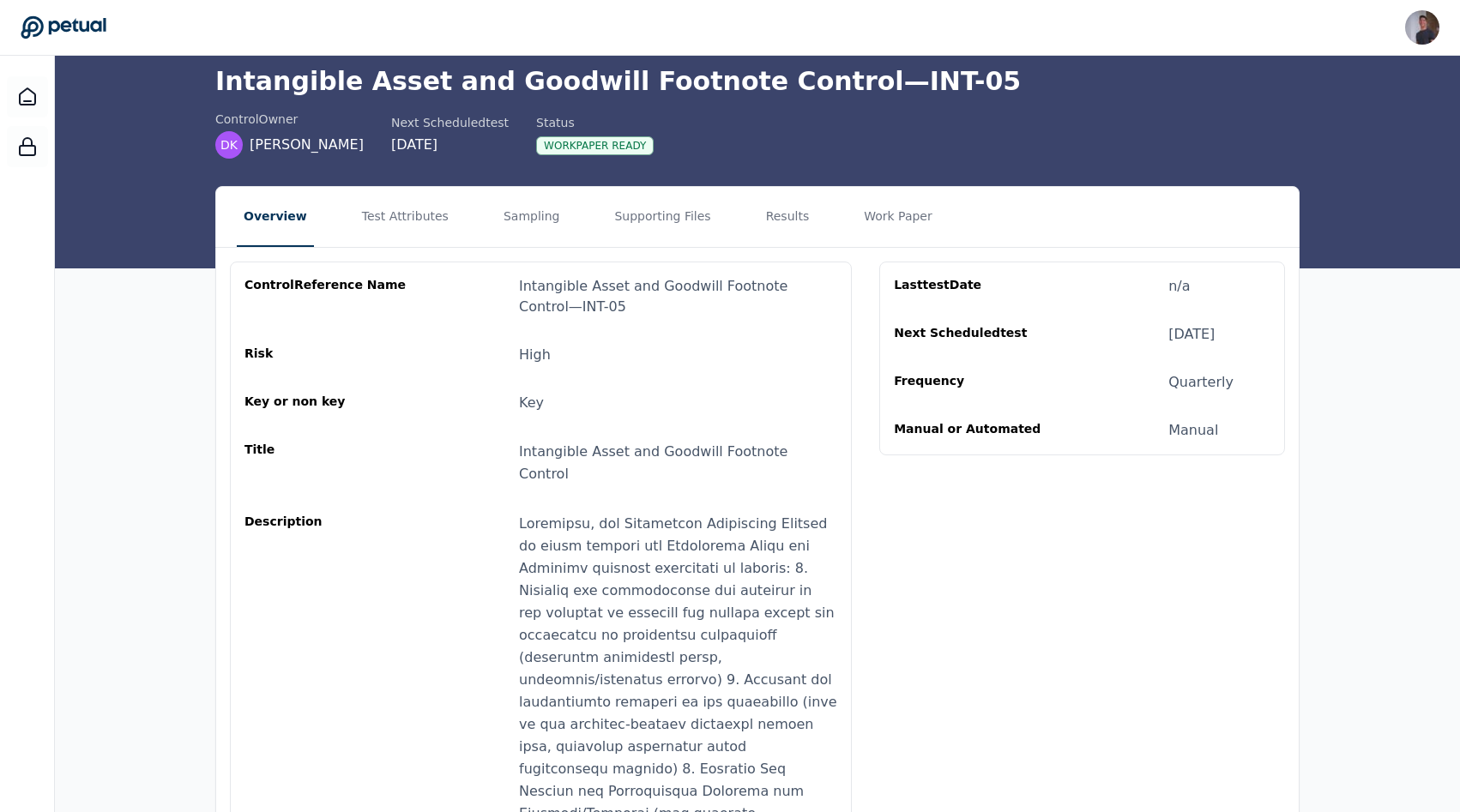
click at [375, 181] on div "Dashboard / Unknown Upload supporting files Run manually Intangible Asset and G…" at bounding box center [757, 128] width 1405 height 279
click at [382, 217] on button "Test Attributes" at bounding box center [405, 217] width 100 height 60
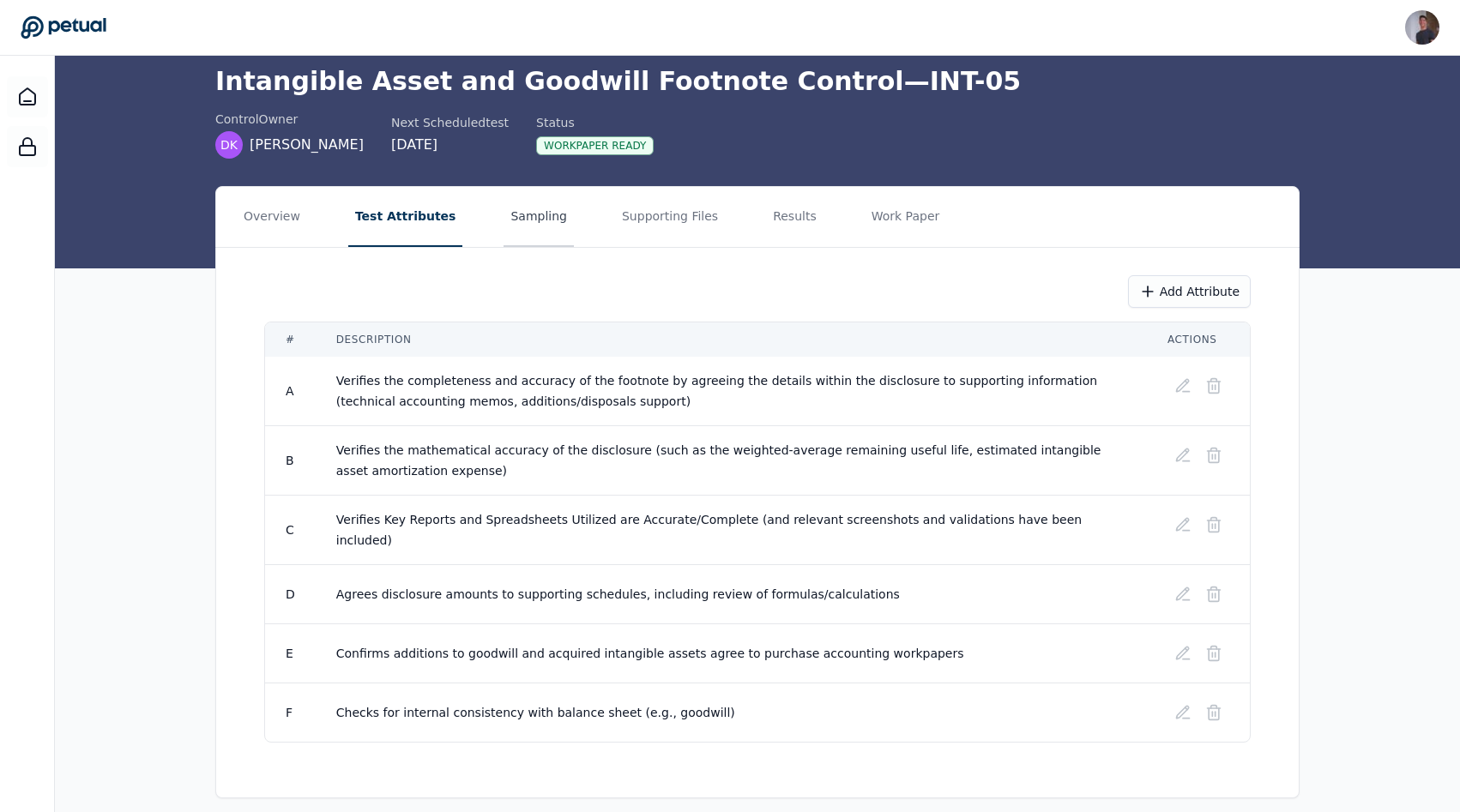
click at [504, 220] on button "Sampling" at bounding box center [539, 217] width 71 height 60
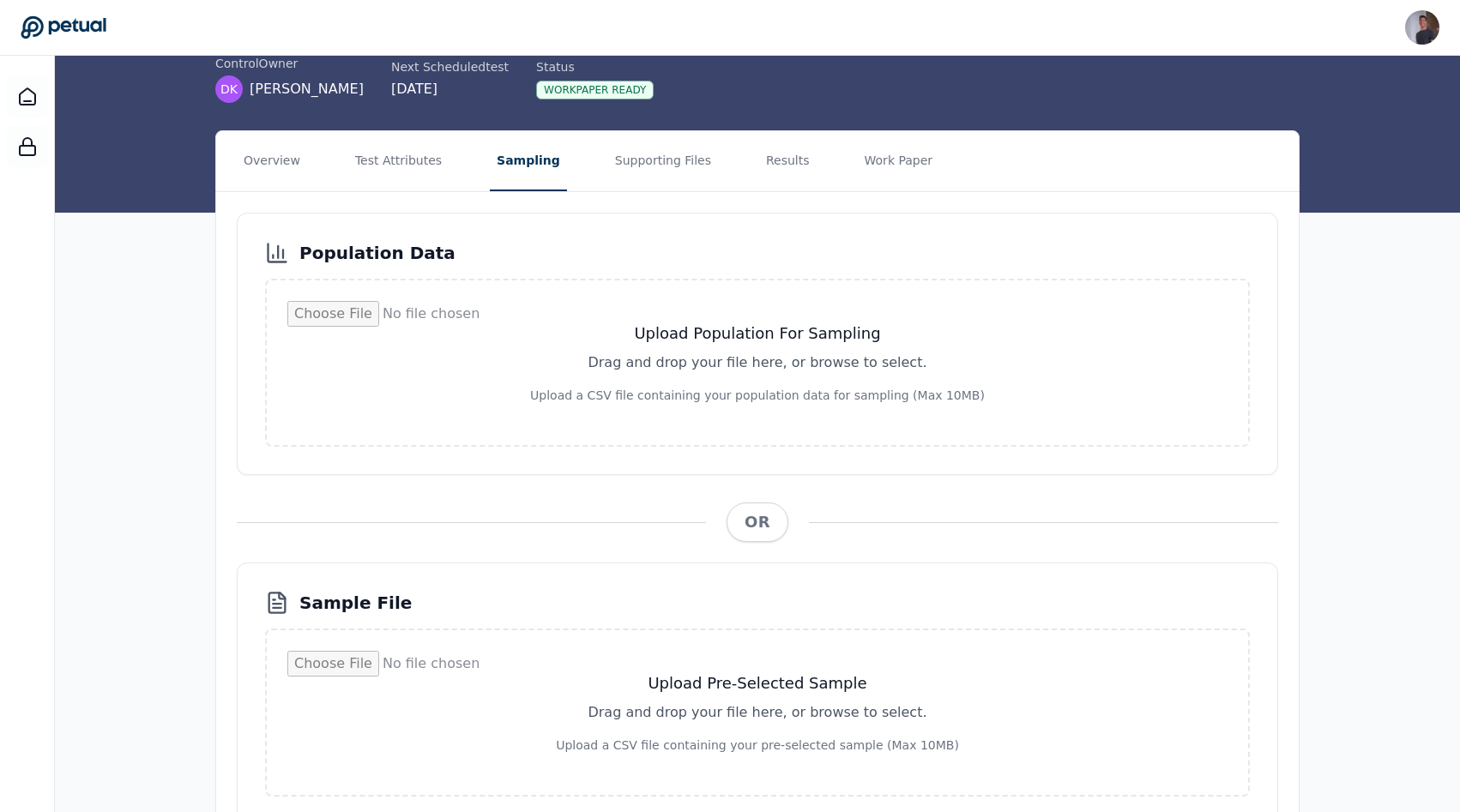
scroll to position [106, 0]
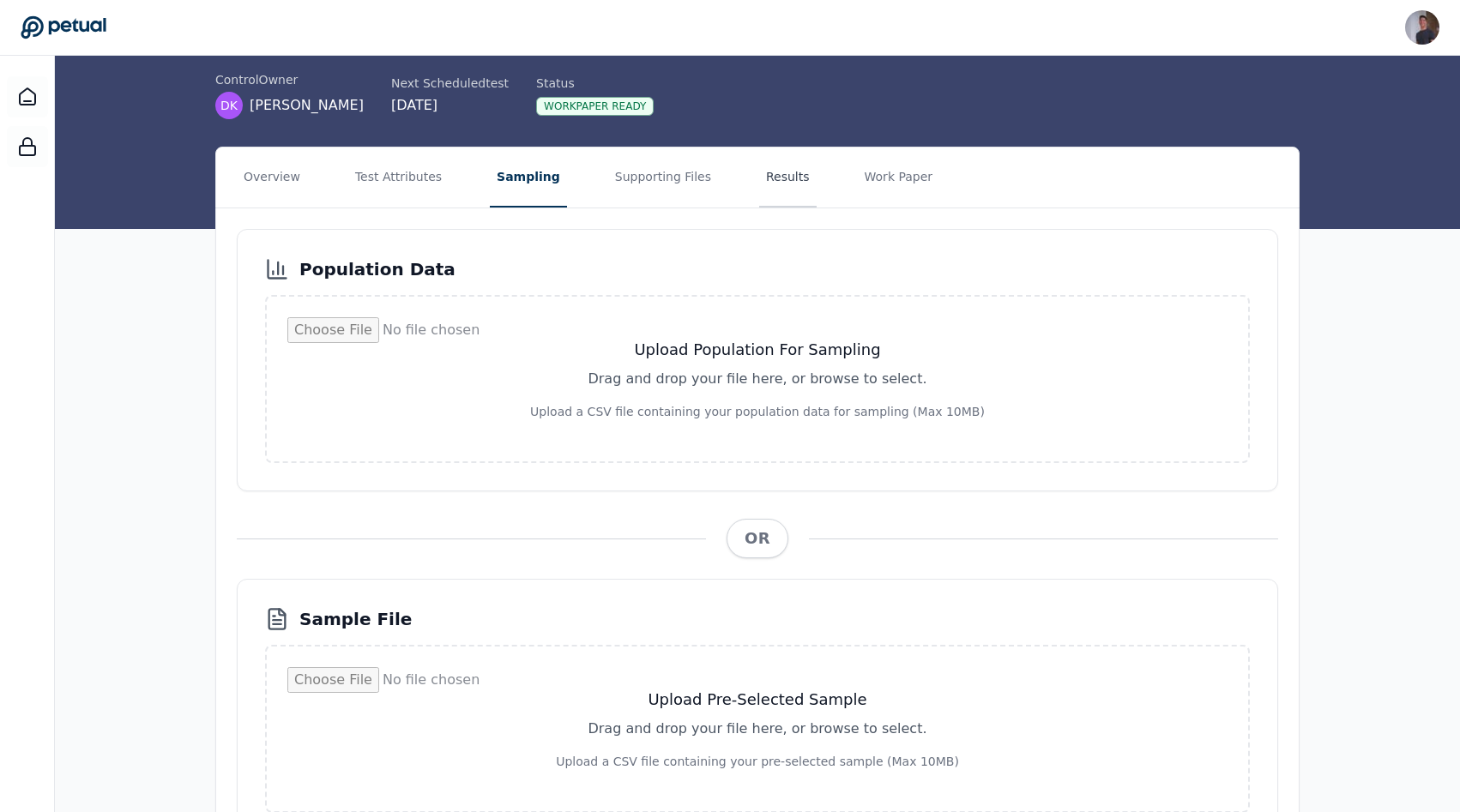
click at [732, 160] on button "Results" at bounding box center [787, 178] width 58 height 60
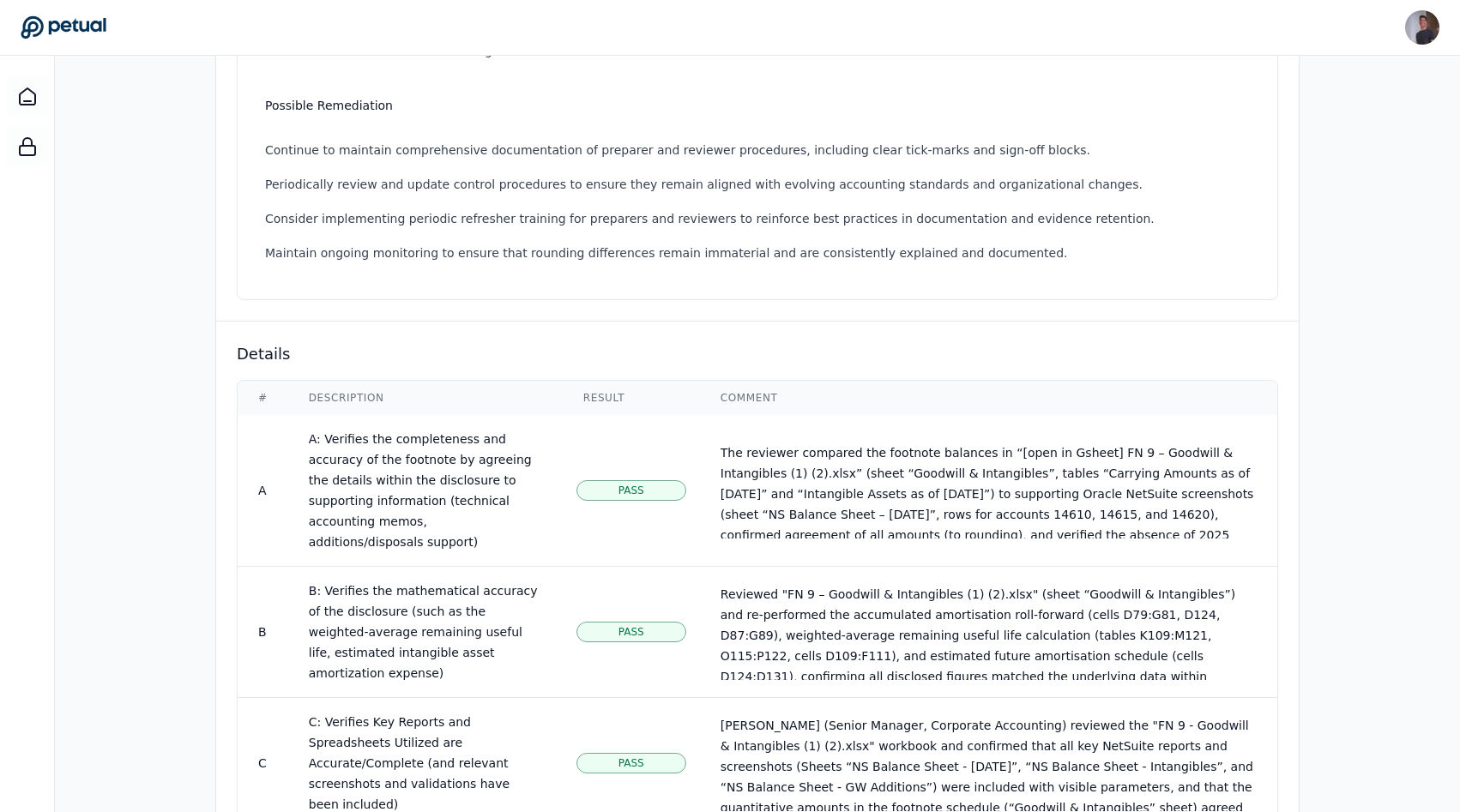
click at [488, 521] on td "A: Verifies the completeness and accuracy of the footnote by agreeing the detai…" at bounding box center [425, 490] width 274 height 152
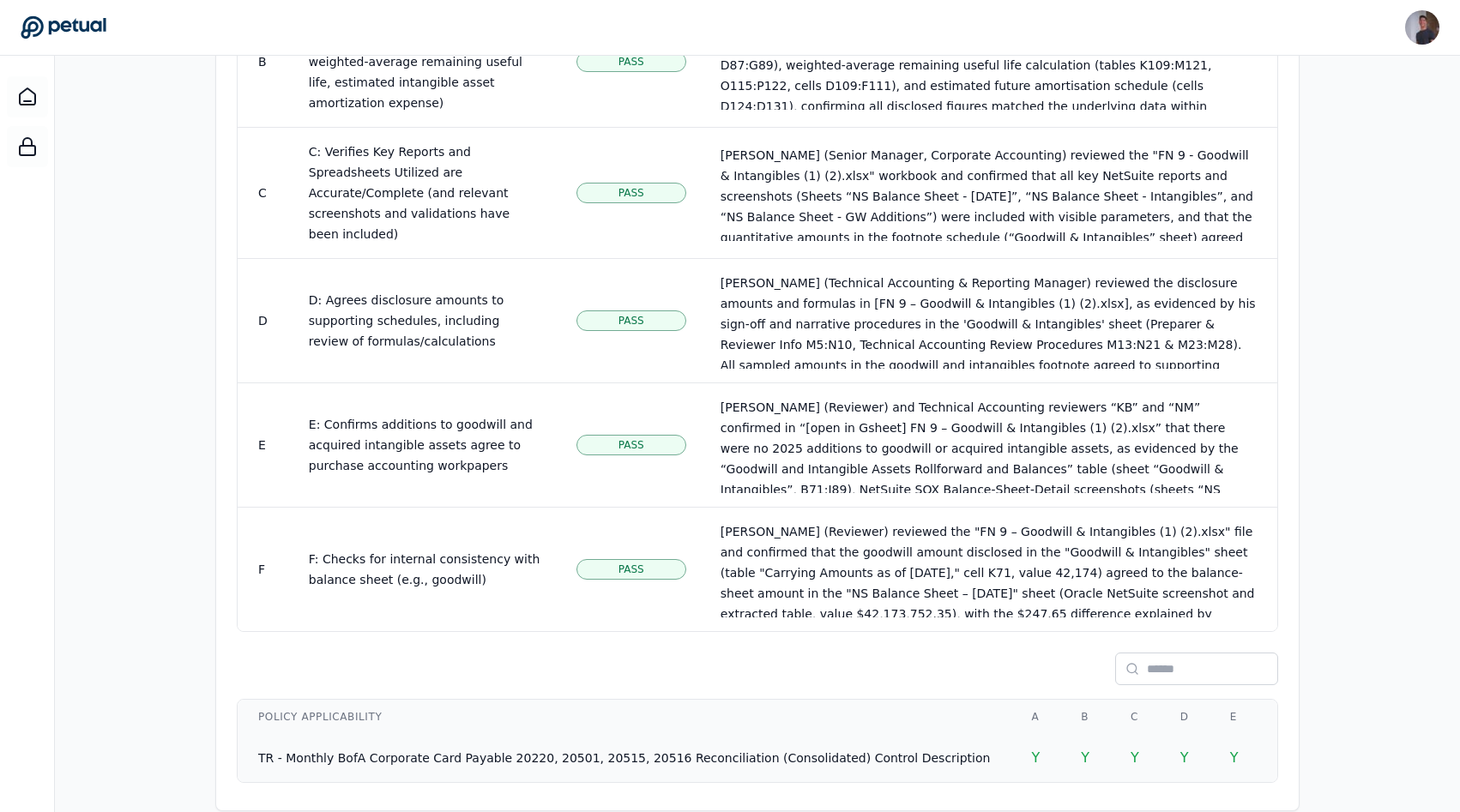
click at [430, 734] on td "TR - Monthly BofA Corporate Card Payable 20220, 20501, 20515, 20516 Reconciliat…" at bounding box center [623, 758] width 773 height 48
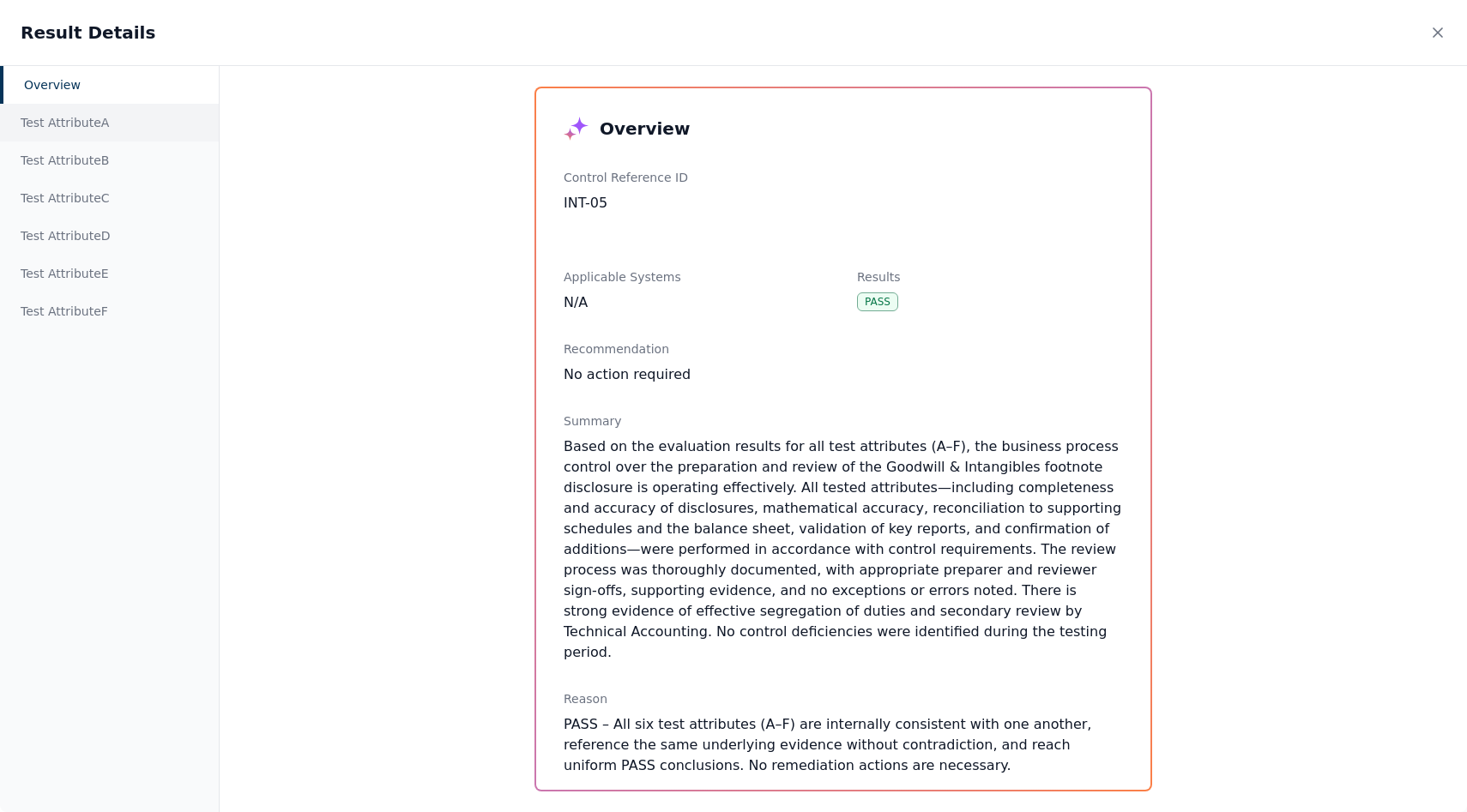
click at [59, 110] on div "Test Attribute A" at bounding box center [110, 122] width 219 height 38
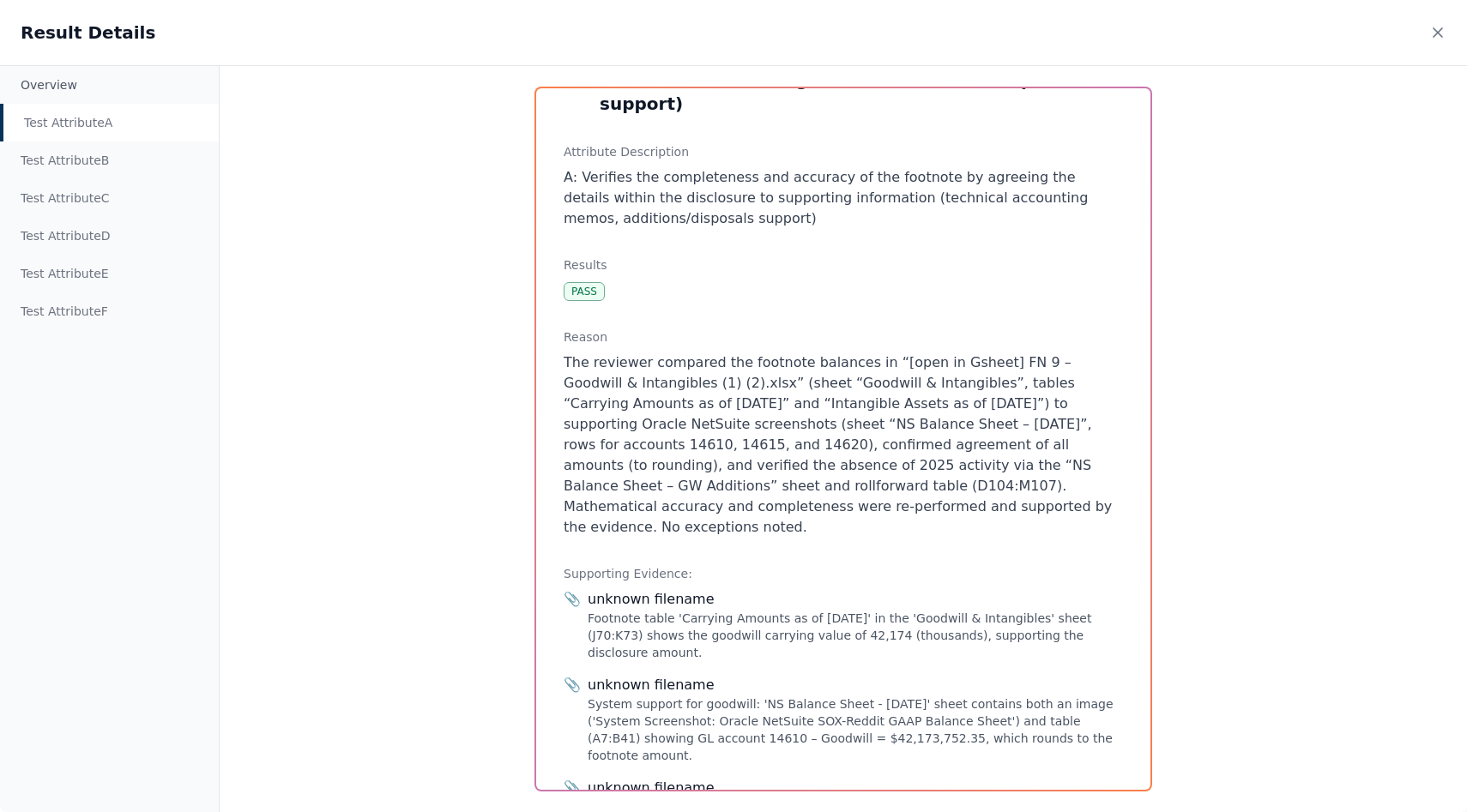
scroll to position [430, 0]
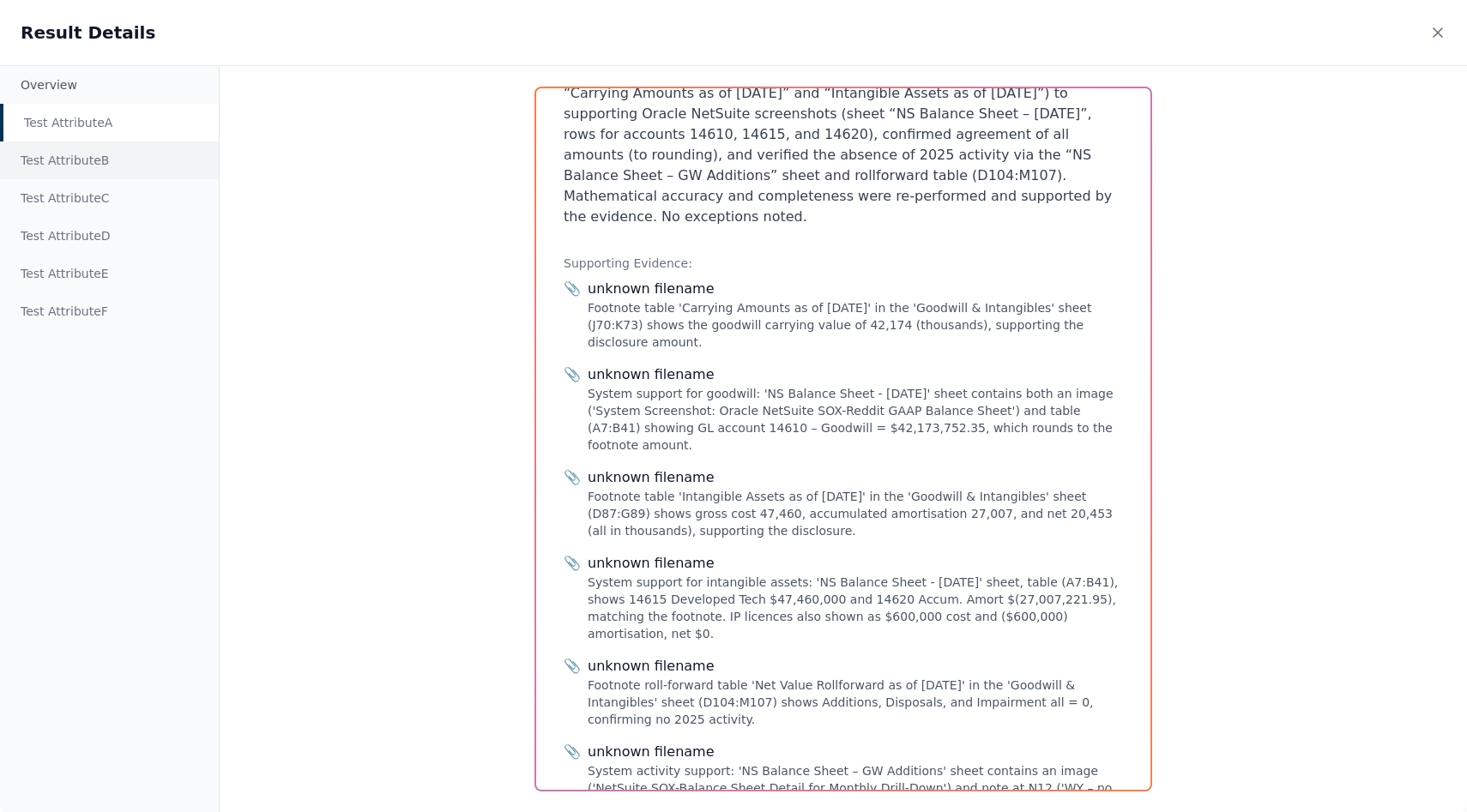
click at [91, 165] on div "Test Attribute B" at bounding box center [110, 160] width 219 height 38
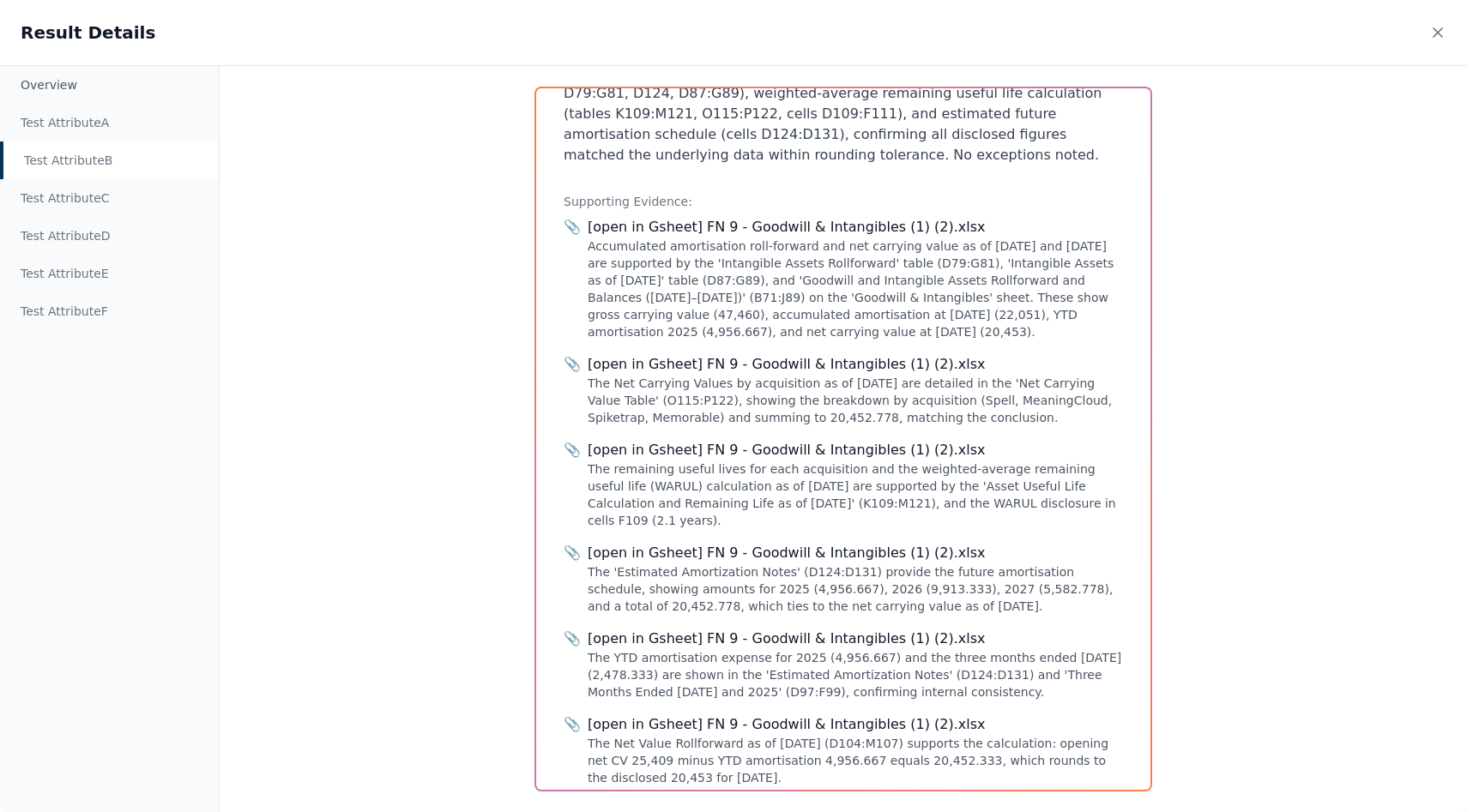
scroll to position [499, 0]
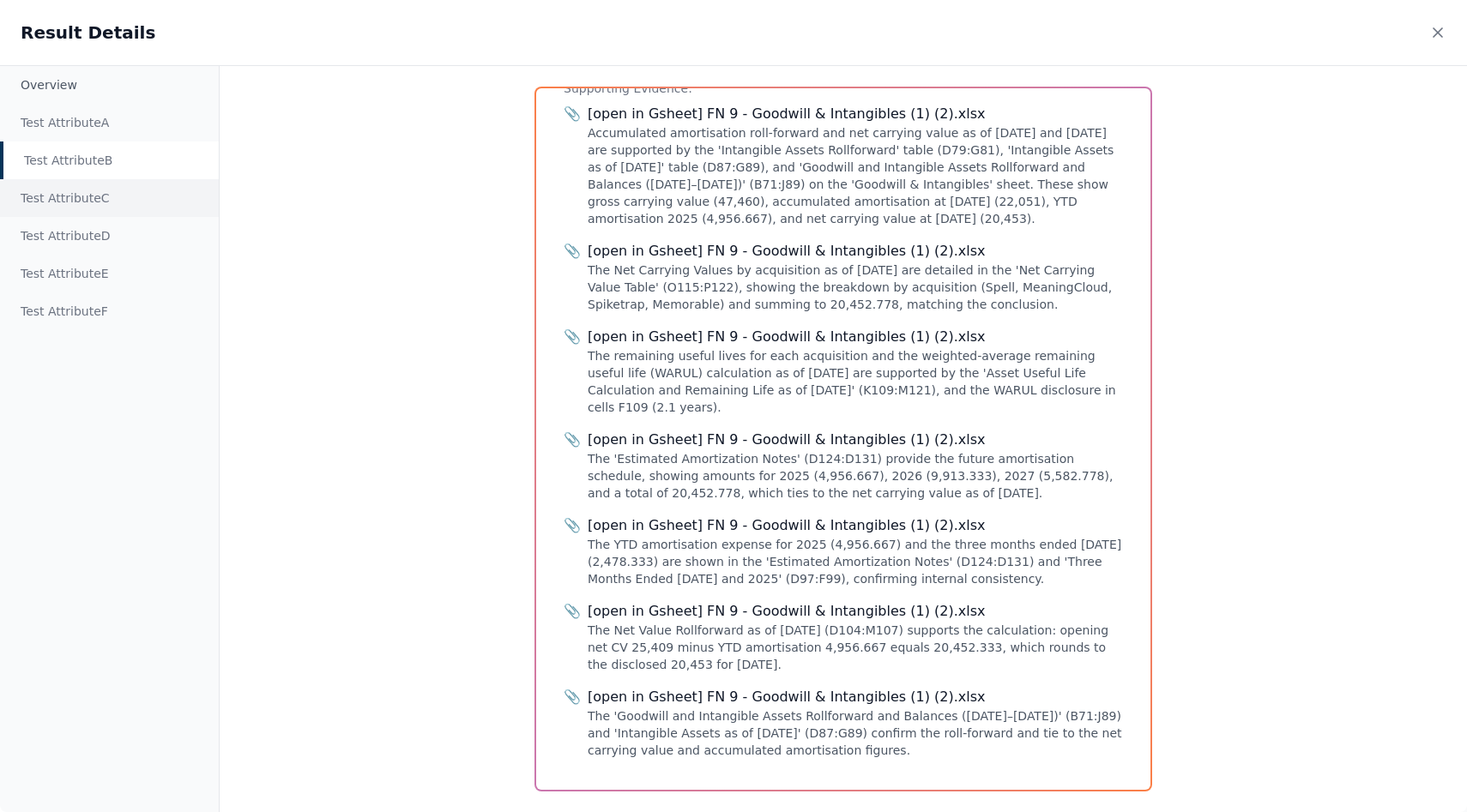
click at [73, 205] on div "Test Attribute C" at bounding box center [110, 198] width 219 height 38
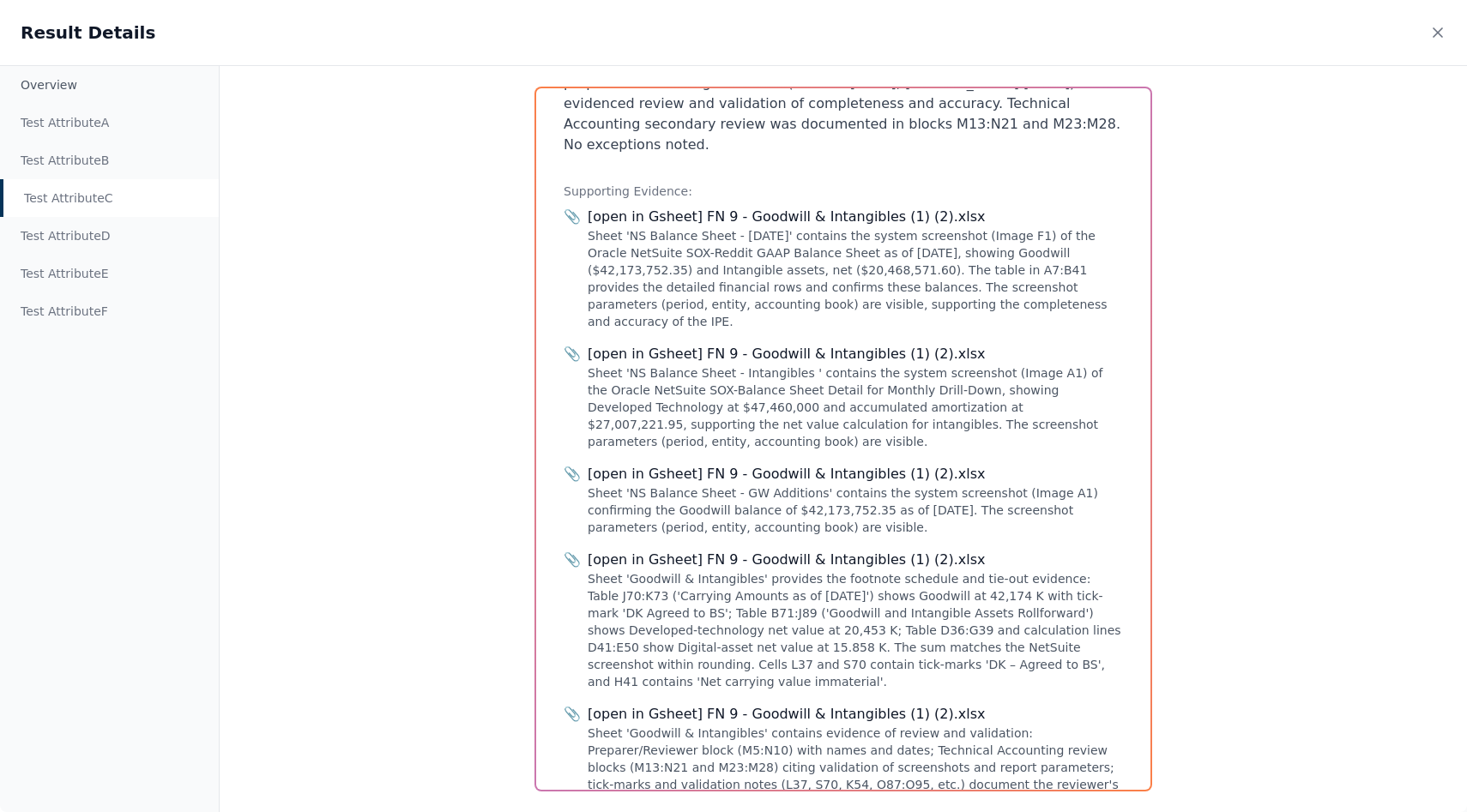
scroll to position [513, 0]
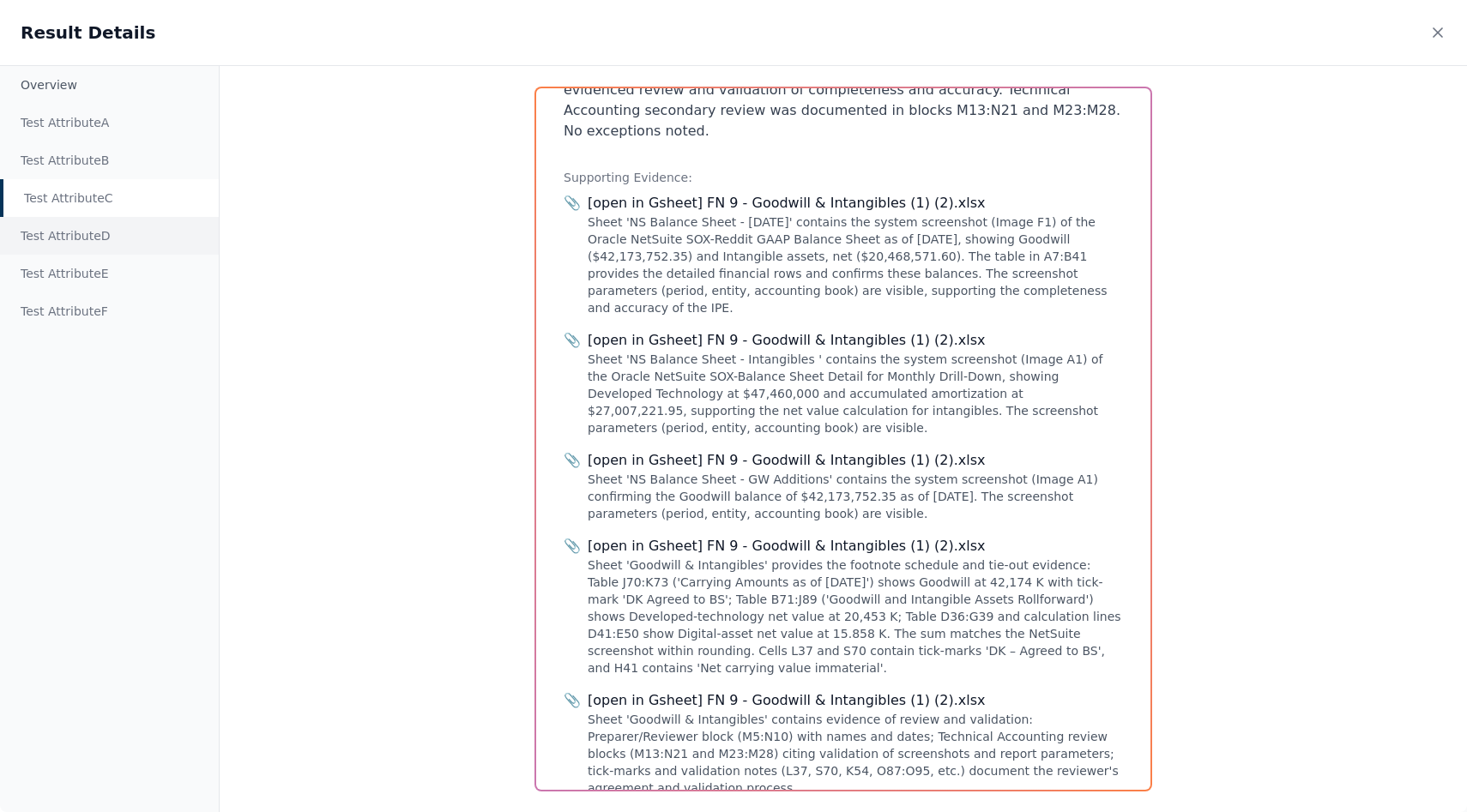
click at [85, 227] on div "Test Attribute D" at bounding box center [110, 236] width 219 height 38
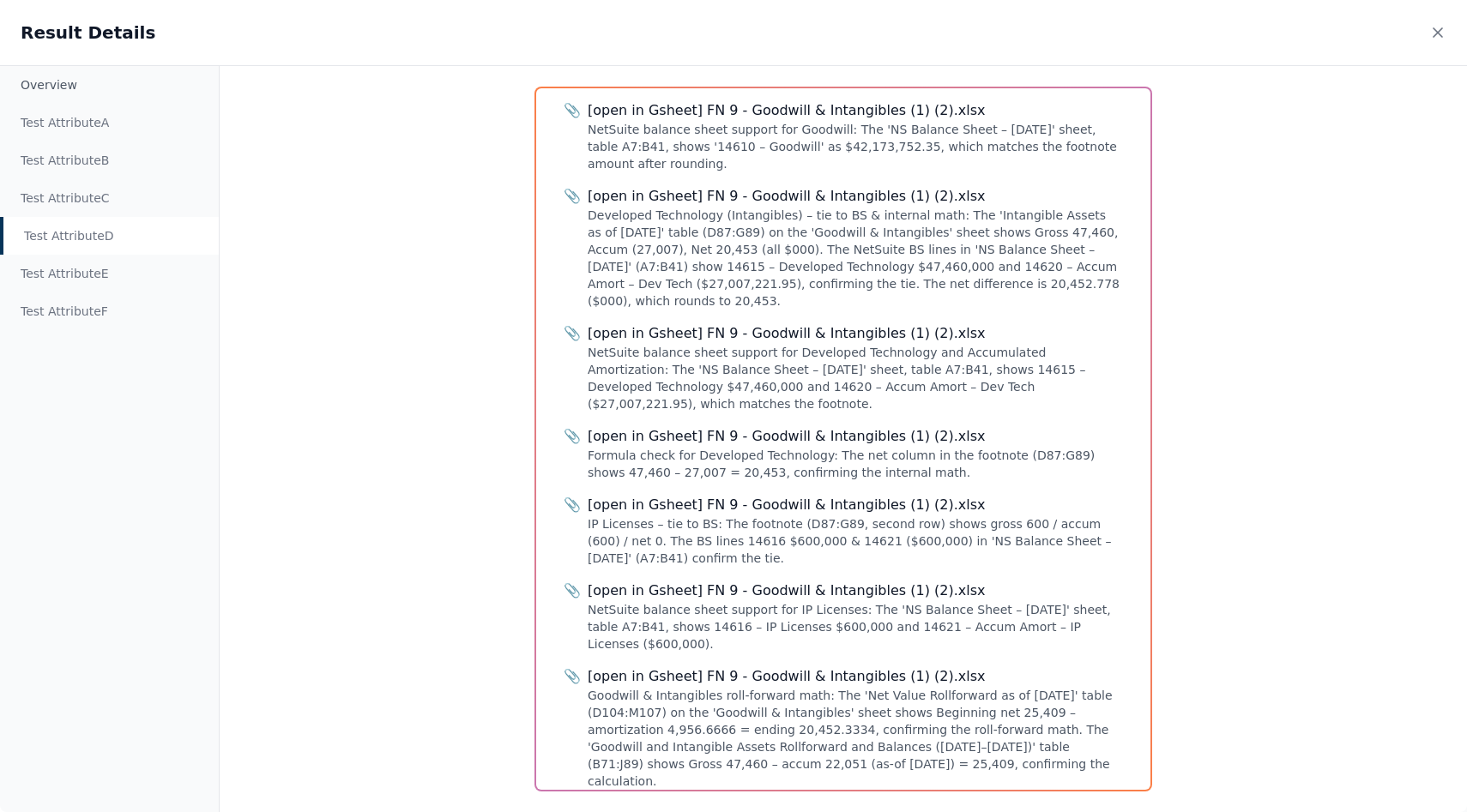
scroll to position [948, 0]
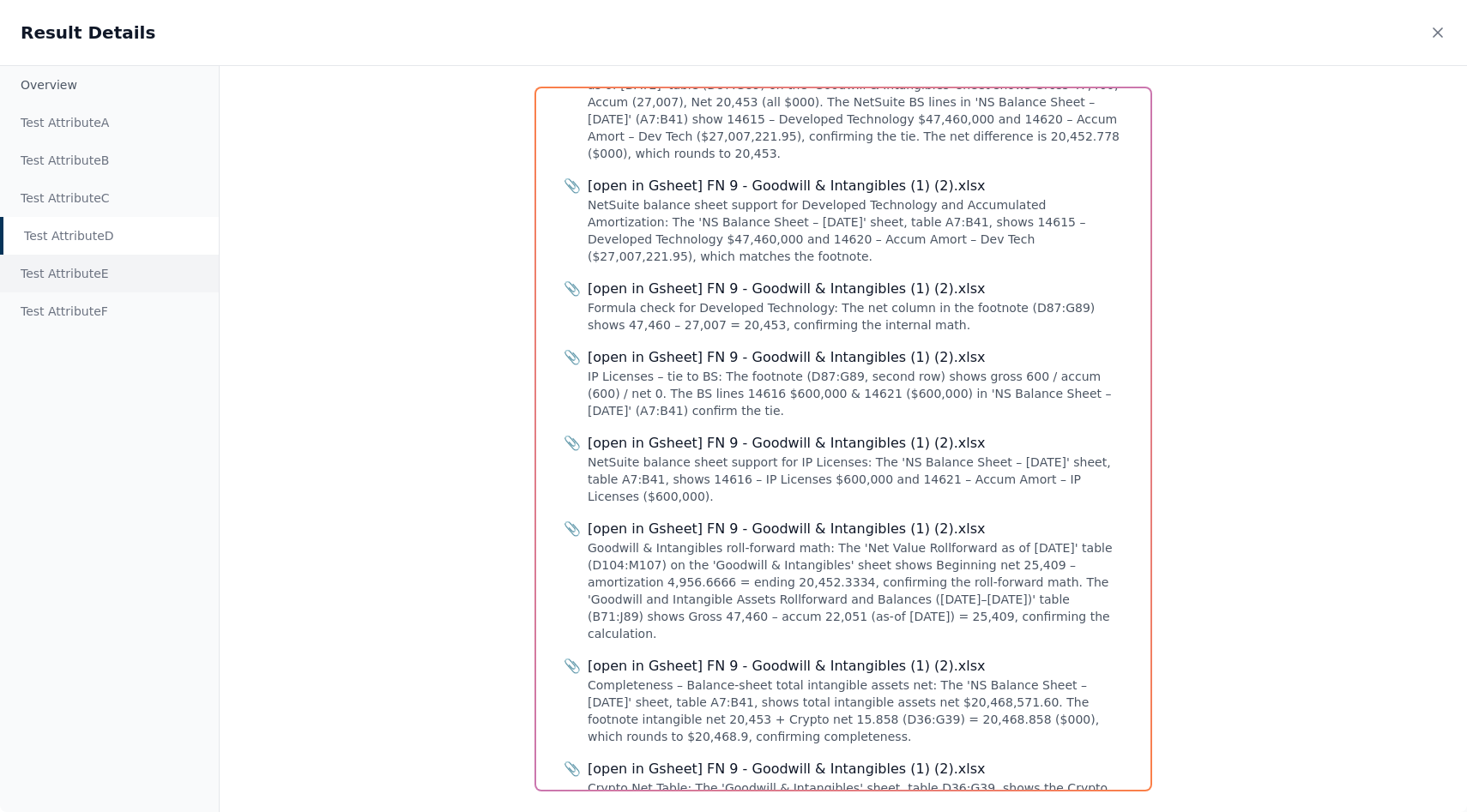
click at [40, 267] on div "Test Attribute E" at bounding box center [110, 273] width 219 height 38
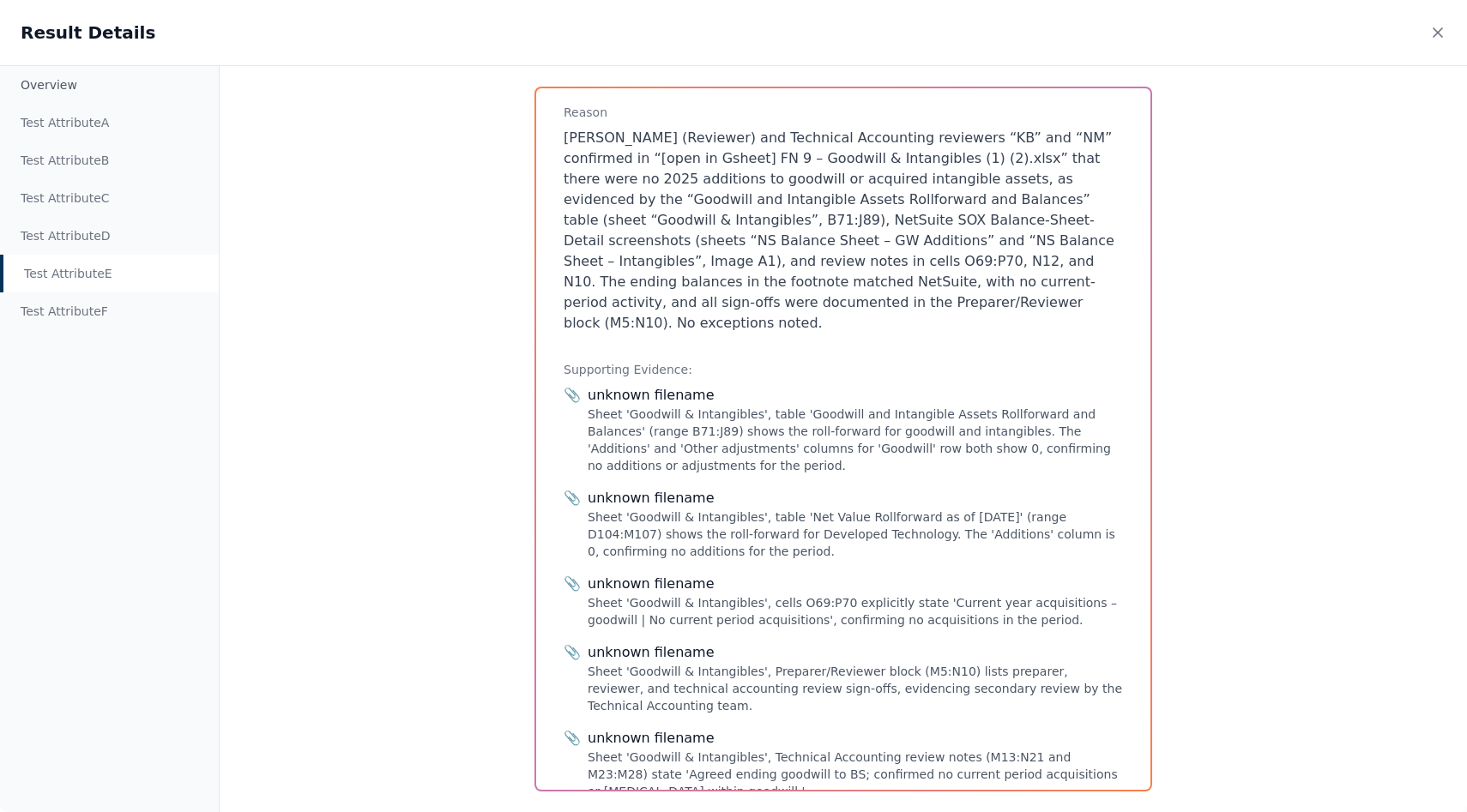
scroll to position [247, 0]
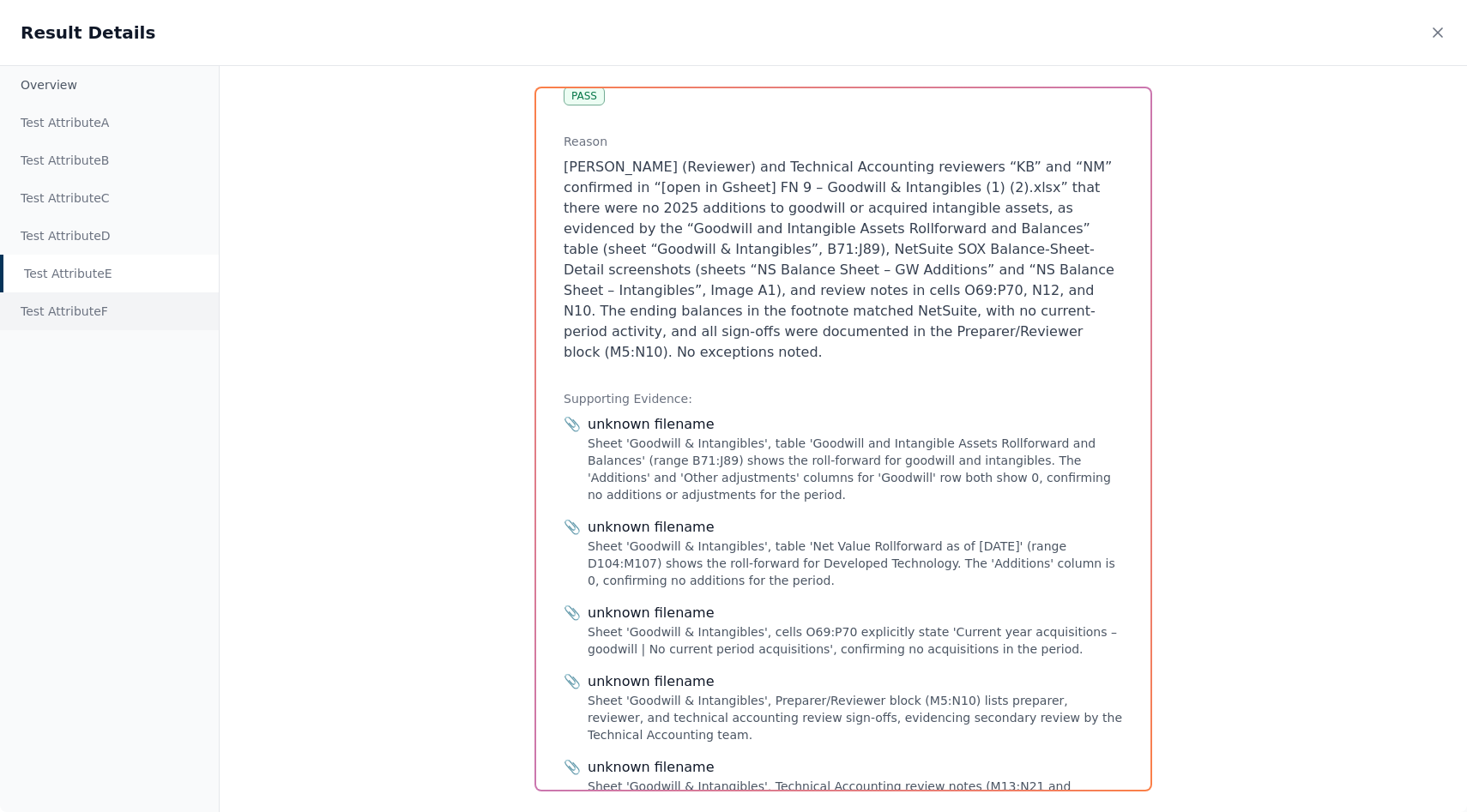
click at [83, 309] on div "Test Attribute F" at bounding box center [110, 311] width 219 height 38
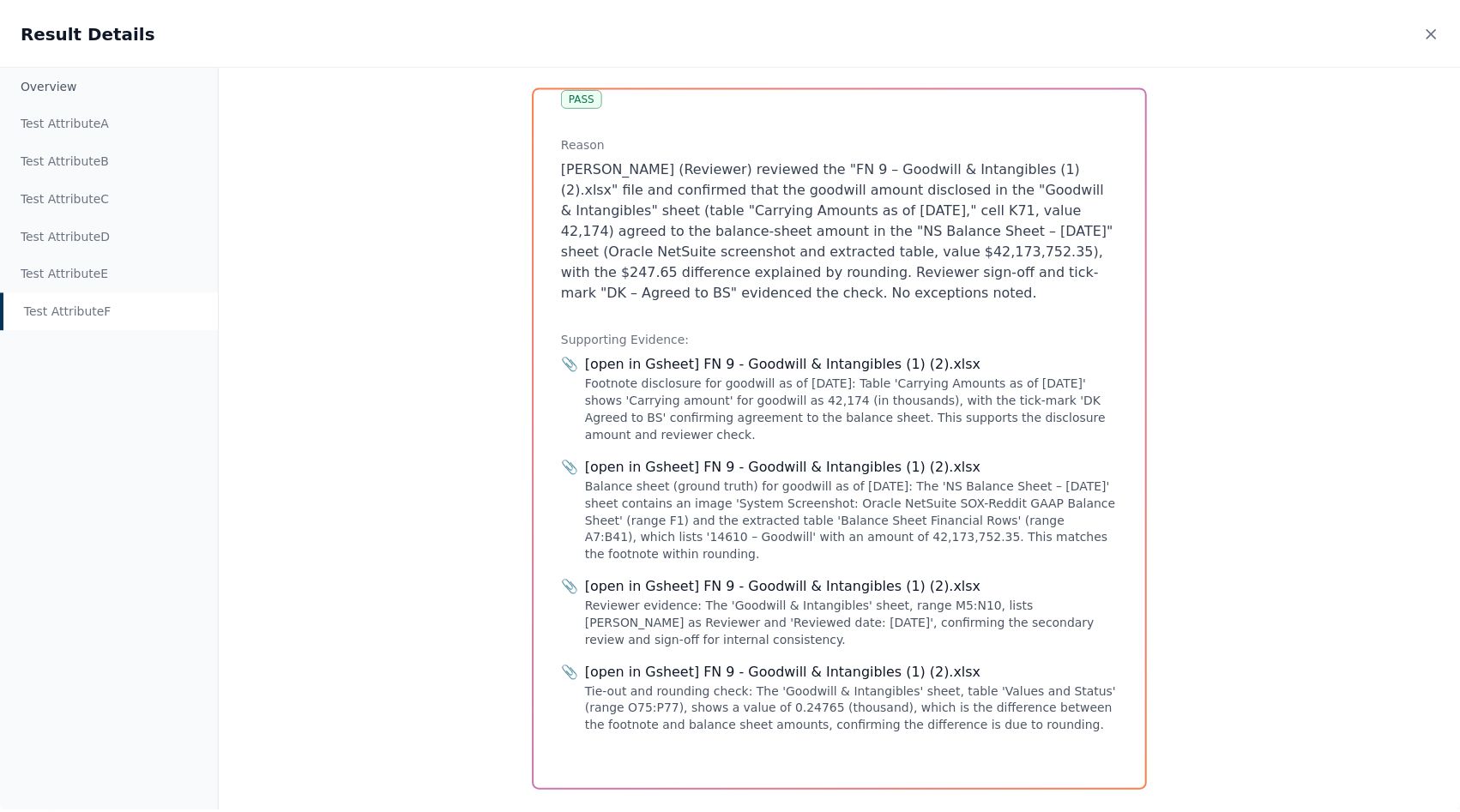
scroll to position [0, 0]
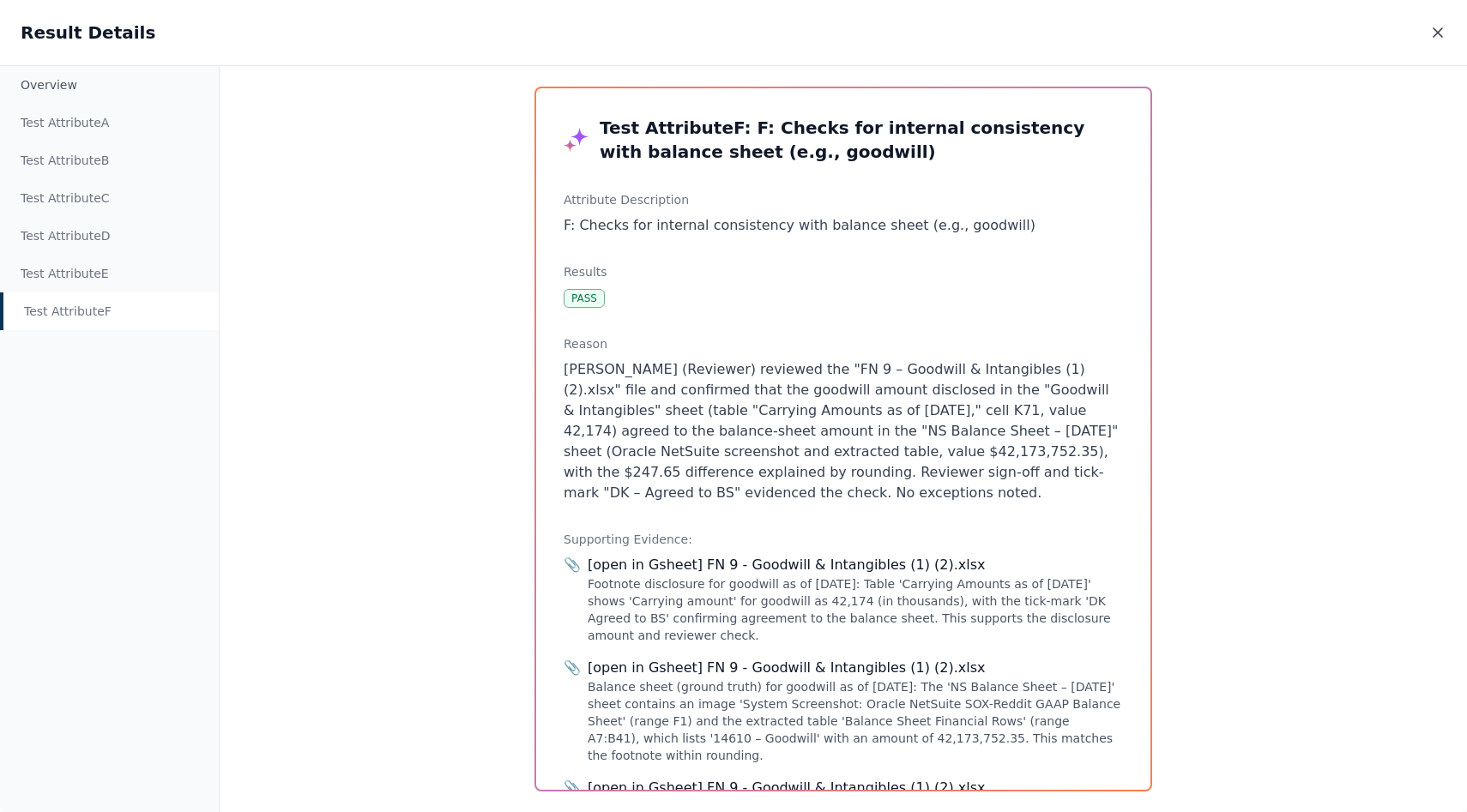
click at [732, 34] on icon at bounding box center [1438, 33] width 17 height 17
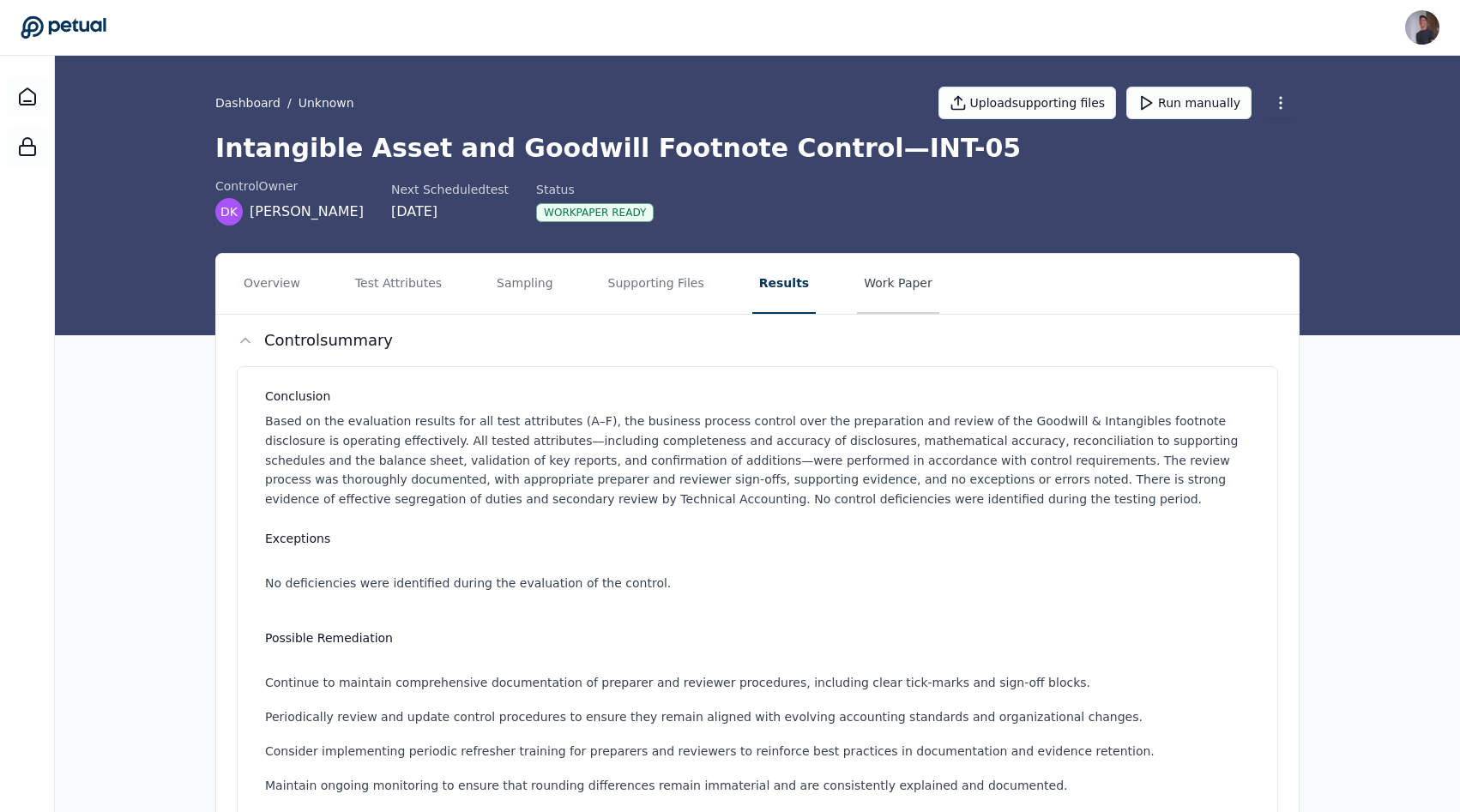
click at [732, 270] on button "Work Paper" at bounding box center [897, 284] width 82 height 60
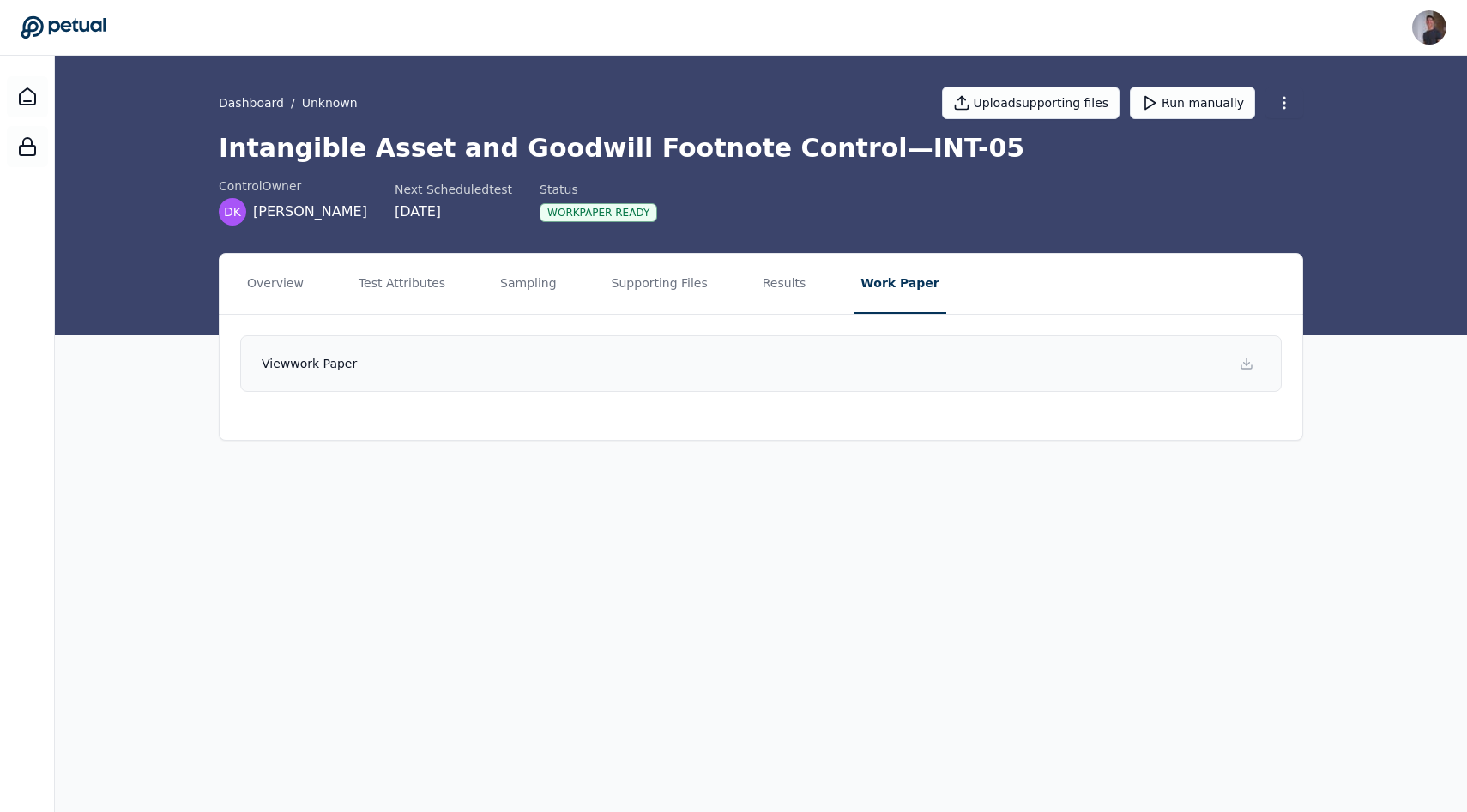
click at [732, 370] on link "View work paper" at bounding box center [760, 364] width 1041 height 57
click at [732, 289] on button "Results" at bounding box center [784, 284] width 58 height 60
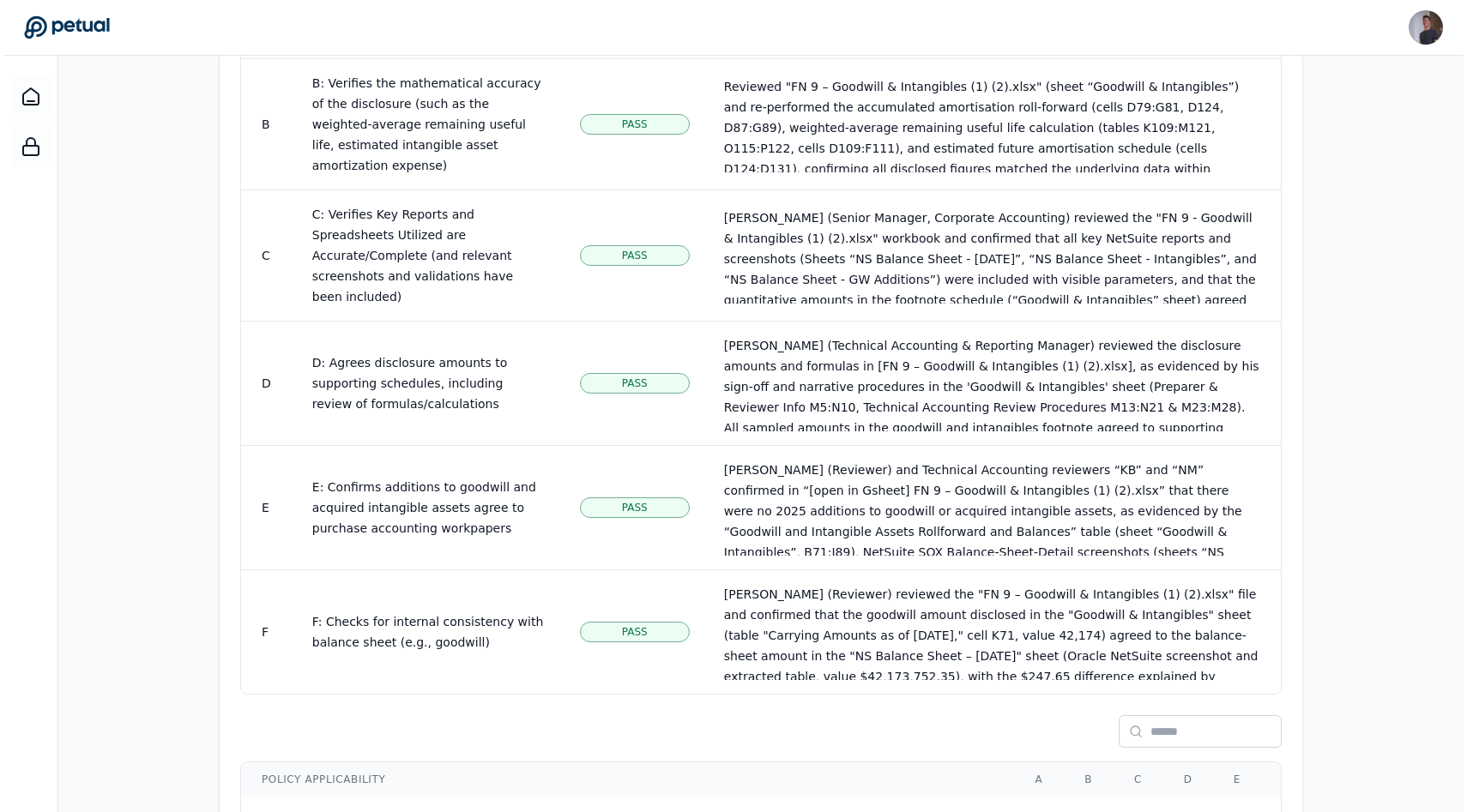
scroll to position [1102, 0]
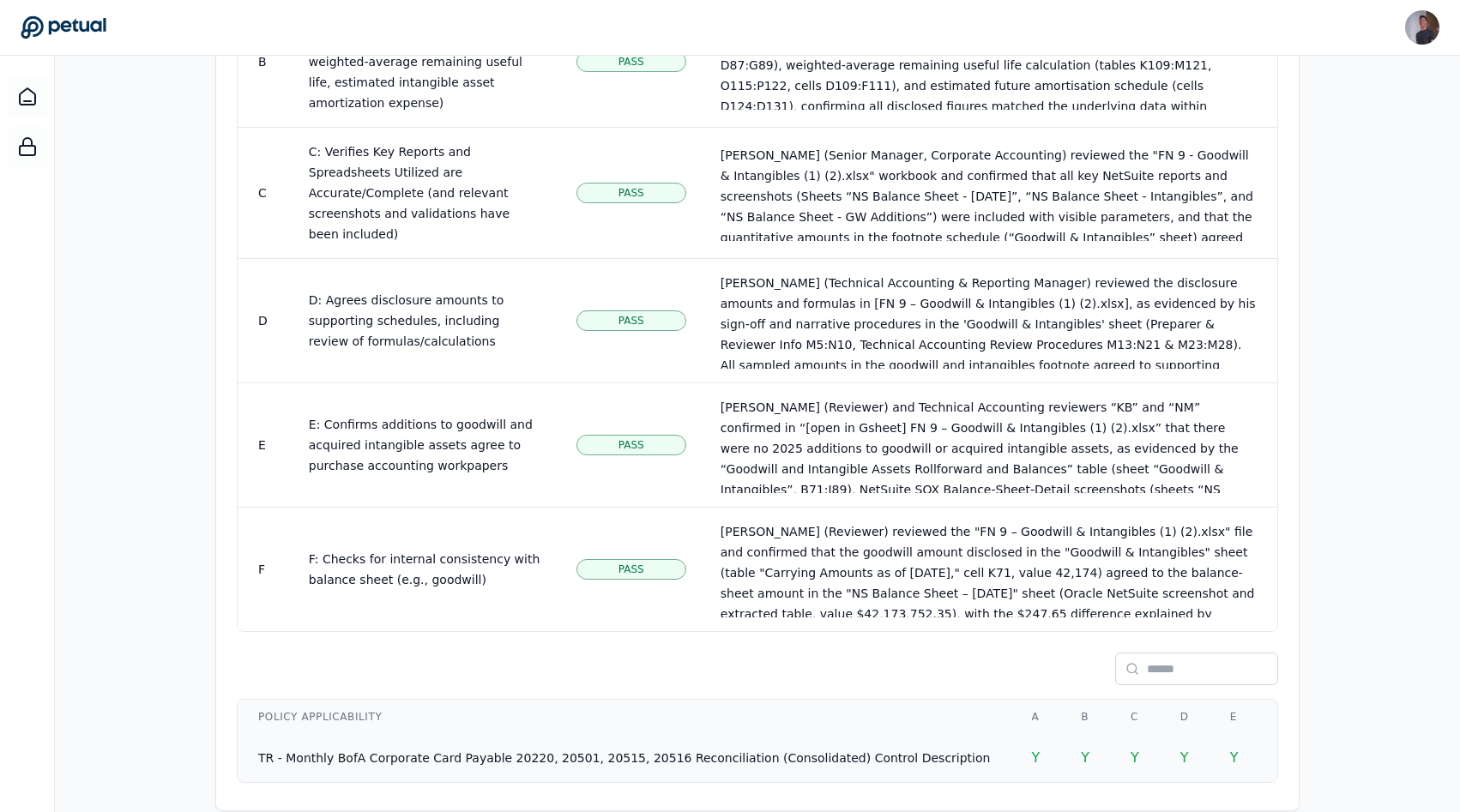
click at [670, 751] on span "TR - Monthly BofA Corporate Card Payable 20220, 20501, 20515, 20516 Reconciliat…" at bounding box center [623, 758] width 731 height 14
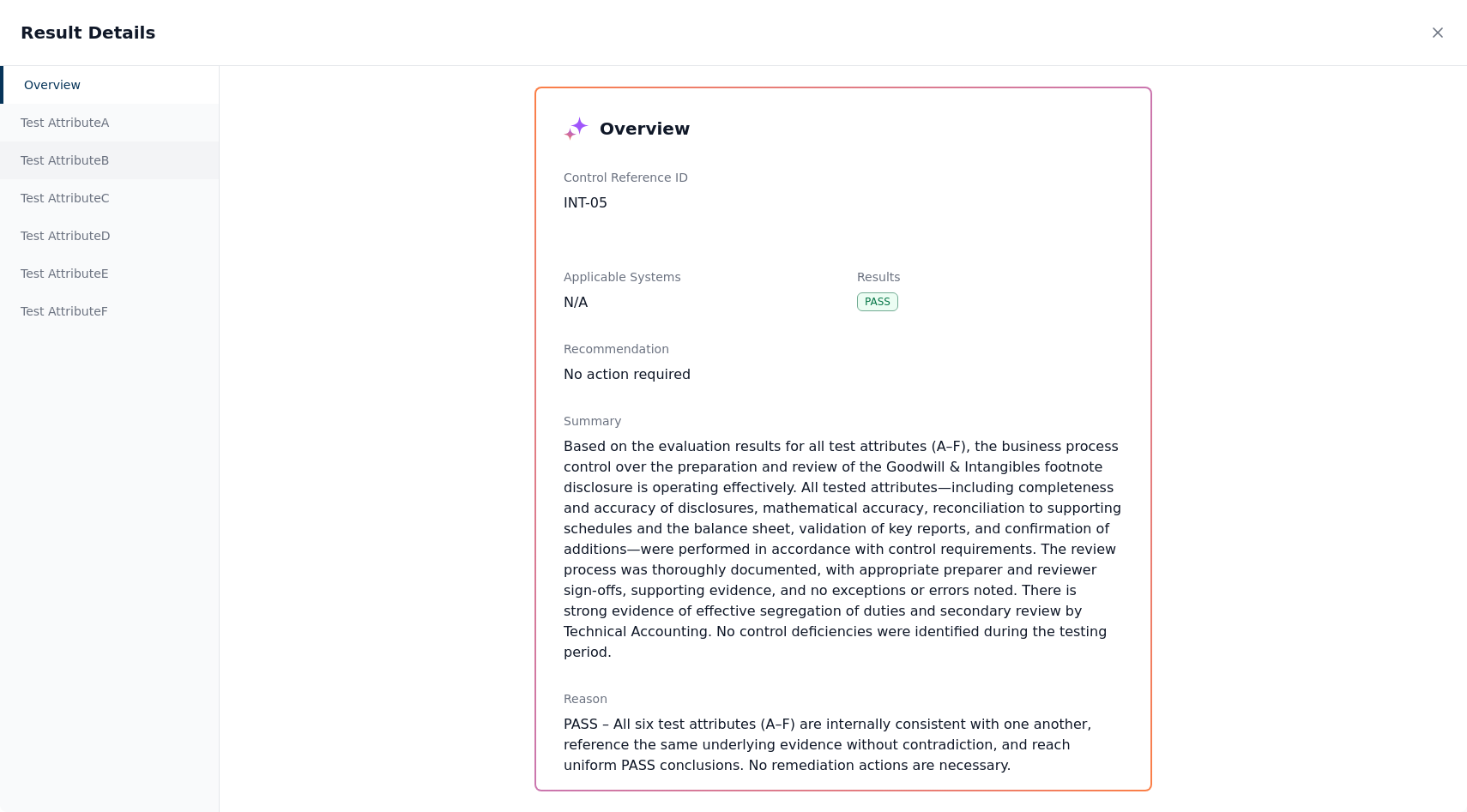
click at [85, 141] on div "Test Attribute B" at bounding box center [110, 160] width 219 height 38
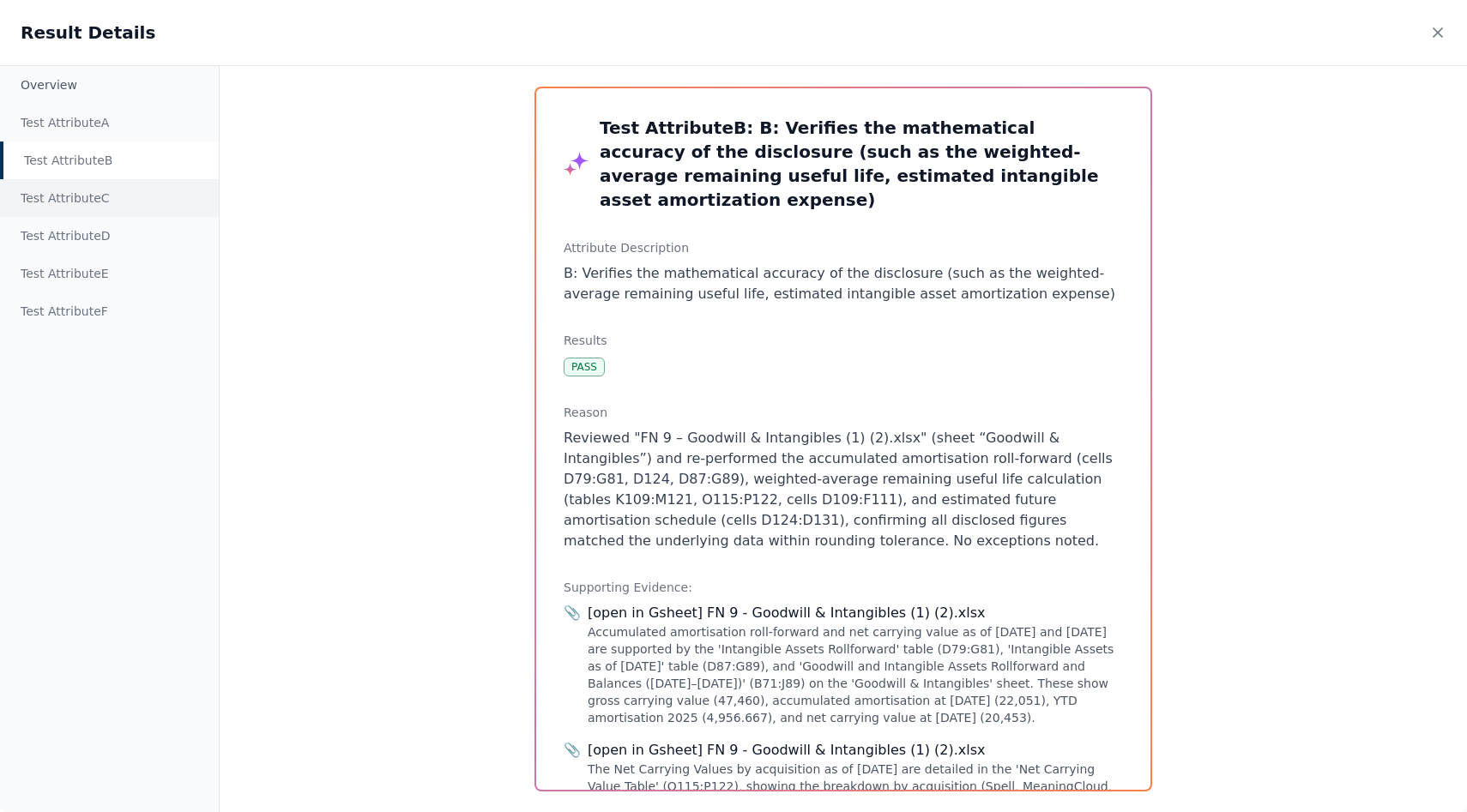
click at [108, 192] on div "Test Attribute C" at bounding box center [110, 198] width 219 height 38
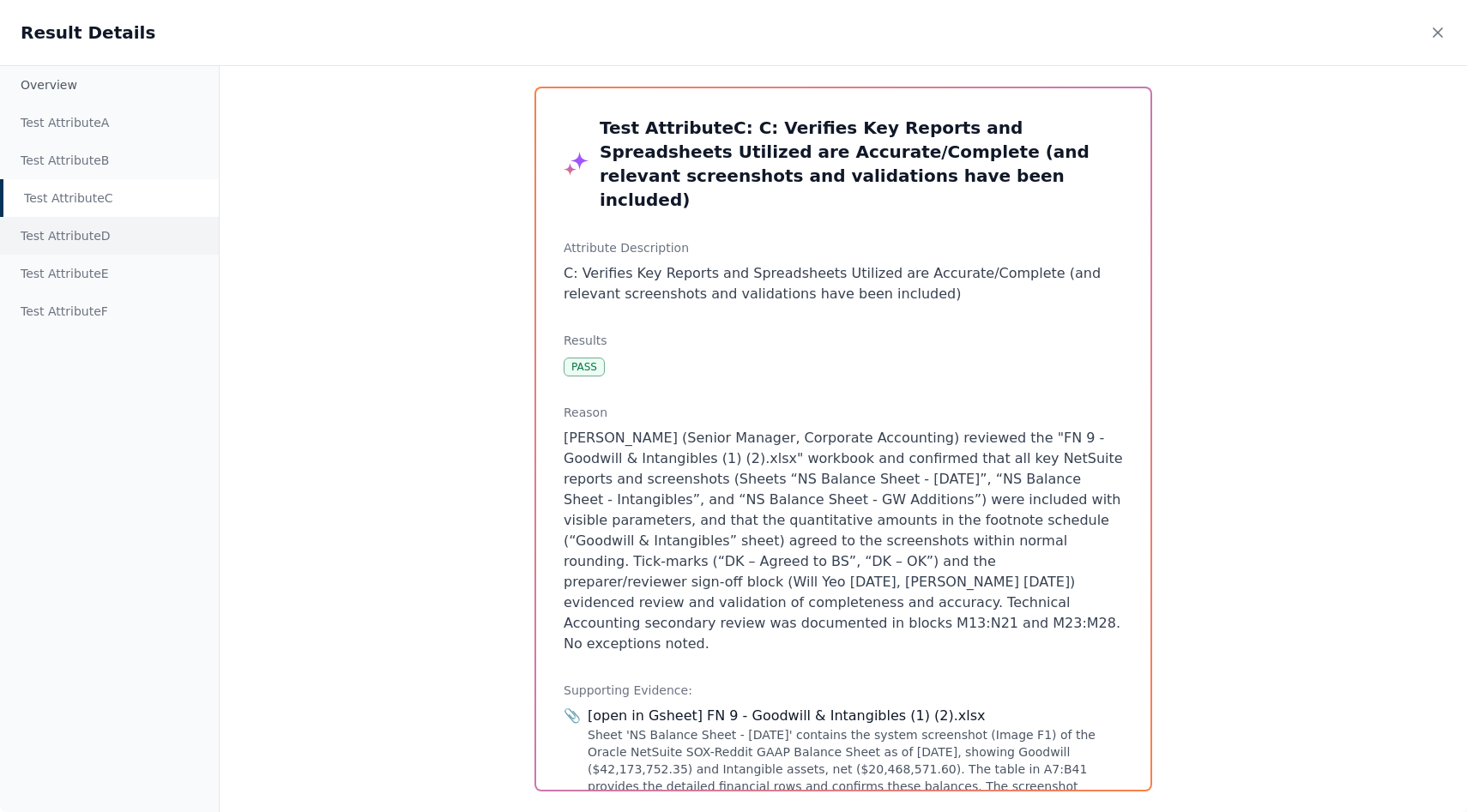
click at [111, 236] on div "Test Attribute D" at bounding box center [110, 236] width 219 height 38
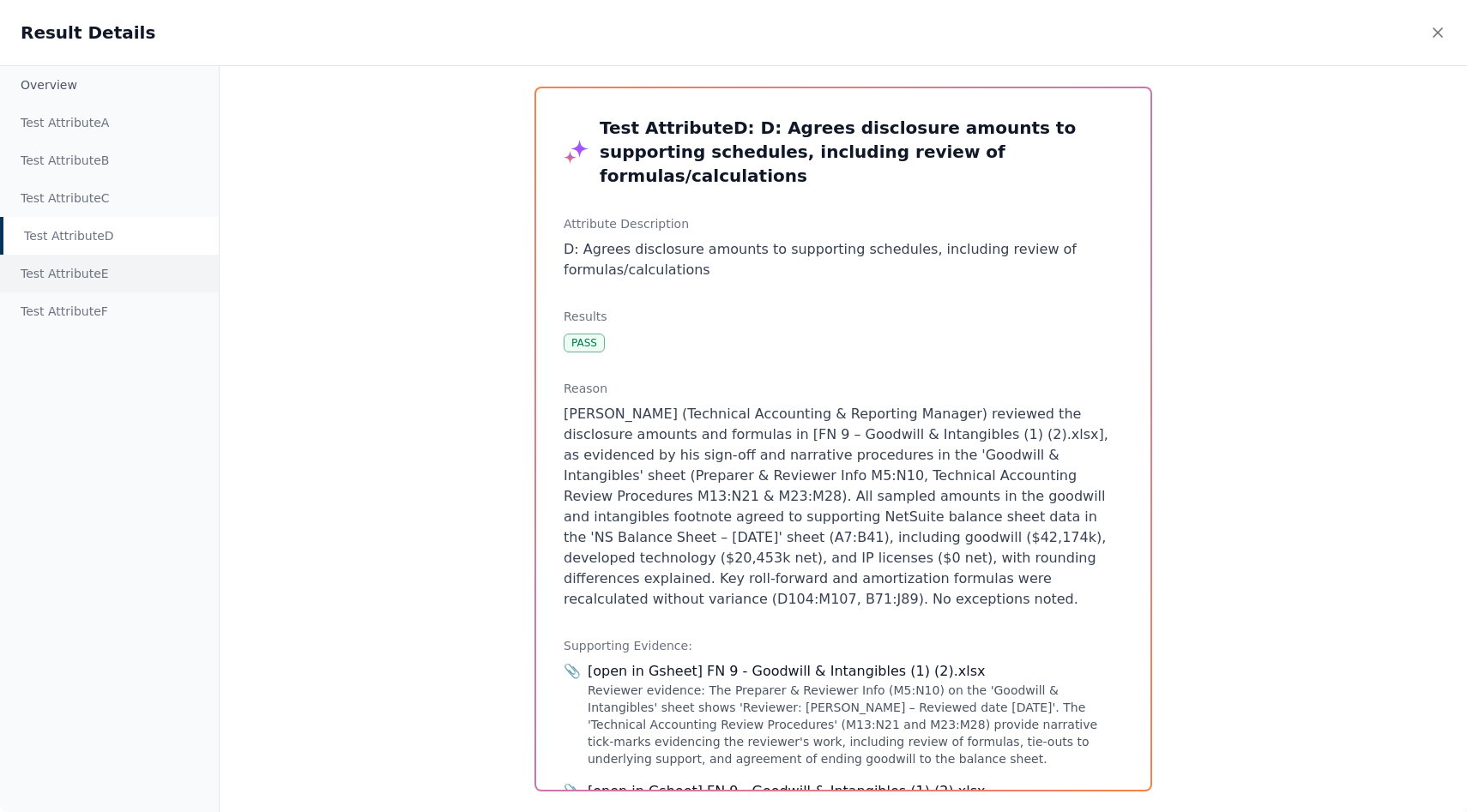
click at [115, 267] on div "Test Attribute E" at bounding box center [110, 273] width 219 height 38
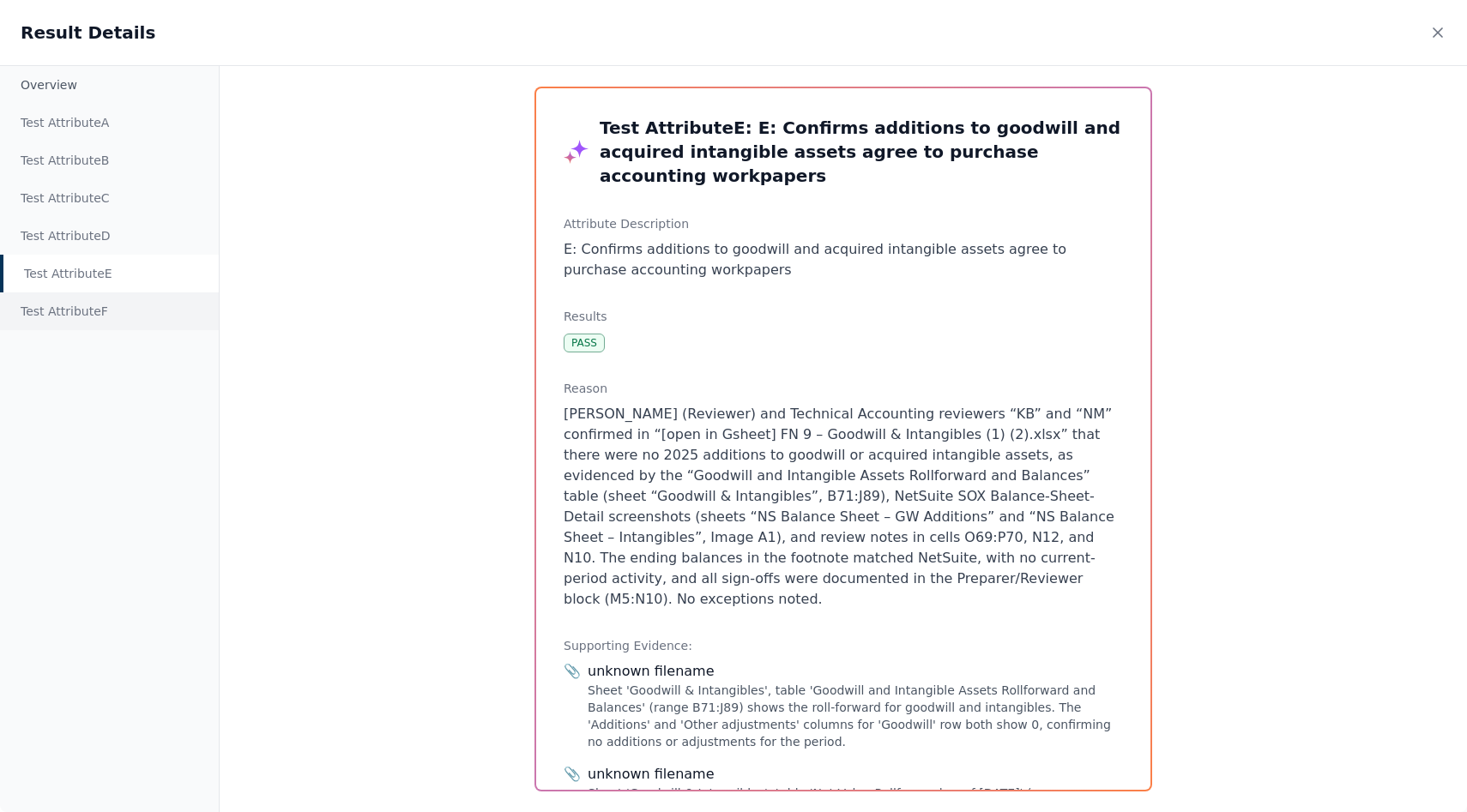
click at [115, 300] on div "Test Attribute F" at bounding box center [110, 311] width 219 height 38
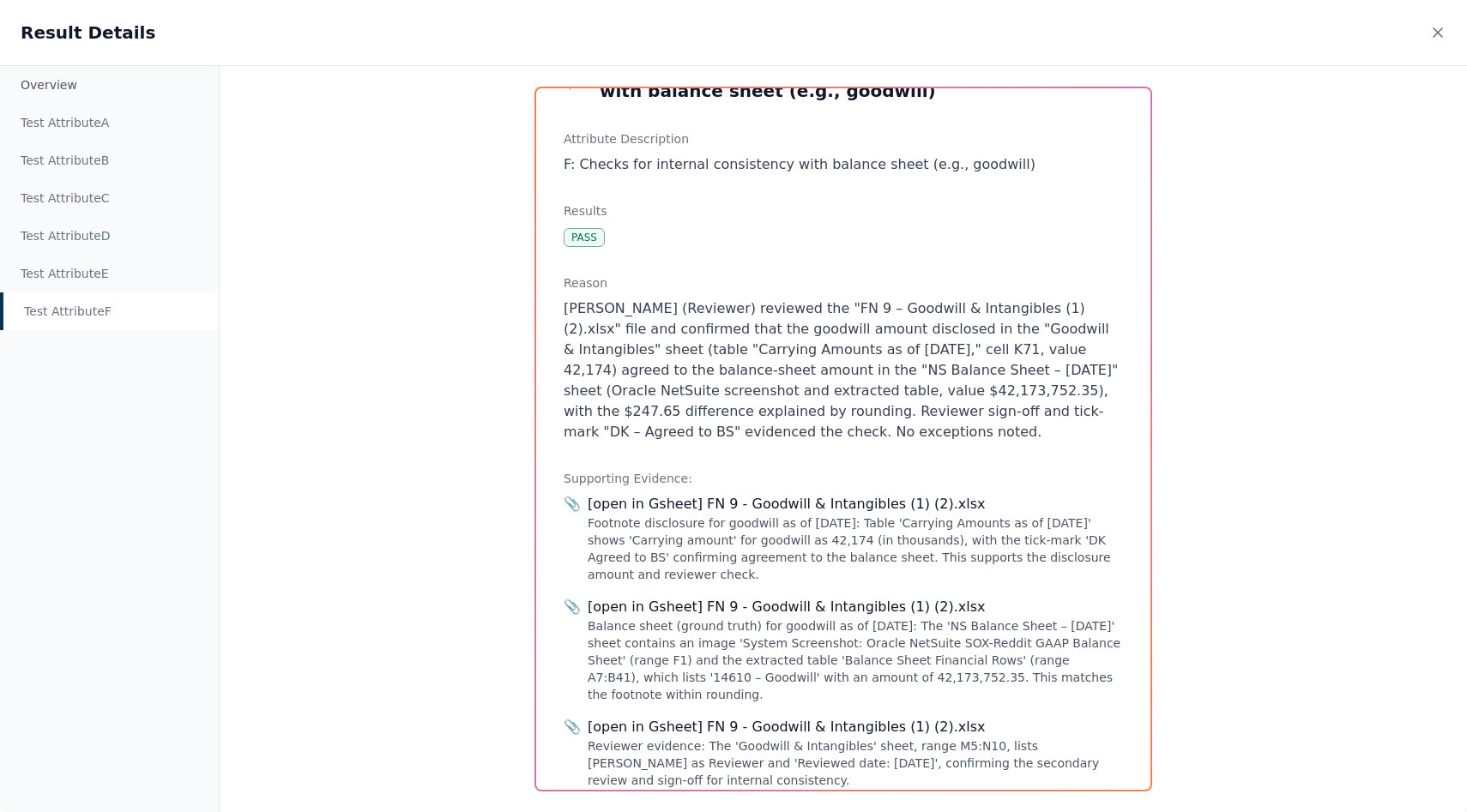
scroll to position [165, 0]
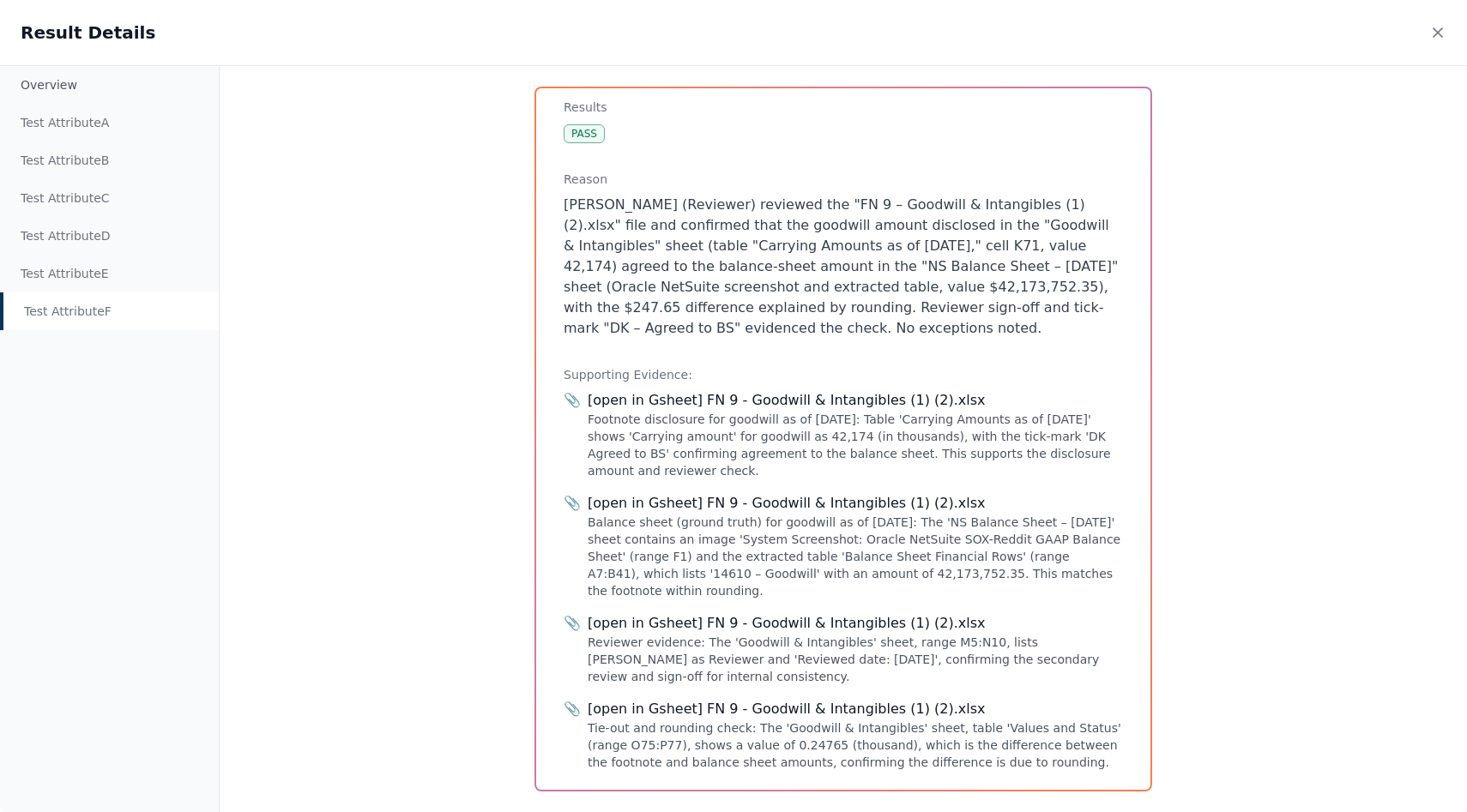
click at [607, 399] on div "[open in Gsheet] FN 9 - Goodwill & Intangibles (1) (2).xlsx" at bounding box center [855, 400] width 536 height 21
click at [637, 420] on div "Footnote disclosure for goodwill as of [DATE]: Table 'Carrying Amounts as of [D…" at bounding box center [855, 445] width 536 height 69
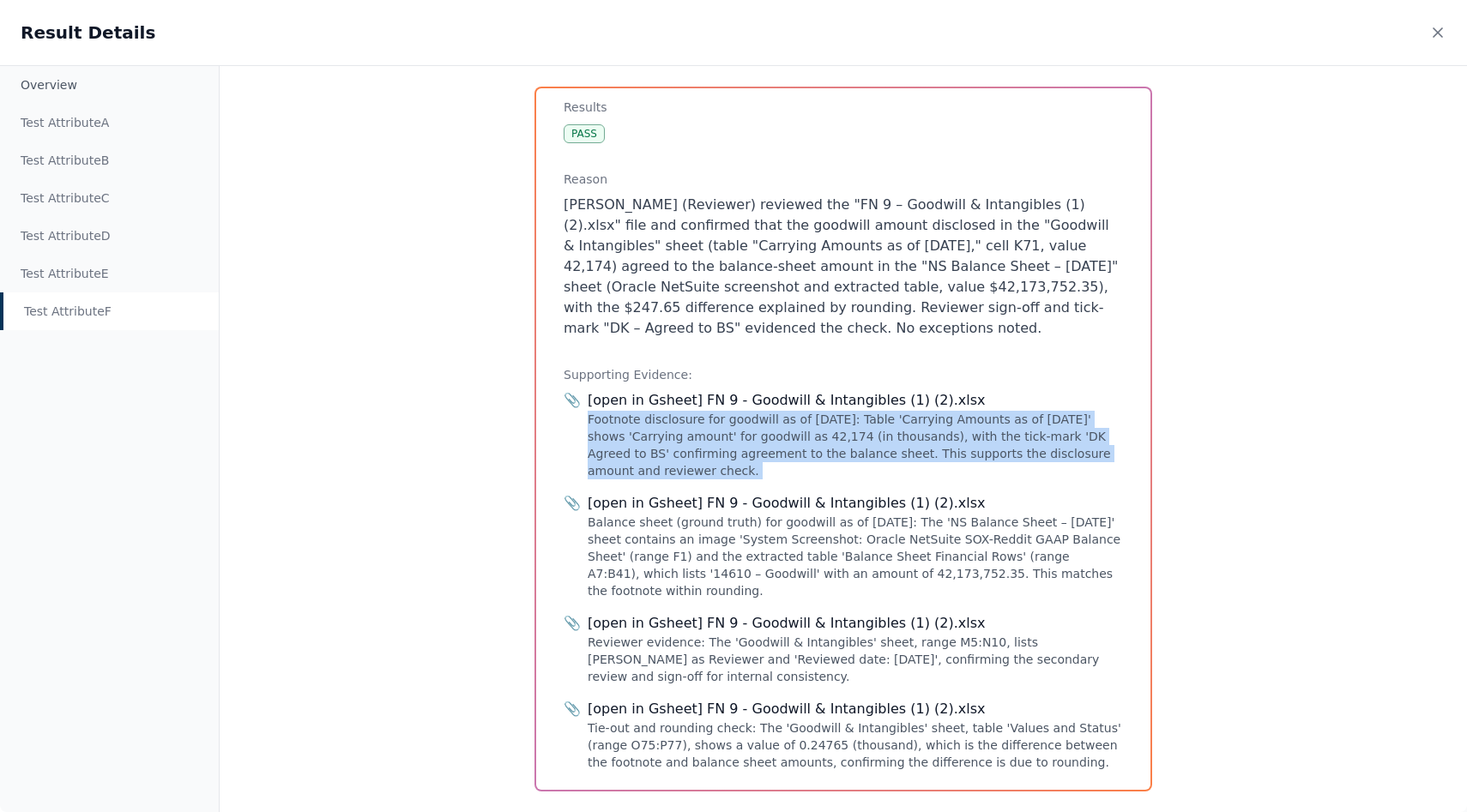
click at [637, 420] on div "Footnote disclosure for goodwill as of [DATE]: Table 'Carrying Amounts as of [D…" at bounding box center [855, 445] width 536 height 69
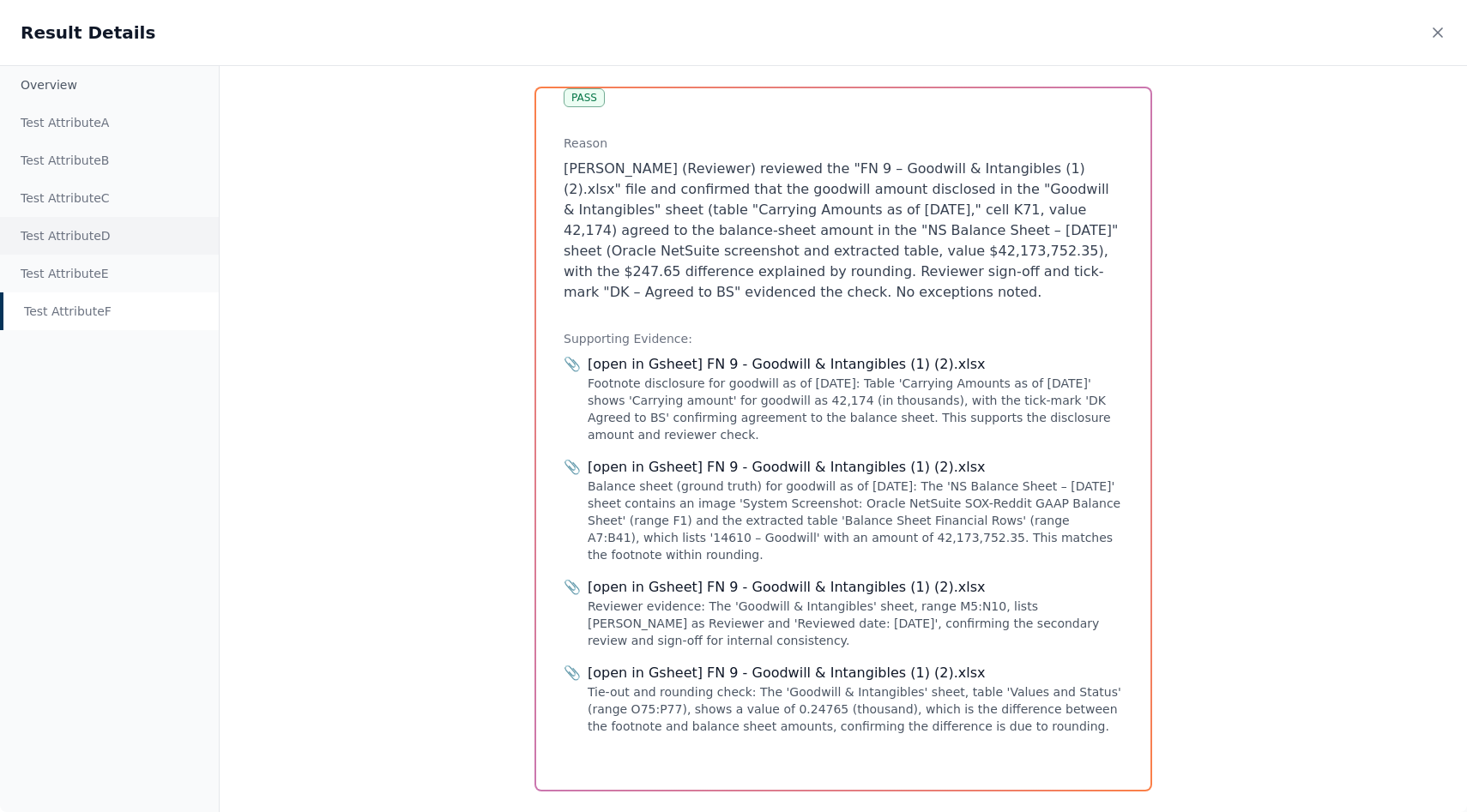
click at [68, 219] on div "Test Attribute D" at bounding box center [110, 236] width 219 height 38
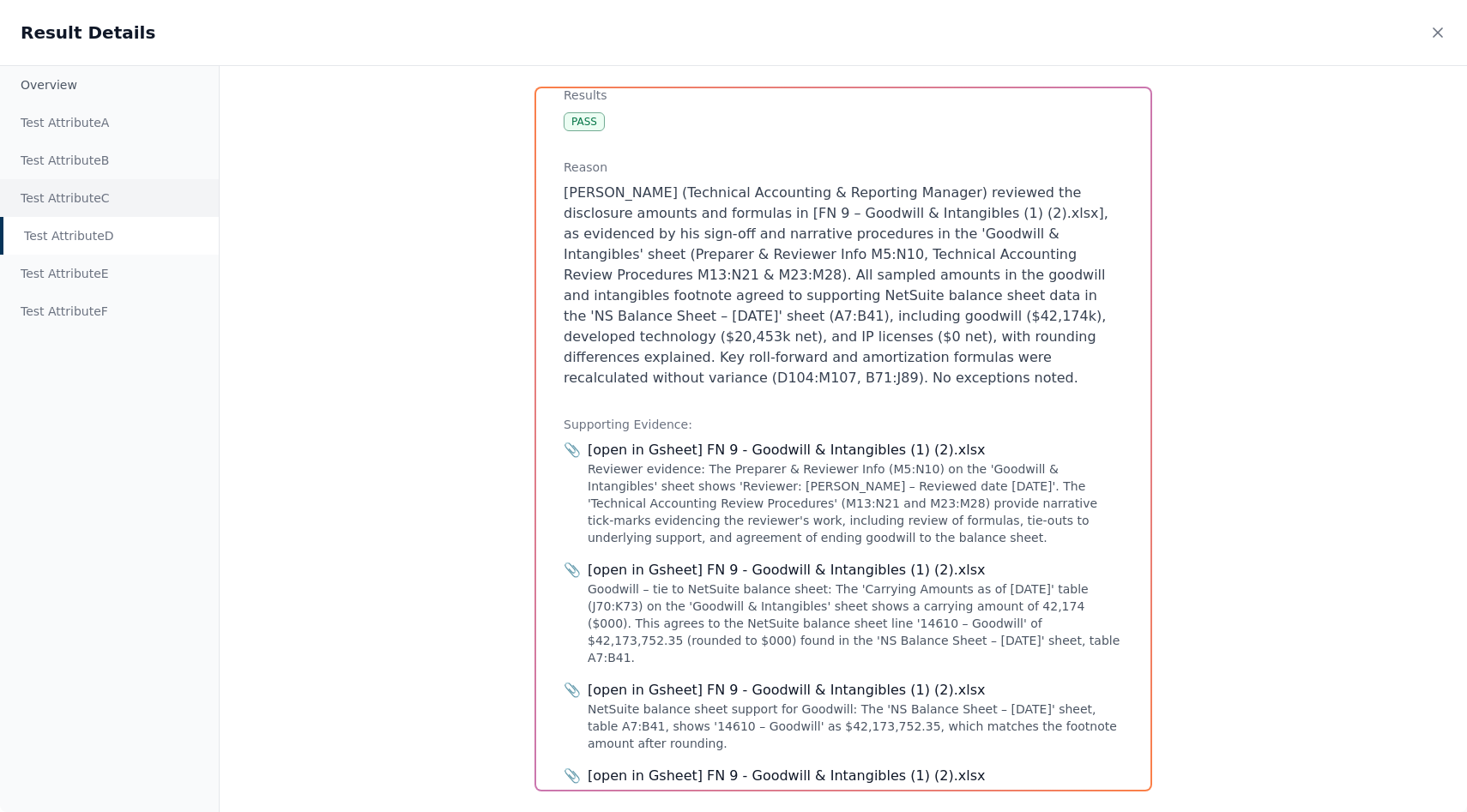
click at [89, 204] on div "Test Attribute C" at bounding box center [110, 198] width 219 height 38
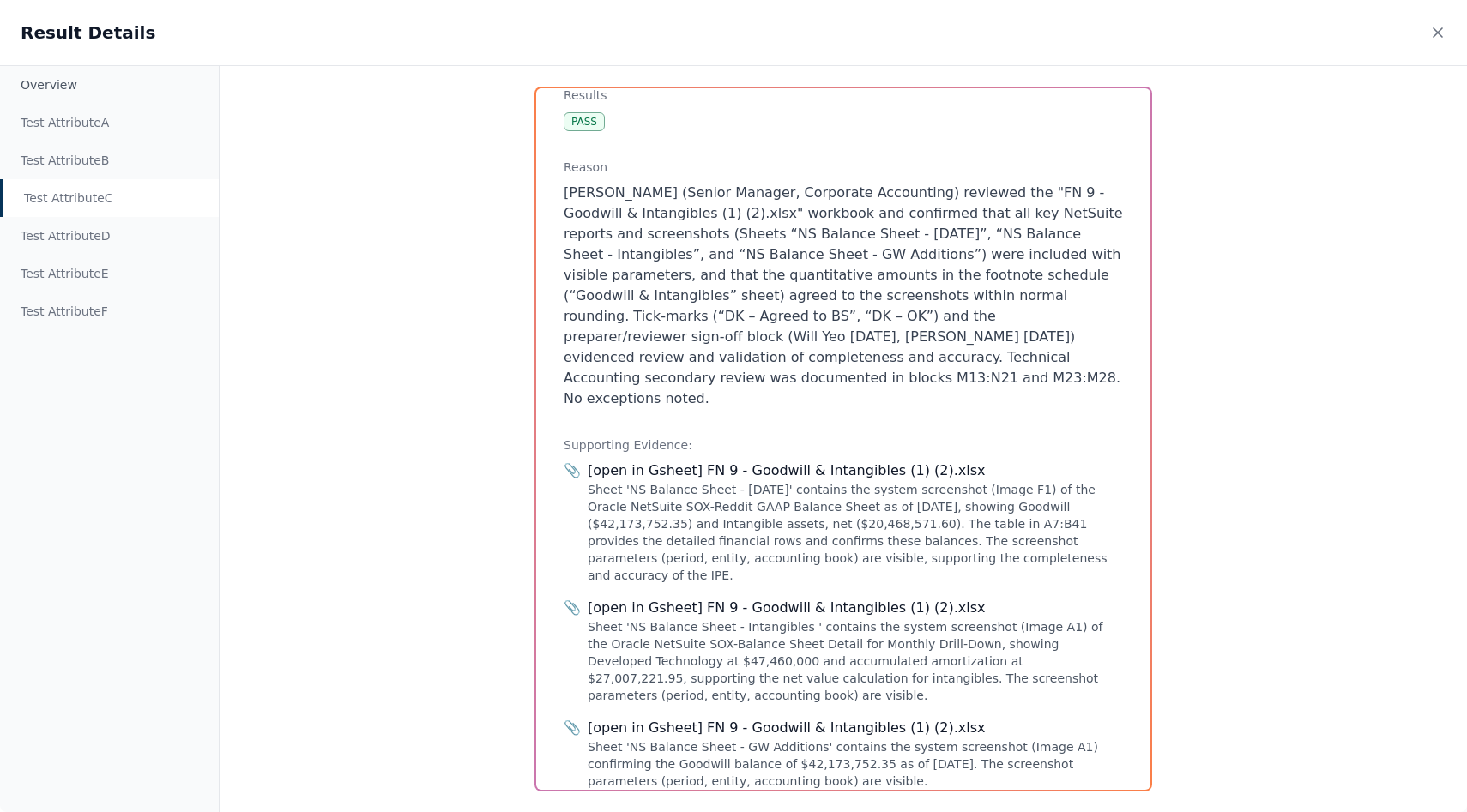
click at [680, 484] on div "Sheet 'NS Balance Sheet - [DATE]' contains the system screenshot (Image F1) of …" at bounding box center [855, 532] width 536 height 103
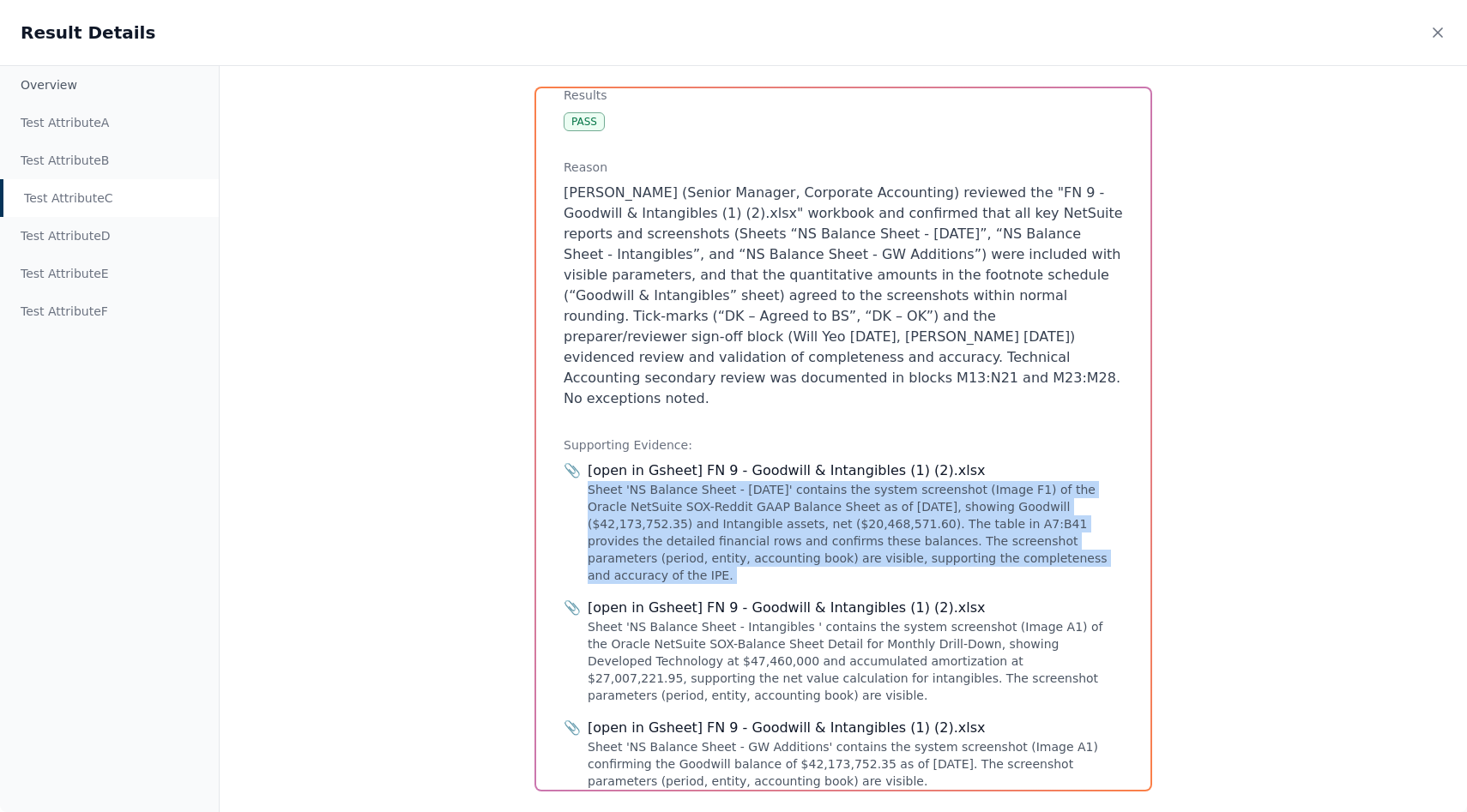
click at [680, 484] on div "Sheet 'NS Balance Sheet - [DATE]' contains the system screenshot (Image F1) of …" at bounding box center [855, 532] width 536 height 103
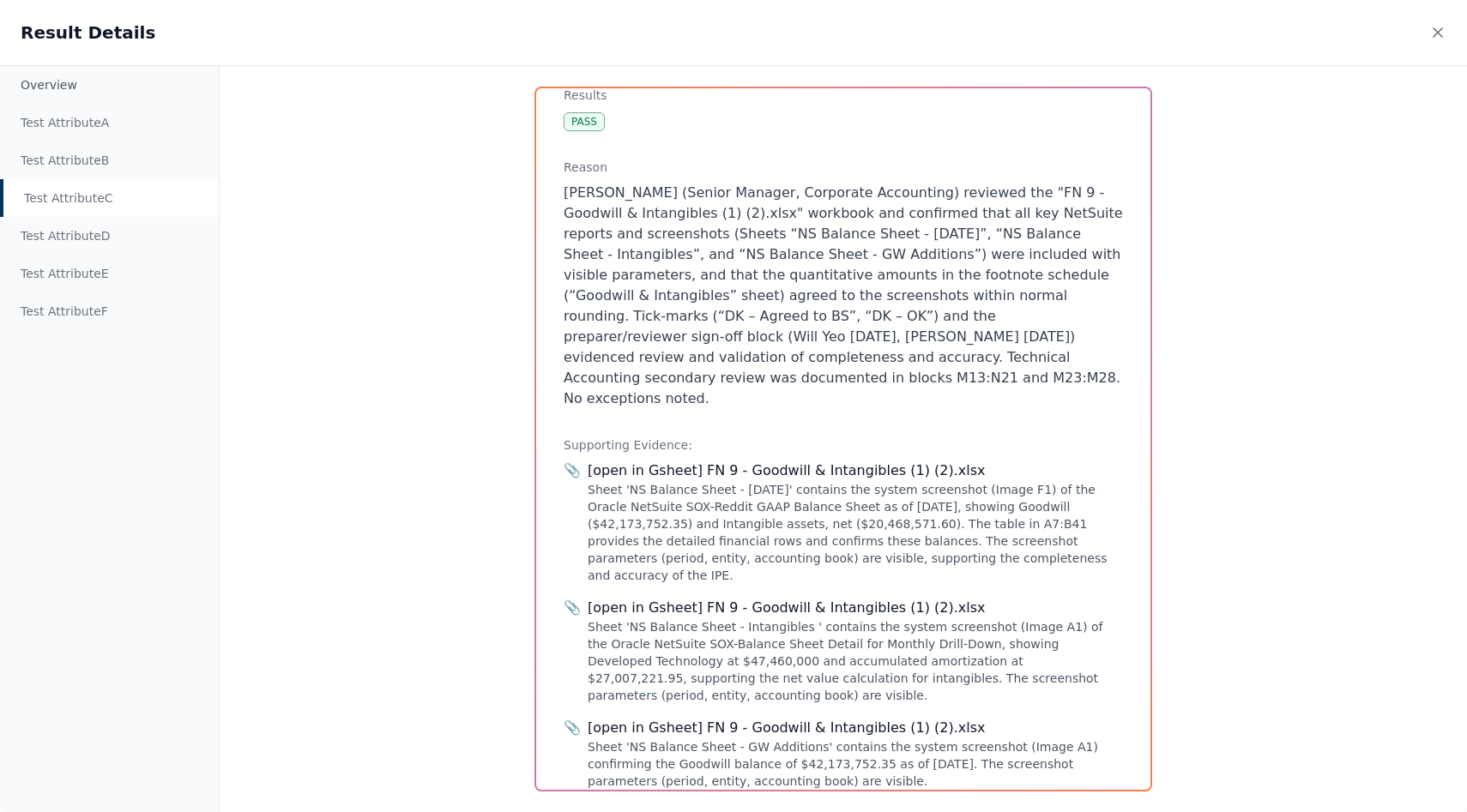
click at [732, 460] on div "[open in Gsheet] FN 9 - Goodwill & Intangibles (1) (2).xlsx" at bounding box center [855, 471] width 536 height 21
click at [722, 491] on div "Sheet 'NS Balance Sheet - [DATE]' contains the system screenshot (Image F1) of …" at bounding box center [855, 532] width 536 height 103
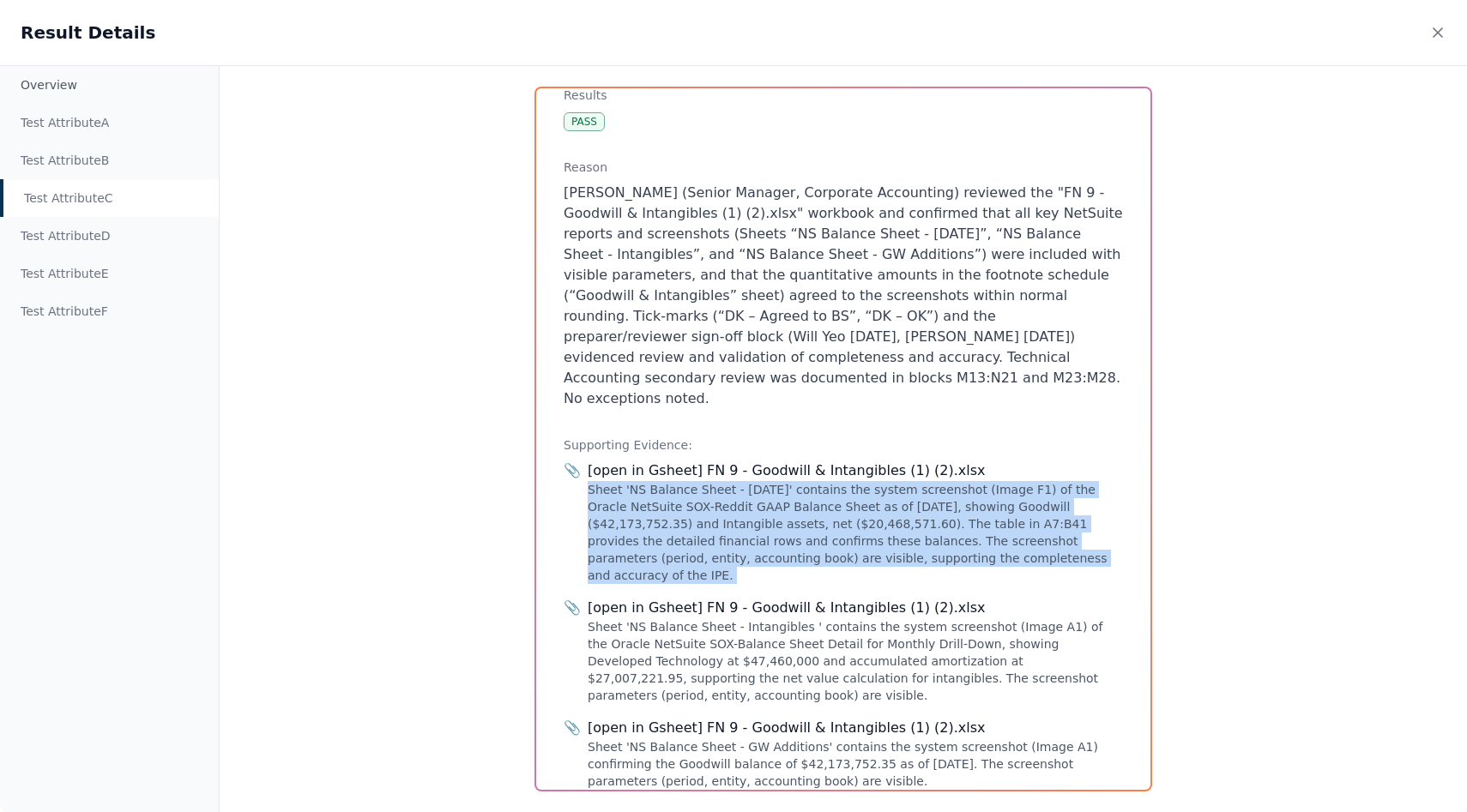
click at [722, 491] on div "Sheet 'NS Balance Sheet - [DATE]' contains the system screenshot (Image F1) of …" at bounding box center [855, 532] width 536 height 103
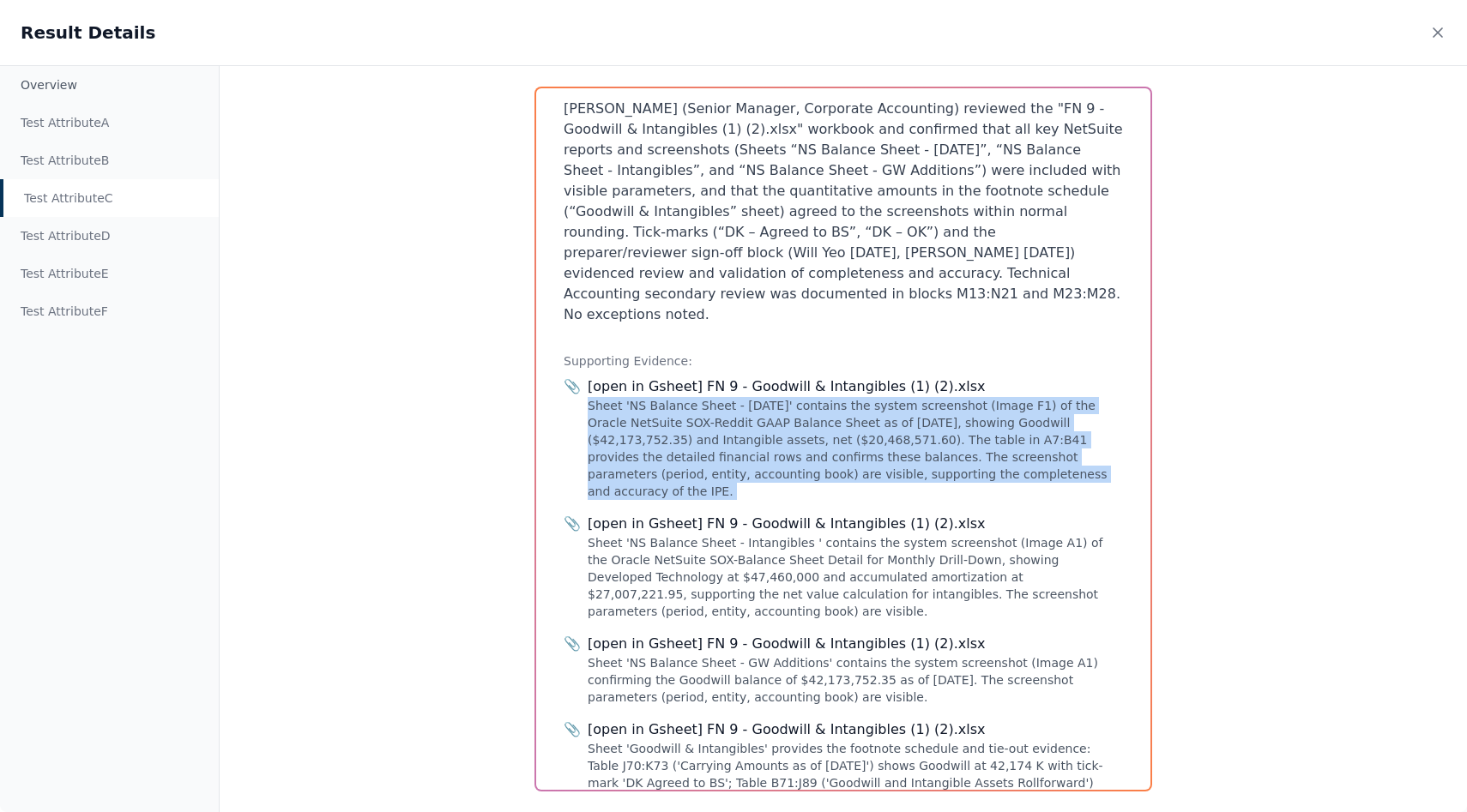
scroll to position [513, 0]
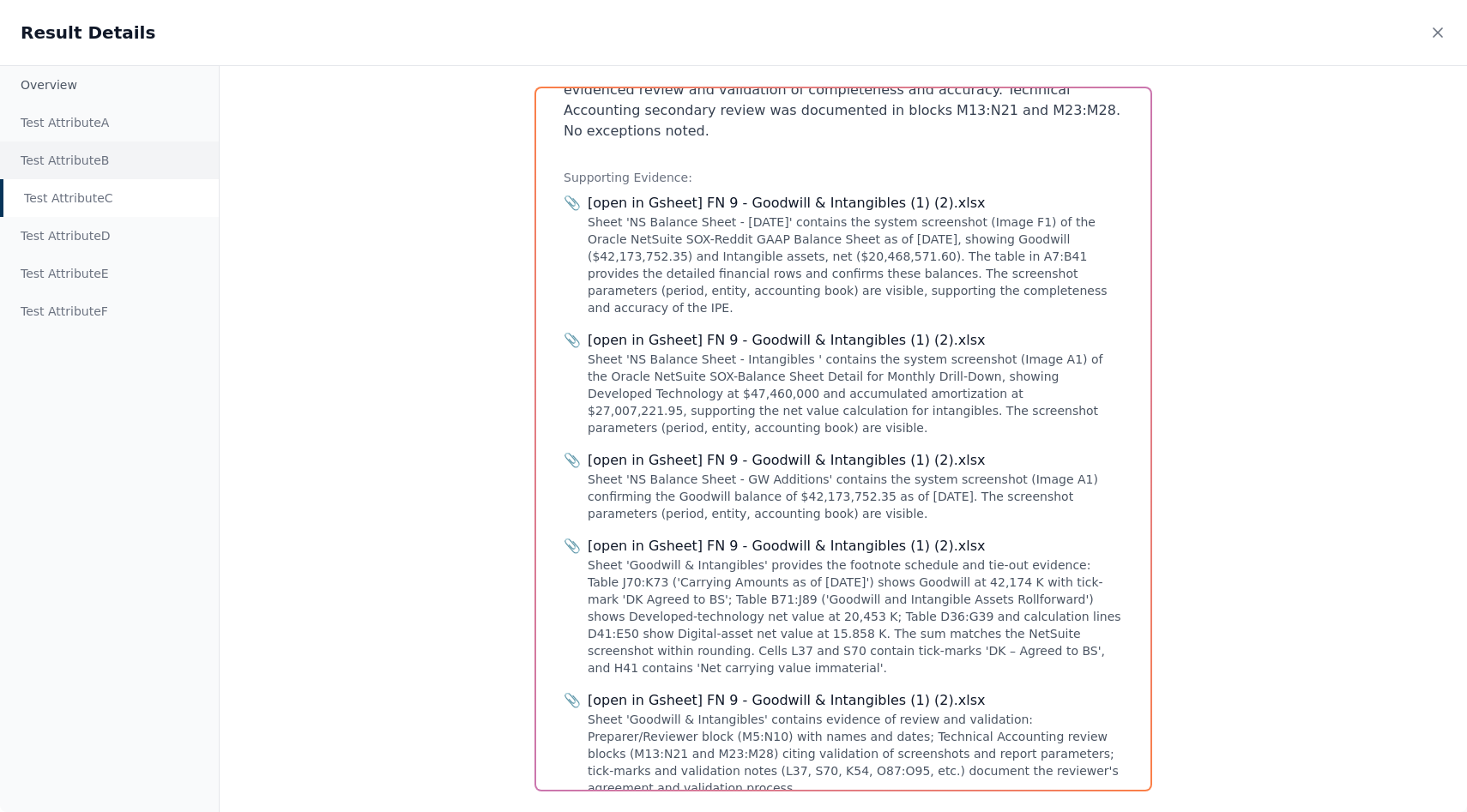
click at [73, 177] on div "Test Attribute B" at bounding box center [110, 160] width 219 height 38
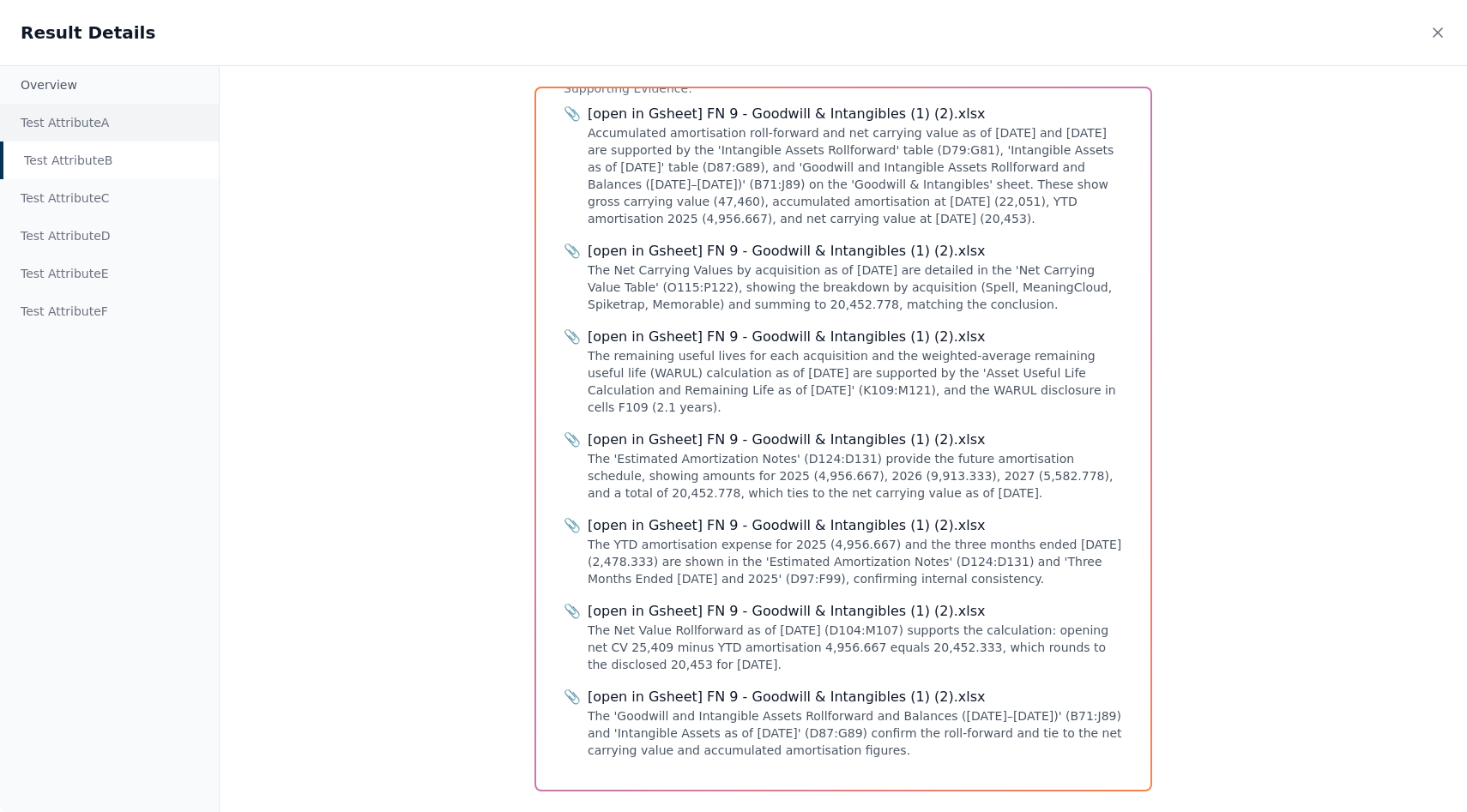
click at [90, 130] on div "Test Attribute A" at bounding box center [110, 122] width 219 height 38
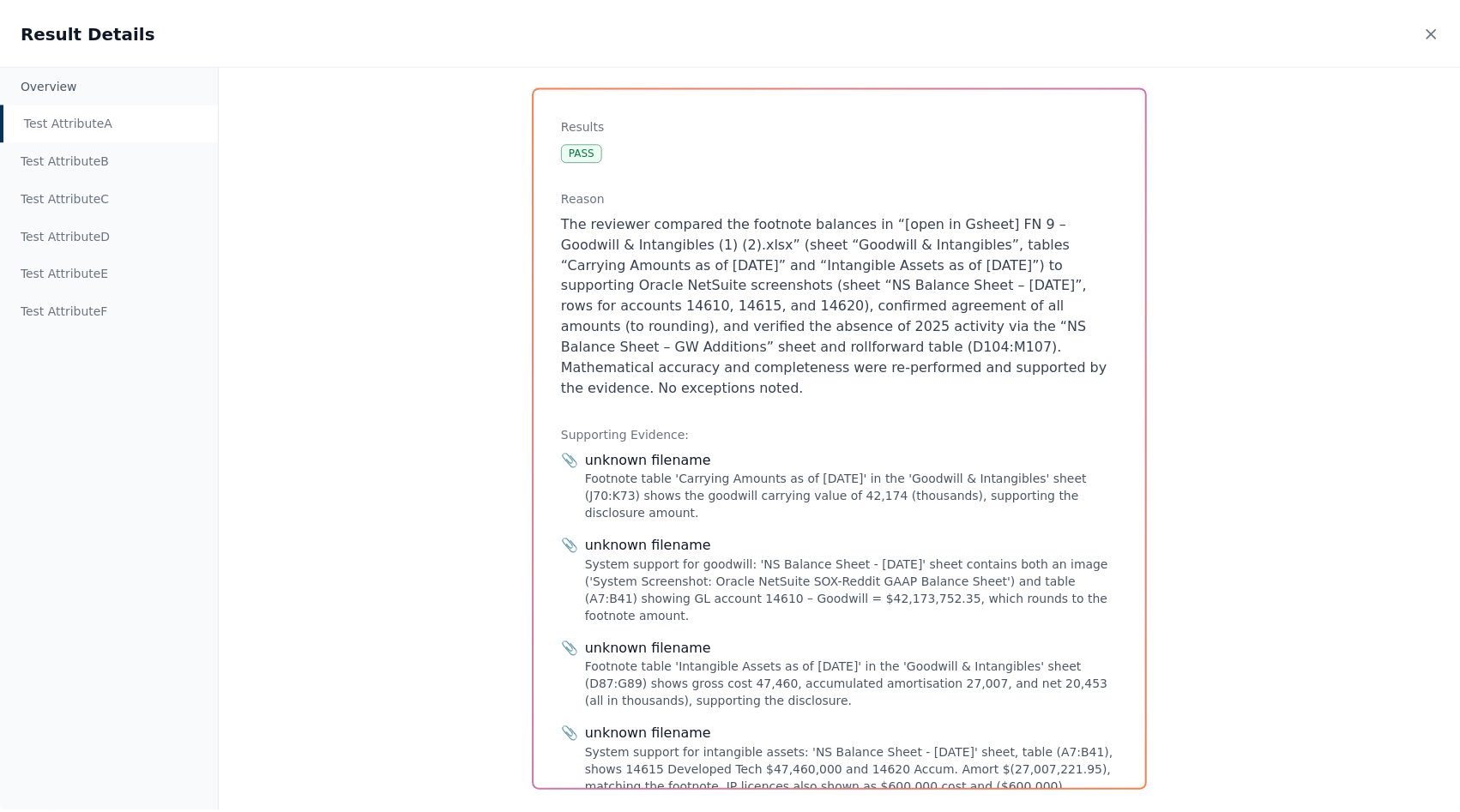
scroll to position [430, 0]
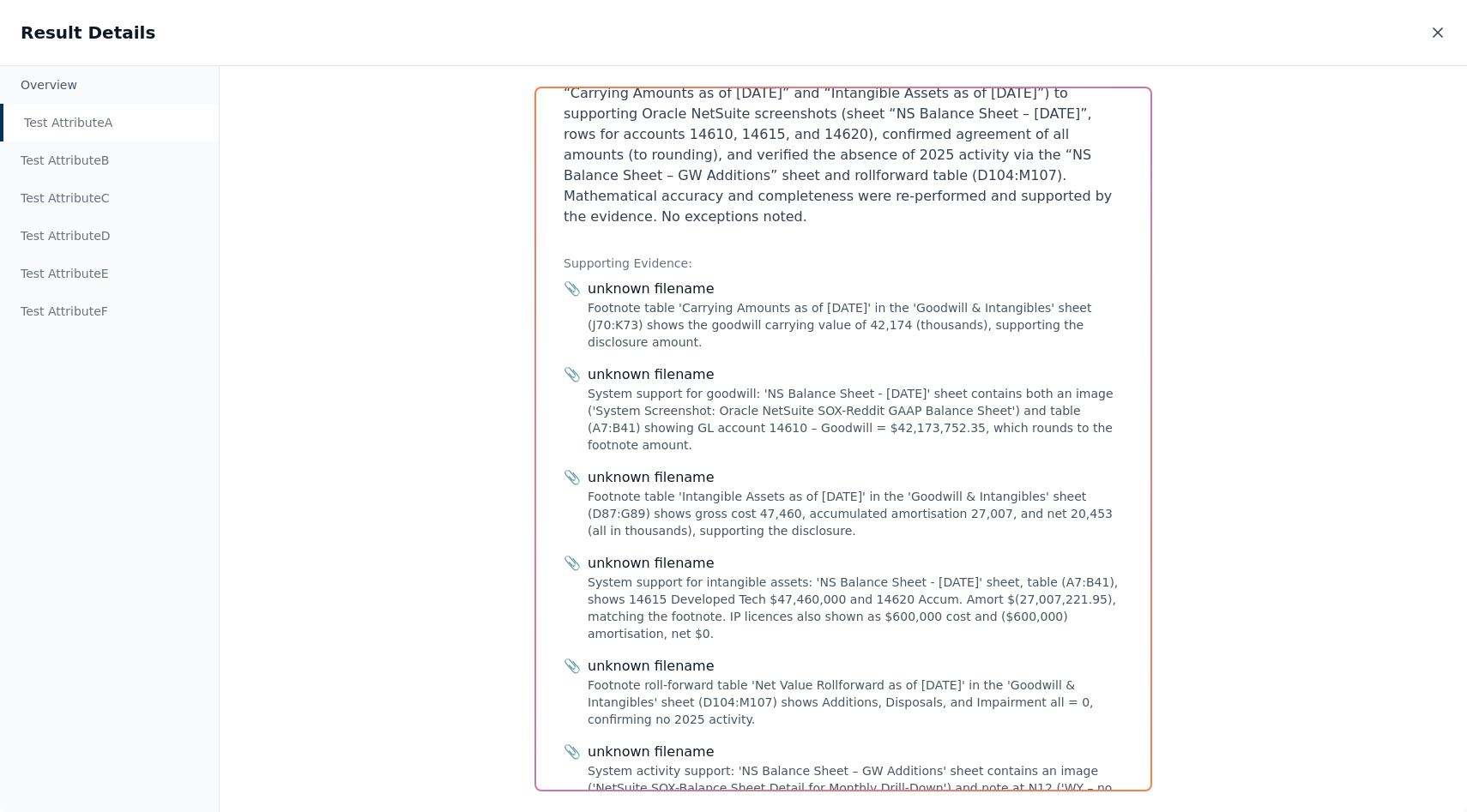
click at [732, 39] on icon at bounding box center [1438, 33] width 17 height 17
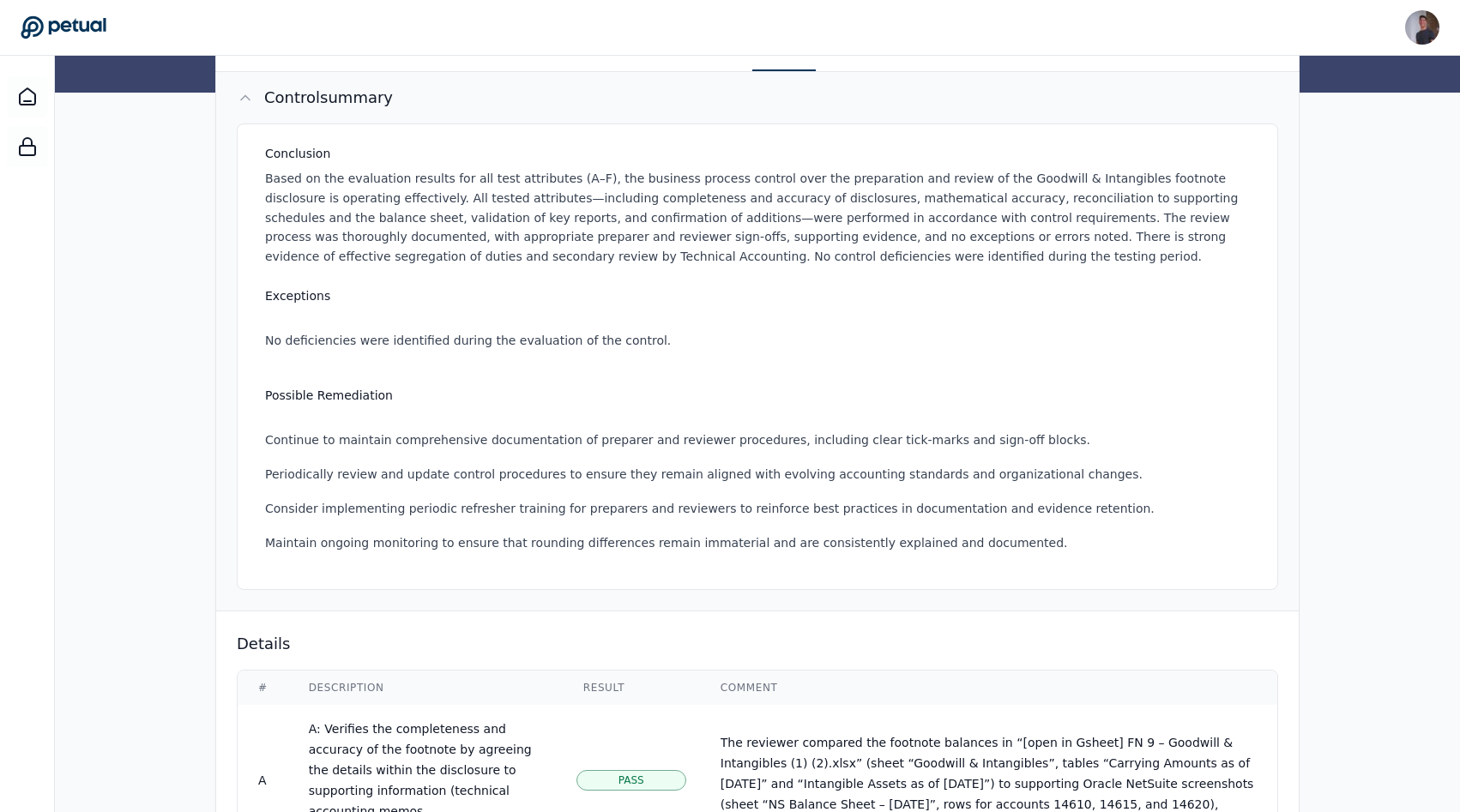
scroll to position [176, 0]
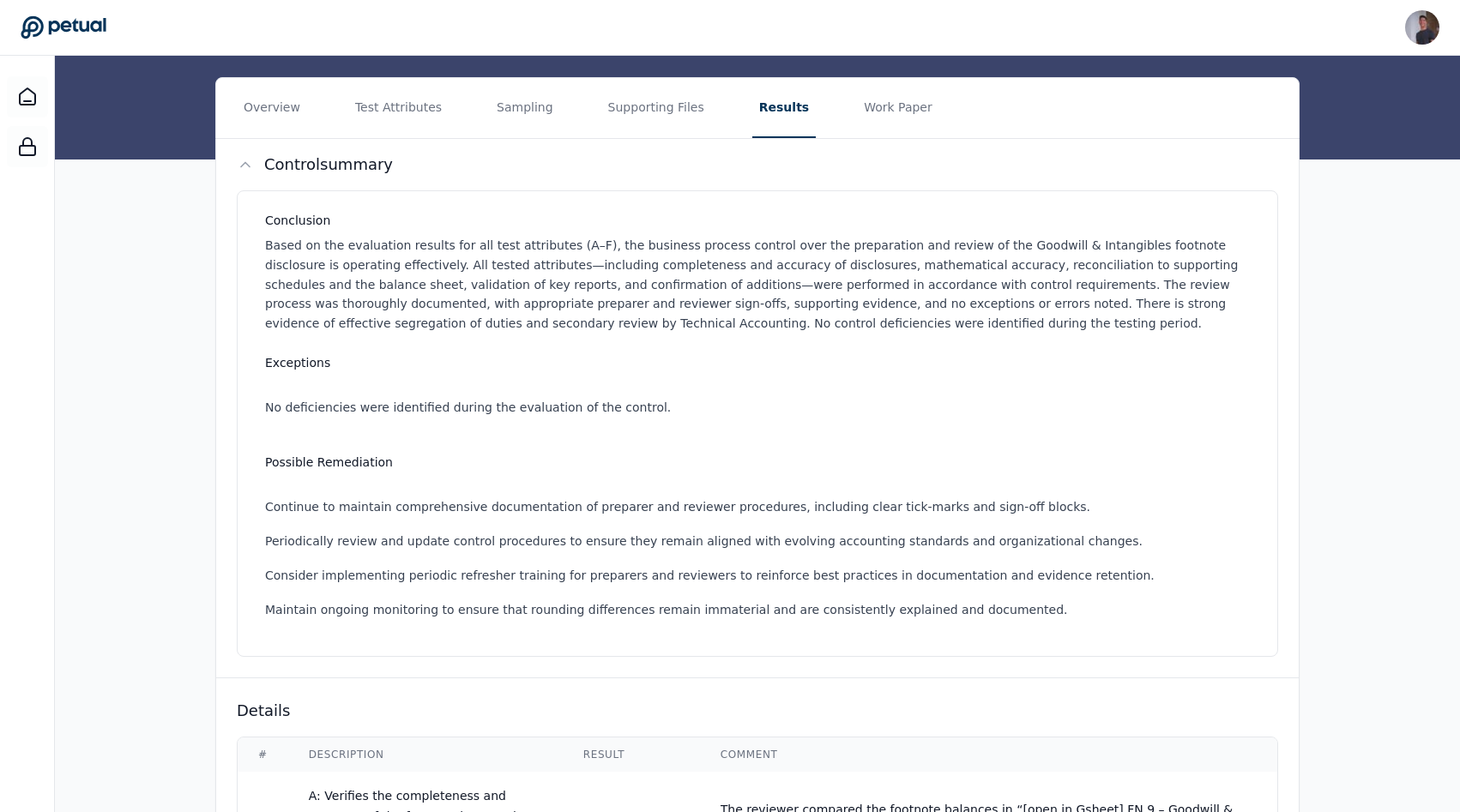
click at [580, 116] on nav "Overview Test Attributes Sampling Supporting Files Results Work Paper" at bounding box center [757, 108] width 1082 height 60
click at [618, 116] on button "Supporting Files" at bounding box center [655, 108] width 110 height 60
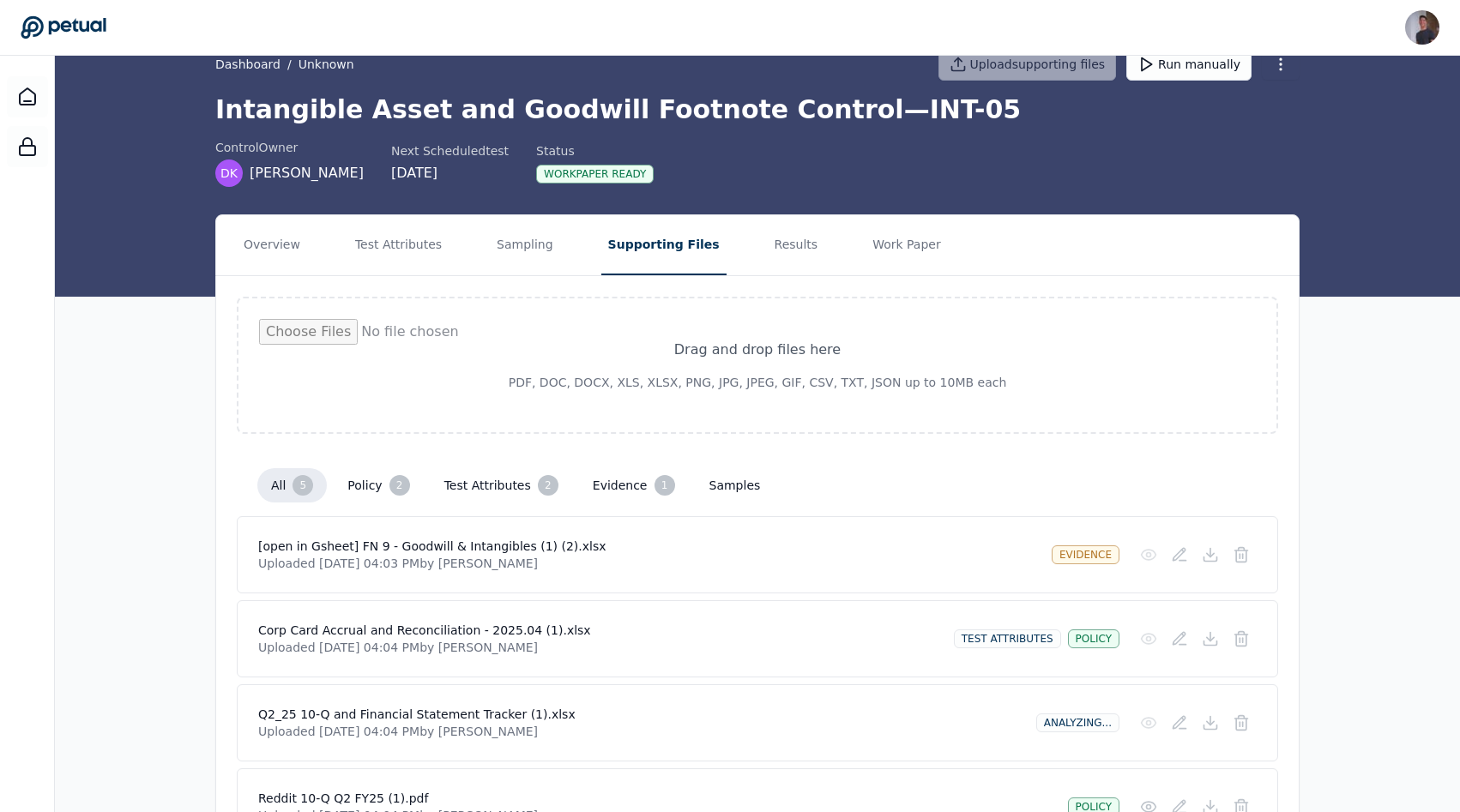
scroll to position [3, 0]
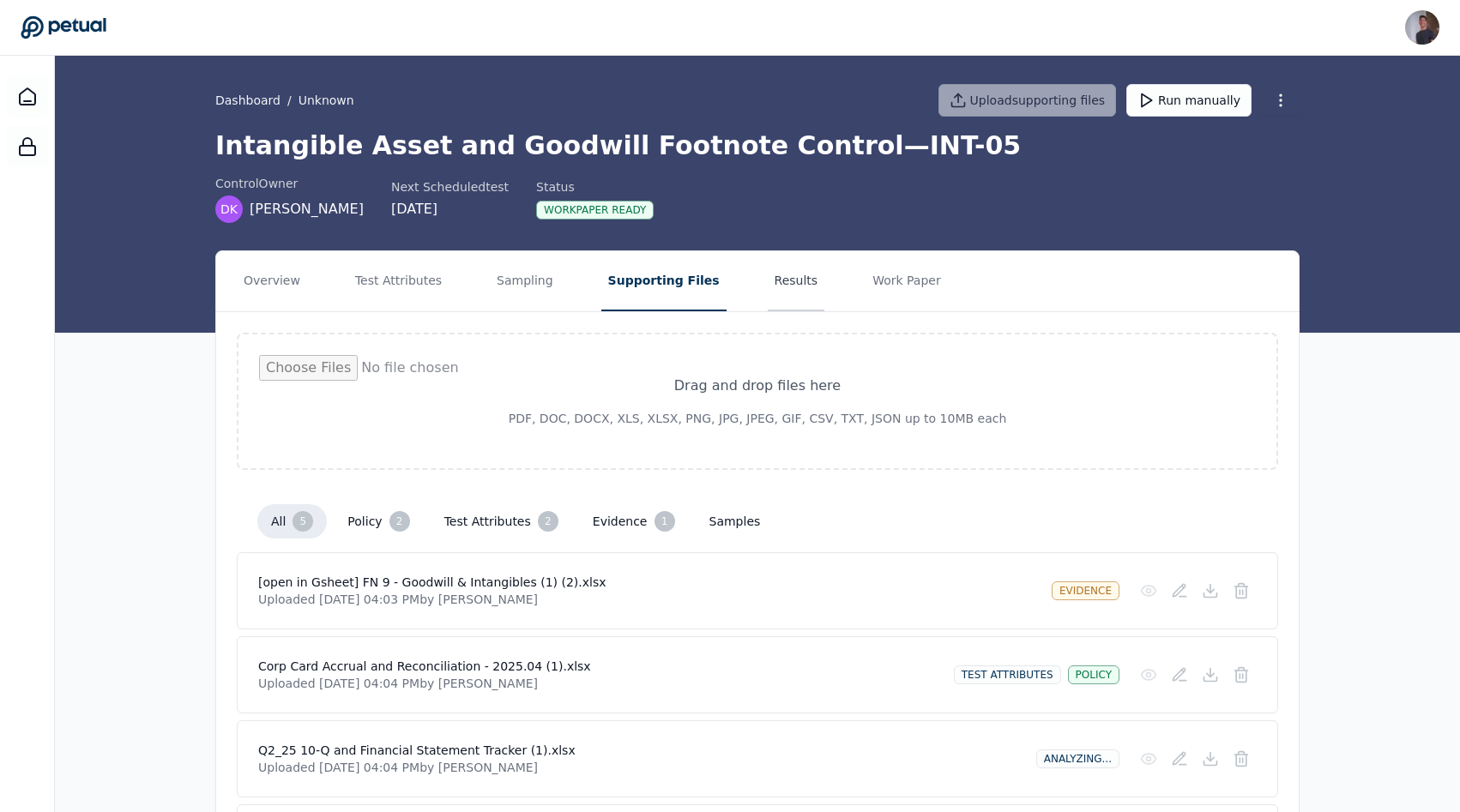
click at [732, 283] on button "Results" at bounding box center [796, 281] width 58 height 60
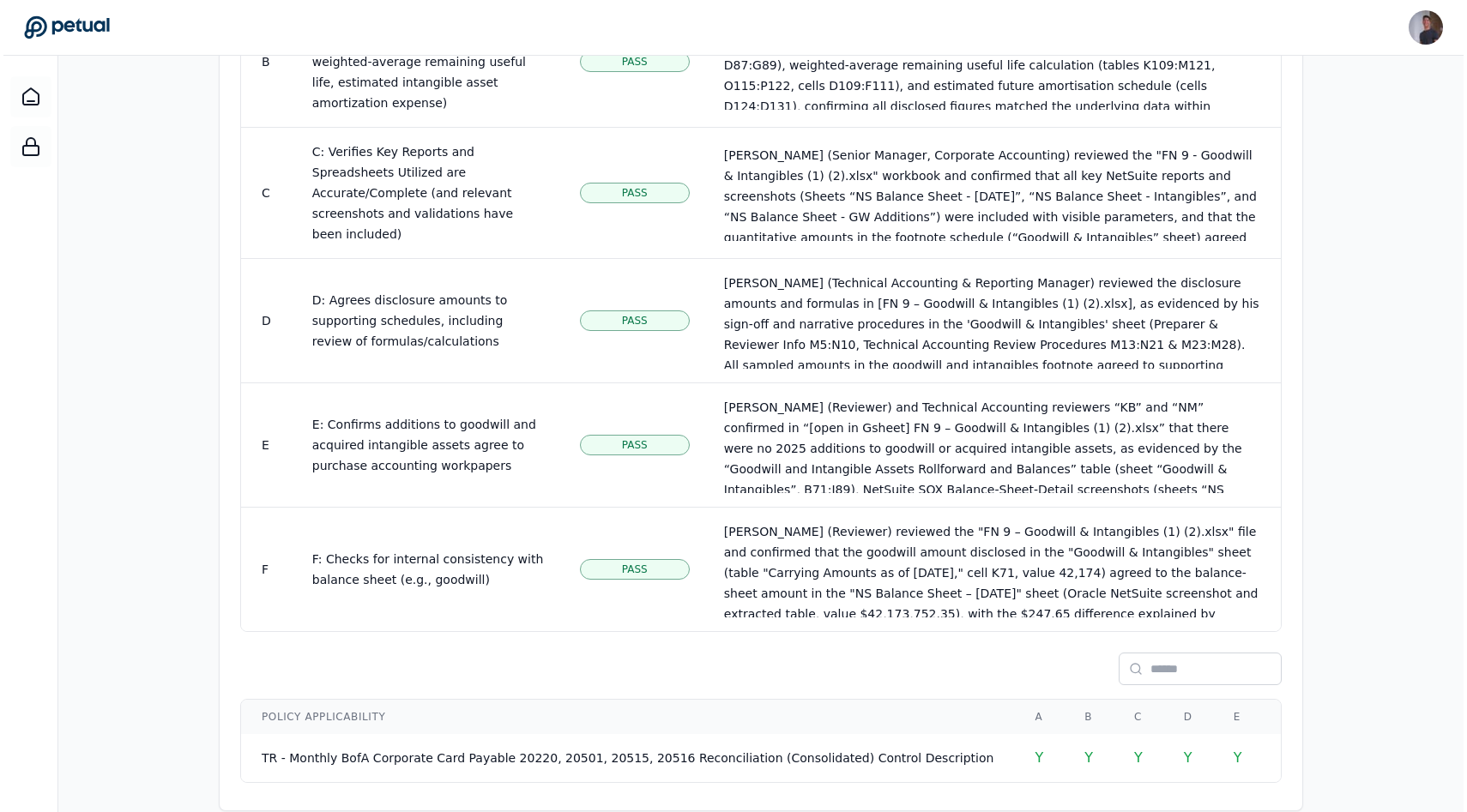
scroll to position [28, 0]
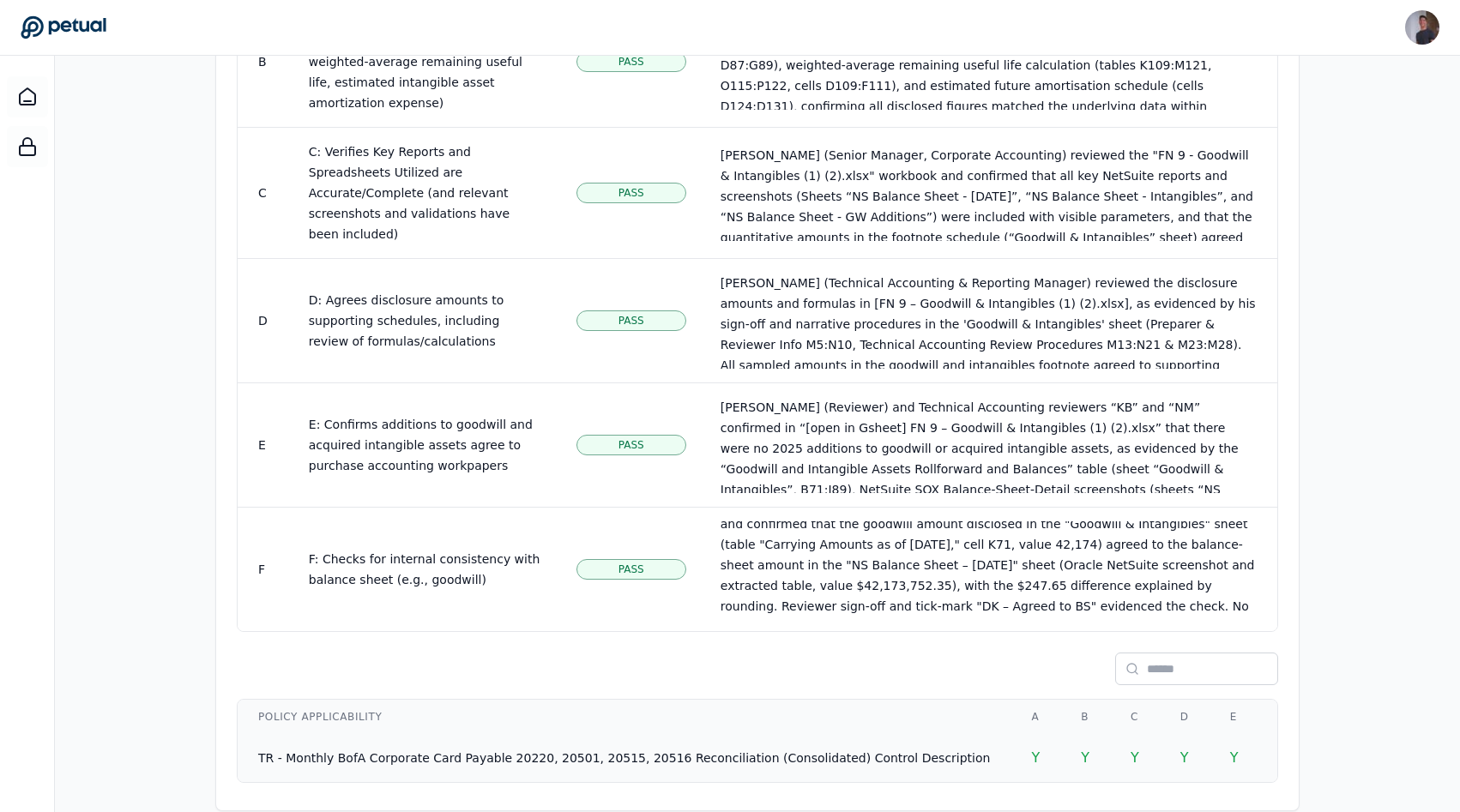
click at [671, 734] on td "TR - Monthly BofA Corporate Card Payable 20220, 20501, 20515, 20516 Reconciliat…" at bounding box center [623, 758] width 773 height 48
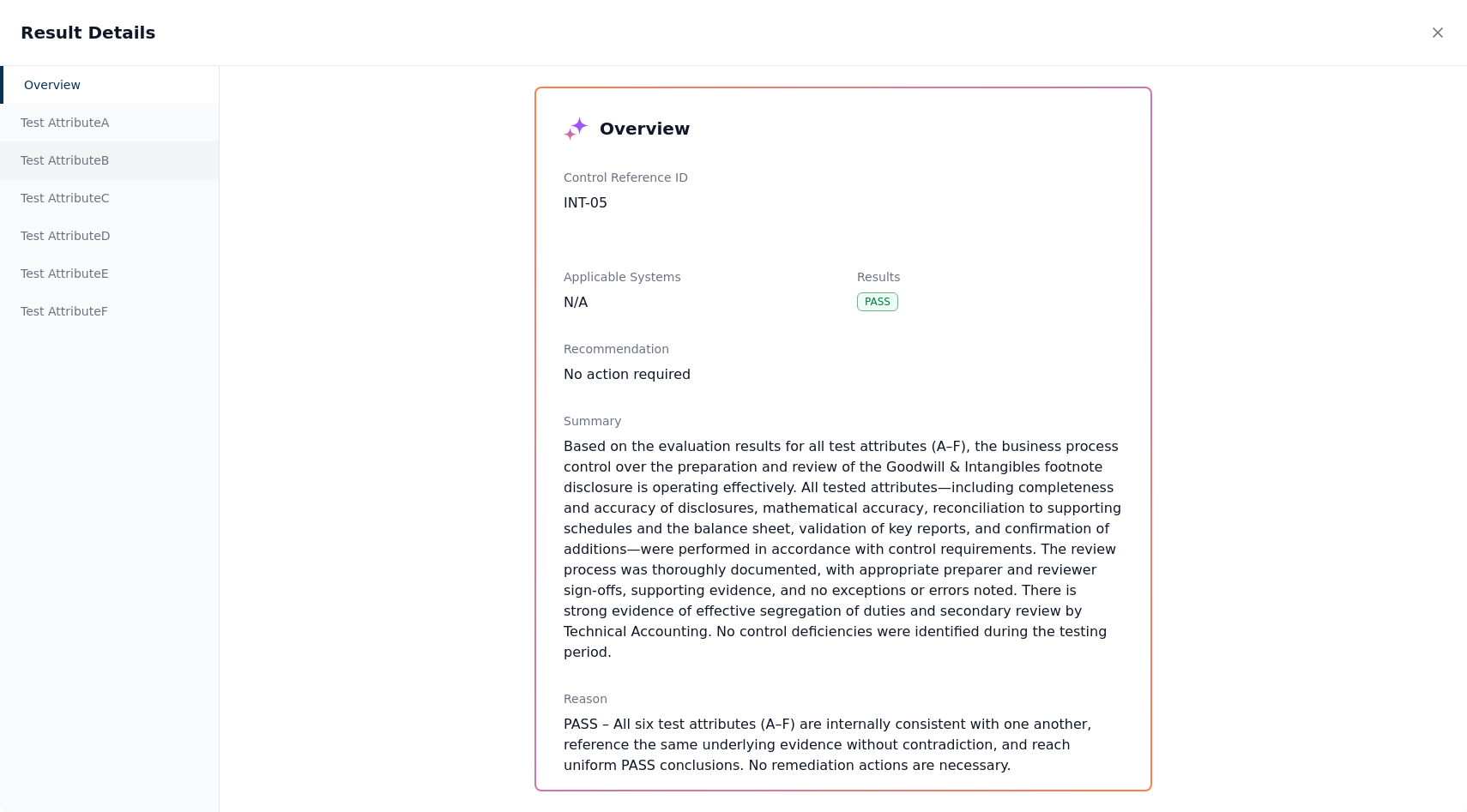
click at [116, 143] on div "Test Attribute B" at bounding box center [110, 160] width 219 height 38
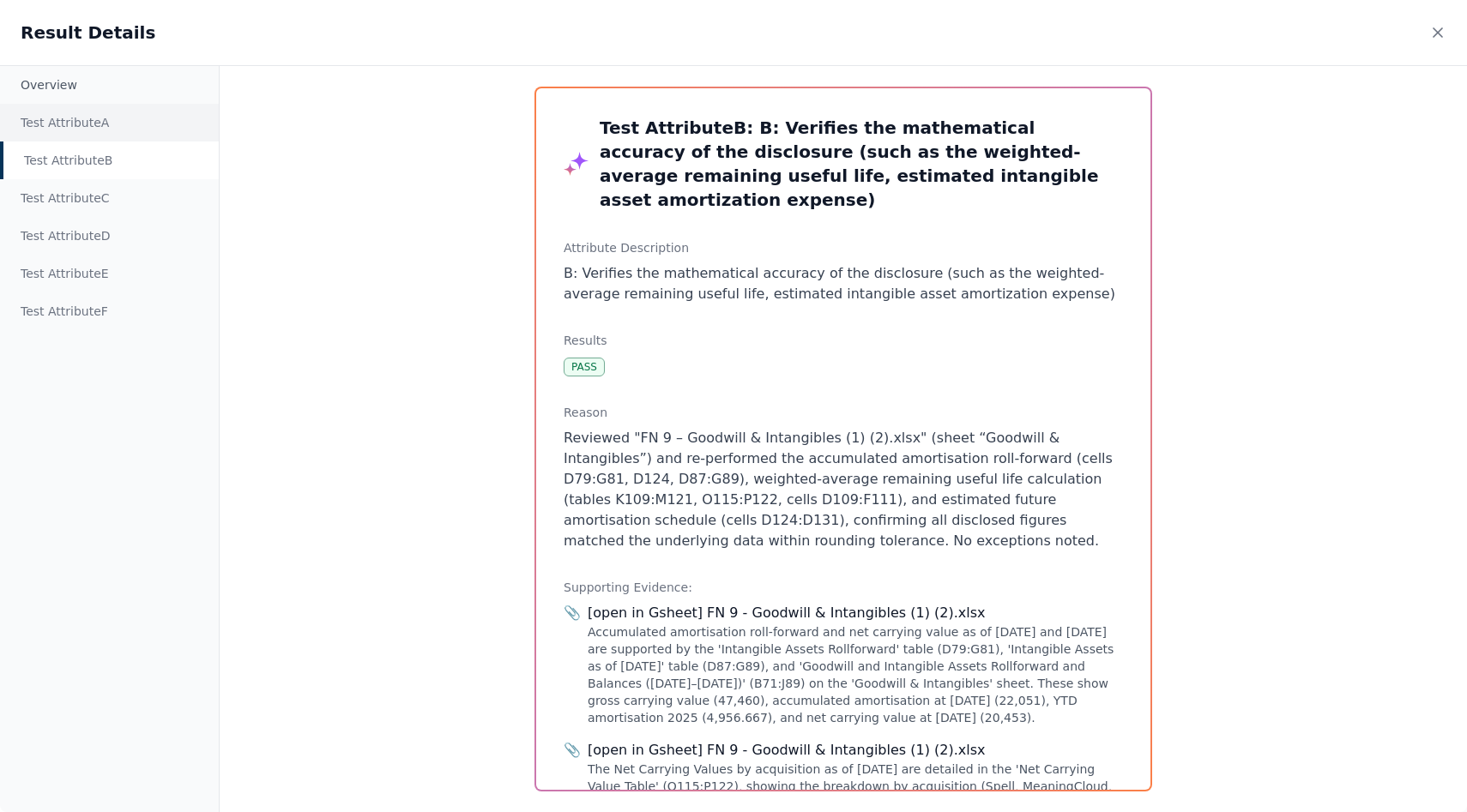
click at [99, 134] on div "Test Attribute A" at bounding box center [110, 122] width 219 height 38
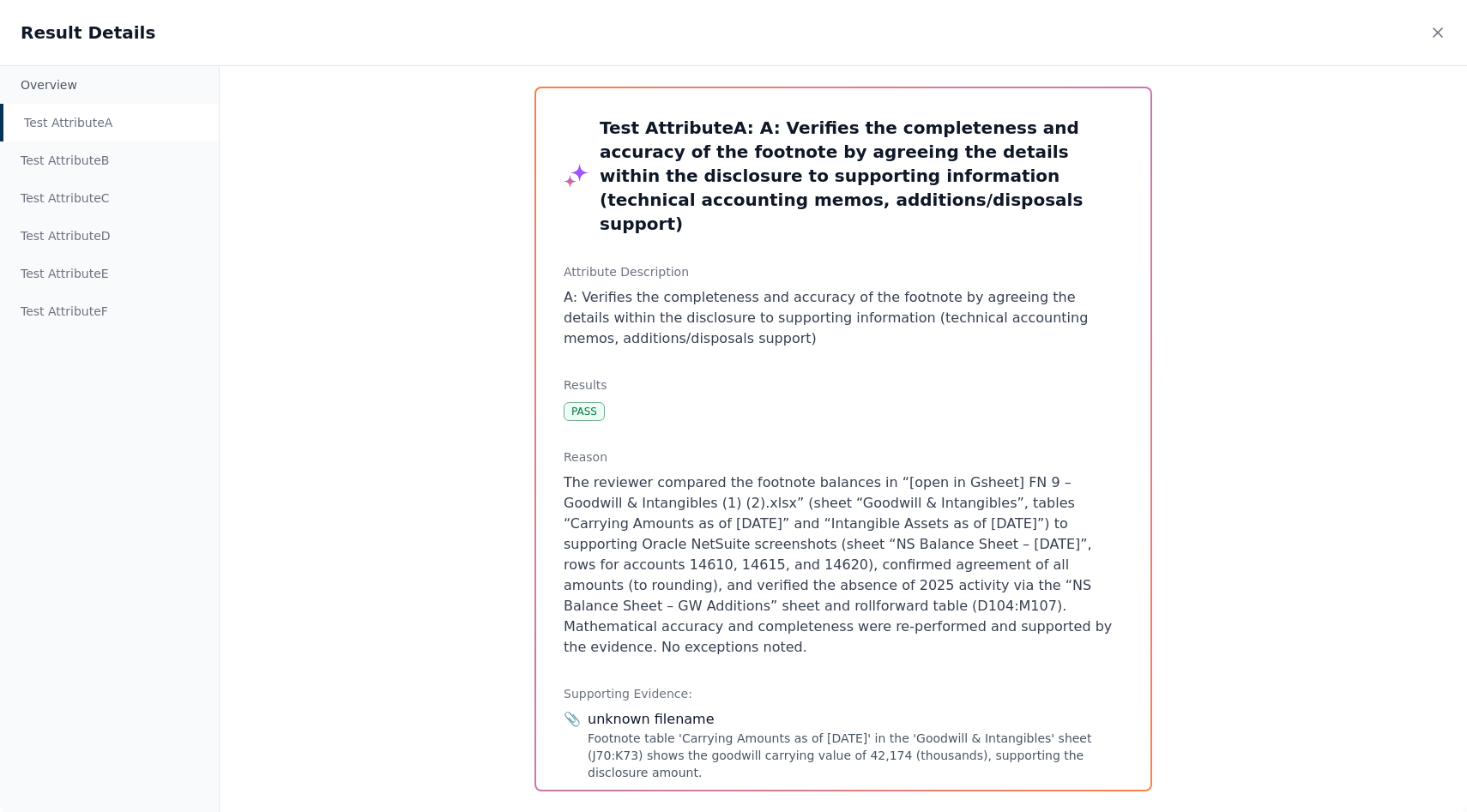
scroll to position [430, 0]
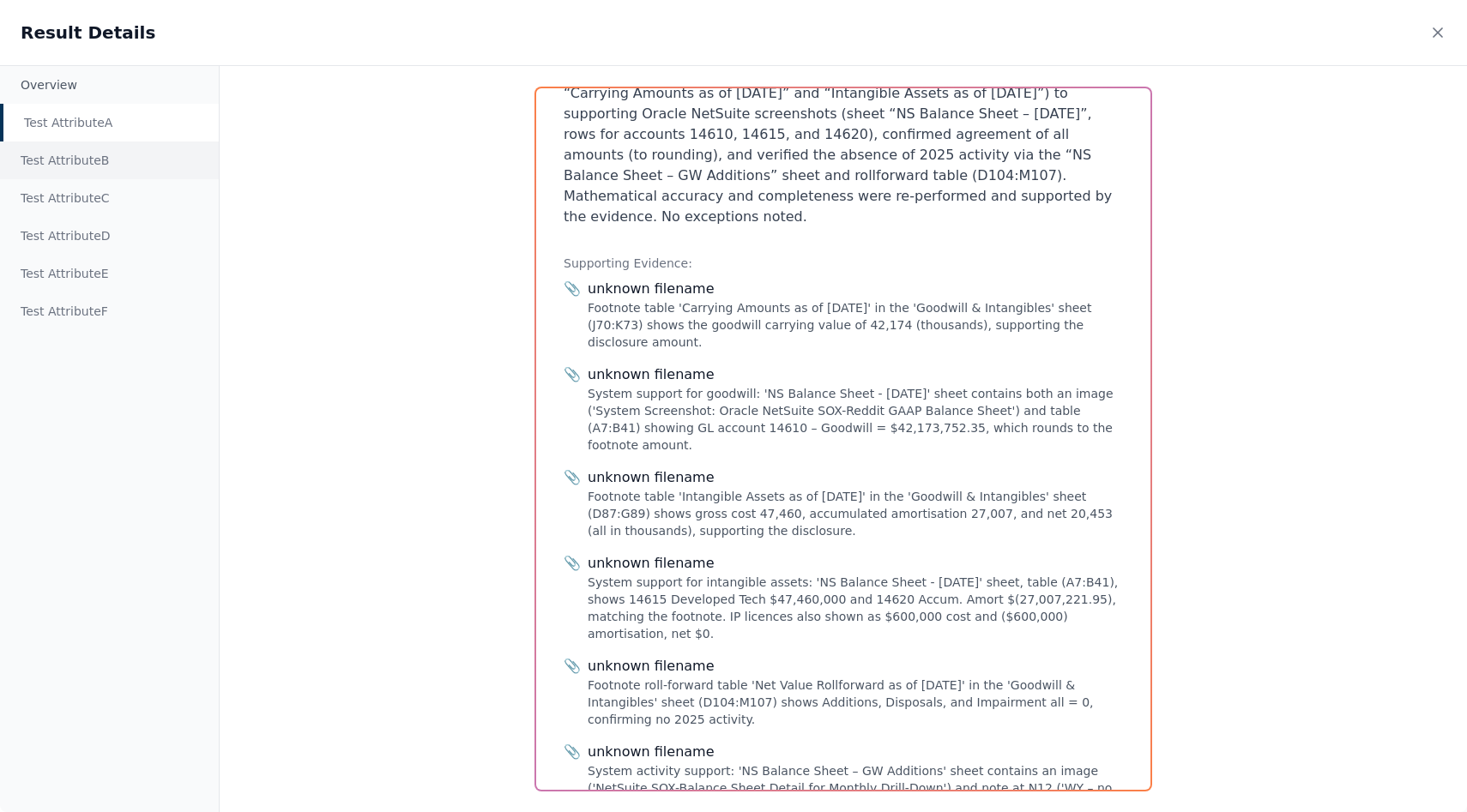
click at [78, 166] on div "Test Attribute B" at bounding box center [110, 160] width 219 height 38
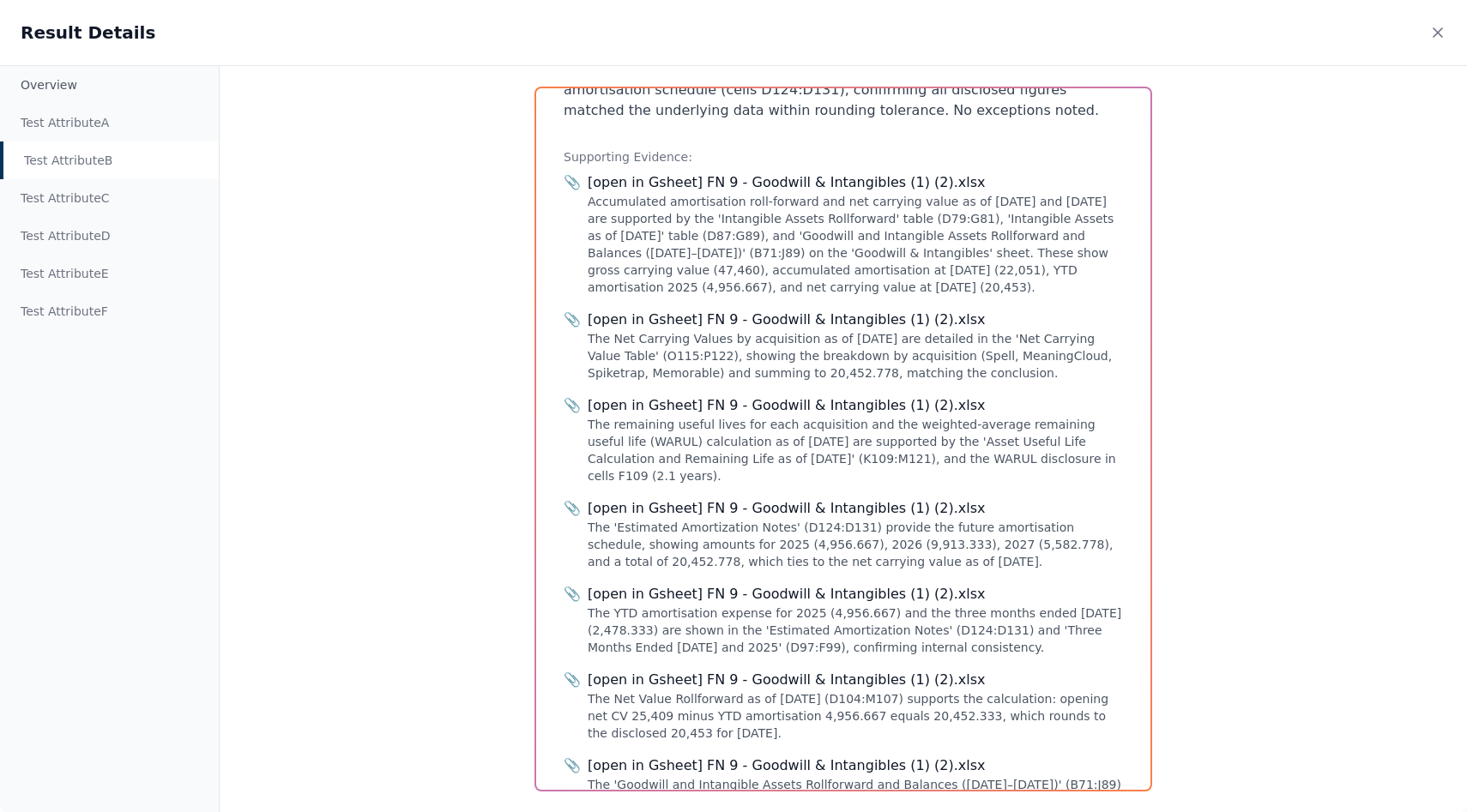
scroll to position [386, 0]
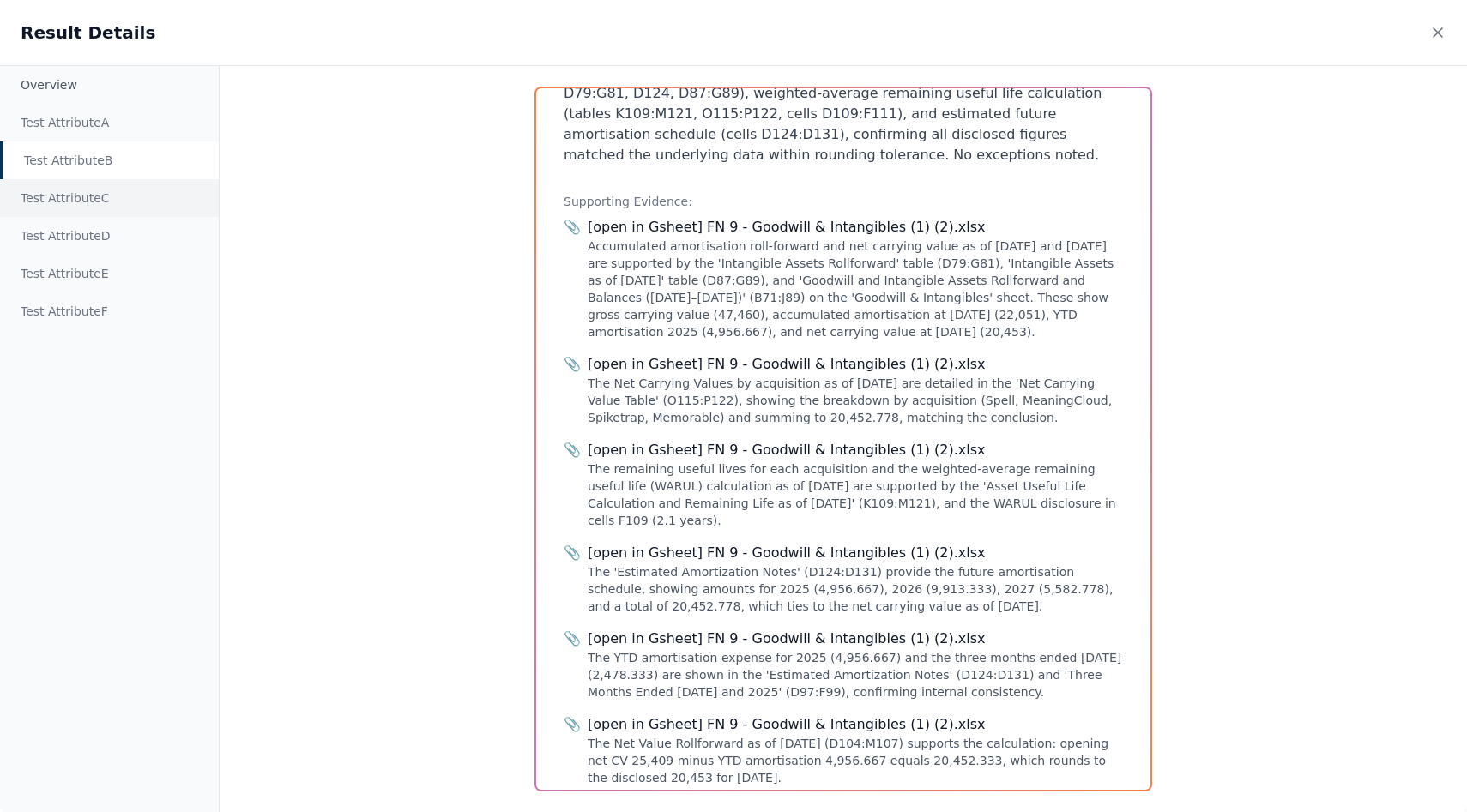
click at [78, 193] on div "Test Attribute C" at bounding box center [110, 198] width 219 height 38
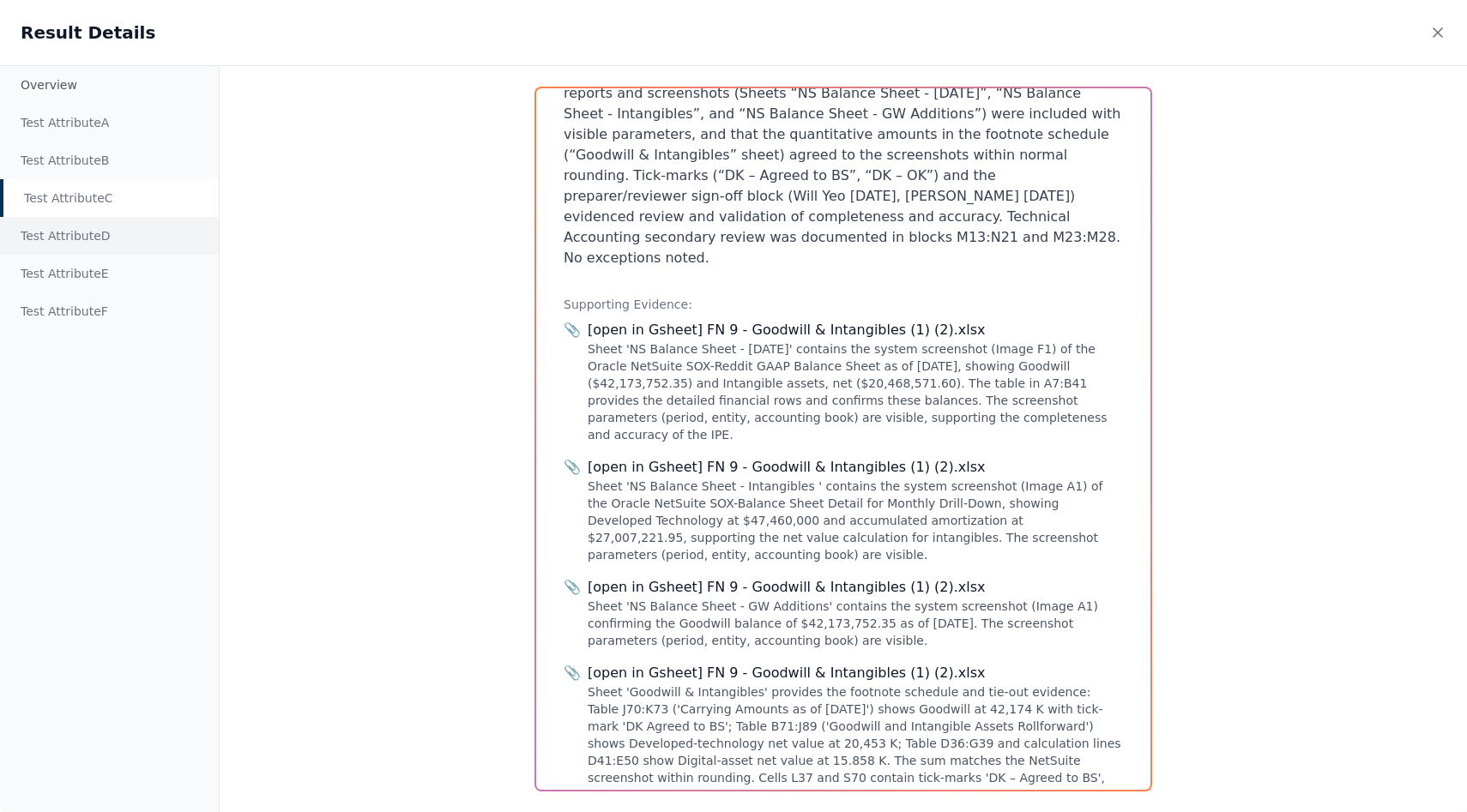
click at [78, 241] on div "Test Attribute D" at bounding box center [110, 236] width 219 height 38
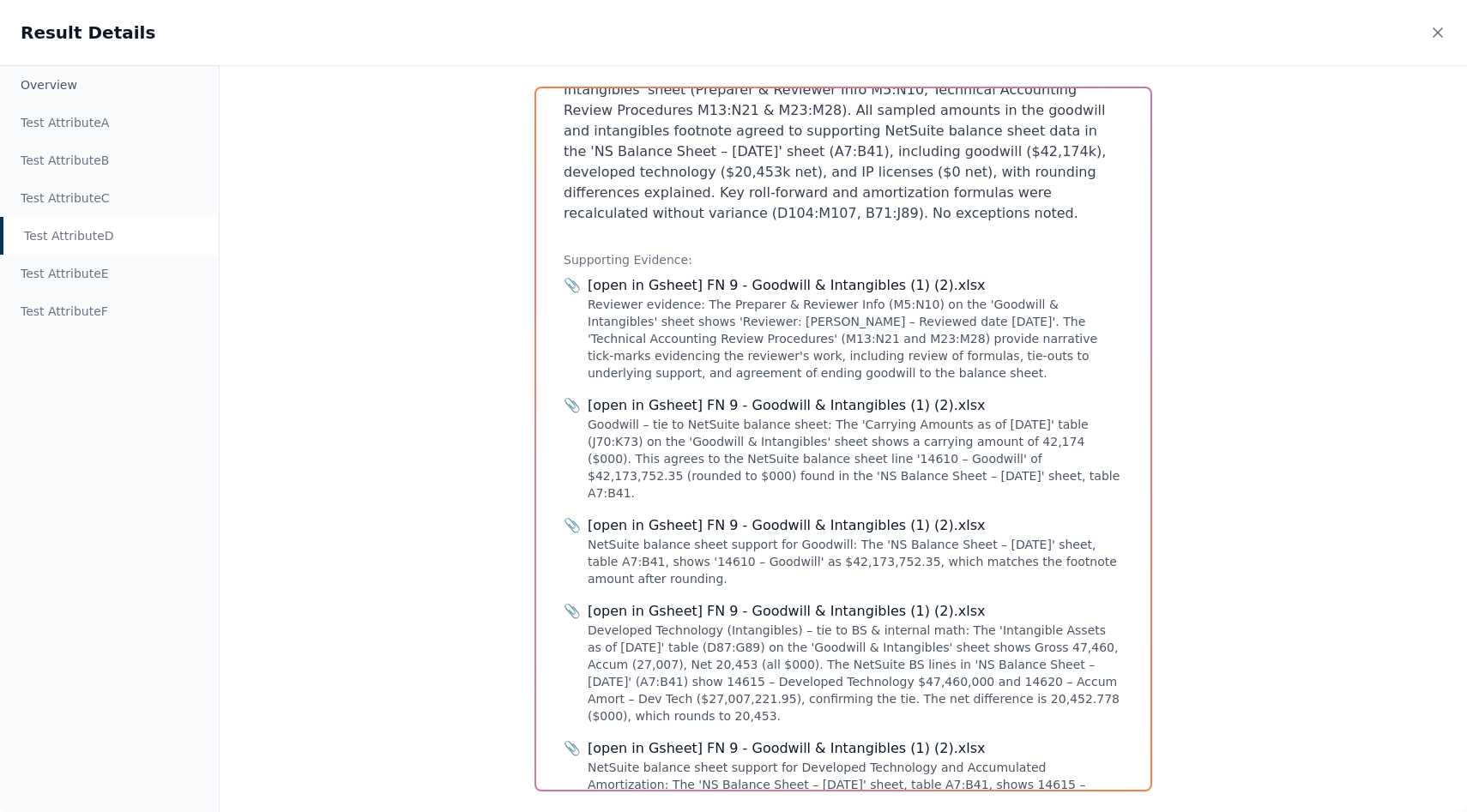
scroll to position [362, 0]
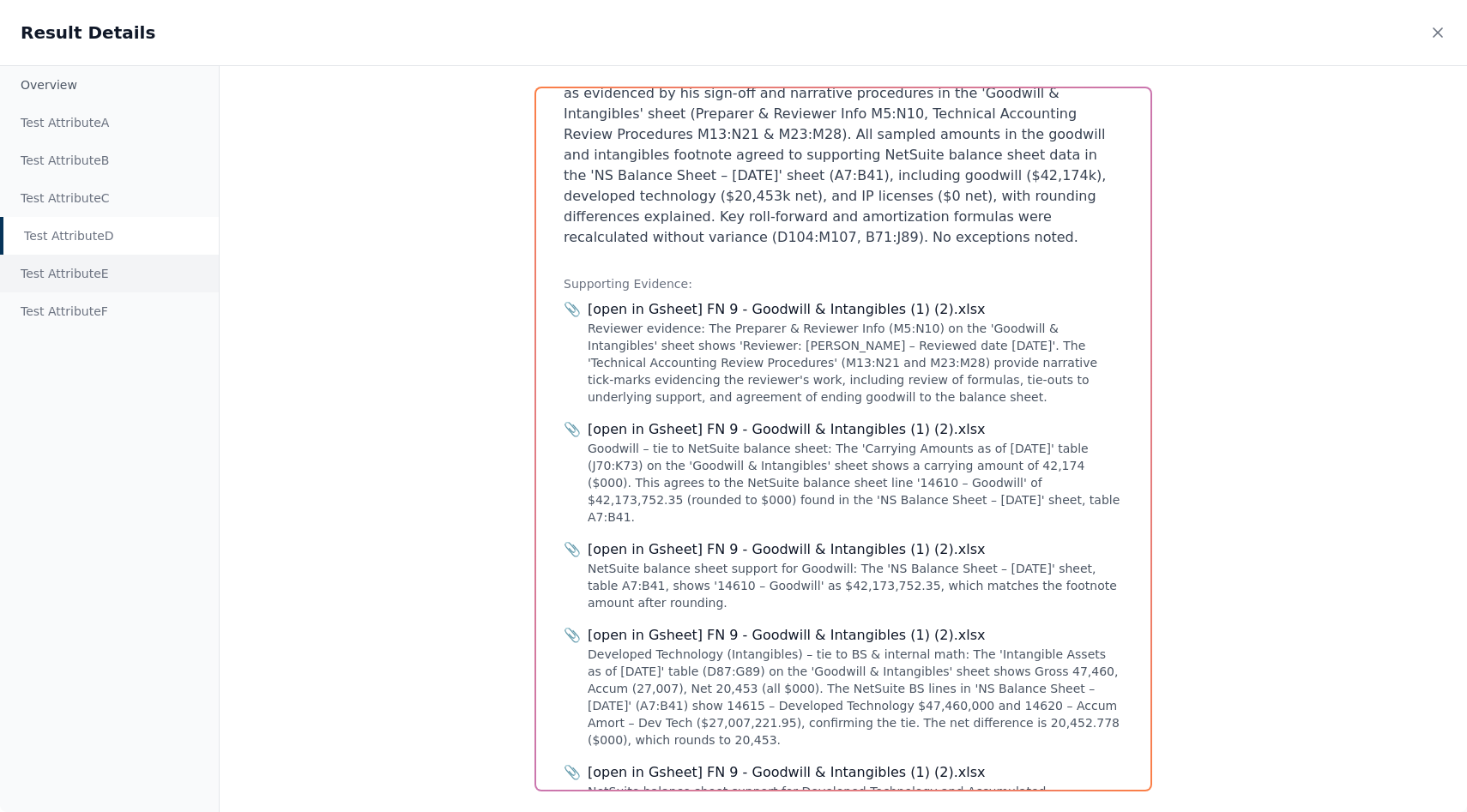
click at [96, 278] on div "Test Attribute E" at bounding box center [110, 273] width 219 height 38
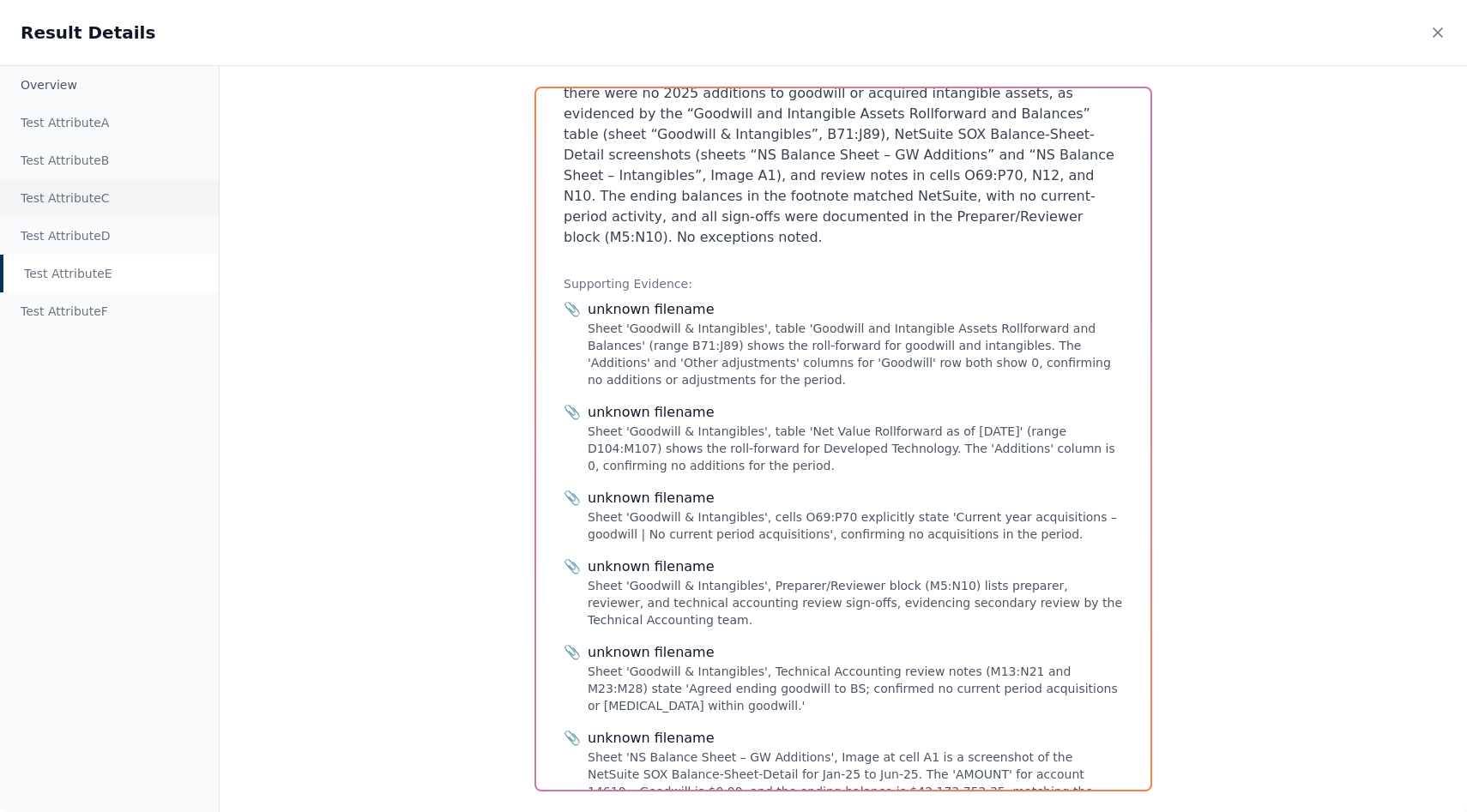
click at [115, 187] on div "Test Attribute C" at bounding box center [110, 198] width 219 height 38
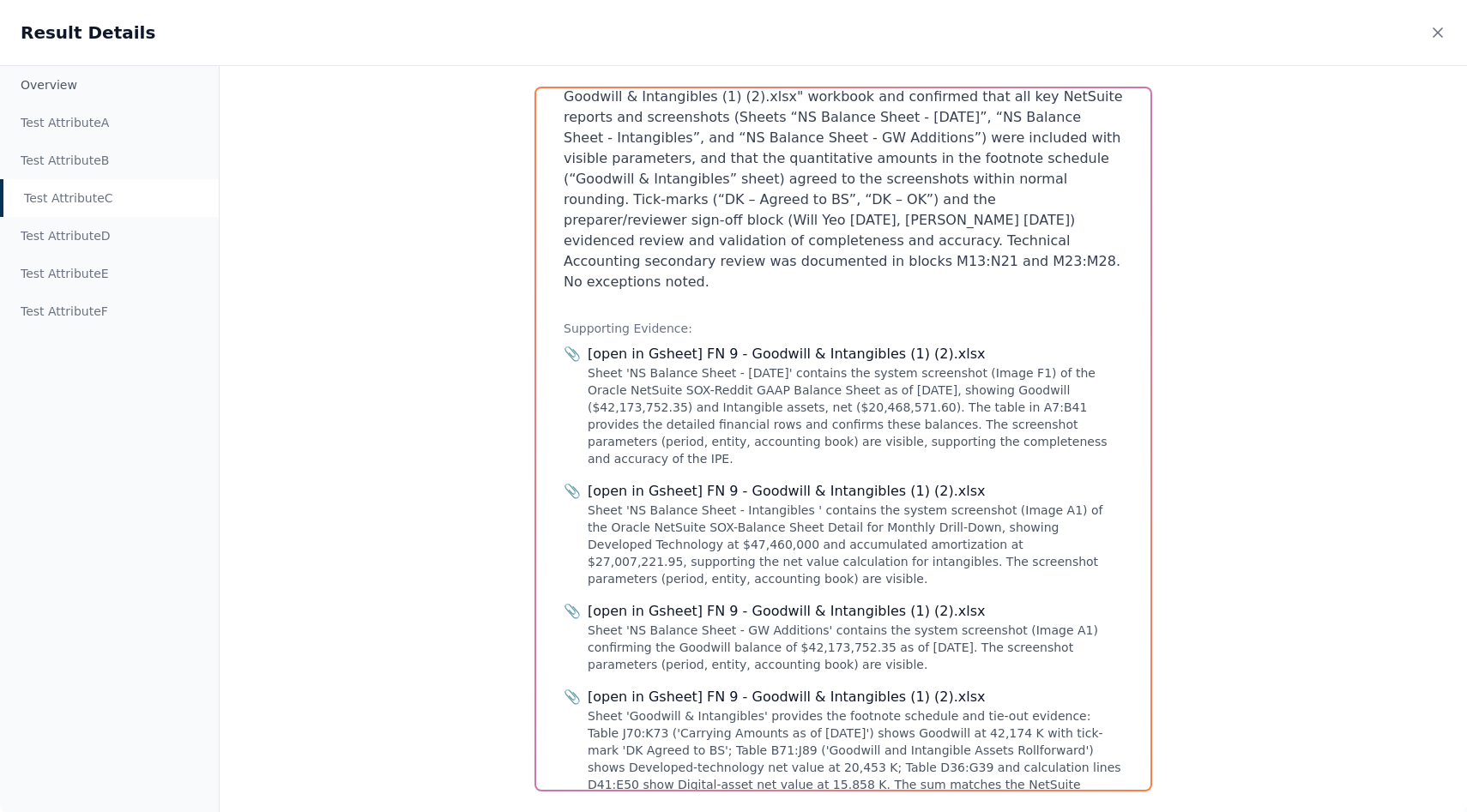
scroll to position [386, 0]
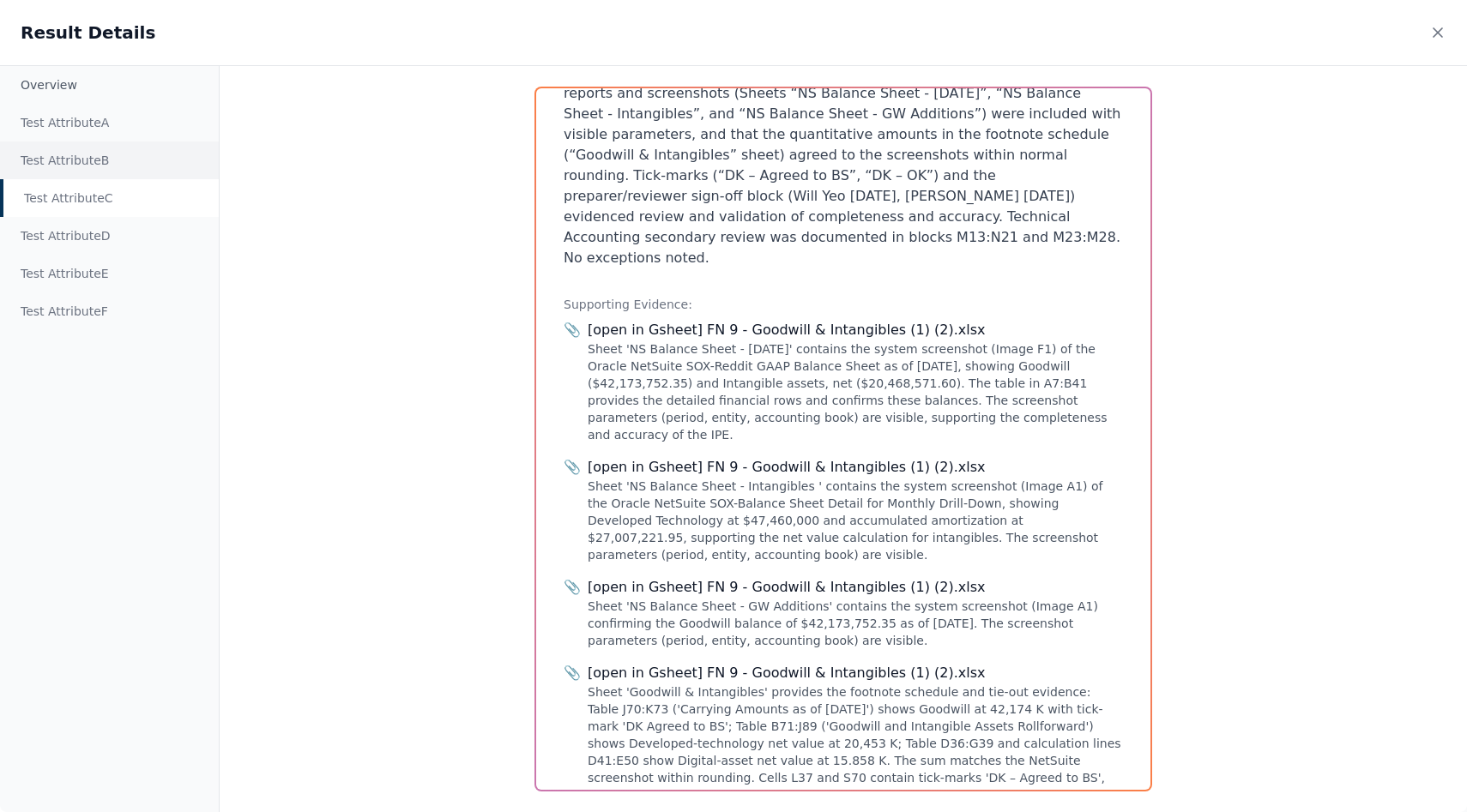
click at [102, 164] on div "Test Attribute B" at bounding box center [110, 160] width 219 height 38
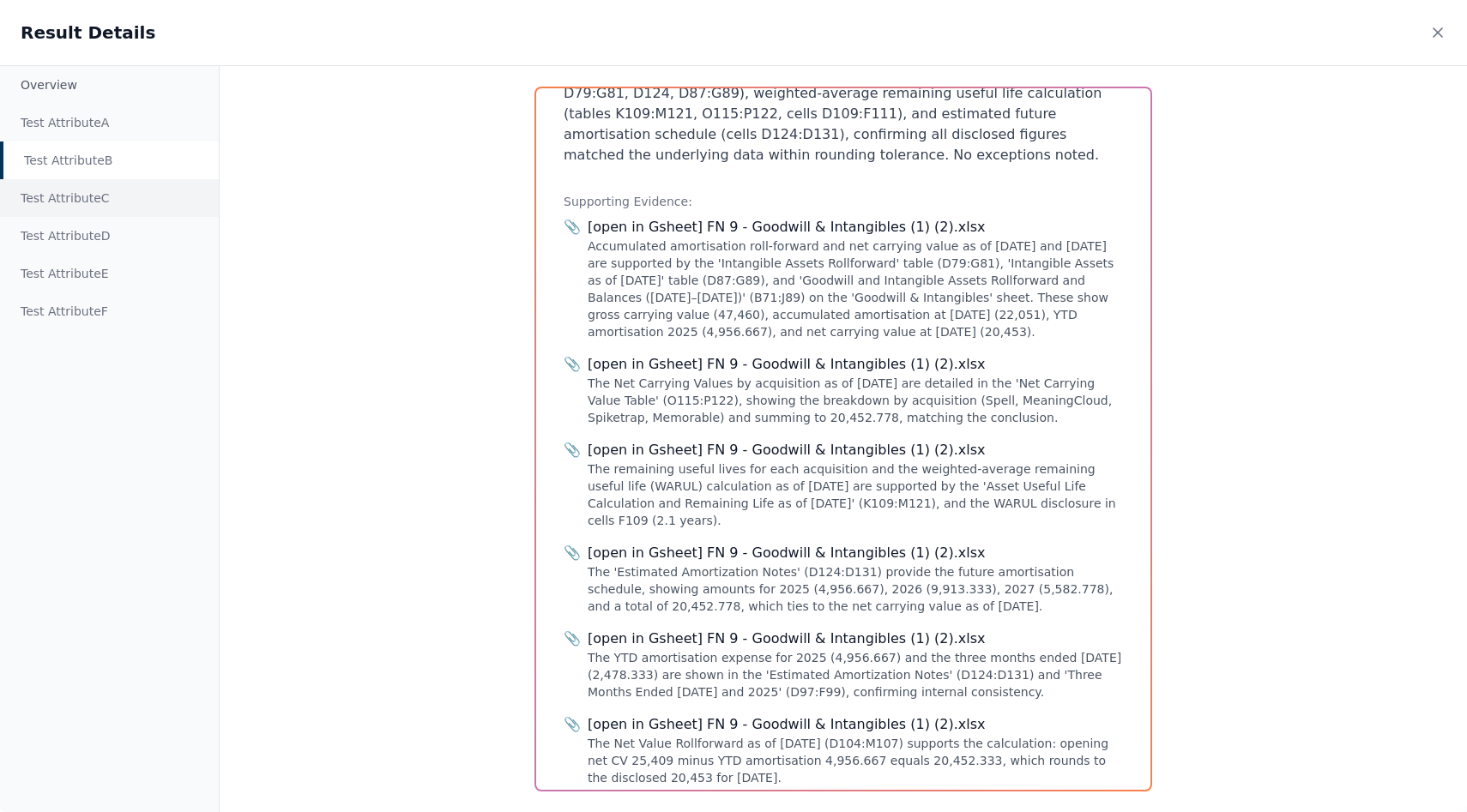
click at [95, 178] on div "Overview Test Attribute A Test Attribute B Test Attribute C Test Attribute D Te…" at bounding box center [110, 439] width 220 height 746
click at [94, 187] on div "Test Attribute C" at bounding box center [110, 198] width 219 height 38
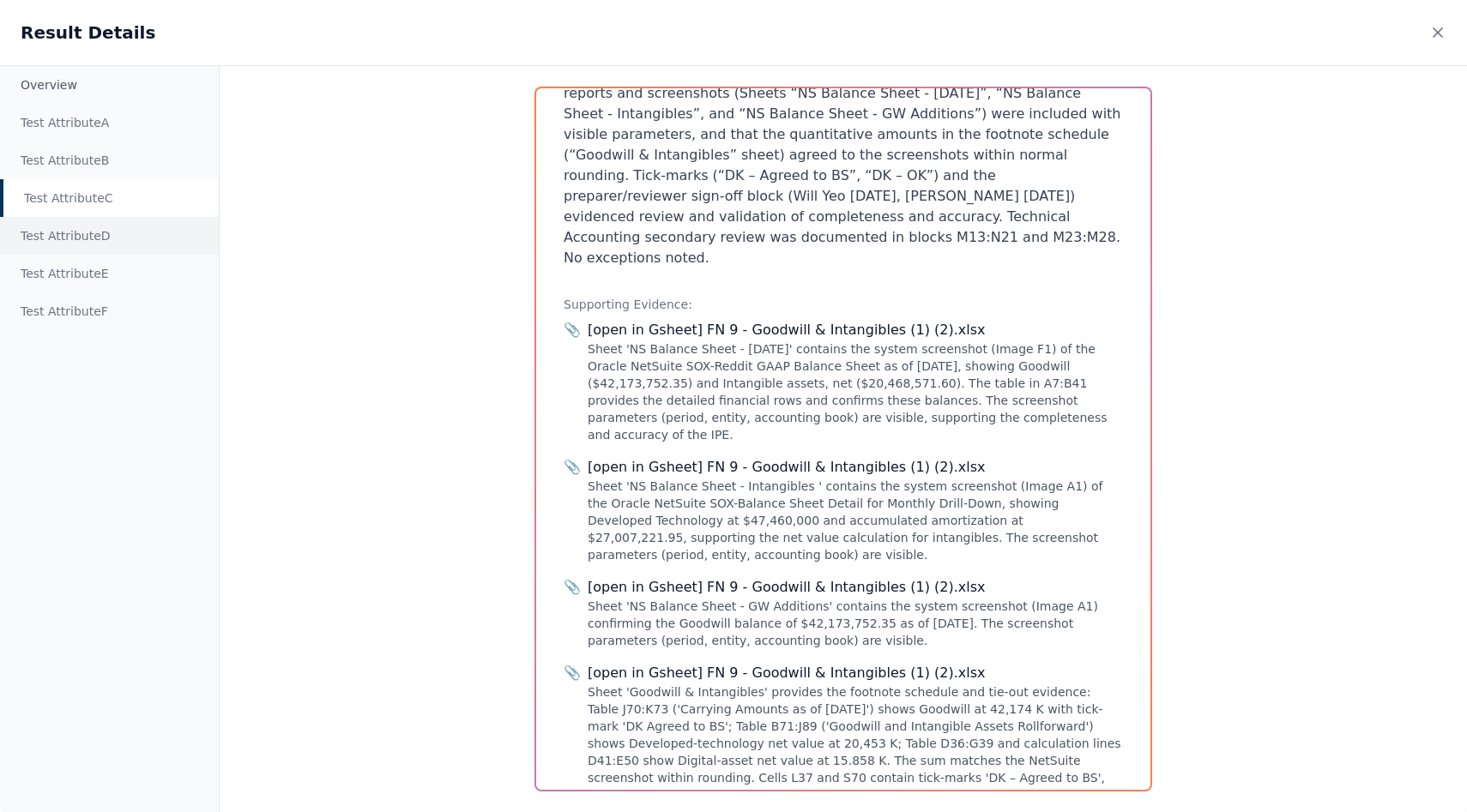
click at [105, 242] on div "Test Attribute D" at bounding box center [110, 236] width 219 height 38
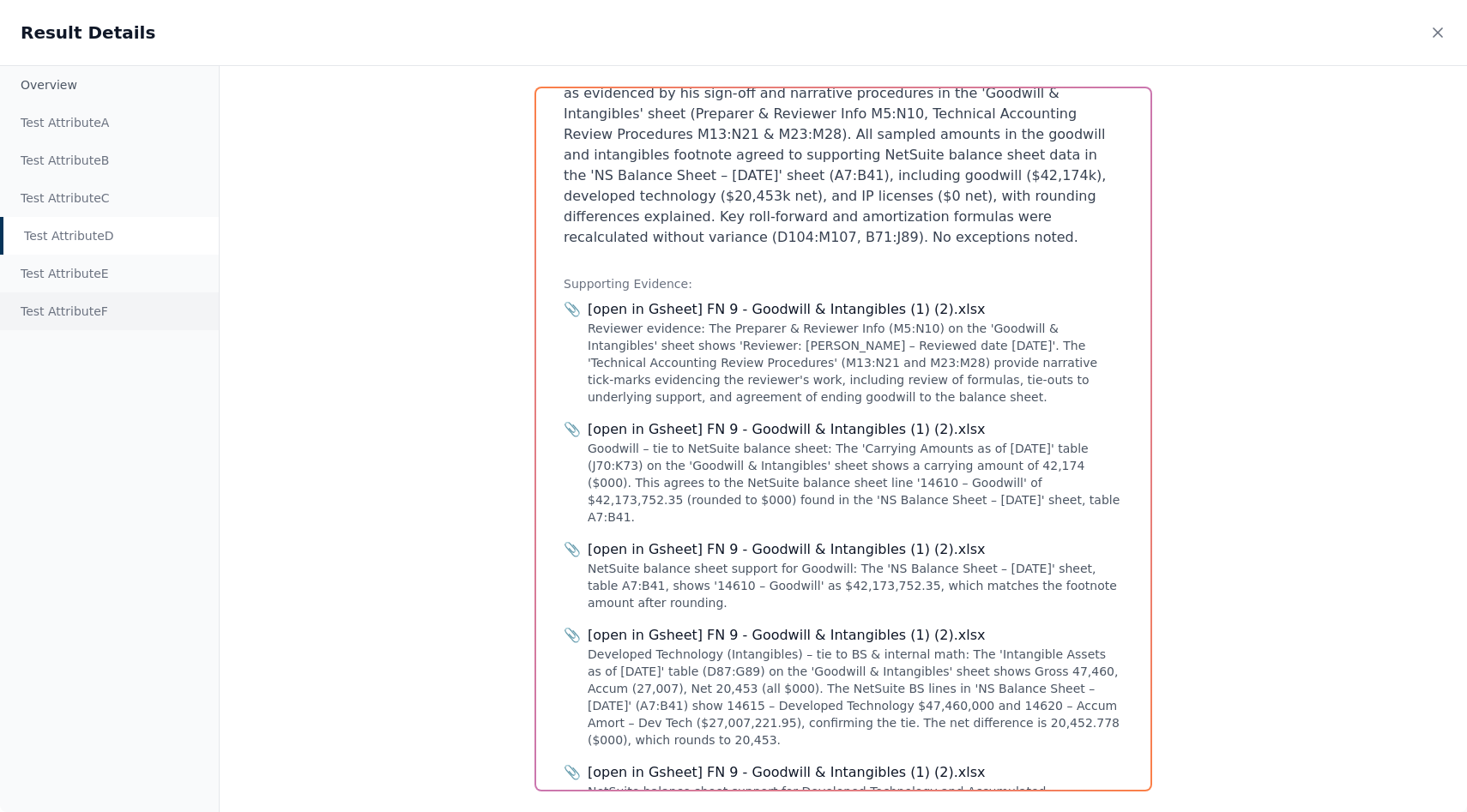
click at [103, 317] on div "Test Attribute F" at bounding box center [110, 311] width 219 height 38
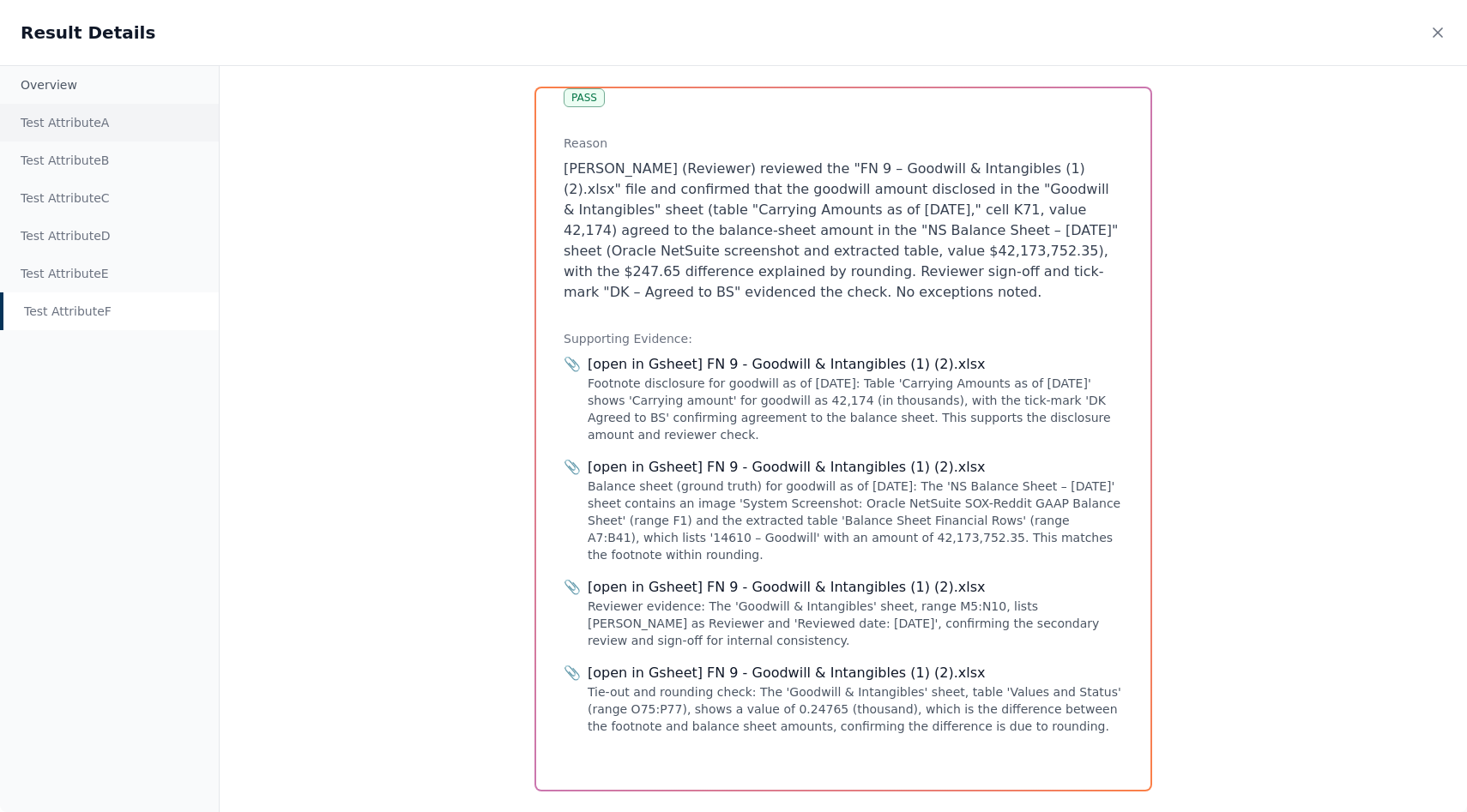
click at [61, 131] on div "Test Attribute A" at bounding box center [110, 122] width 219 height 38
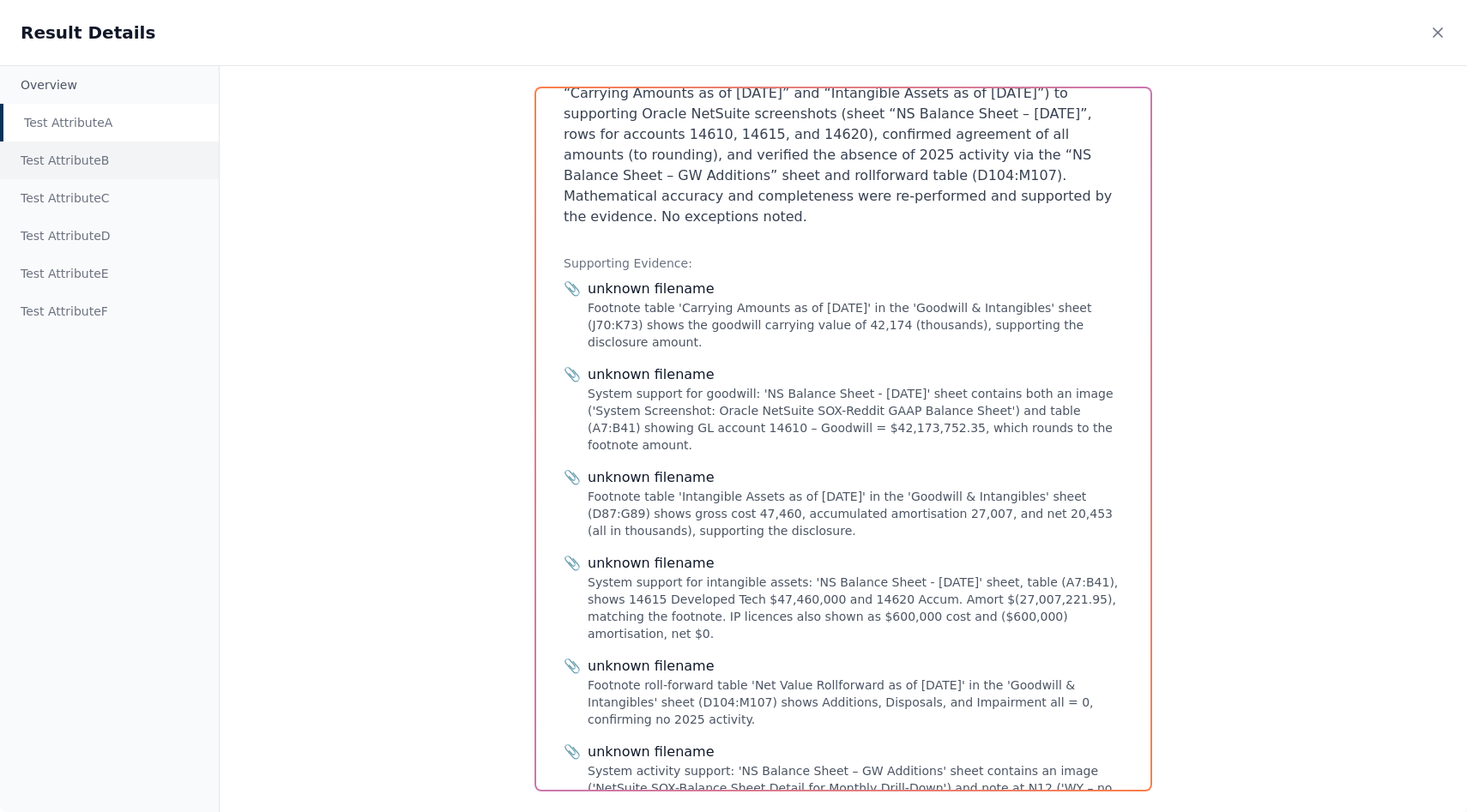
click at [91, 163] on div "Test Attribute B" at bounding box center [110, 160] width 219 height 38
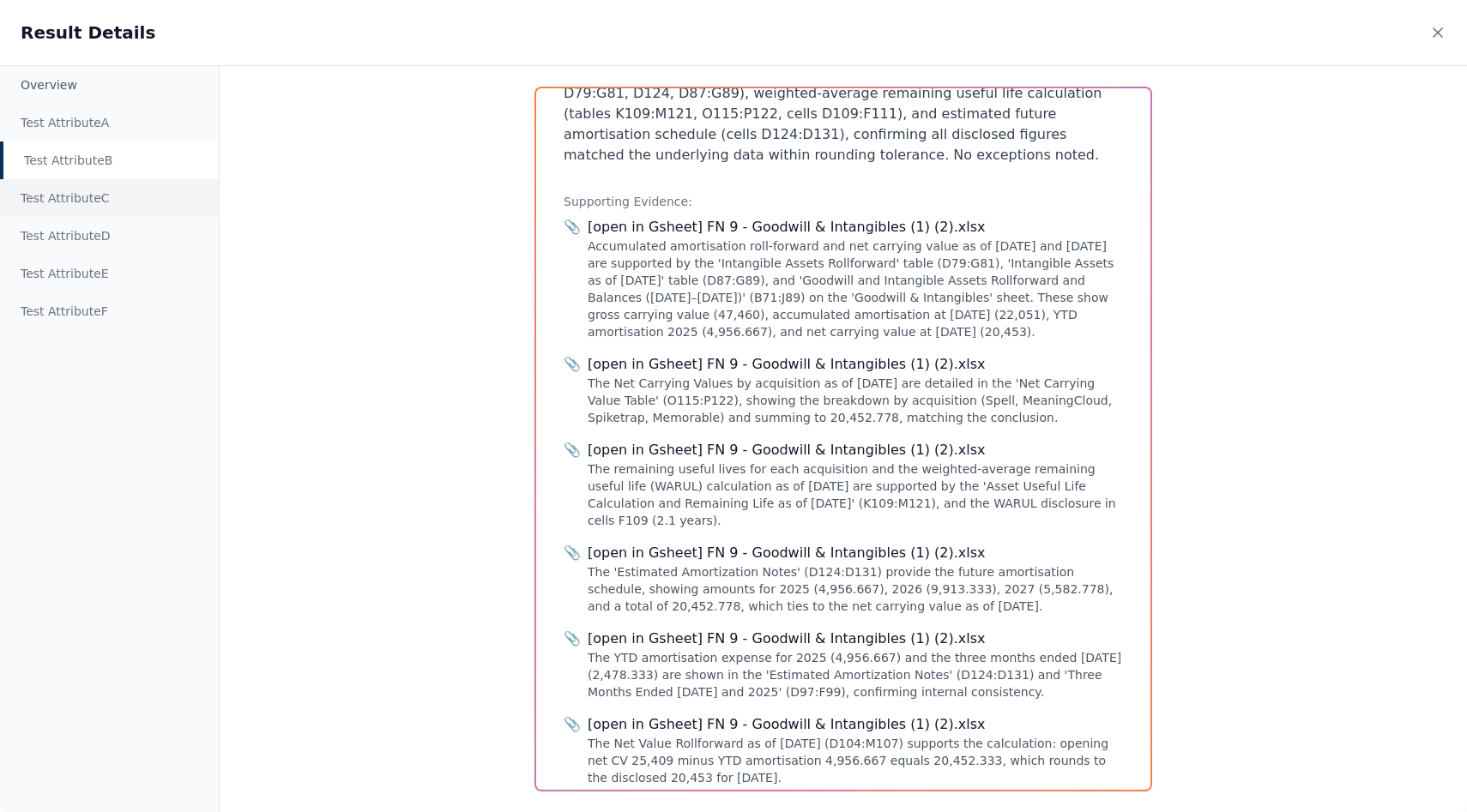
click at [94, 215] on div "Test Attribute C" at bounding box center [110, 198] width 219 height 38
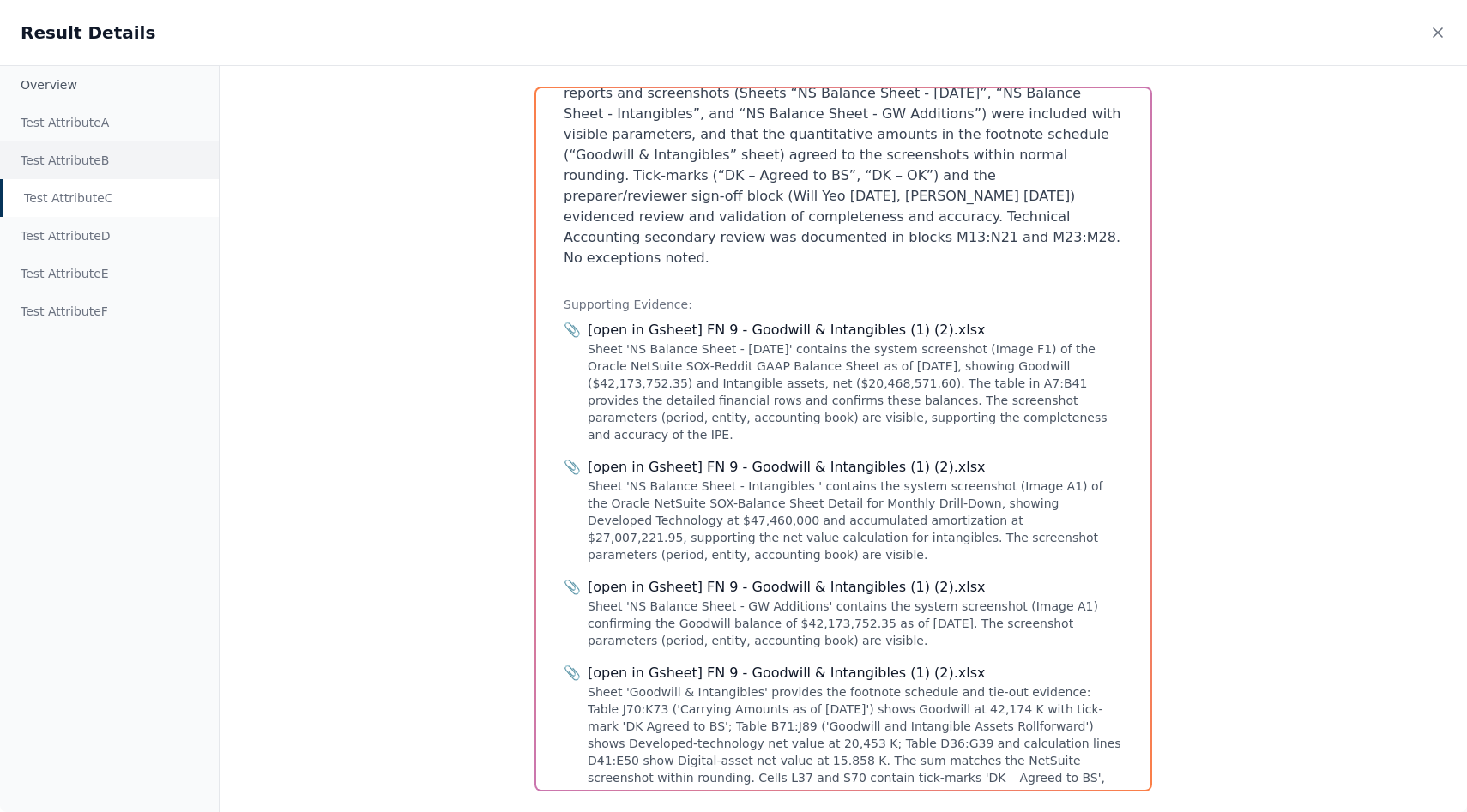
click at [66, 166] on div "Test Attribute B" at bounding box center [110, 160] width 219 height 38
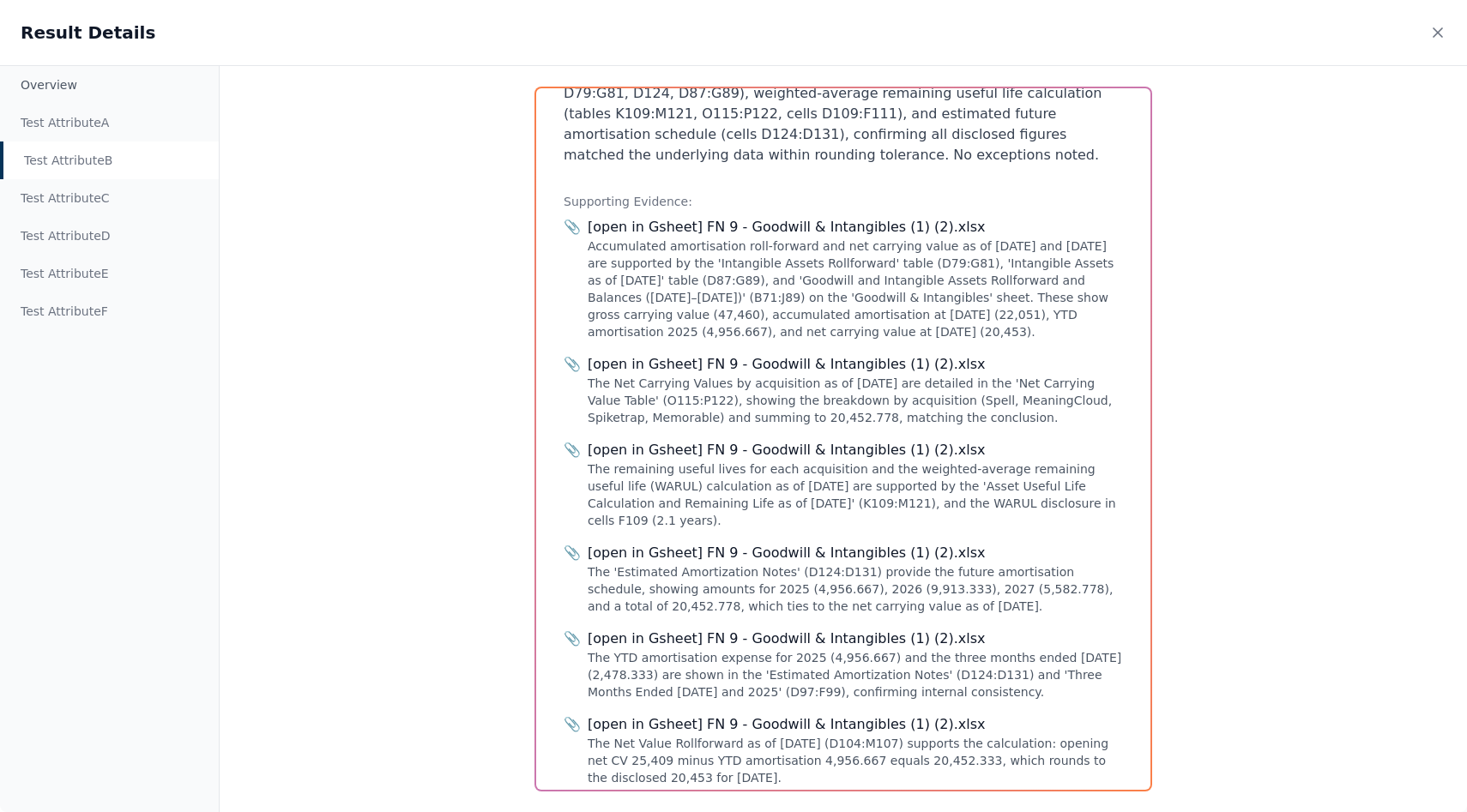
click at [91, 142] on div "Test Attribute B" at bounding box center [110, 160] width 219 height 38
click at [91, 141] on div "Test Attribute B" at bounding box center [110, 160] width 219 height 38
click at [85, 116] on div "Test Attribute A" at bounding box center [110, 122] width 219 height 38
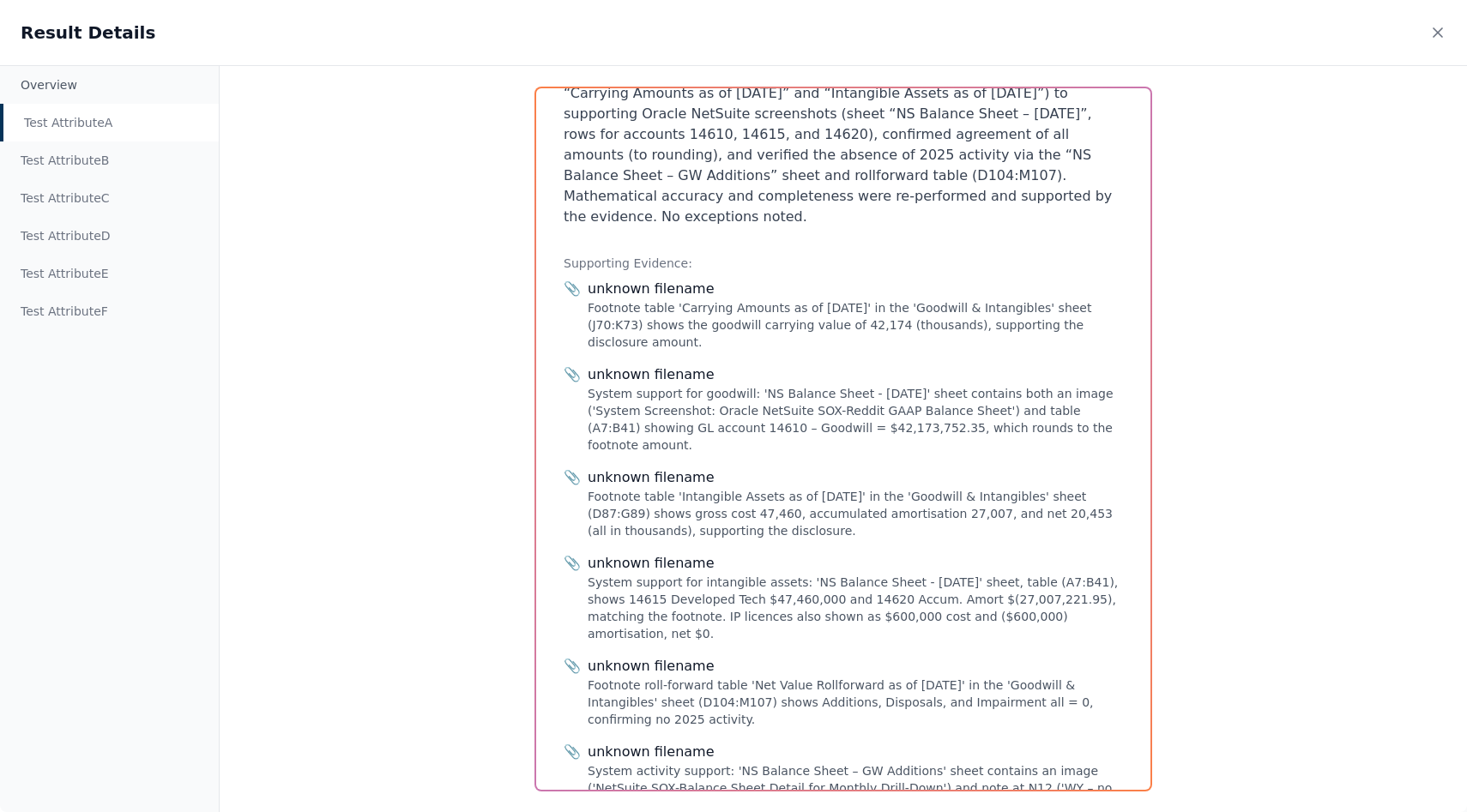
click at [612, 254] on div "Supporting Evidence: 📎 unknown filename Footnote table 'Carrying Amounts as of …" at bounding box center [843, 542] width 559 height 576
copy div "unknown filename"
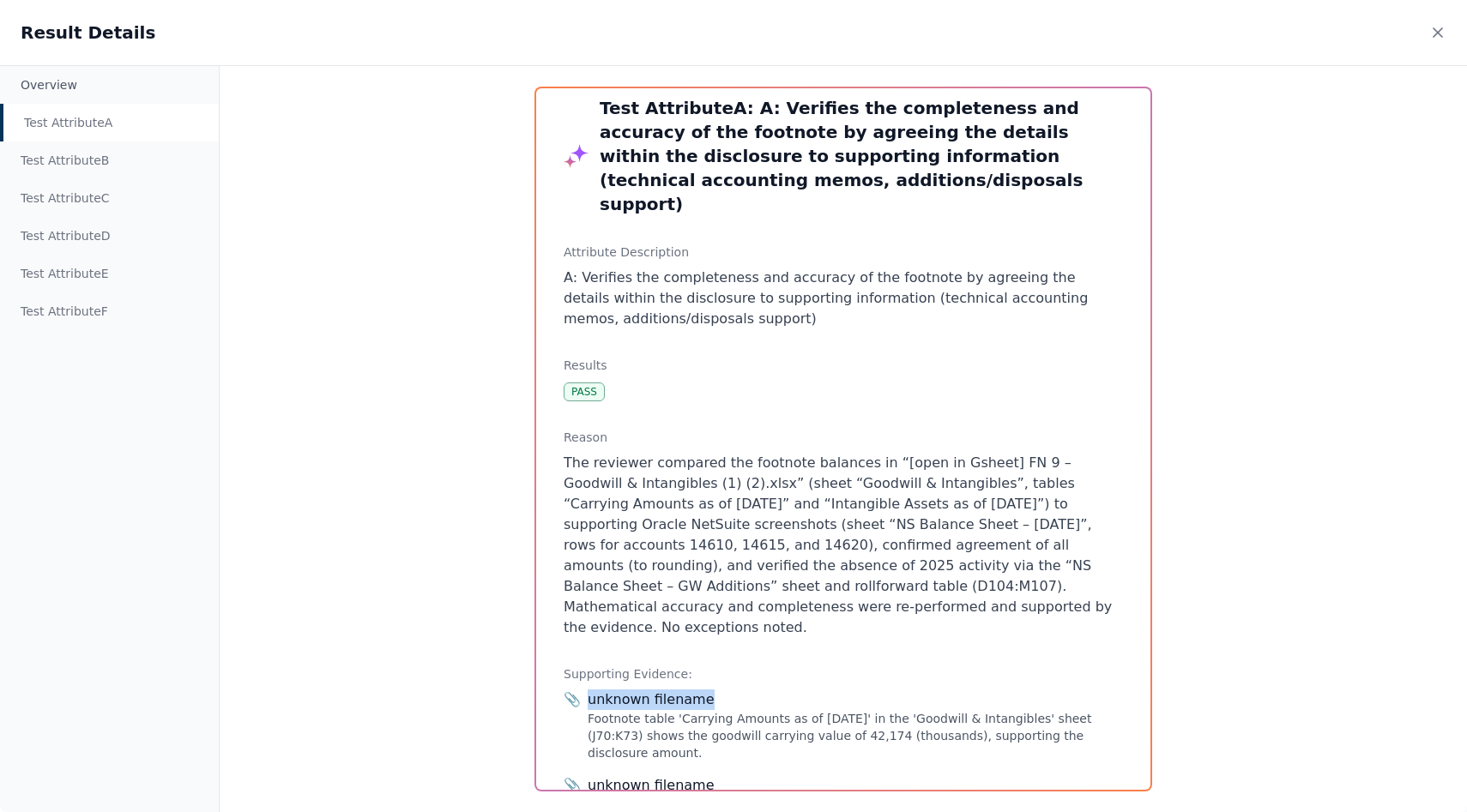
scroll to position [0, 0]
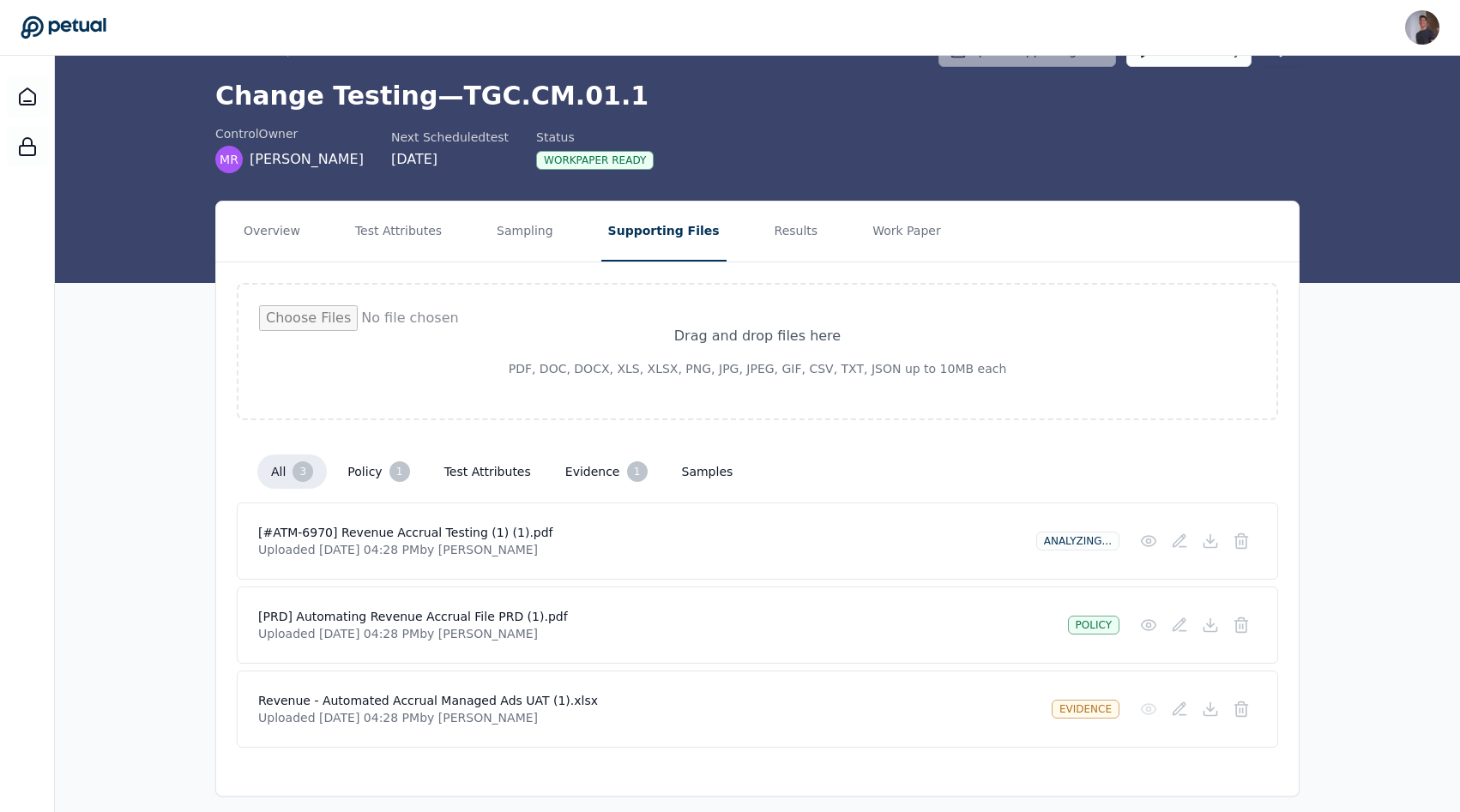
scroll to position [65, 0]
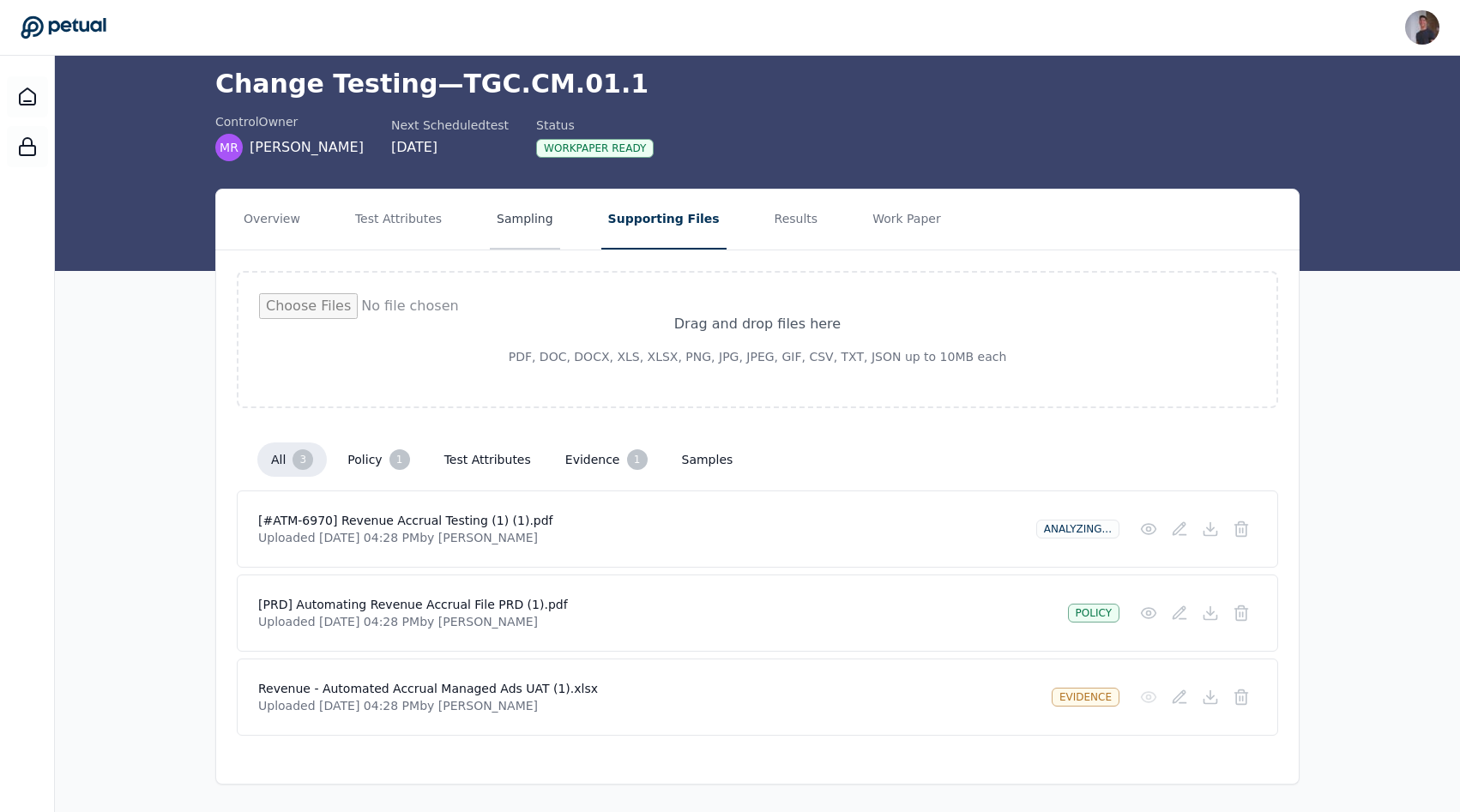
click at [502, 211] on button "Sampling" at bounding box center [525, 220] width 71 height 60
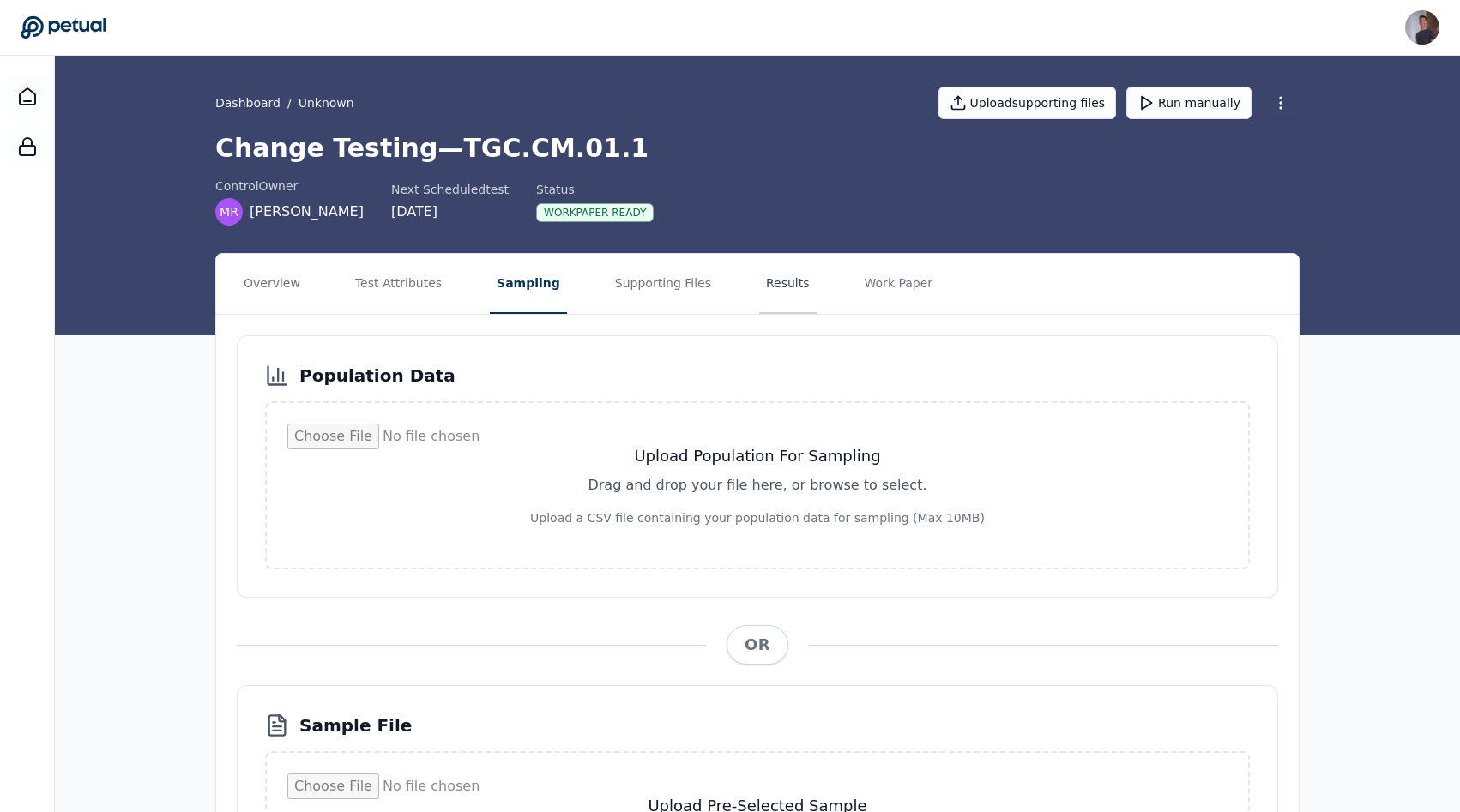
click at [774, 288] on button "Results" at bounding box center [787, 284] width 58 height 60
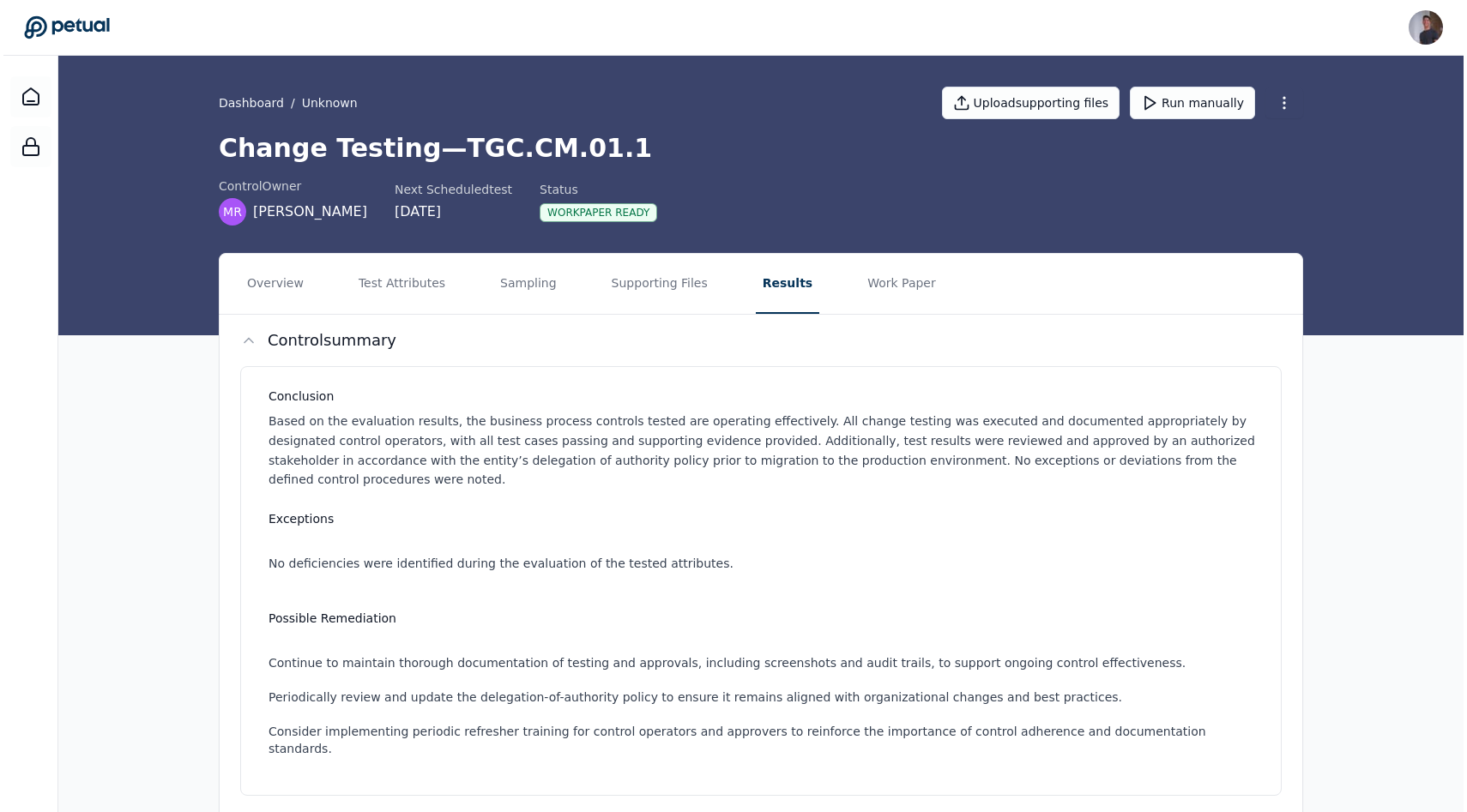
scroll to position [526, 0]
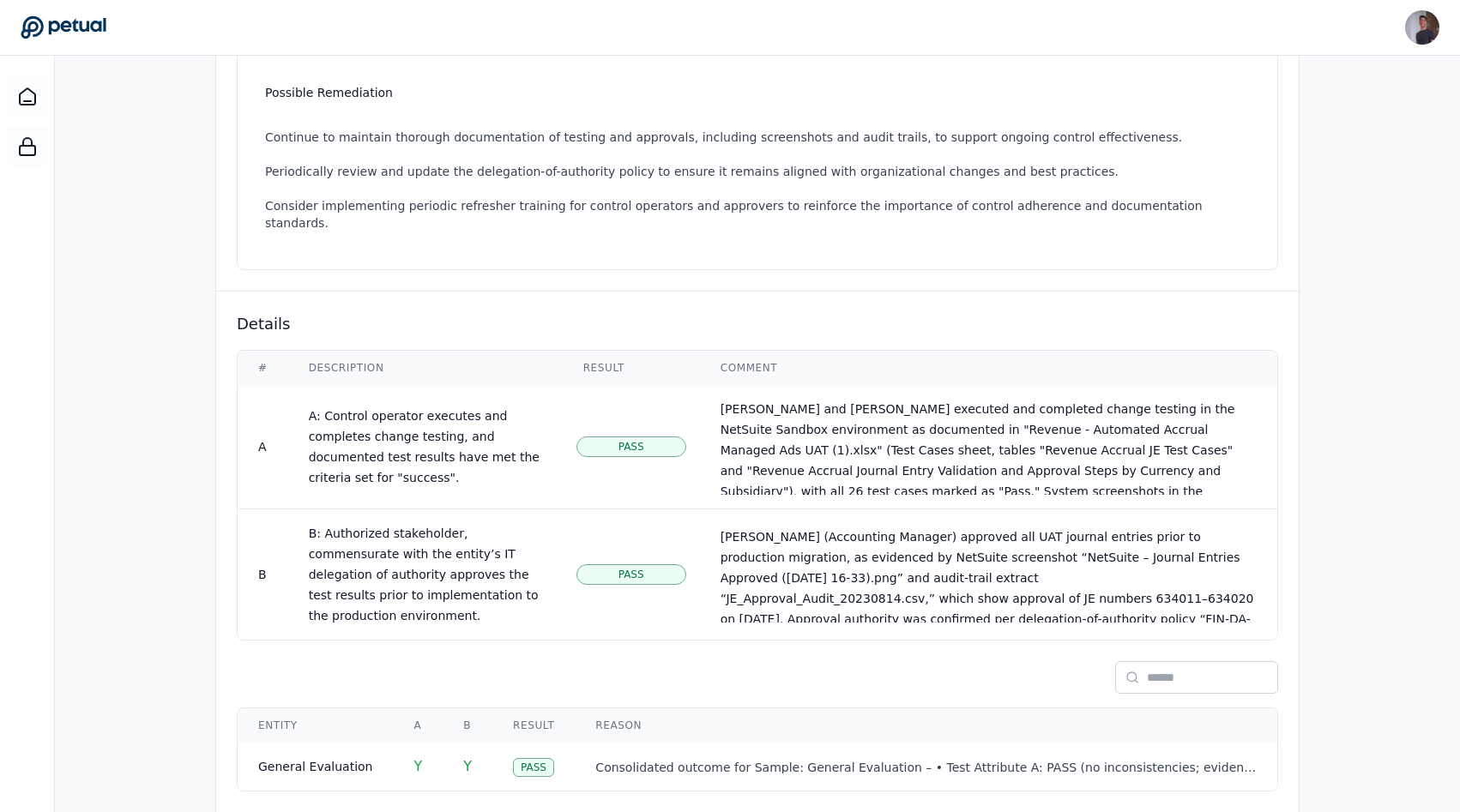
click at [491, 529] on td "B: Authorized stakeholder, commensurate with the entity’s IT delegation of auth…" at bounding box center [425, 575] width 274 height 131
click at [816, 541] on span "[PERSON_NAME] (Accounting Manager) approved all UAT journal entries prior to pr…" at bounding box center [987, 619] width 534 height 178
click at [611, 564] on div "Pass" at bounding box center [630, 574] width 110 height 21
click at [555, 742] on td "Pass" at bounding box center [533, 766] width 82 height 48
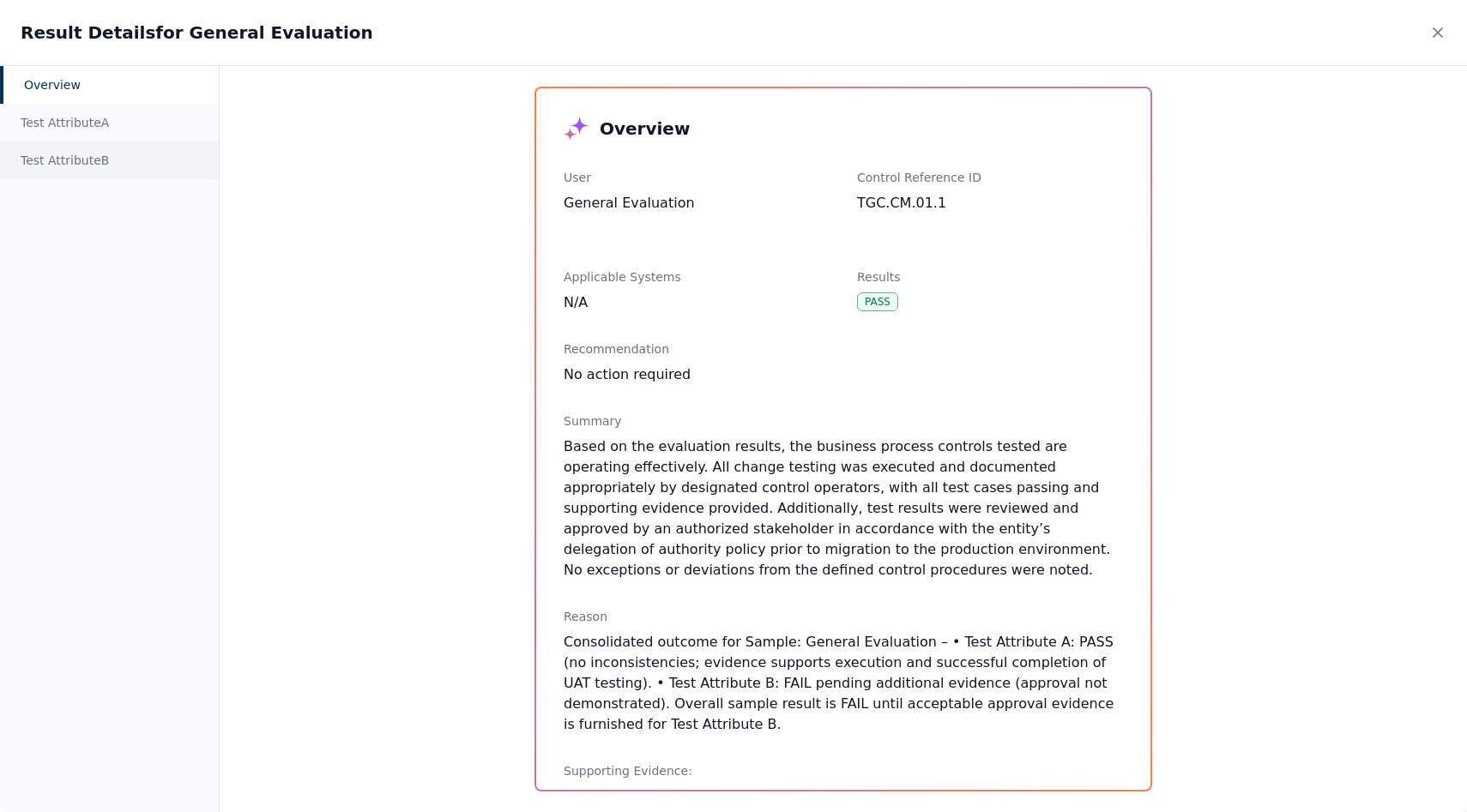
click at [78, 160] on div "Test Attribute B" at bounding box center [110, 160] width 219 height 38
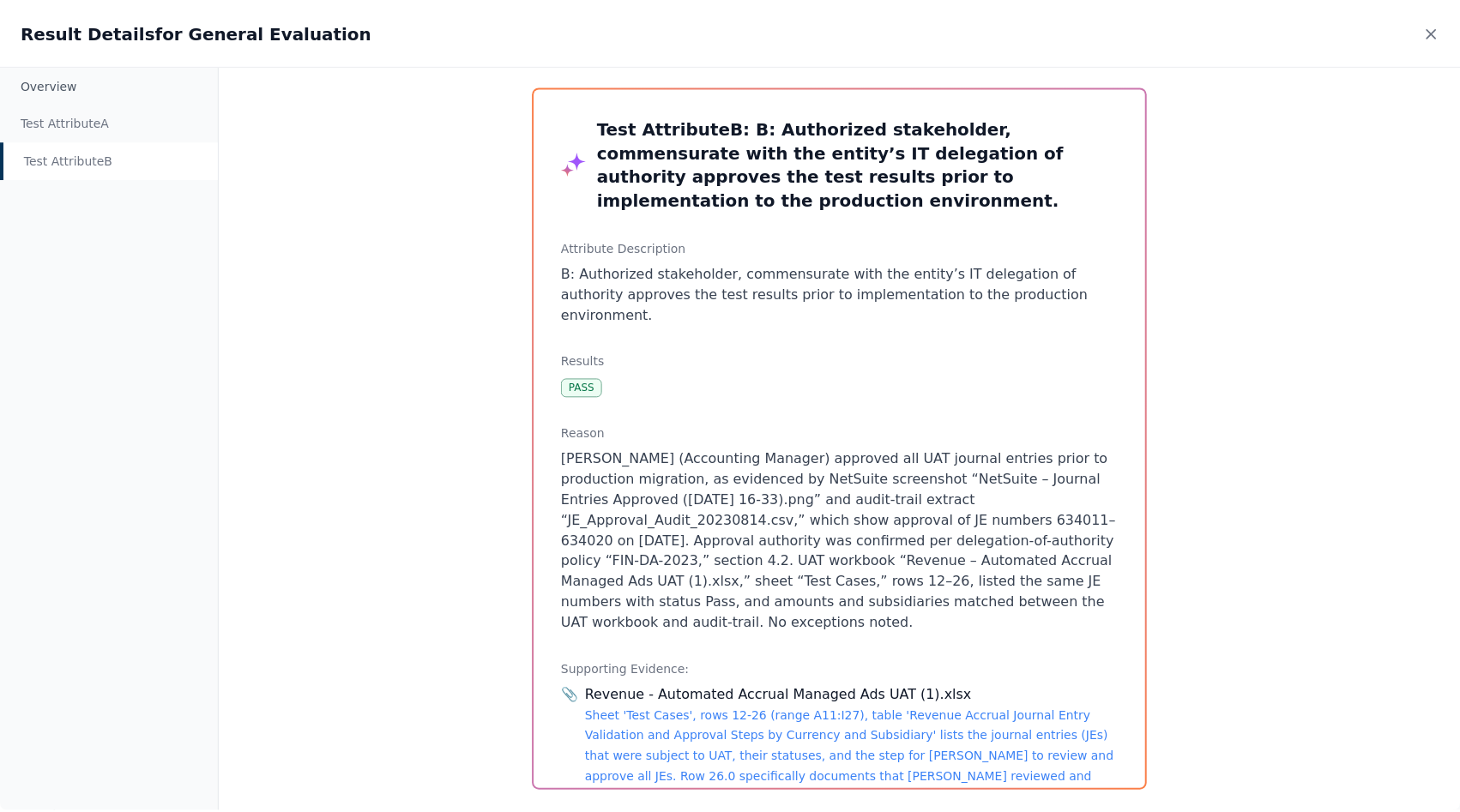
scroll to position [29, 0]
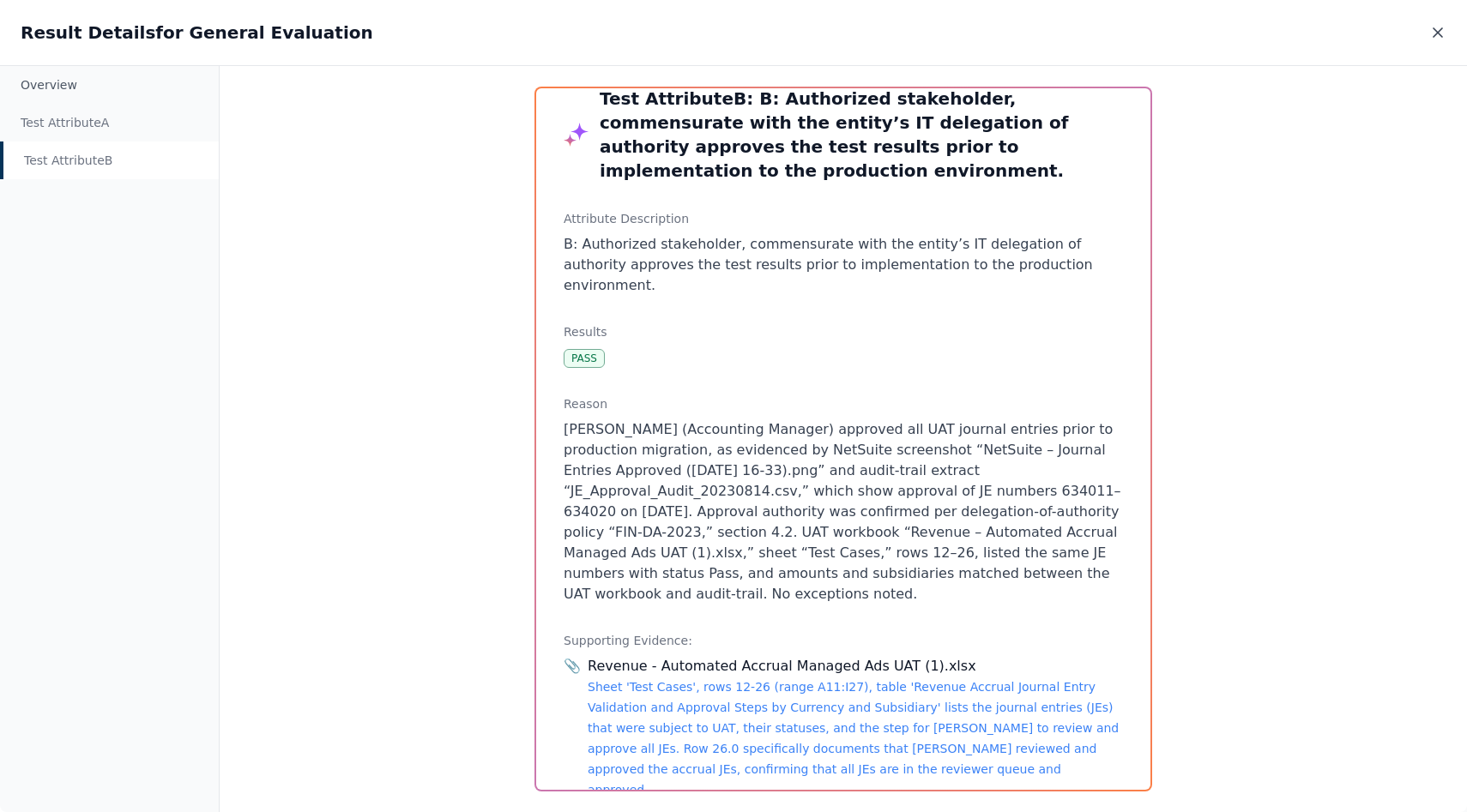
click at [1439, 28] on icon at bounding box center [1438, 33] width 17 height 17
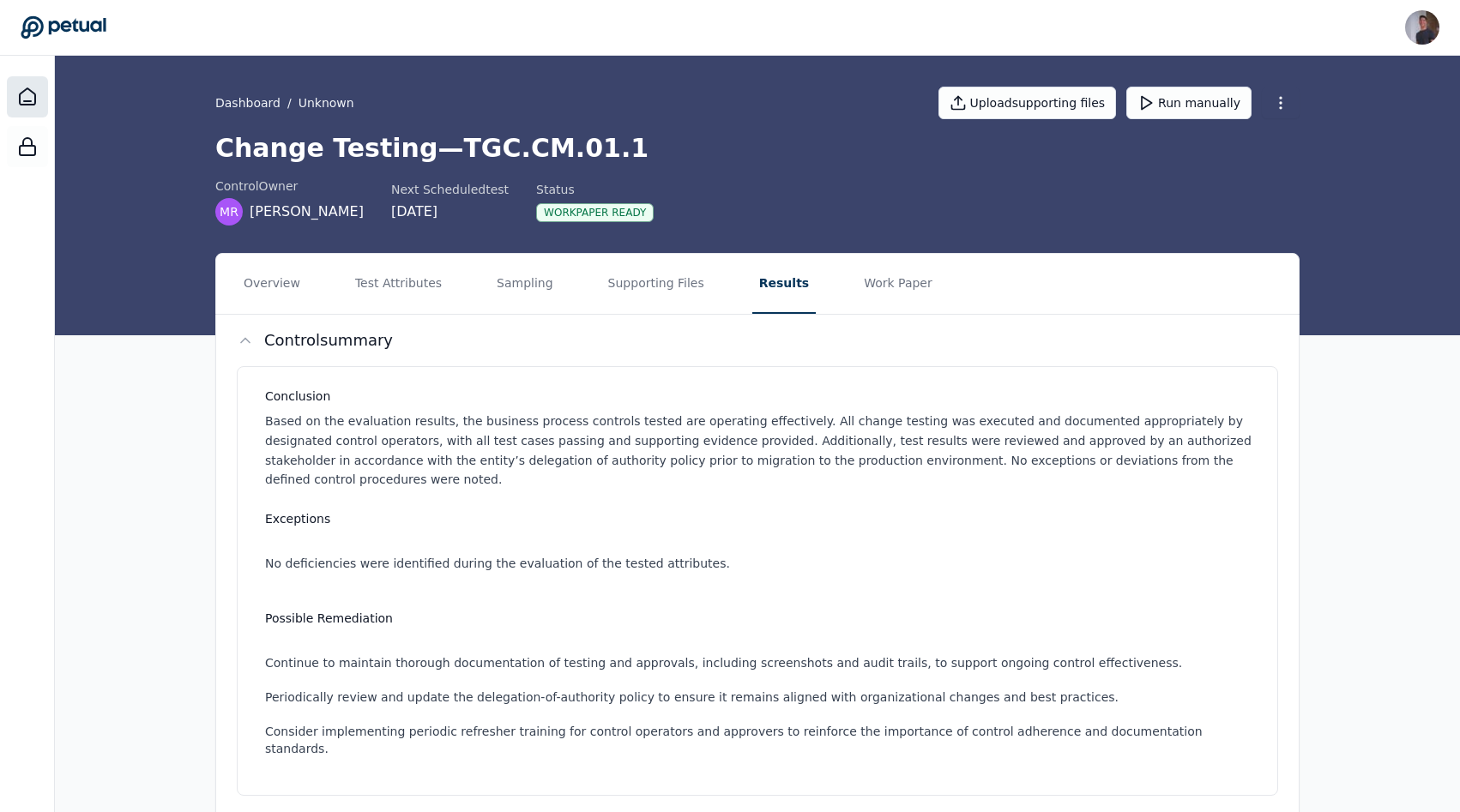
click at [34, 101] on icon at bounding box center [28, 96] width 16 height 16
